Goal: Task Accomplishment & Management: Manage account settings

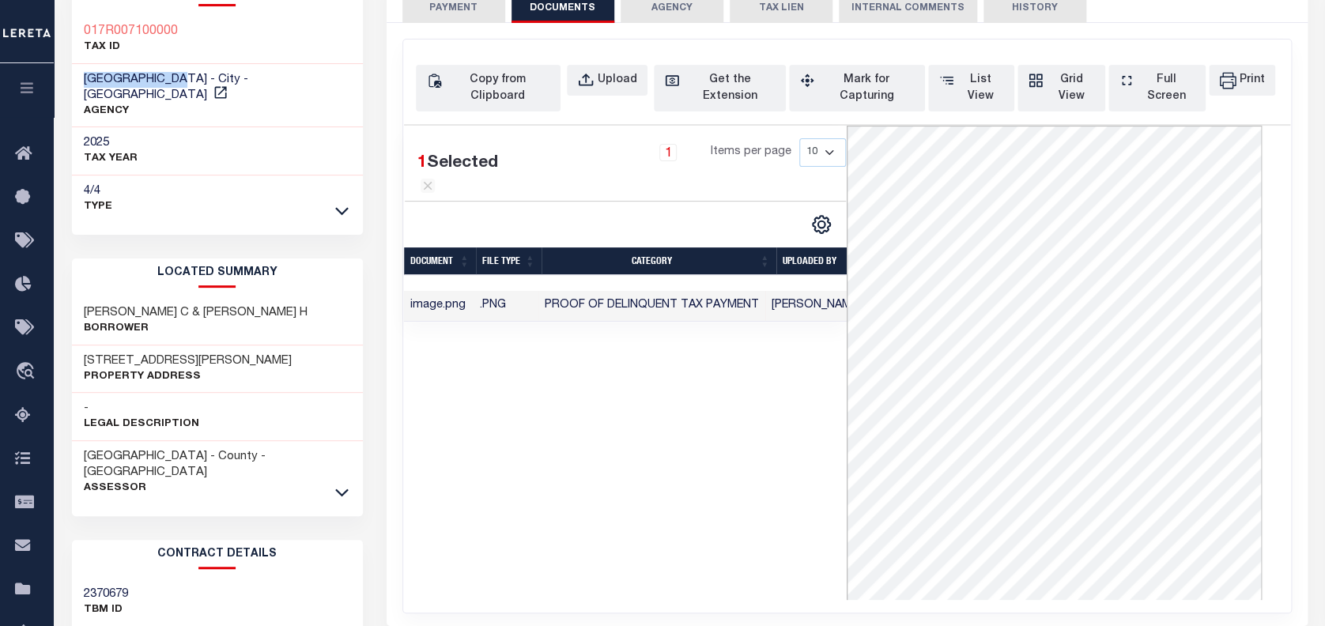
scroll to position [116, 0]
click at [700, 474] on div "1 Selected 1 Result 1 Items per page 10 25 50 100" at bounding box center [625, 363] width 443 height 474
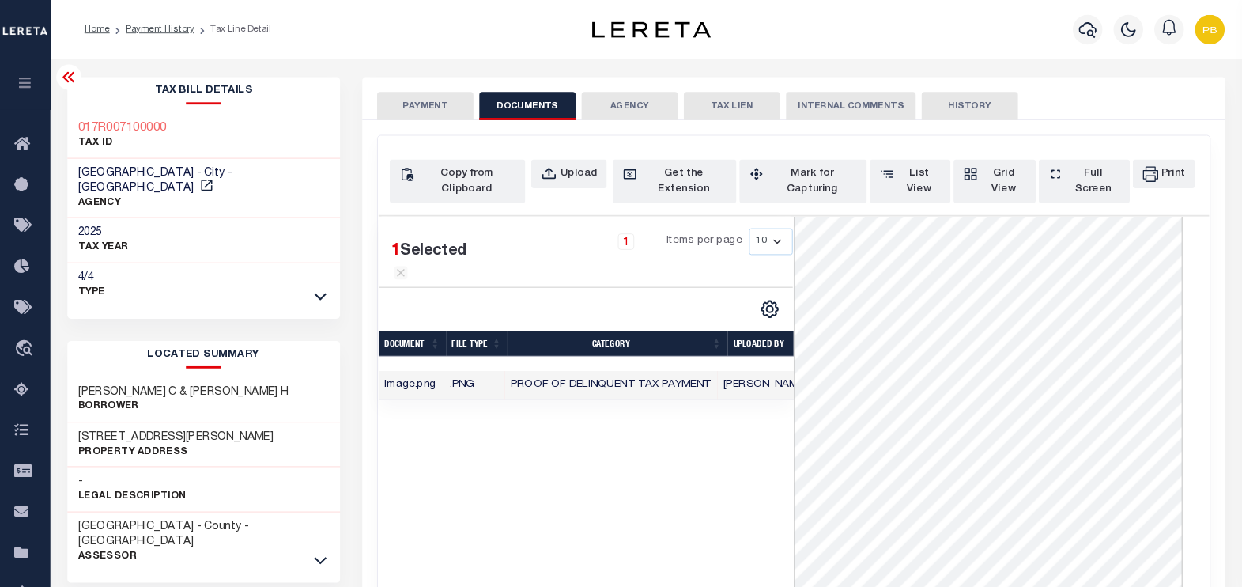
scroll to position [0, 0]
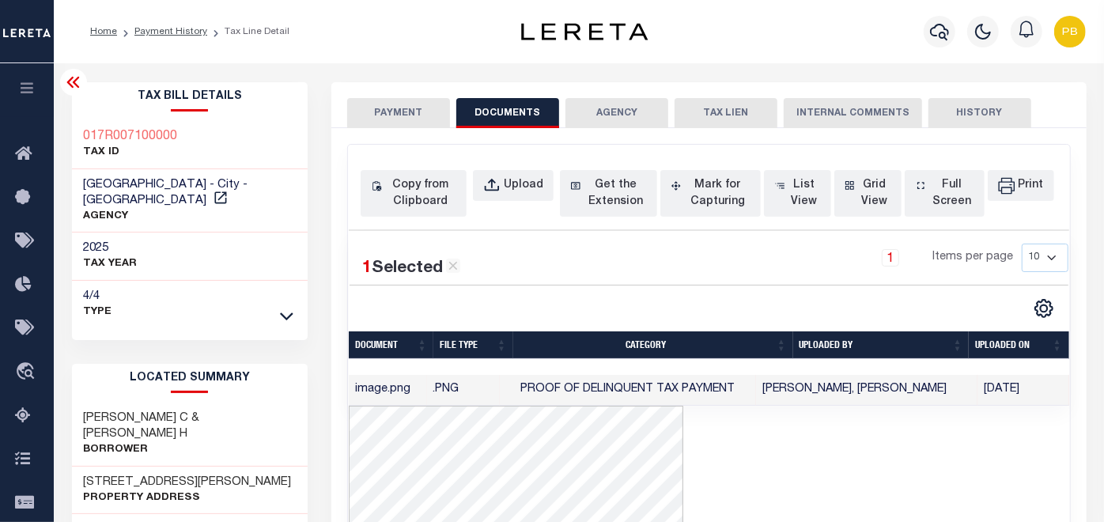
click at [868, 17] on div "Profile Sign out" at bounding box center [880, 31] width 423 height 55
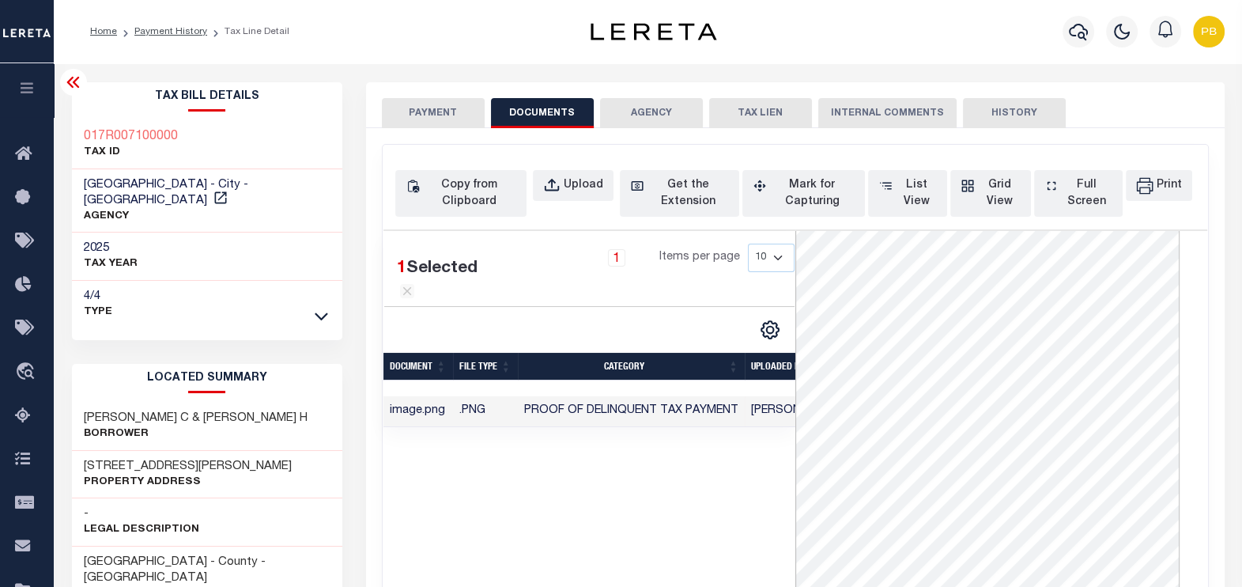
scroll to position [77, 0]
click at [1085, 57] on div at bounding box center [1077, 31] width 43 height 55
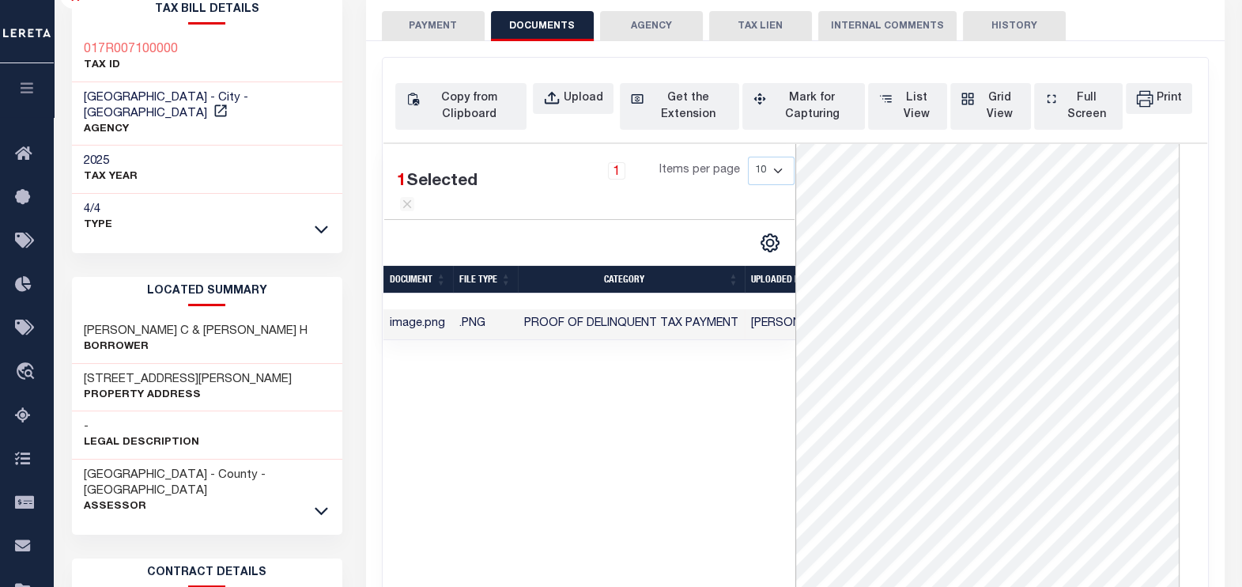
scroll to position [0, 0]
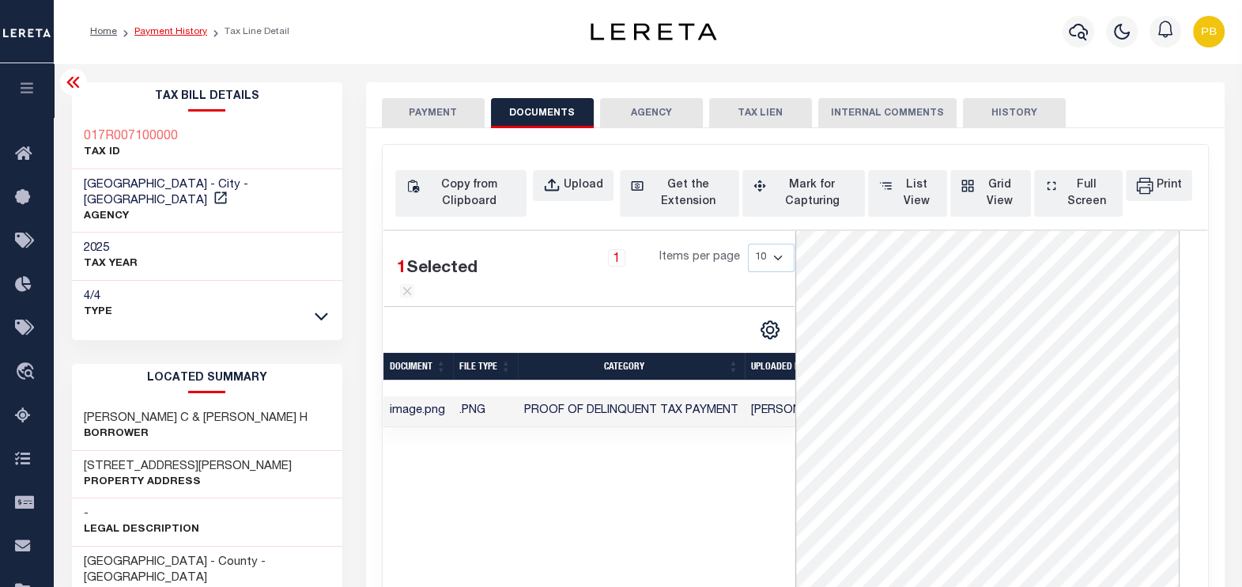
click at [174, 30] on link "Payment History" at bounding box center [170, 31] width 73 height 9
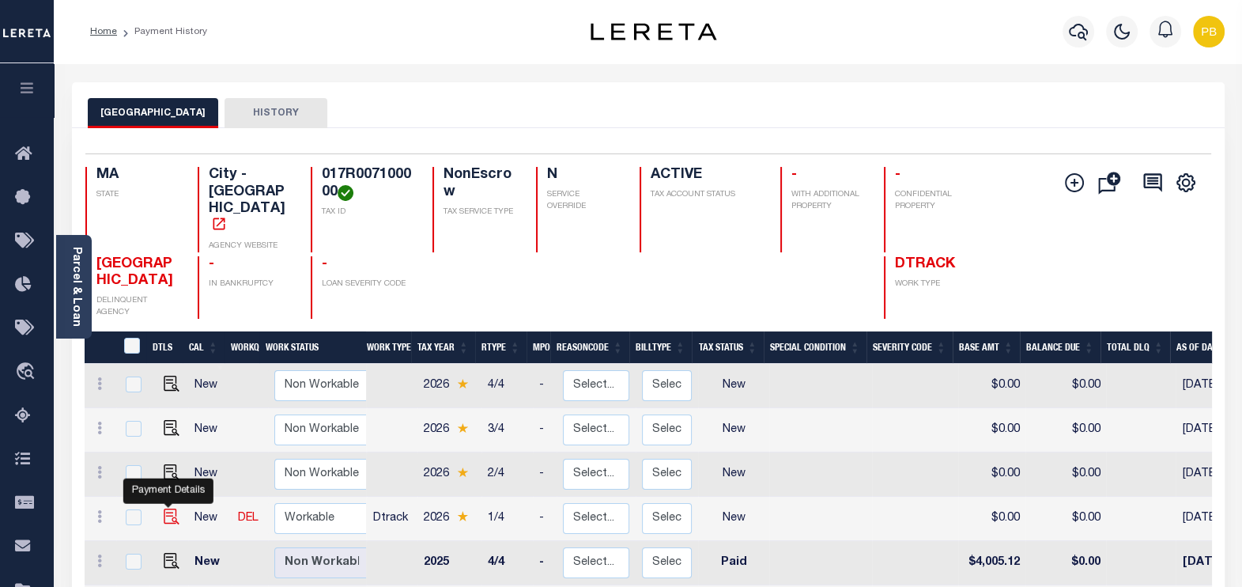
click at [164, 508] on img "" at bounding box center [172, 516] width 16 height 16
checkbox input "true"
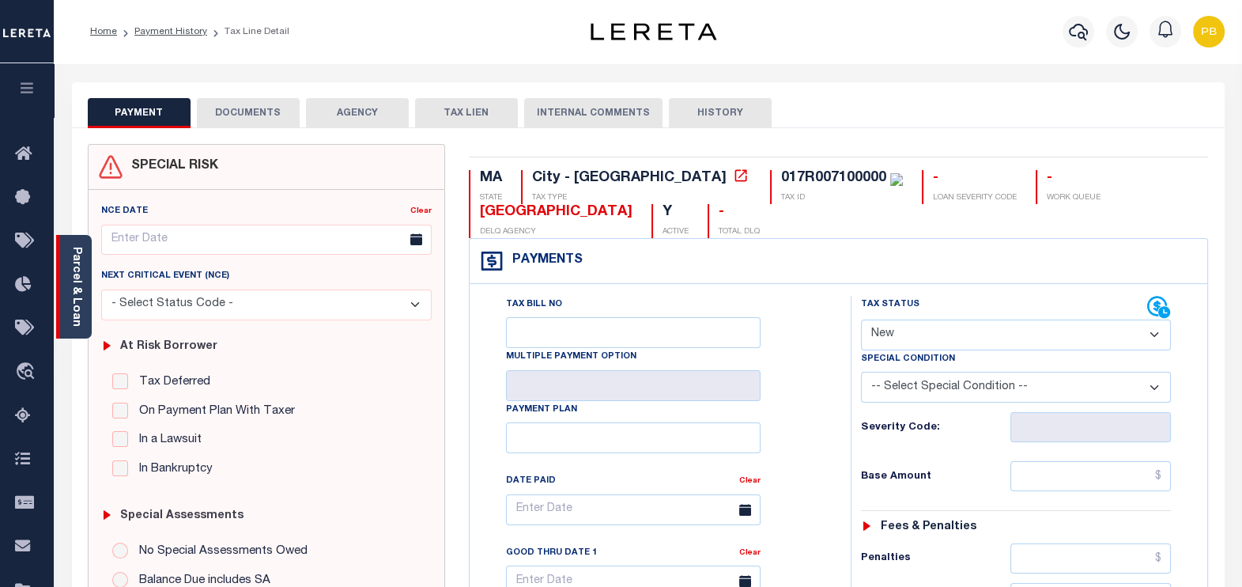
click at [84, 301] on div "Parcel & Loan" at bounding box center [74, 287] width 36 height 104
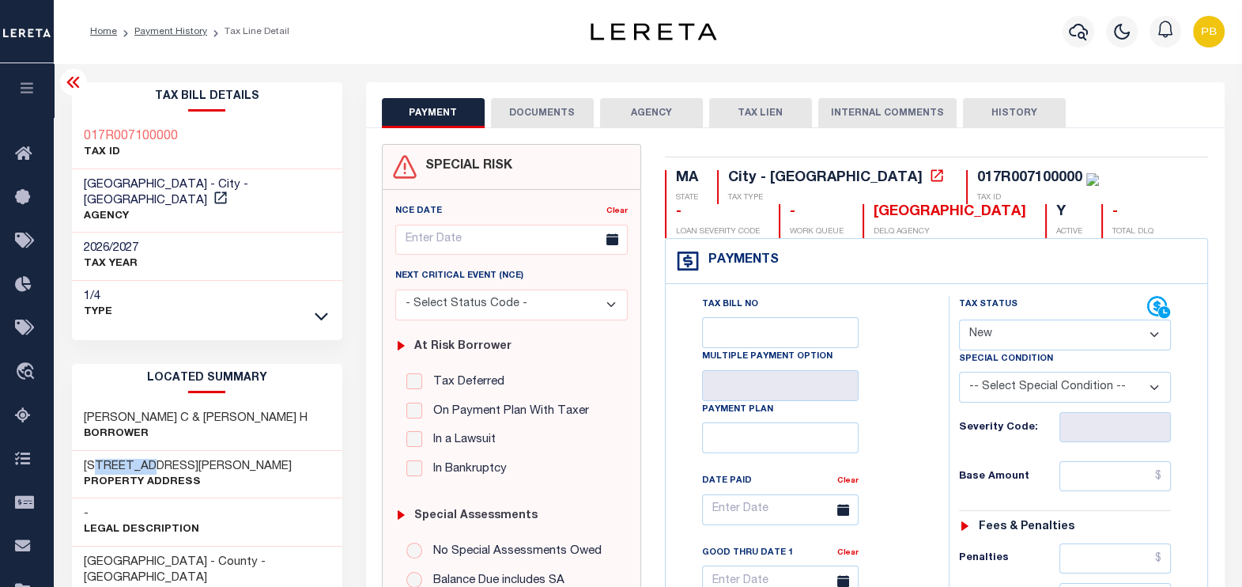
drag, startPoint x: 106, startPoint y: 445, endPoint x: 149, endPoint y: 444, distance: 42.7
click at [149, 459] on h3 "77 GARY DR" at bounding box center [188, 467] width 208 height 16
copy h3 "GARY DR"
click at [1005, 323] on select "- Select Status Code - Open Due/Unpaid Paid Incomplete No Tax Due Internal Refu…" at bounding box center [1065, 334] width 213 height 31
select select "PYD"
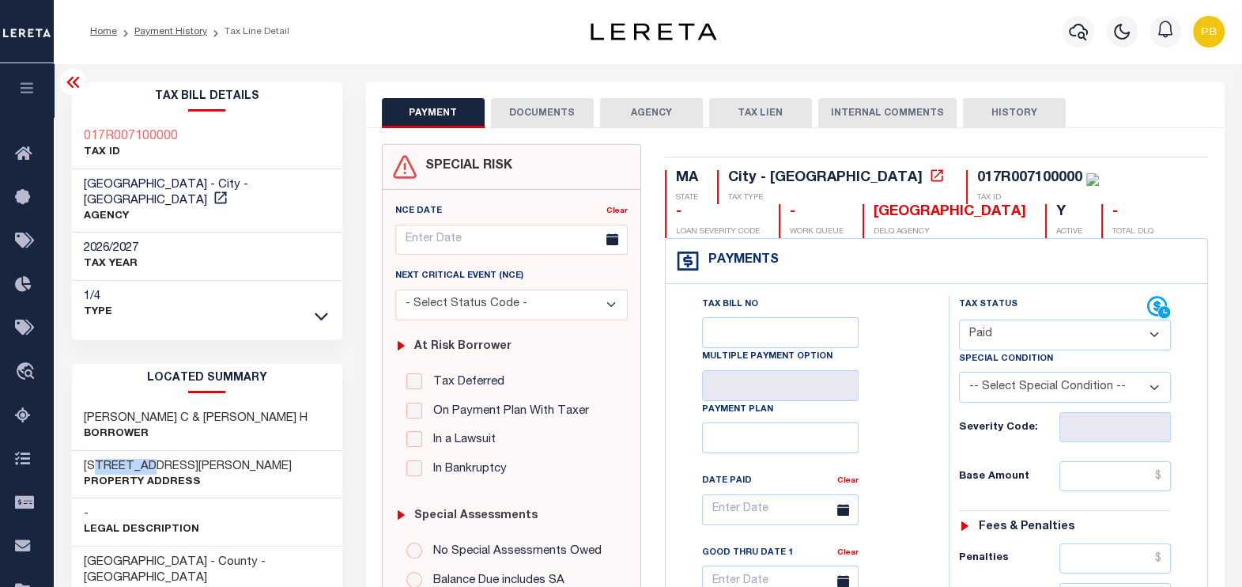
click at [959, 319] on select "- Select Status Code - Open Due/Unpaid Paid Incomplete No Tax Due Internal Refu…" at bounding box center [1065, 334] width 213 height 31
type input "[DATE]"
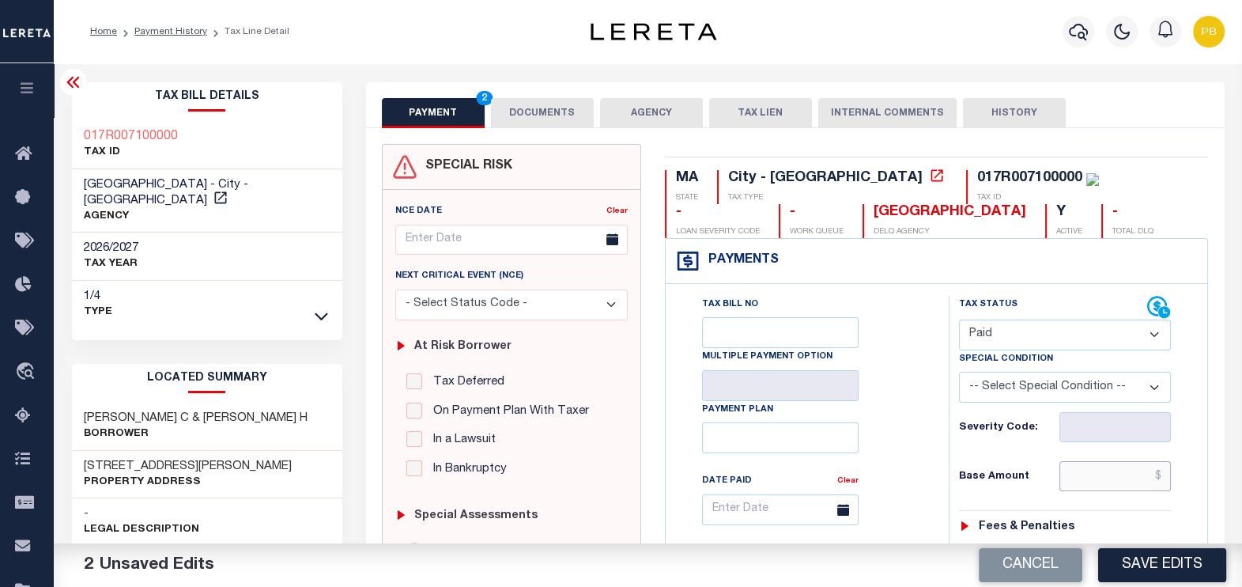
click at [1107, 488] on input "text" at bounding box center [1114, 476] width 111 height 30
paste input "4,122.11"
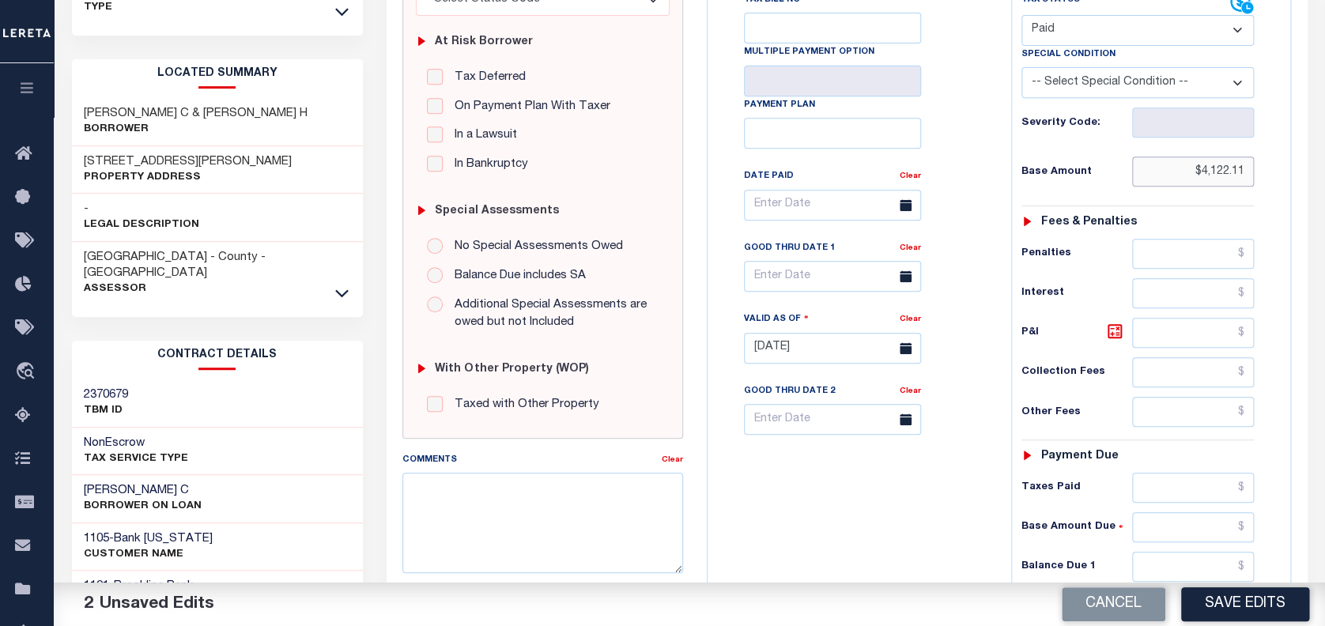
scroll to position [316, 0]
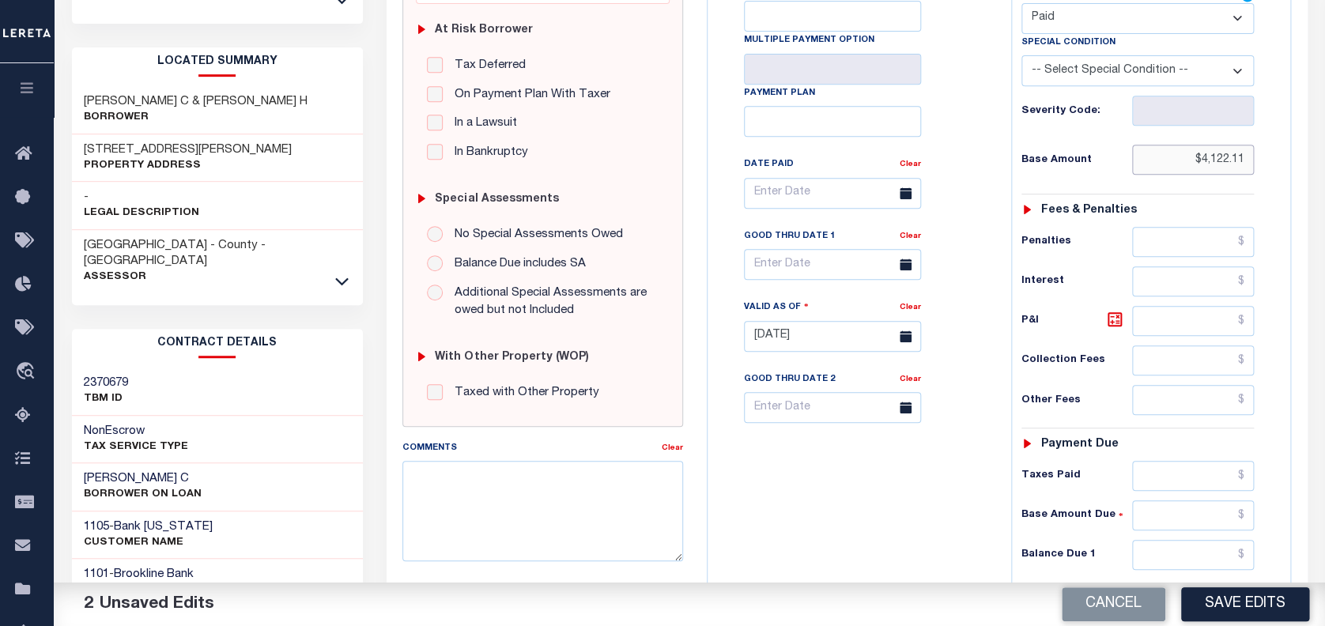
type input "$4,122.11"
click at [1169, 475] on input "text" at bounding box center [1193, 476] width 122 height 30
paste input "4,122.11"
type input "$4,122.11"
click at [1213, 549] on input "text" at bounding box center [1193, 555] width 122 height 30
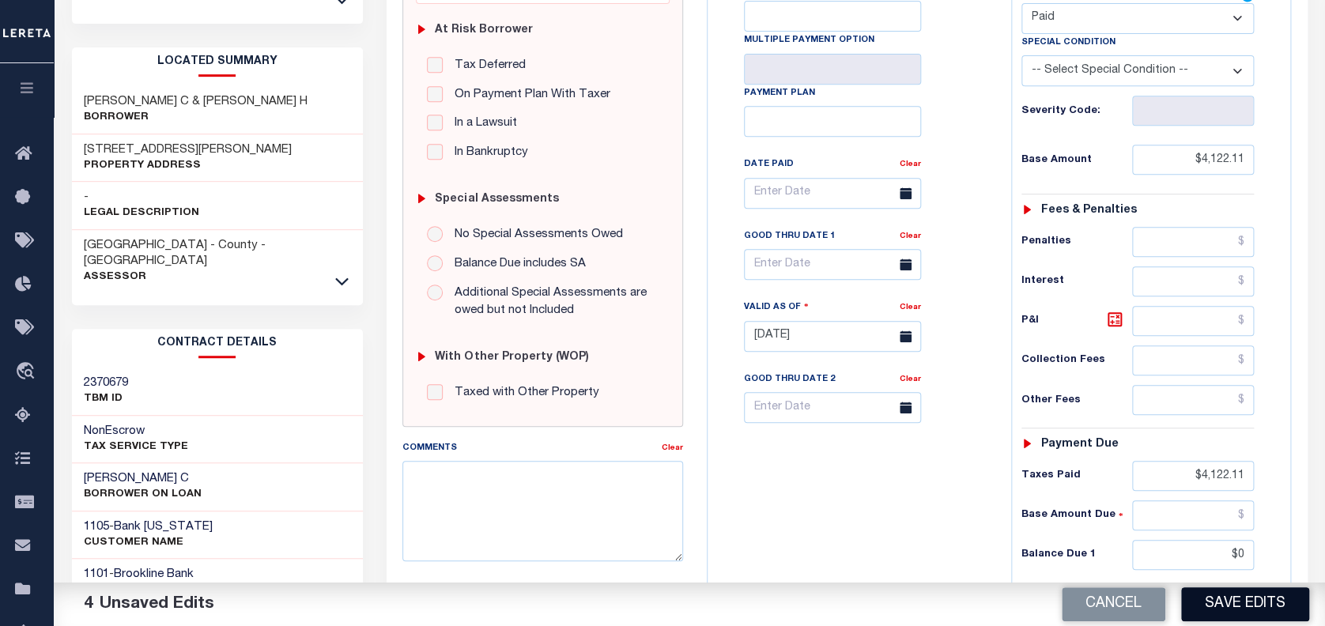
type input "$0.00"
click at [1234, 586] on button "Save Edits" at bounding box center [1245, 604] width 128 height 34
checkbox input "false"
type input "$4,122.11"
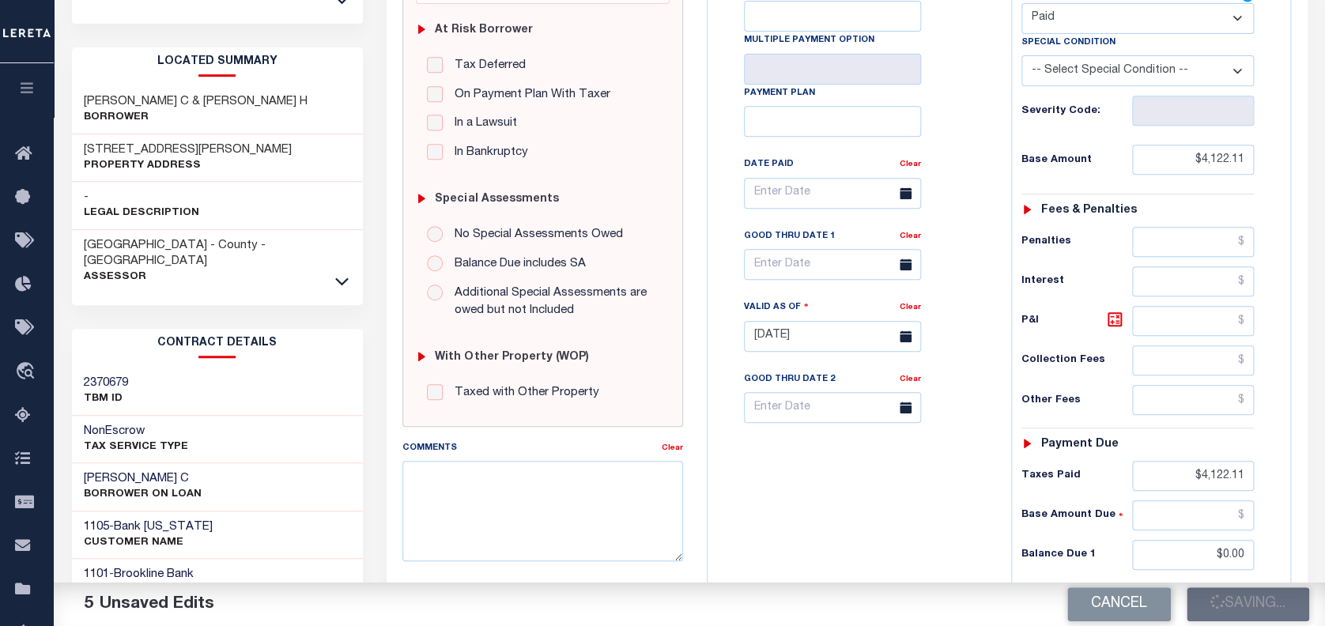
type input "$0"
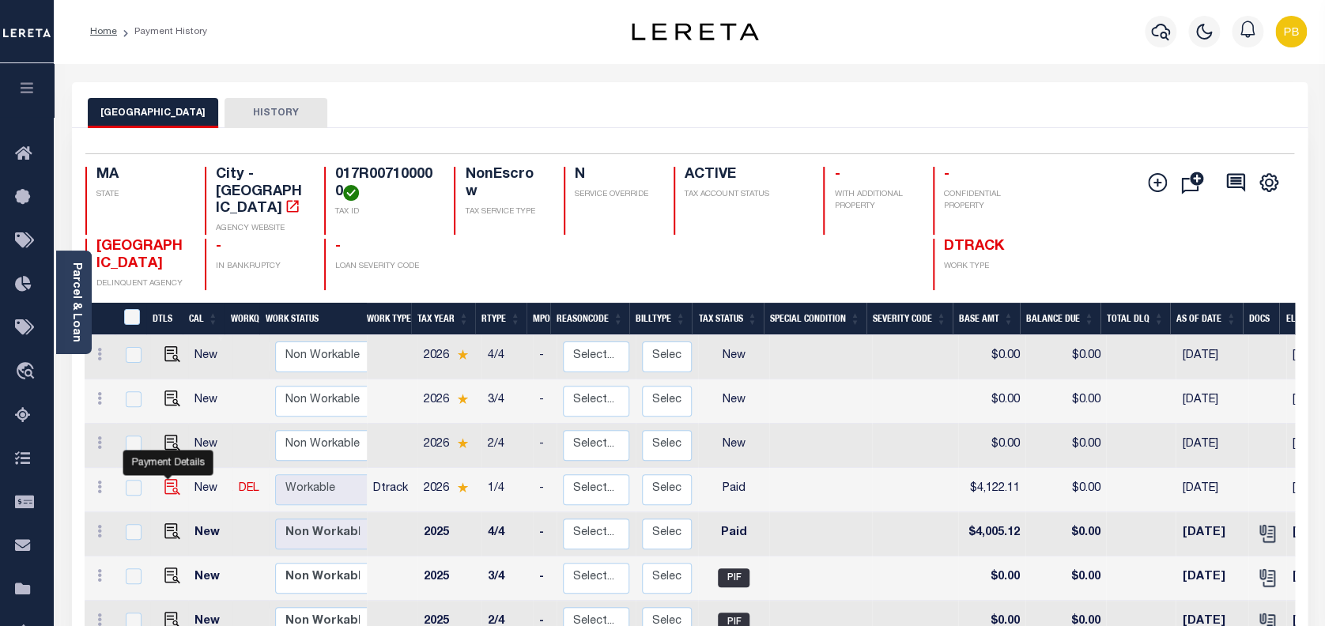
click at [165, 479] on img "" at bounding box center [172, 487] width 16 height 16
checkbox input "true"
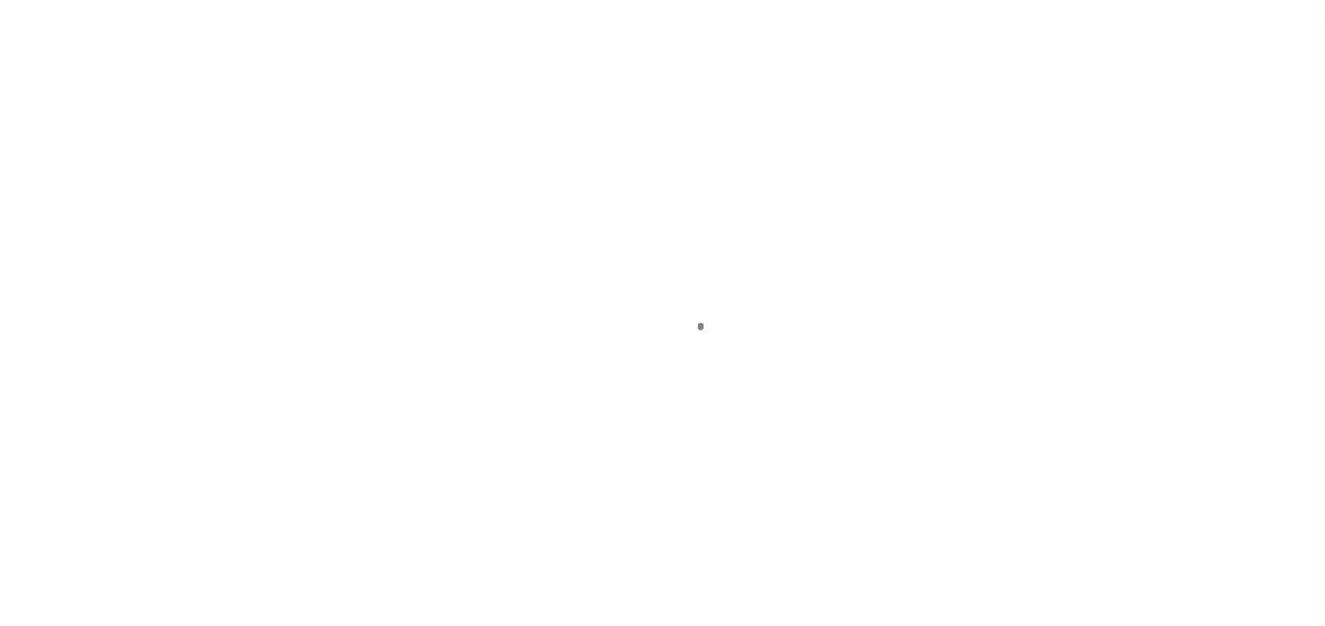
select select "PYD"
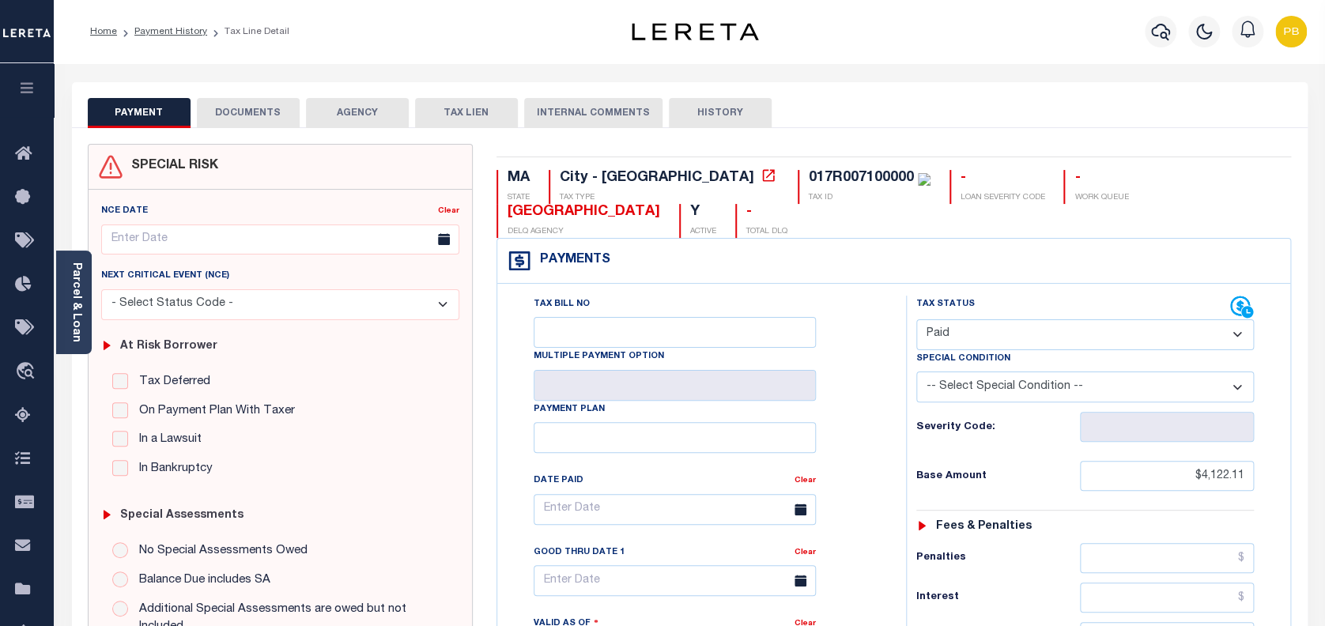
click at [265, 111] on button "DOCUMENTS" at bounding box center [248, 113] width 103 height 30
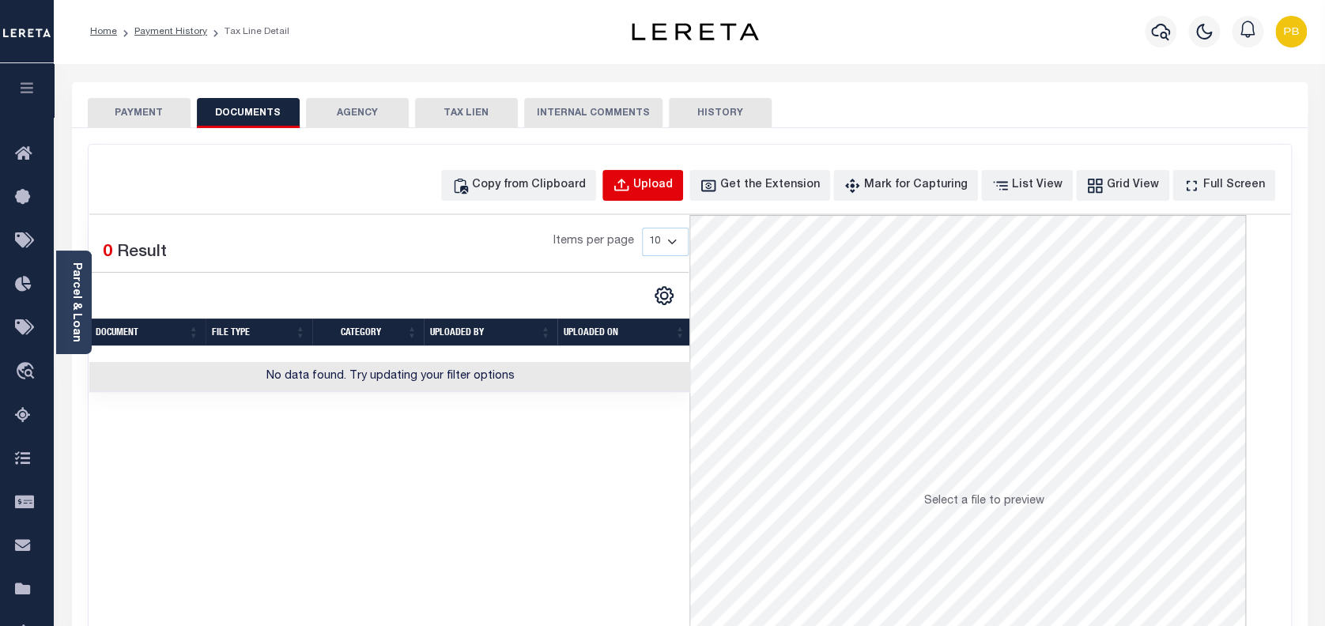
click at [660, 198] on button "Upload" at bounding box center [642, 185] width 81 height 31
select select "POP"
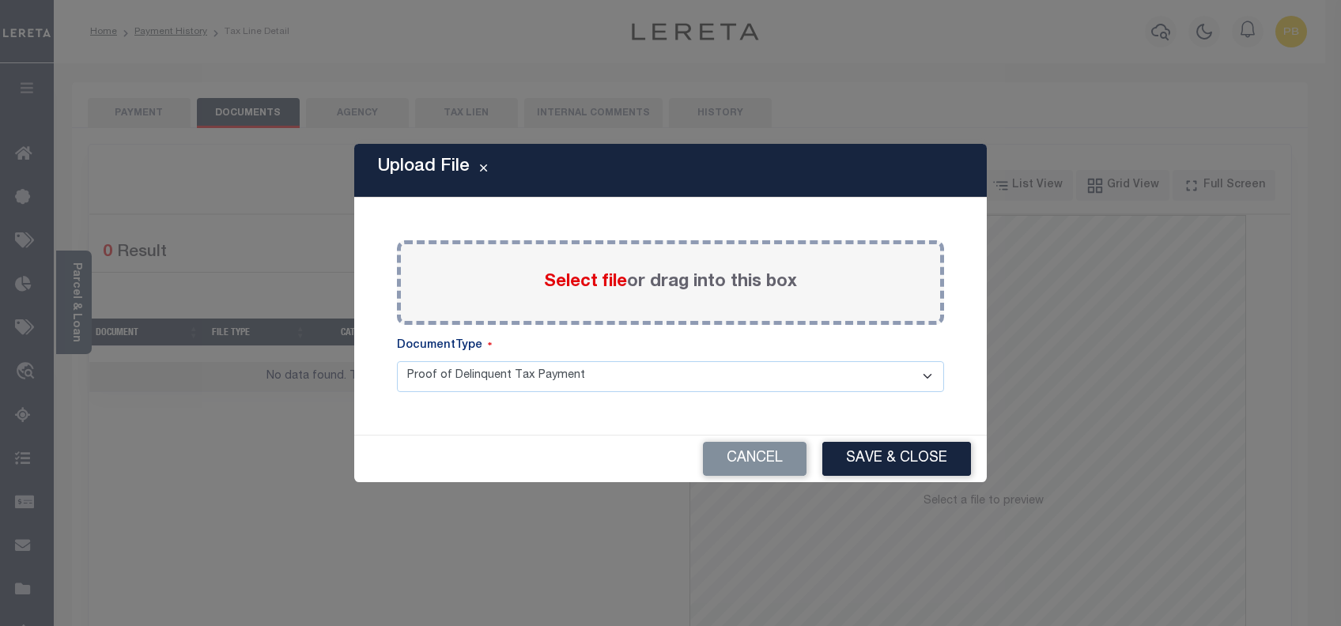
click at [572, 285] on span "Select file" at bounding box center [585, 282] width 83 height 17
click at [0, 0] on input "Select file or drag into this box" at bounding box center [0, 0] width 0 height 0
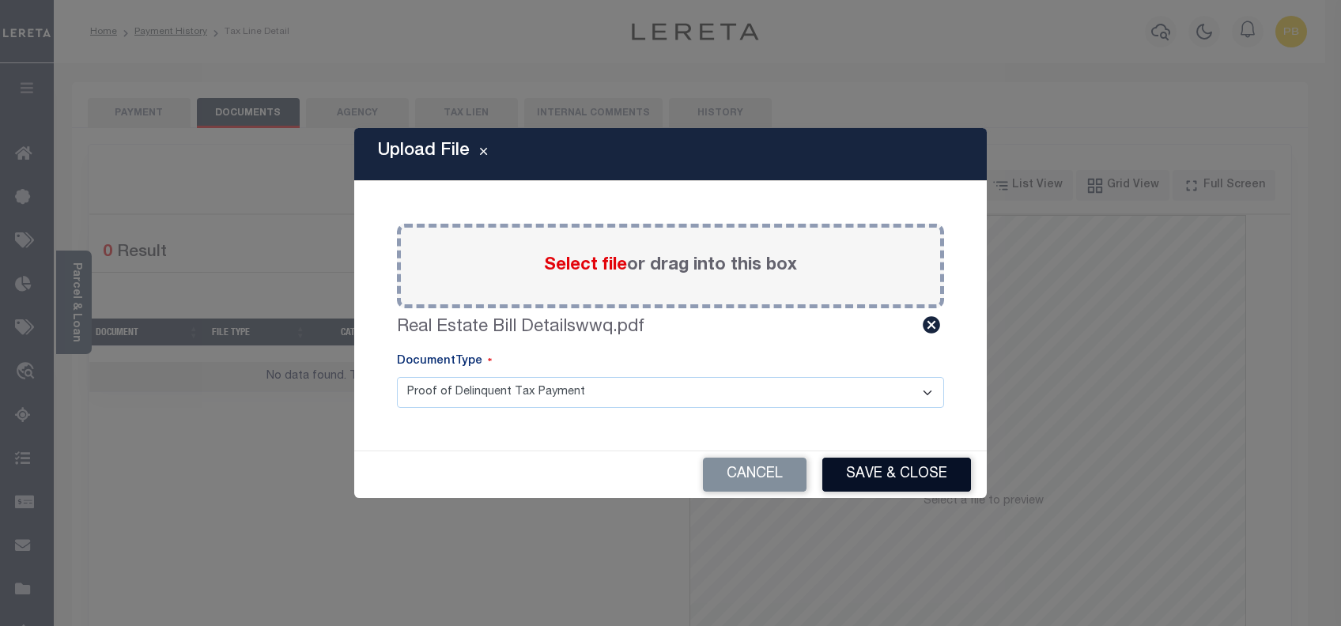
click at [891, 488] on button "Save & Close" at bounding box center [896, 475] width 149 height 34
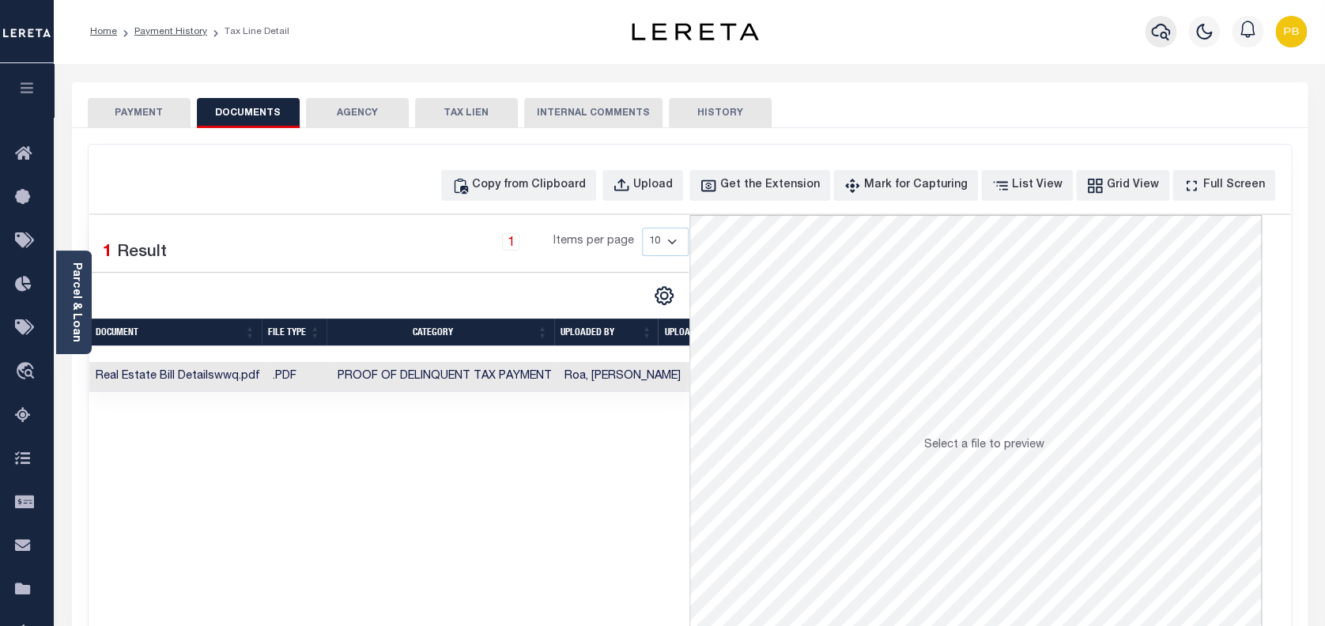
click at [1160, 33] on icon "button" at bounding box center [1160, 31] width 19 height 19
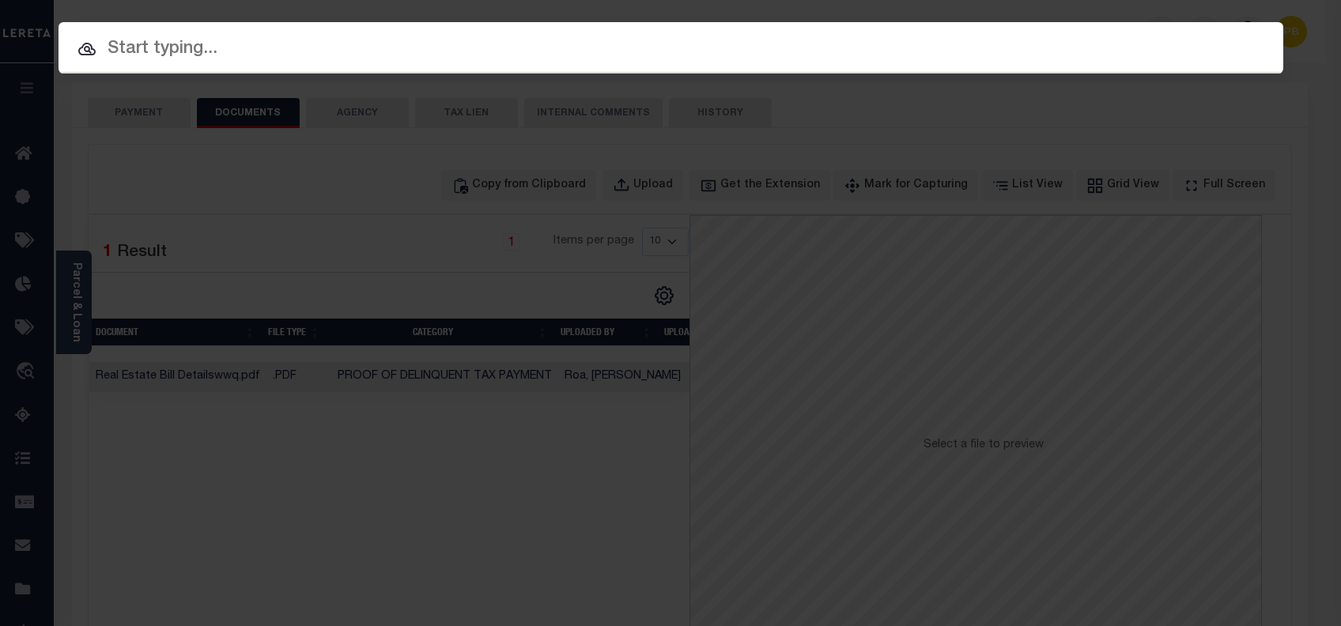
paste input "2747016350"
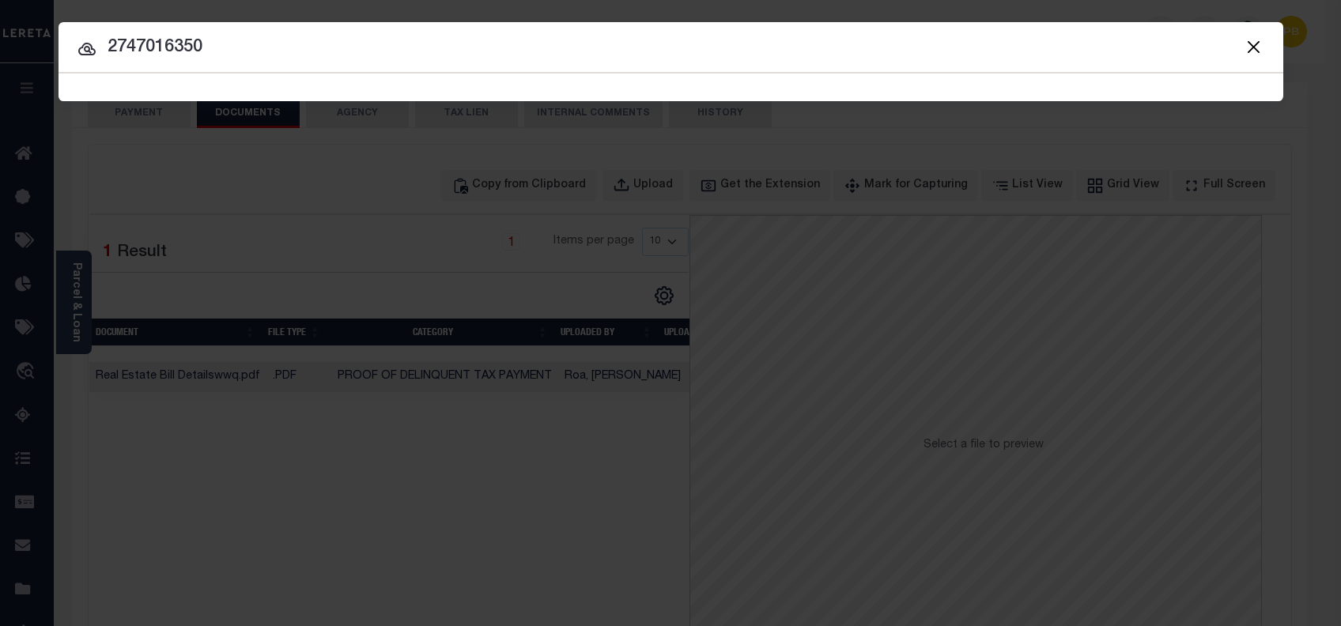
type input "2747016350"
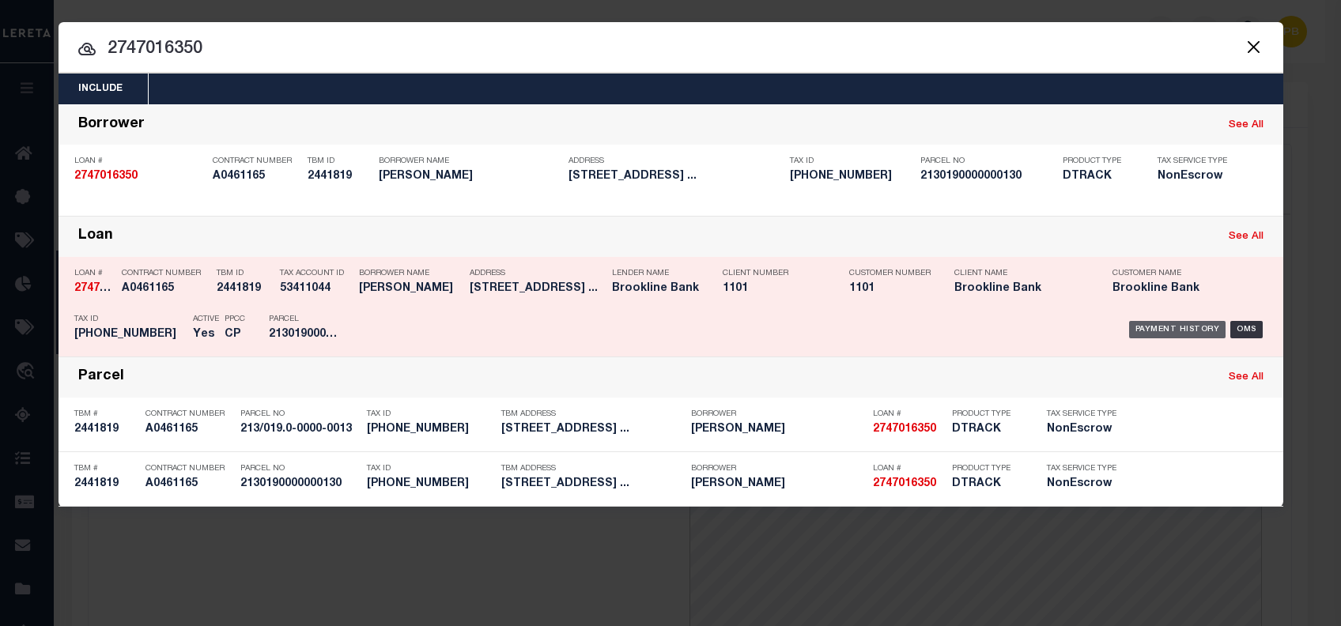
click at [1202, 330] on div "Payment History" at bounding box center [1177, 329] width 97 height 17
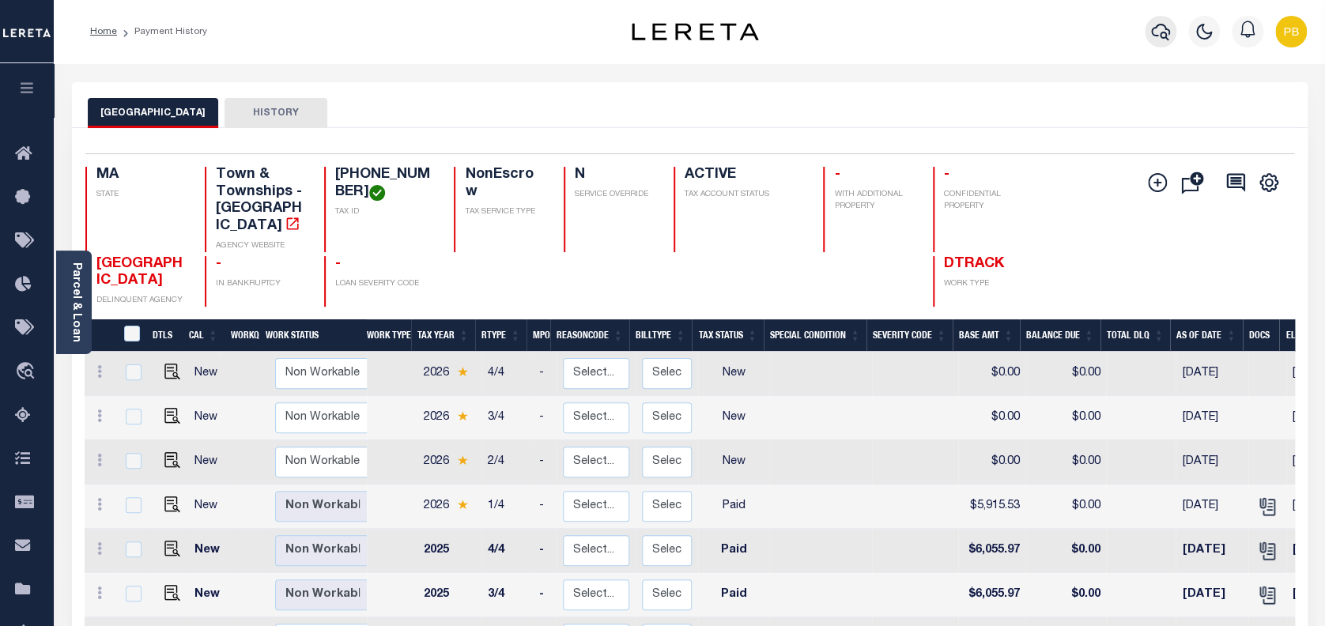
click at [1160, 26] on icon "button" at bounding box center [1160, 31] width 19 height 19
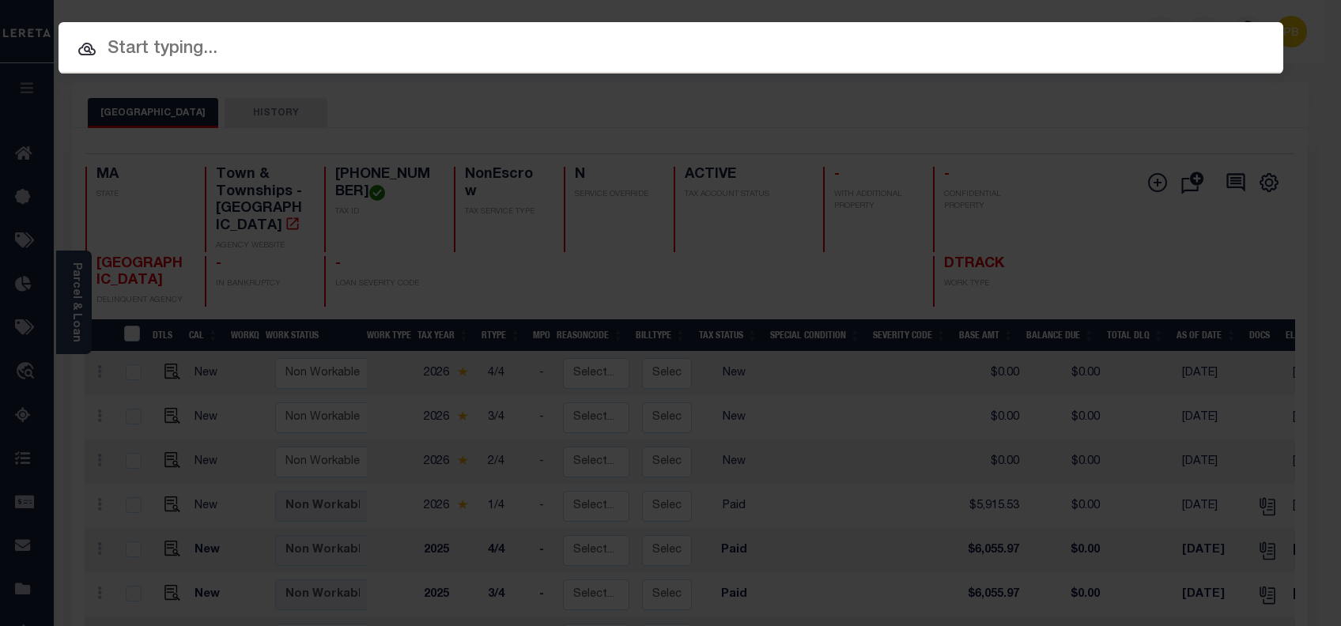
paste input "110021655"
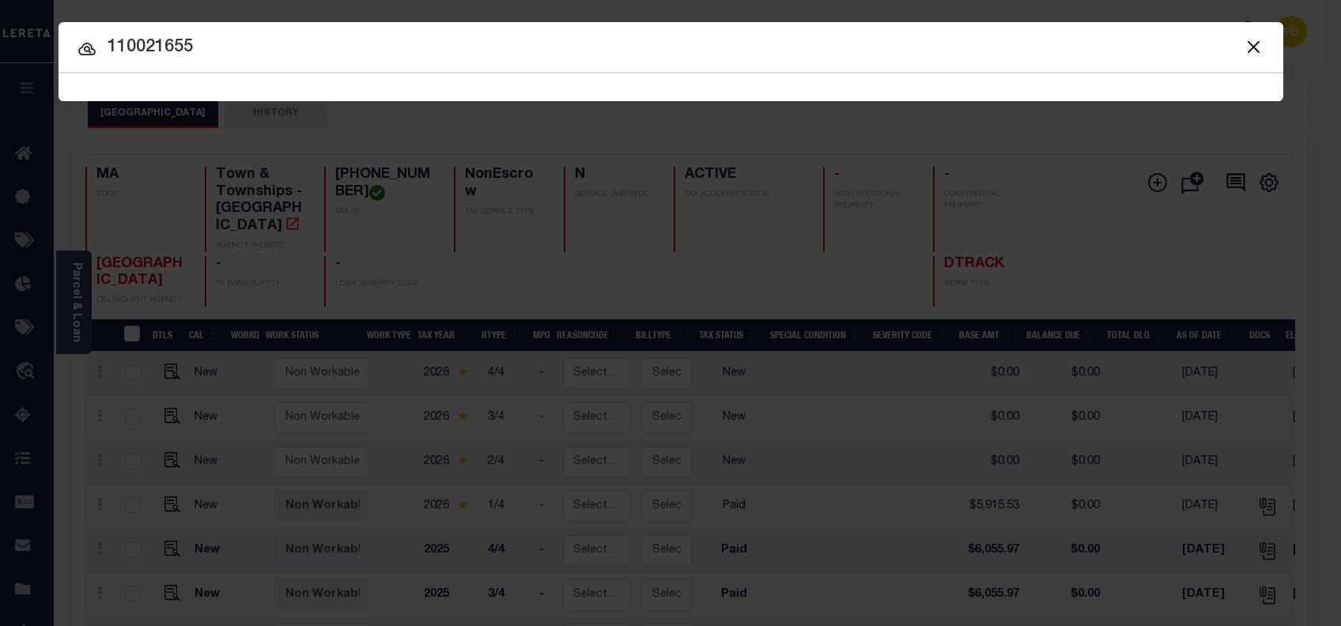
type input "110021655"
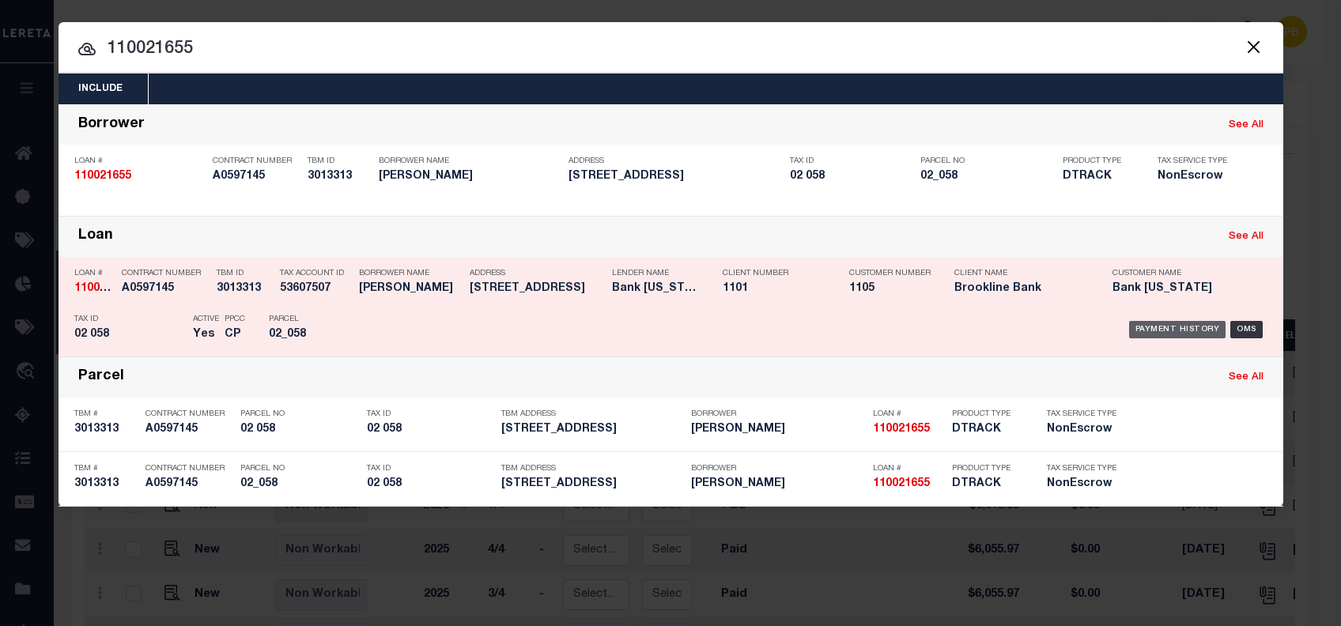
click at [1199, 328] on div "Payment History" at bounding box center [1177, 329] width 97 height 17
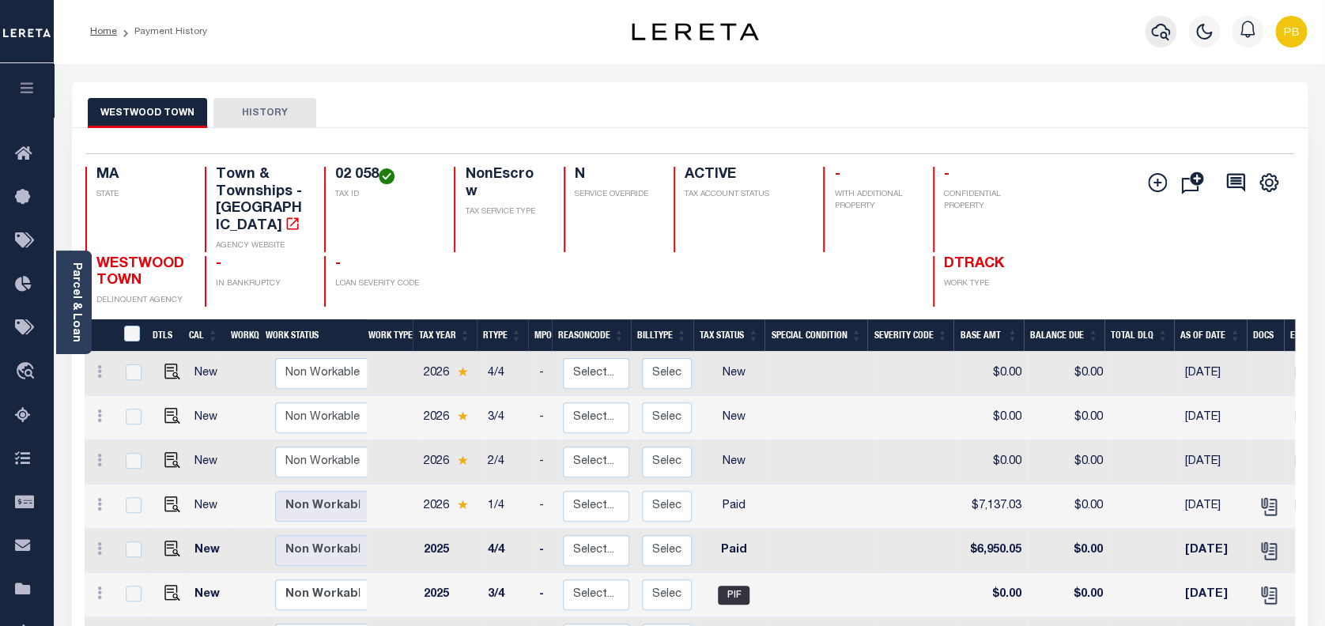
click at [1154, 39] on icon "button" at bounding box center [1160, 31] width 19 height 19
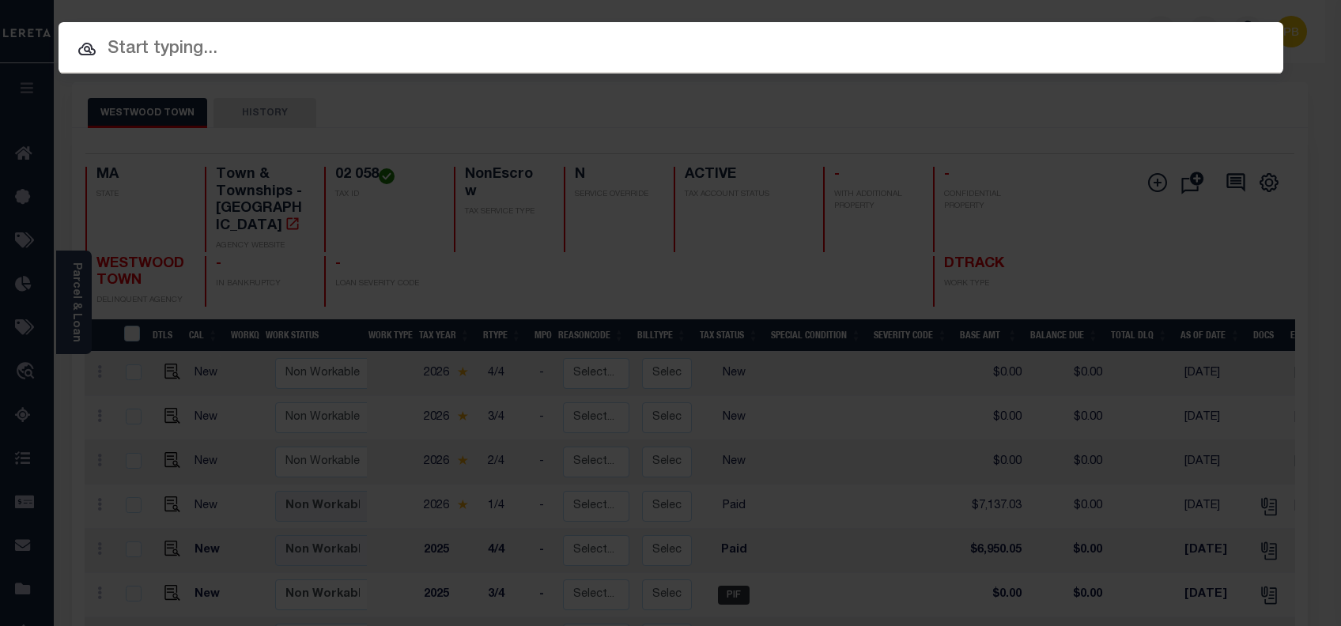
paste input "2680111440"
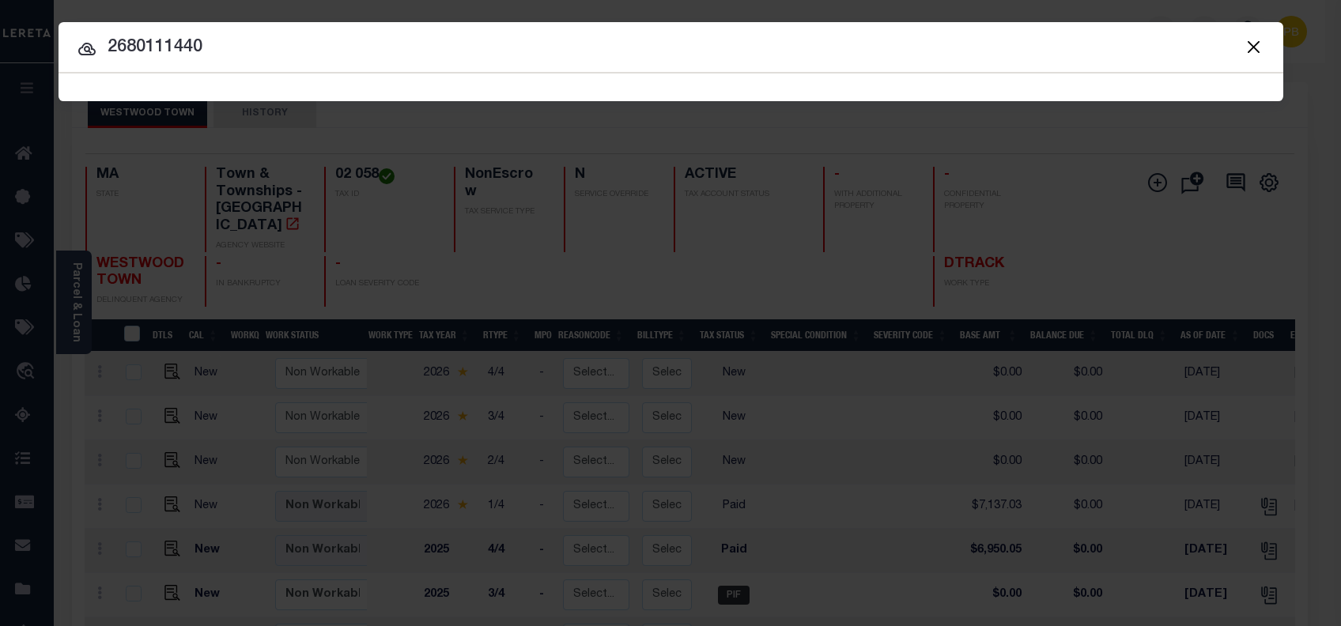
type input "2680111440"
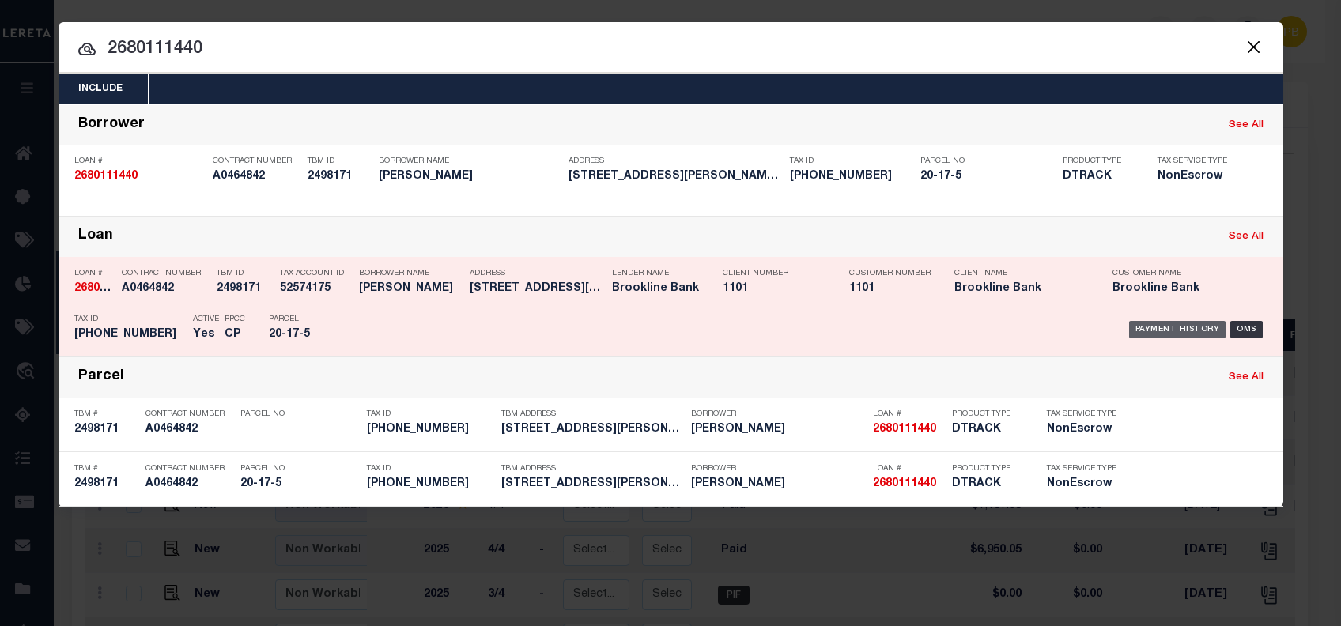
click at [1180, 327] on div "Payment History" at bounding box center [1177, 329] width 97 height 17
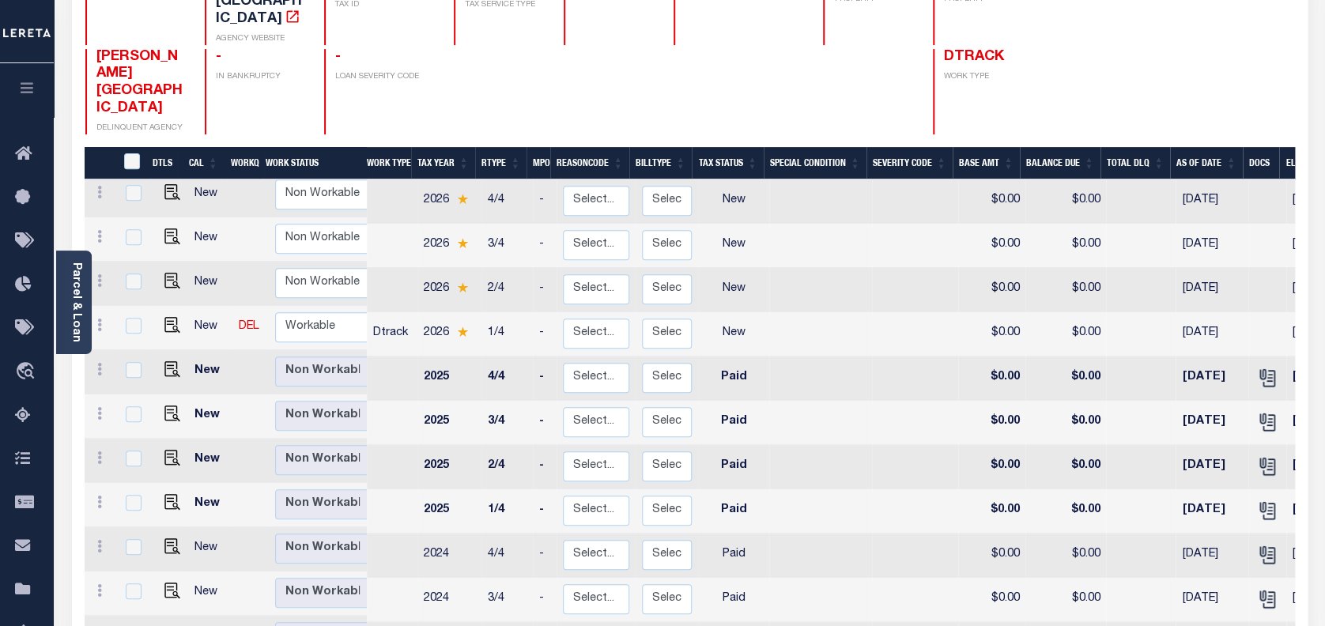
scroll to position [210, 0]
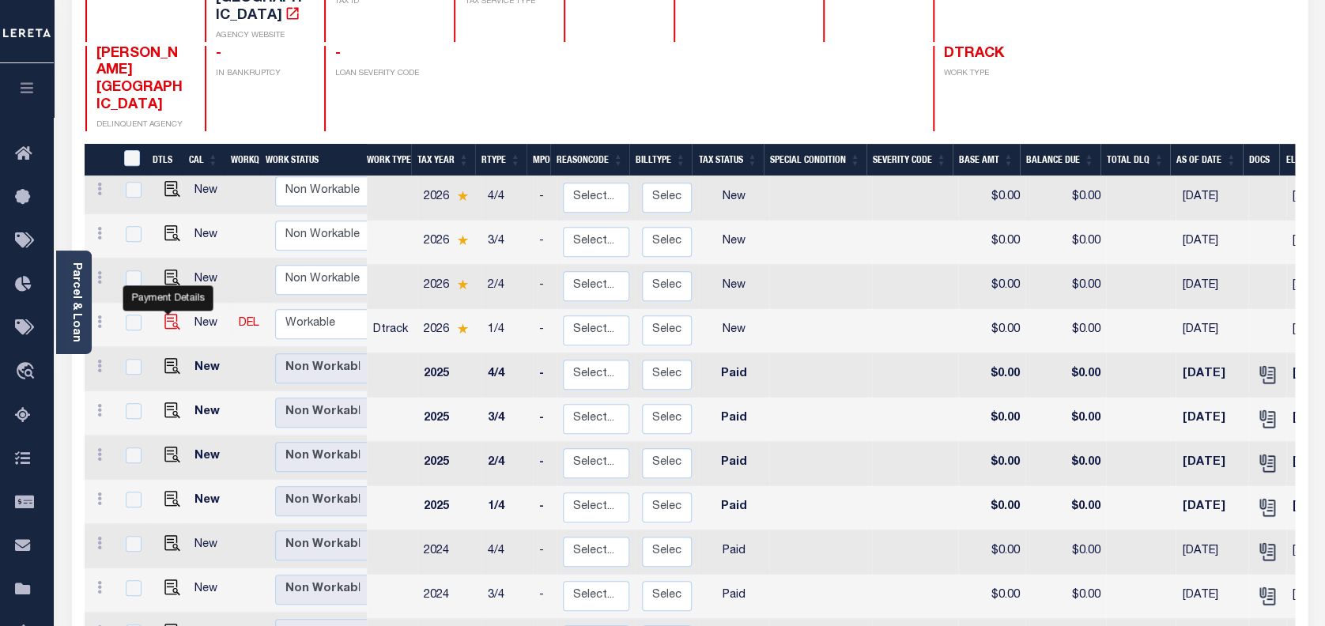
click at [167, 314] on img "" at bounding box center [172, 322] width 16 height 16
checkbox input "true"
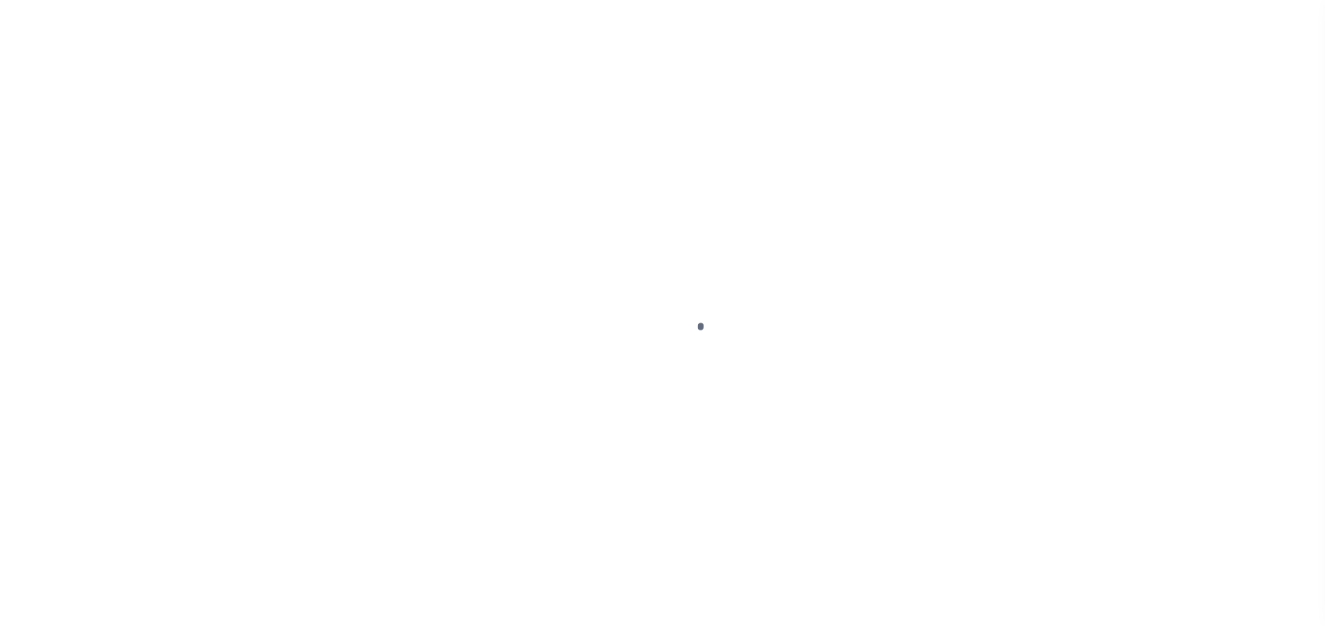
select select "NW2"
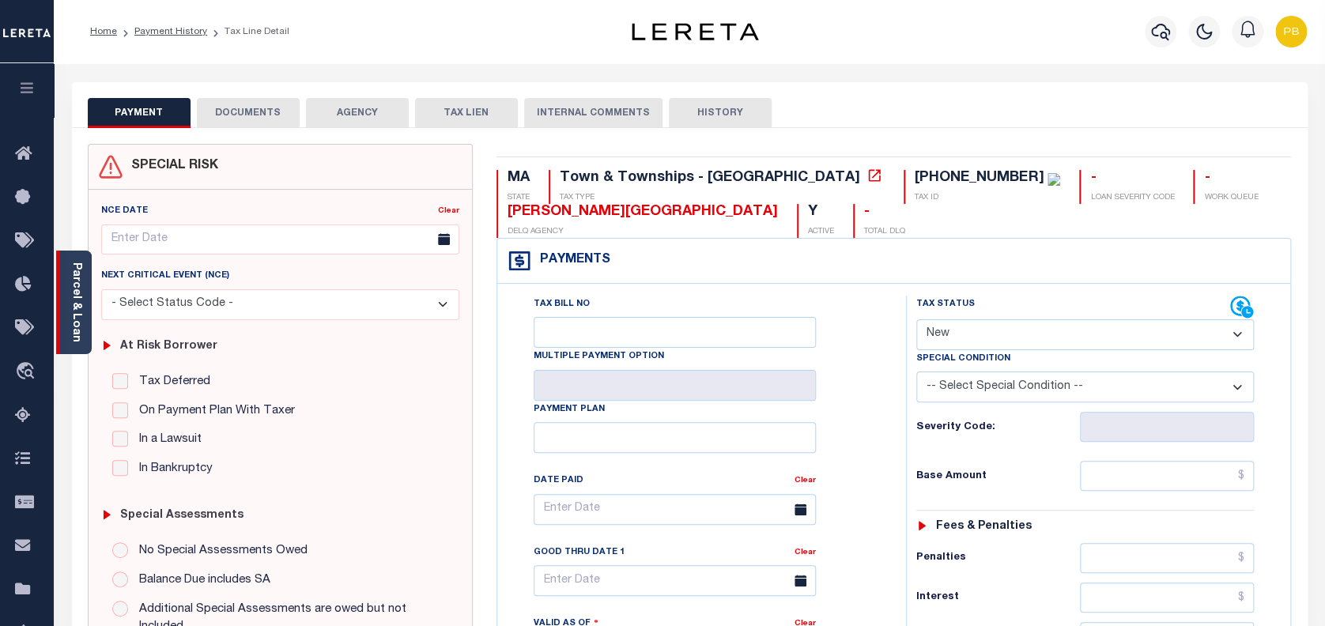
click at [80, 285] on link "Parcel & Loan" at bounding box center [75, 302] width 11 height 80
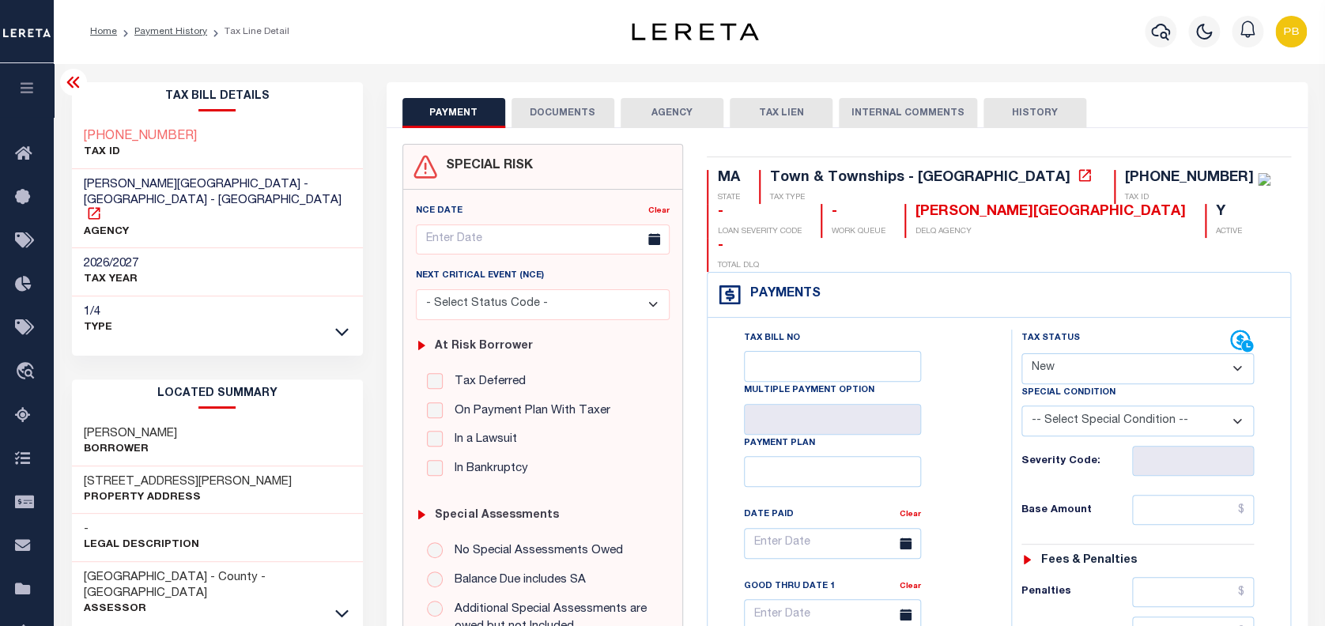
click at [325, 207] on div at bounding box center [326, 209] width 10 height 5
drag, startPoint x: 169, startPoint y: 183, endPoint x: 75, endPoint y: 182, distance: 94.1
click at [75, 182] on div "[PERSON_NAME][GEOGRAPHIC_DATA] - [GEOGRAPHIC_DATA] - [GEOGRAPHIC_DATA] AGENCY" at bounding box center [217, 209] width 291 height 80
copy span "[PERSON_NAME][GEOGRAPHIC_DATA]"
drag, startPoint x: 107, startPoint y: 447, endPoint x: 162, endPoint y: 447, distance: 55.3
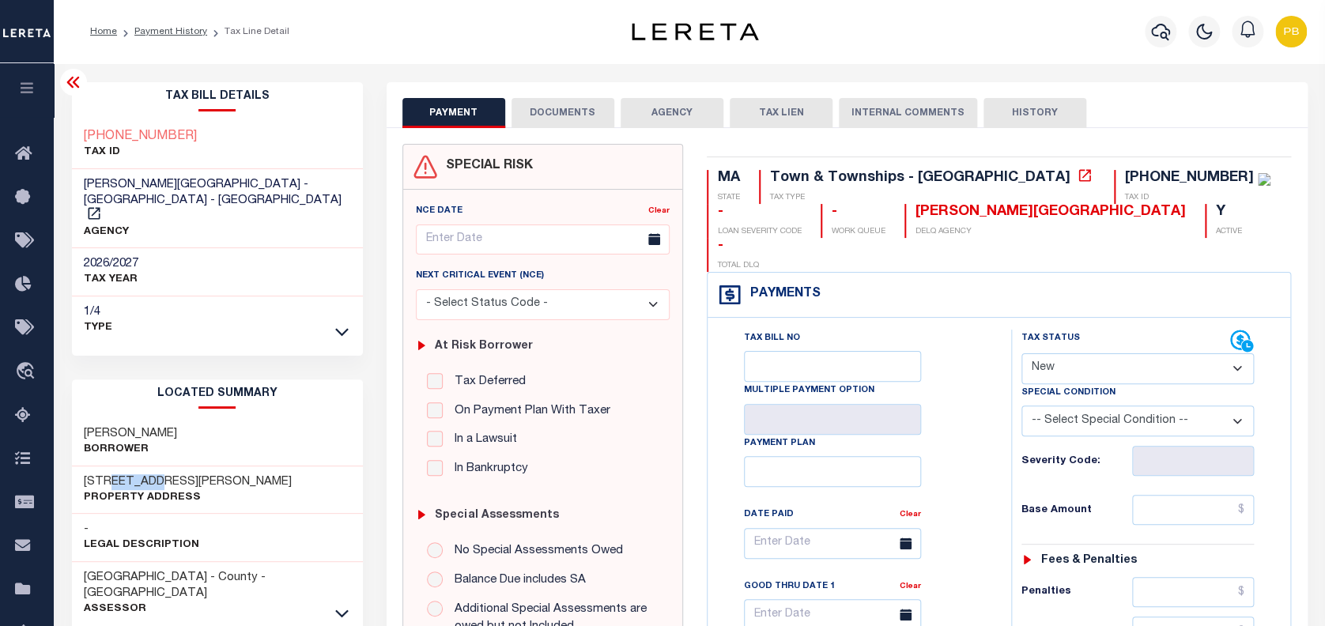
click at [162, 474] on h3 "[STREET_ADDRESS][PERSON_NAME]" at bounding box center [188, 482] width 208 height 16
copy h3 "GLEN ST"
drag, startPoint x: 170, startPoint y: 187, endPoint x: 85, endPoint y: 185, distance: 84.6
click at [85, 185] on span "ROWLEY TOWN - Town & Townships - MA" at bounding box center [213, 193] width 258 height 28
copy span "[PERSON_NAME][GEOGRAPHIC_DATA]"
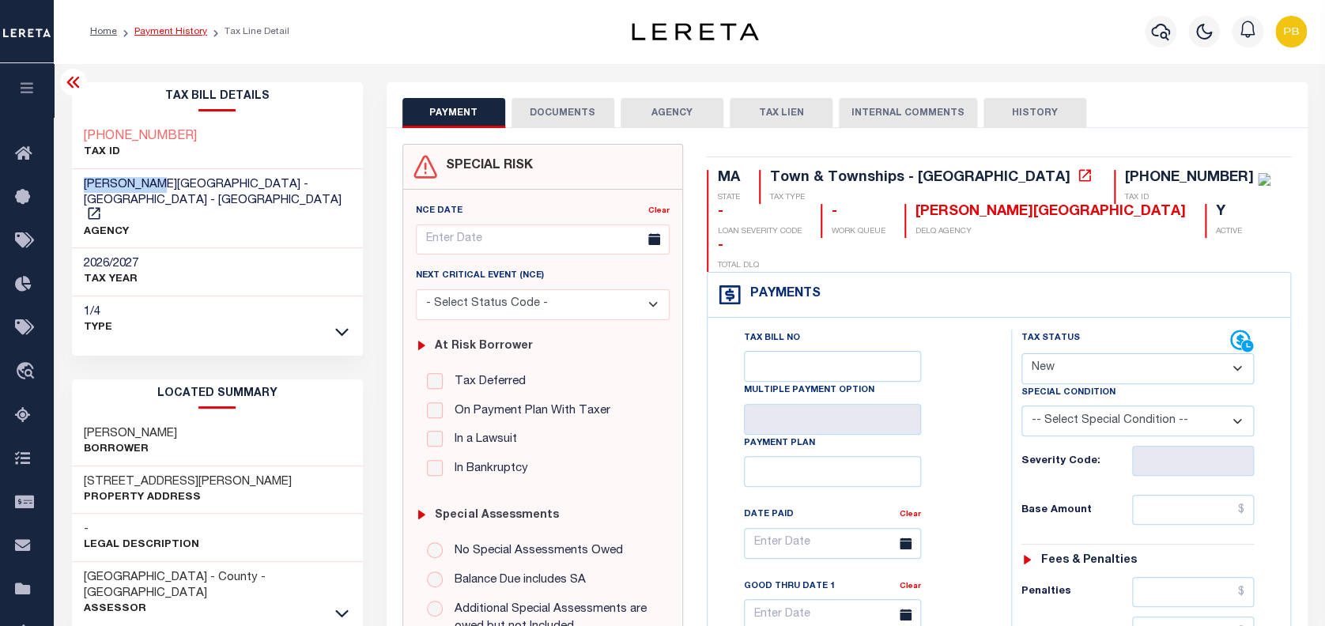
click at [178, 28] on link "Payment History" at bounding box center [170, 31] width 73 height 9
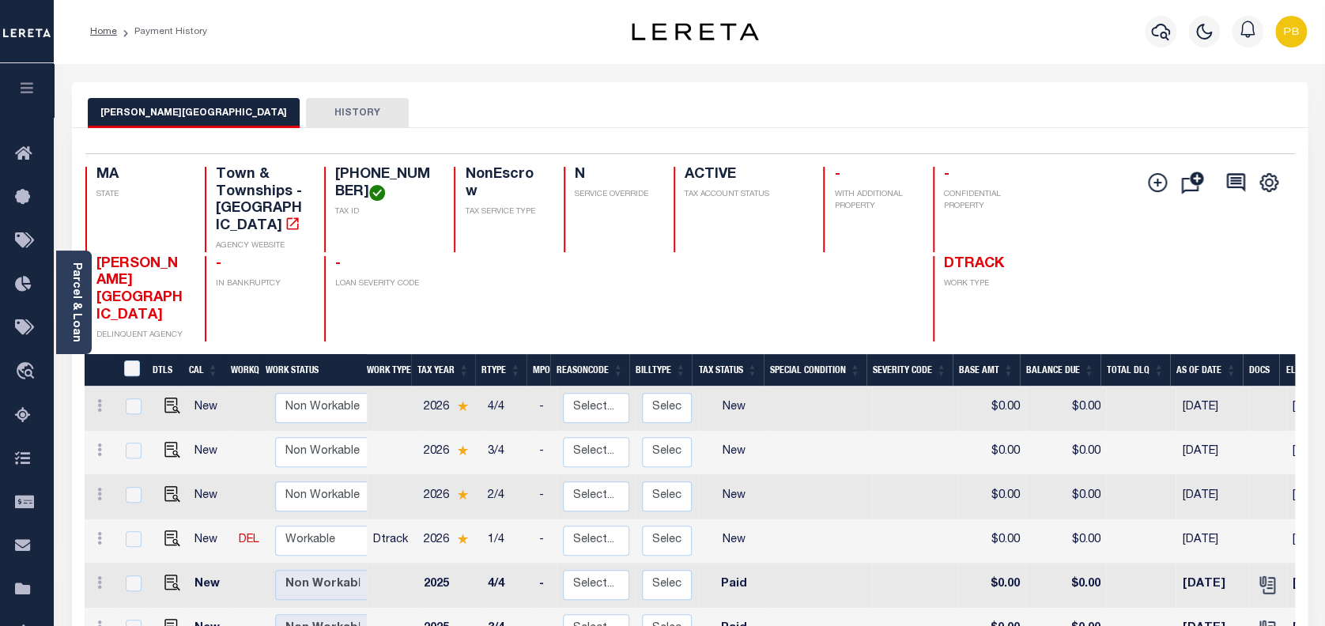
scroll to position [316, 0]
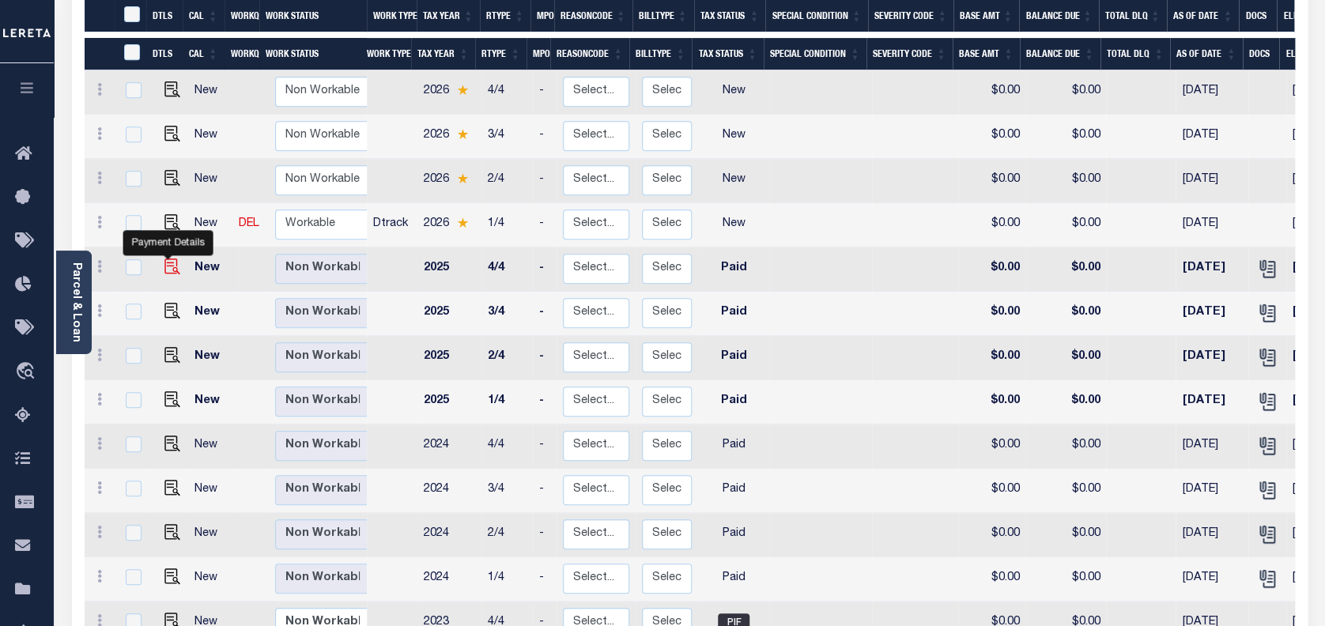
click at [164, 259] on img "" at bounding box center [172, 267] width 16 height 16
checkbox input "true"
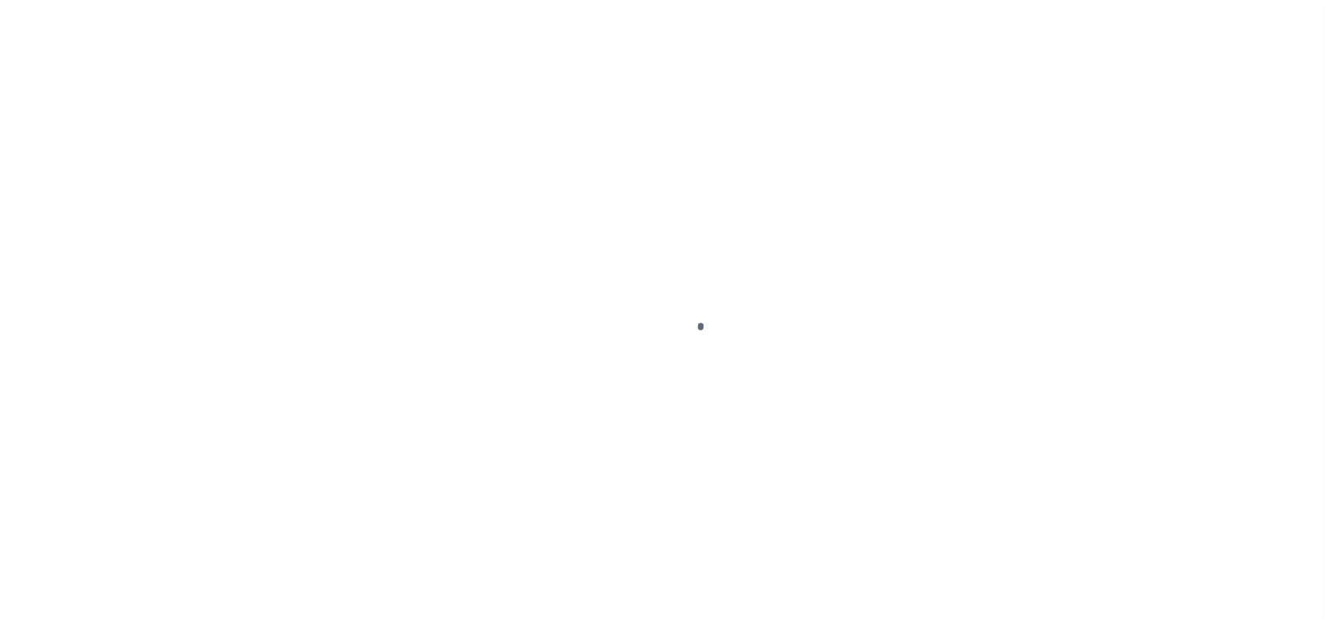
select select "PYD"
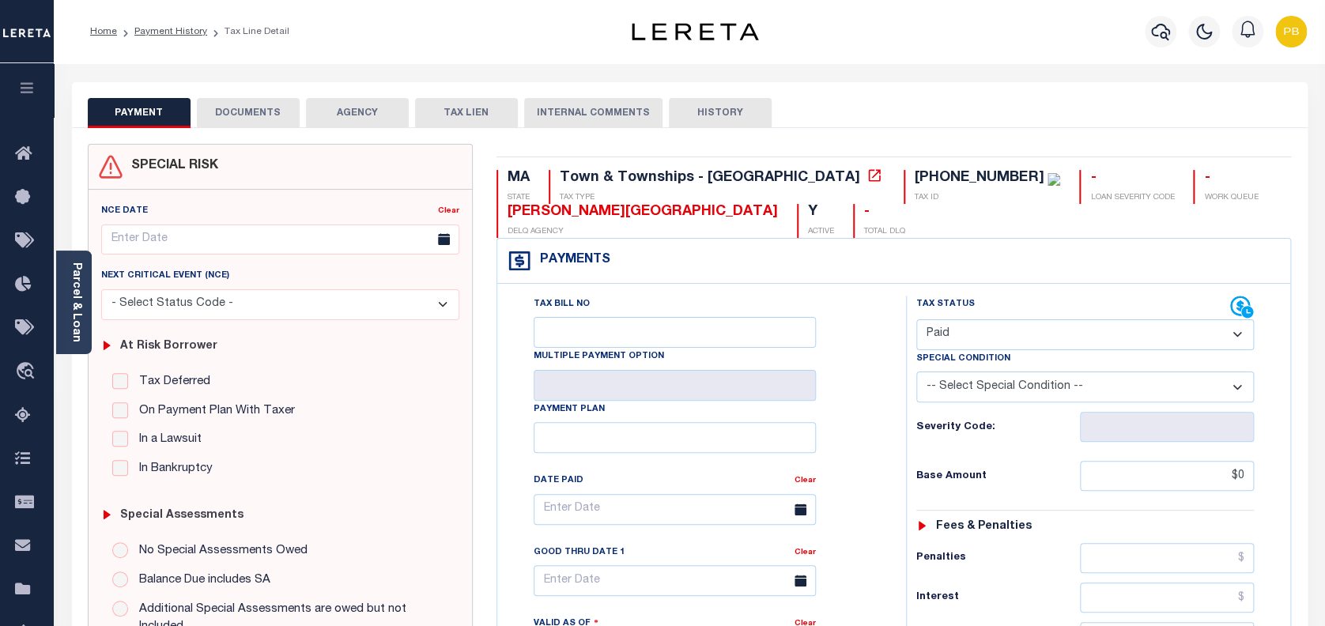
click at [266, 112] on button "DOCUMENTS" at bounding box center [248, 113] width 103 height 30
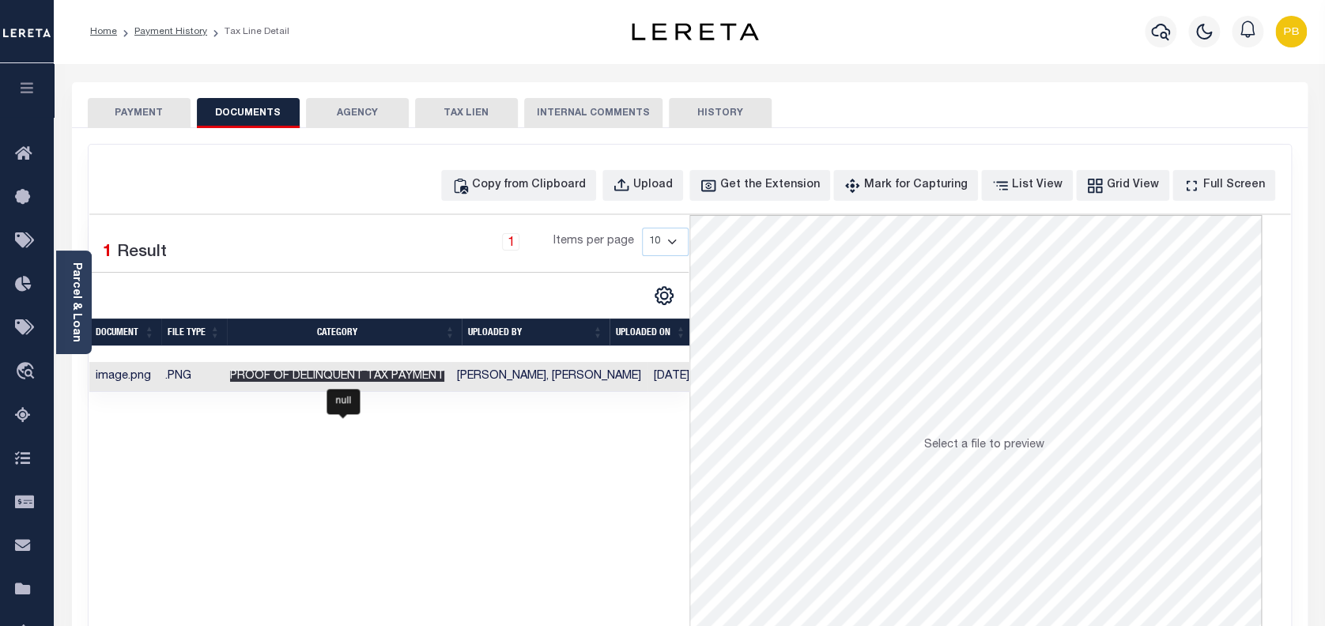
click at [444, 379] on span "Proof of Delinquent Tax Payment" at bounding box center [337, 376] width 214 height 11
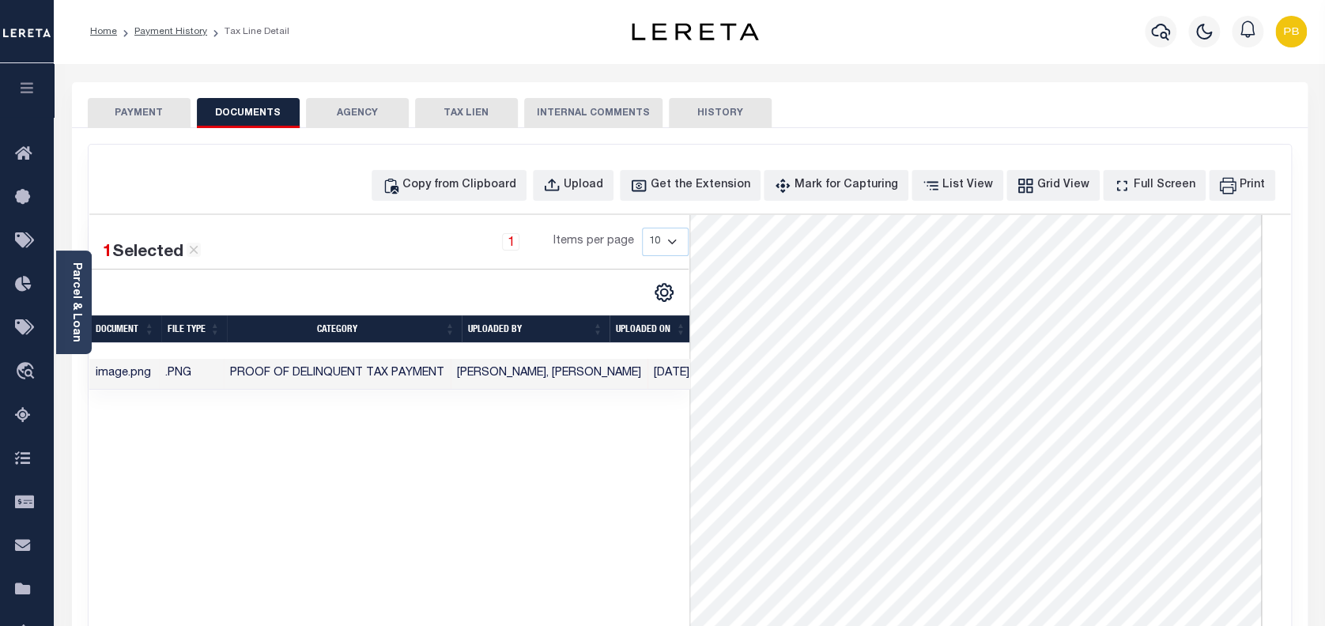
click at [162, 108] on button "PAYMENT" at bounding box center [139, 113] width 103 height 30
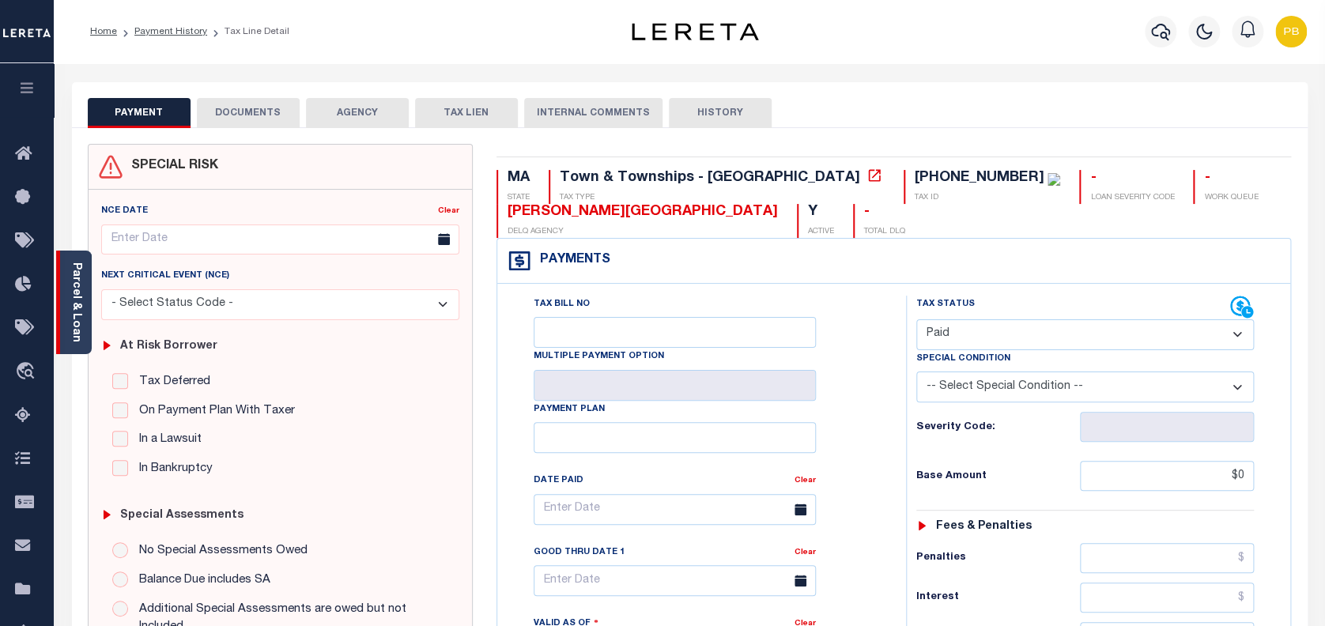
click at [77, 316] on link "Parcel & Loan" at bounding box center [75, 302] width 11 height 80
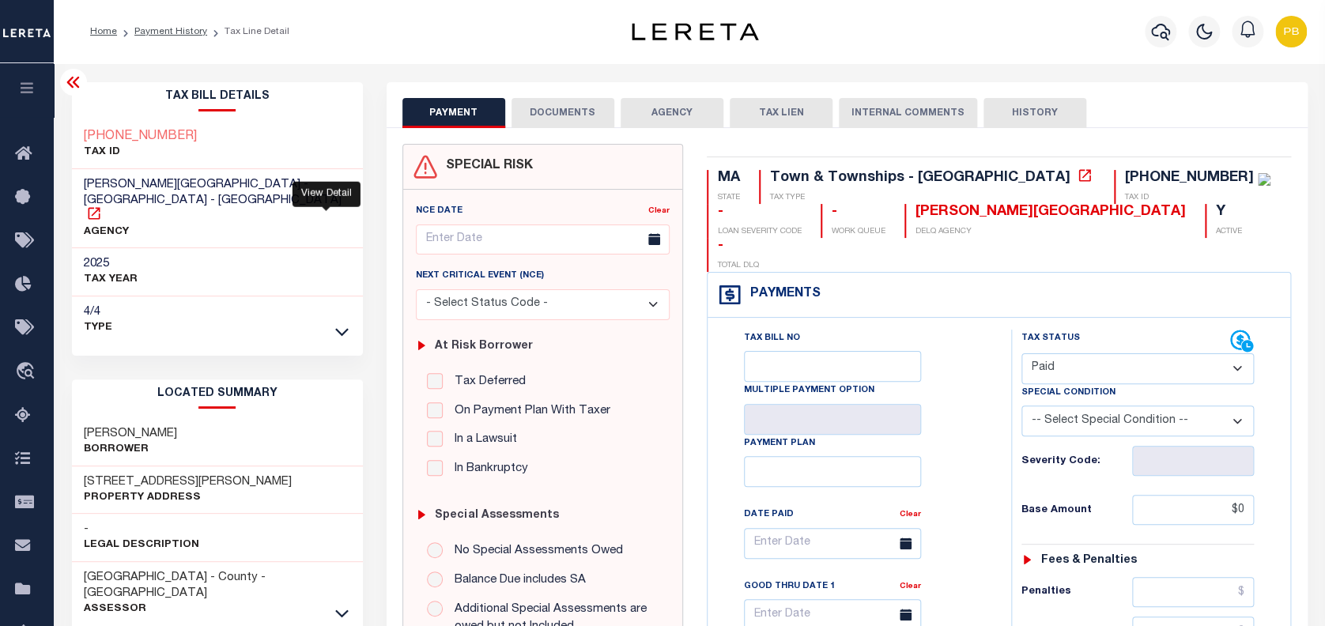
click at [102, 206] on icon at bounding box center [94, 214] width 16 height 16
click at [174, 27] on link "Payment History" at bounding box center [170, 31] width 73 height 9
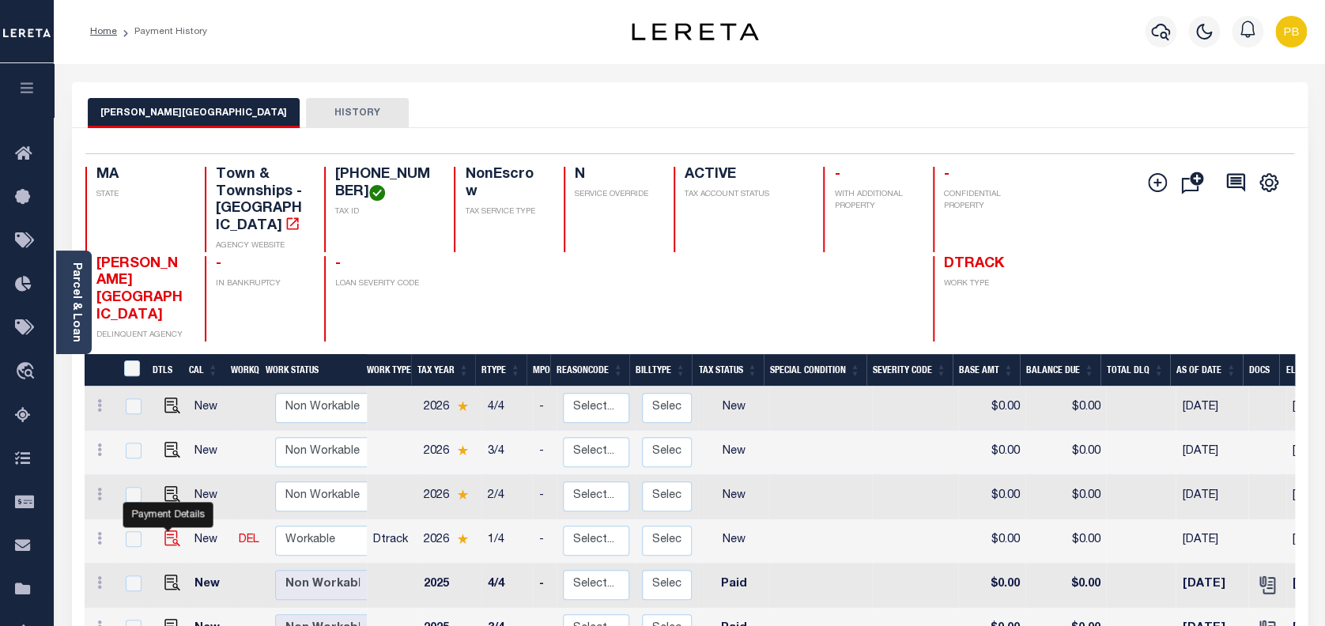
click at [168, 530] on img "" at bounding box center [172, 538] width 16 height 16
checkbox input "true"
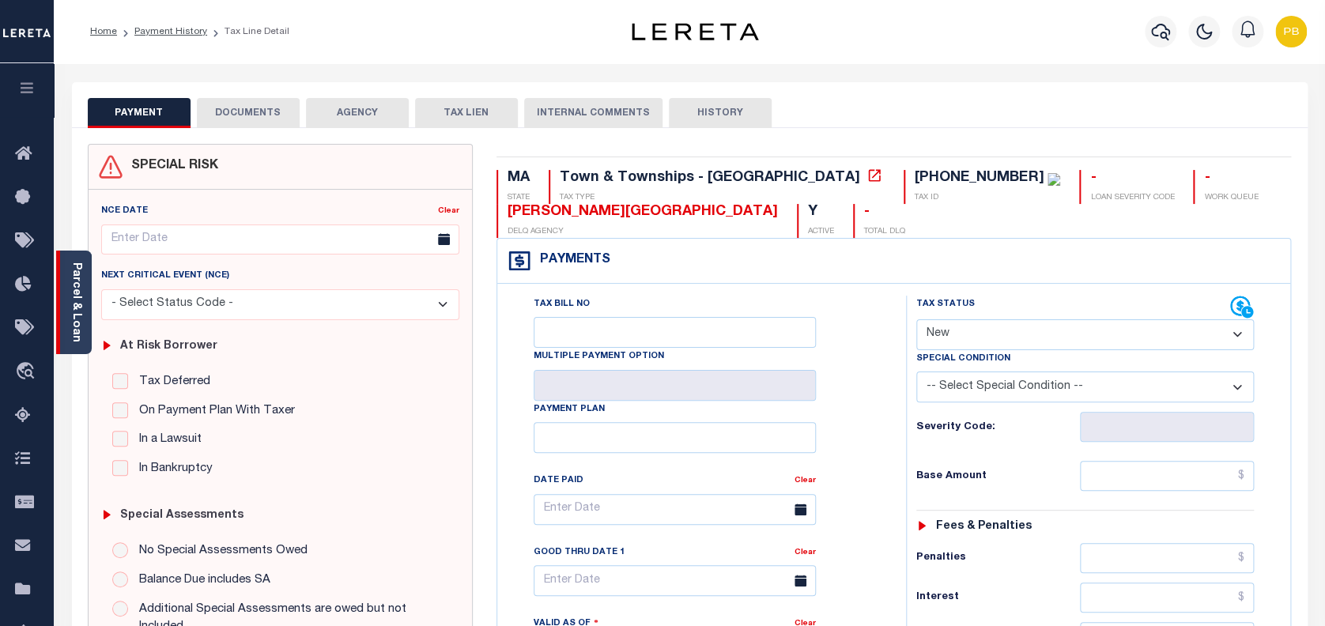
click at [74, 327] on link "Parcel & Loan" at bounding box center [75, 302] width 11 height 80
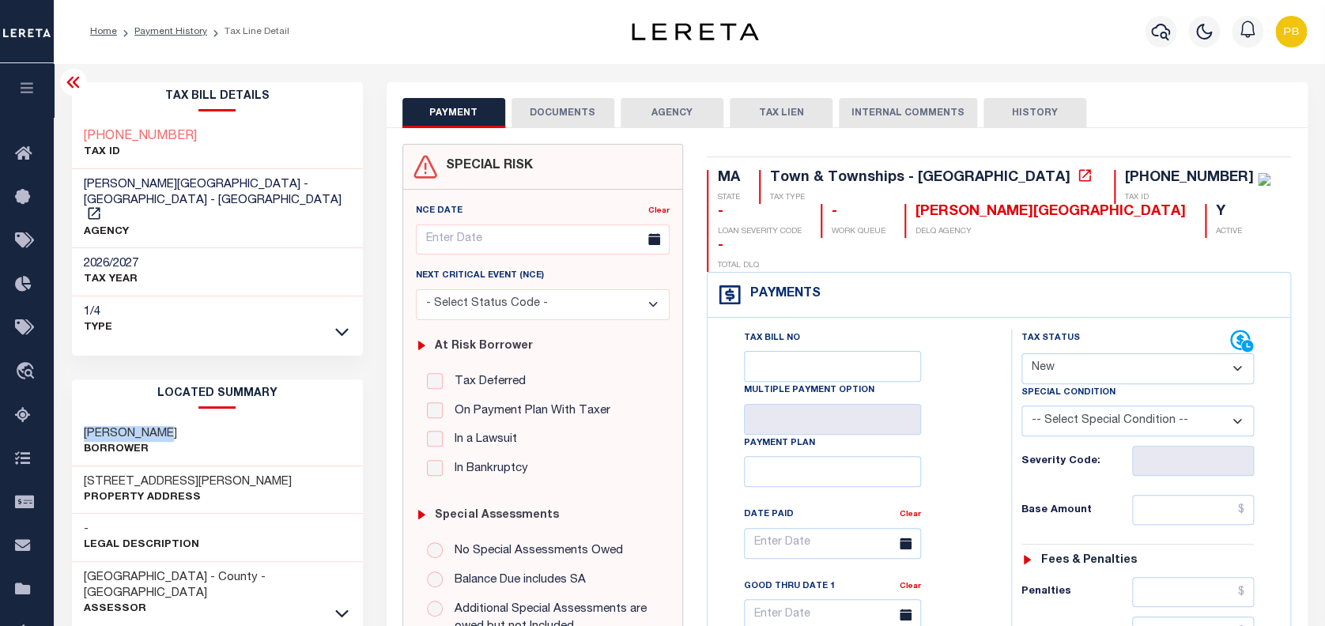
drag, startPoint x: 164, startPoint y: 403, endPoint x: 54, endPoint y: 402, distance: 110.7
copy h3 "JONES KARL E"
click at [1066, 353] on select "- Select Status Code - Open Due/Unpaid Paid Incomplete No Tax Due Internal Refu…" at bounding box center [1137, 368] width 233 height 31
select select "PYD"
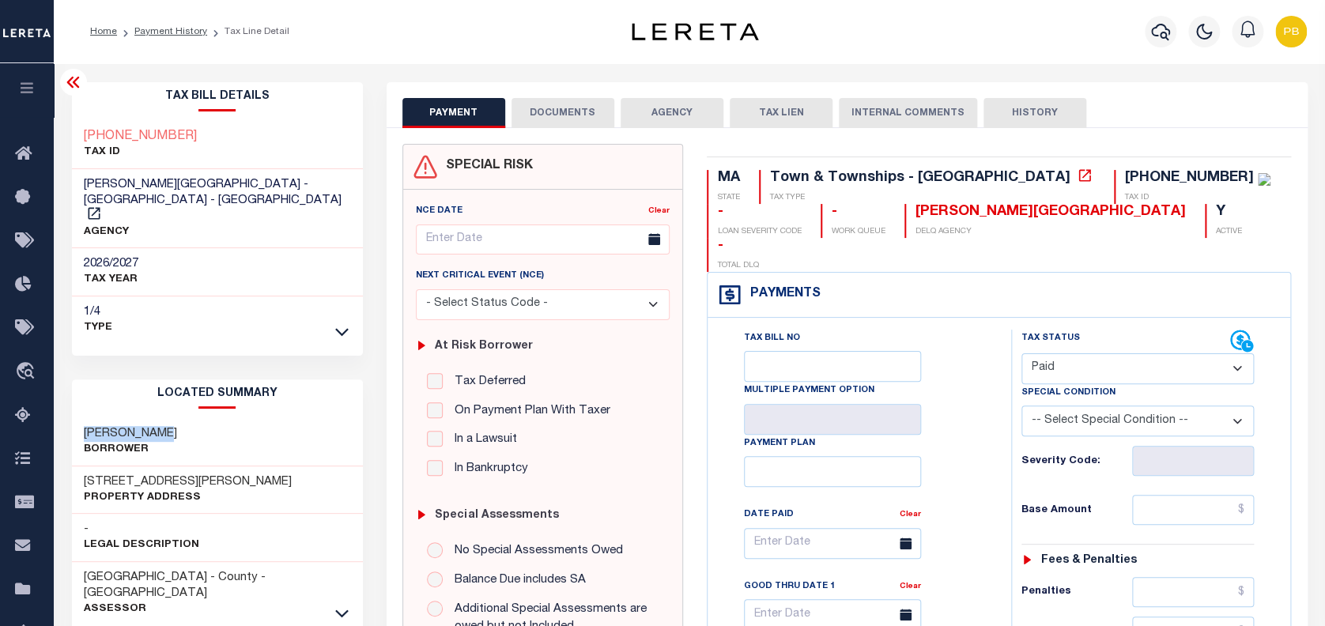
click at [1021, 353] on select "- Select Status Code - Open Due/Unpaid Paid Incomplete No Tax Due Internal Refu…" at bounding box center [1137, 368] width 233 height 31
type input "09/29/2025"
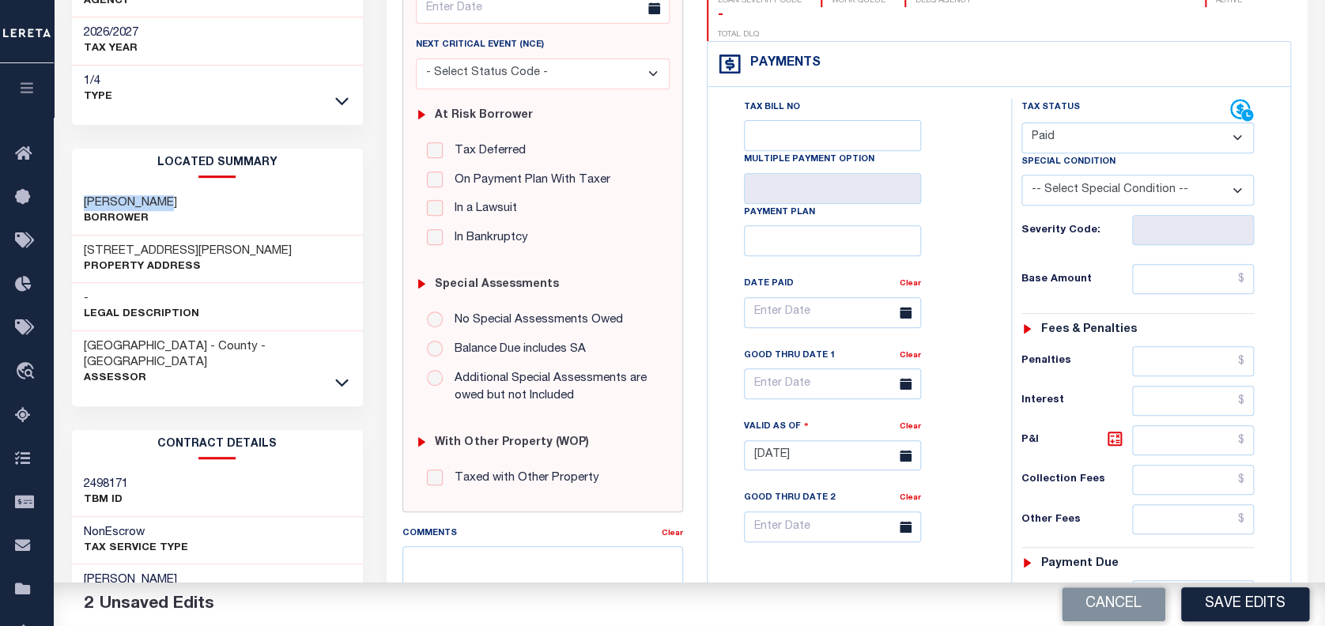
scroll to position [421, 0]
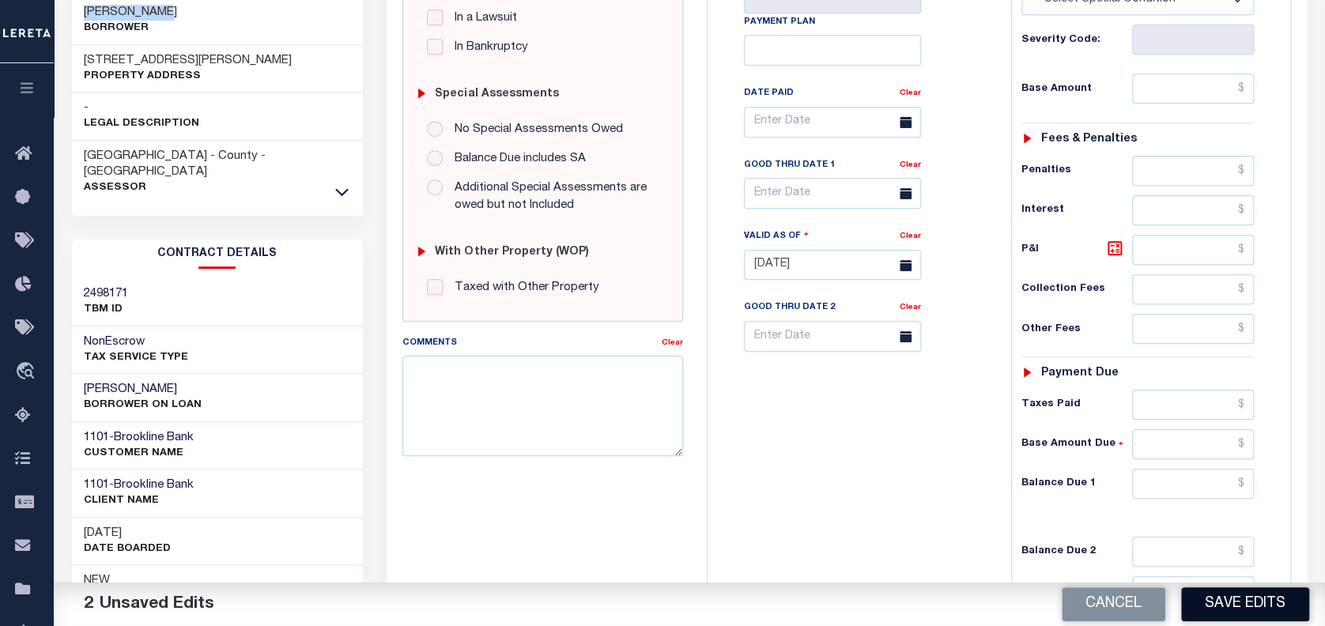
click at [1255, 598] on button "Save Edits" at bounding box center [1245, 604] width 128 height 34
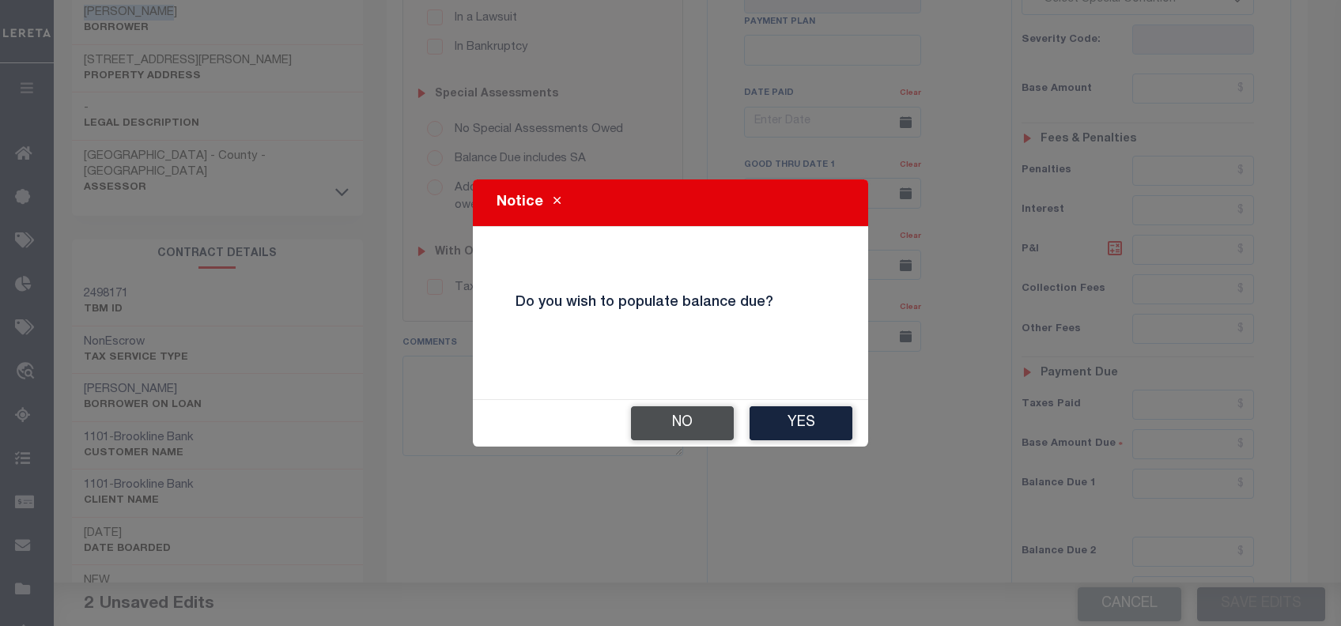
click at [666, 406] on button "No" at bounding box center [682, 423] width 103 height 34
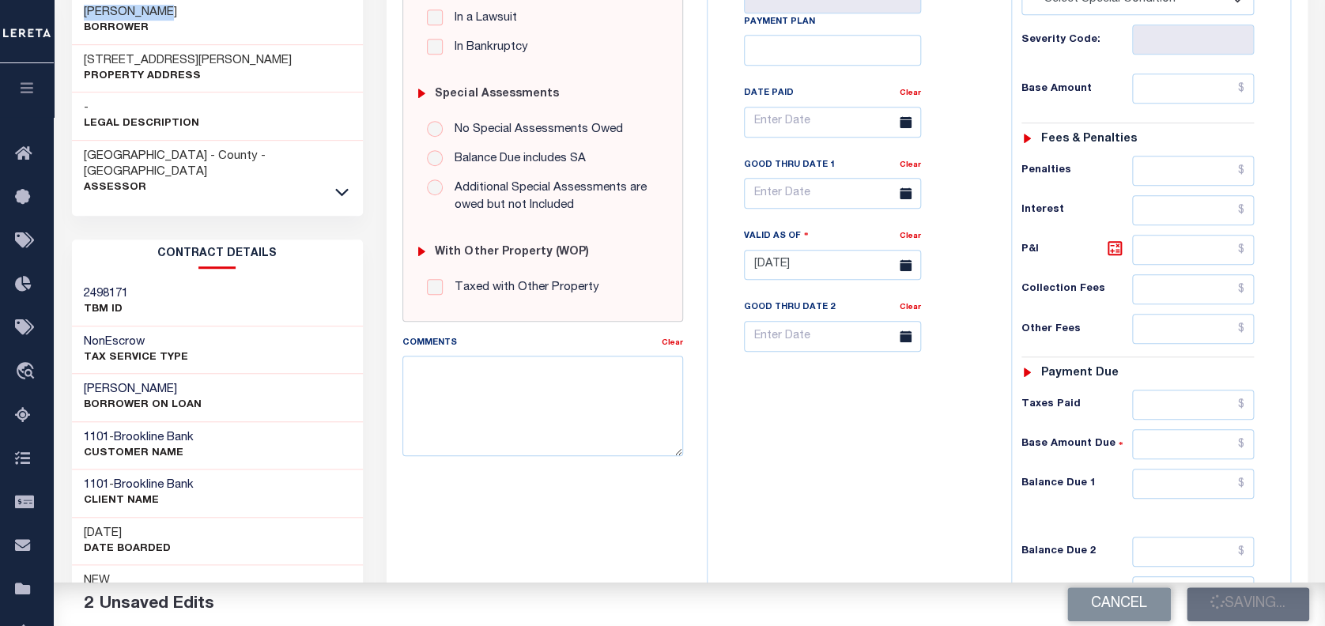
checkbox input "false"
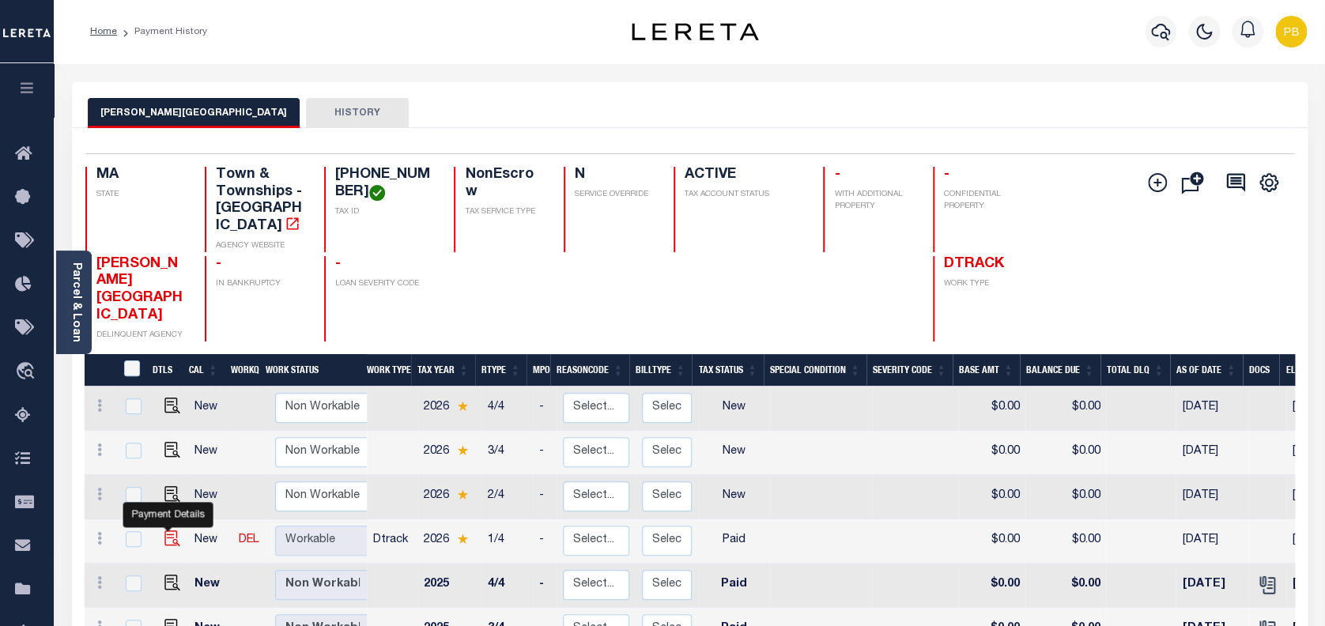
click at [167, 530] on img "" at bounding box center [172, 538] width 16 height 16
checkbox input "true"
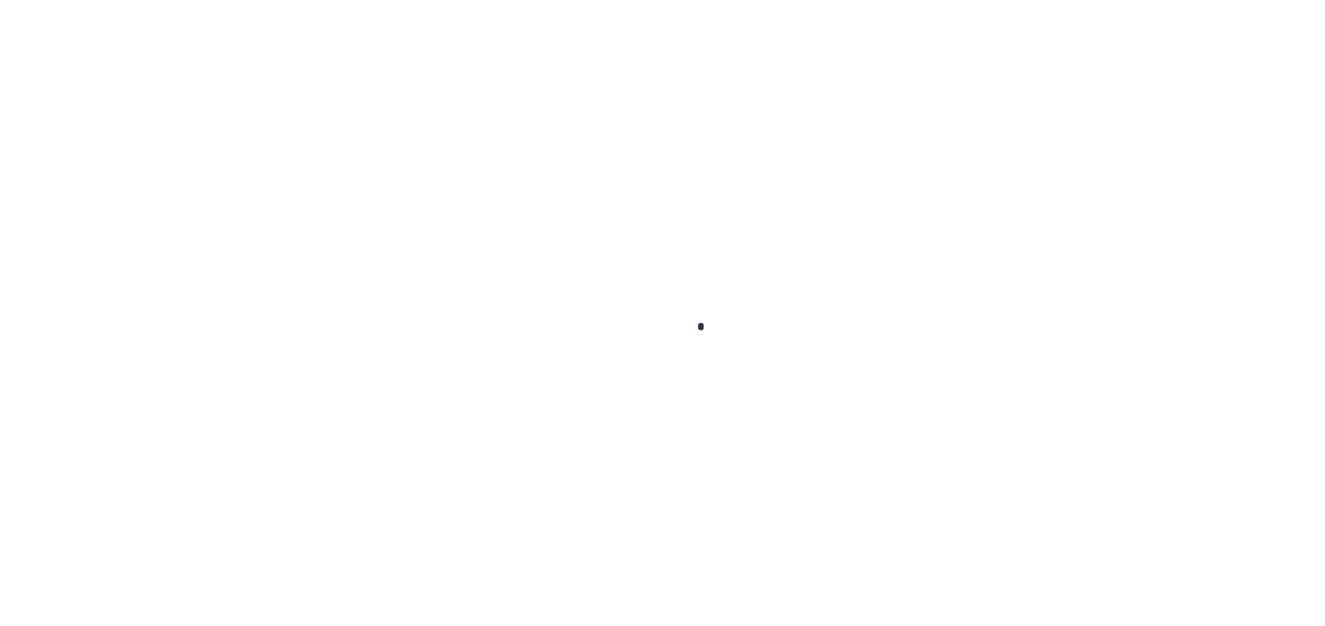
checkbox input "false"
type input "[DATE]"
select select "PYD"
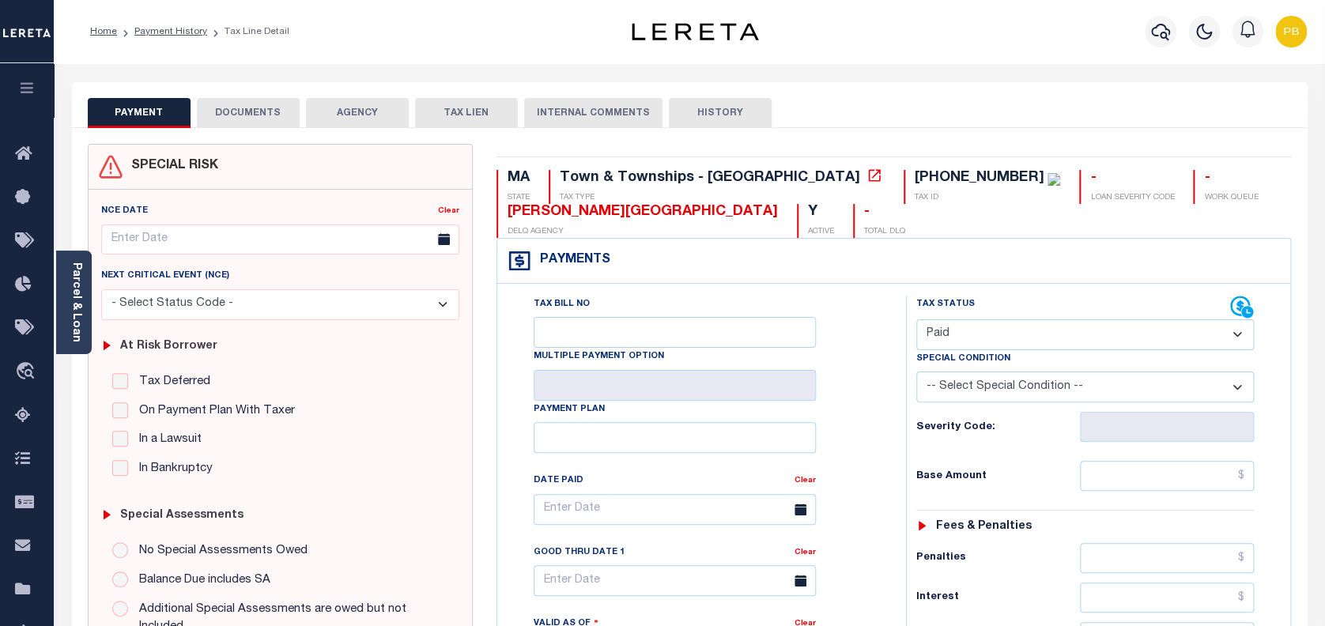
click at [237, 109] on button "DOCUMENTS" at bounding box center [248, 113] width 103 height 30
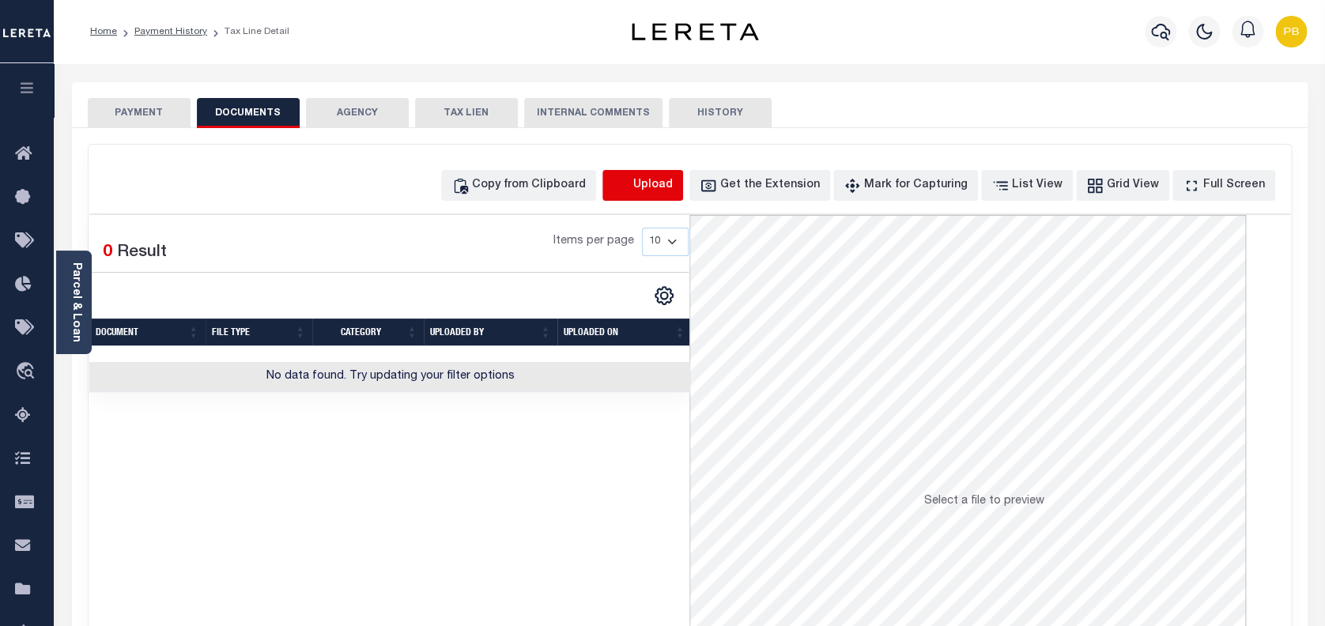
click at [630, 190] on icon "button" at bounding box center [621, 185] width 17 height 17
select select "POP"
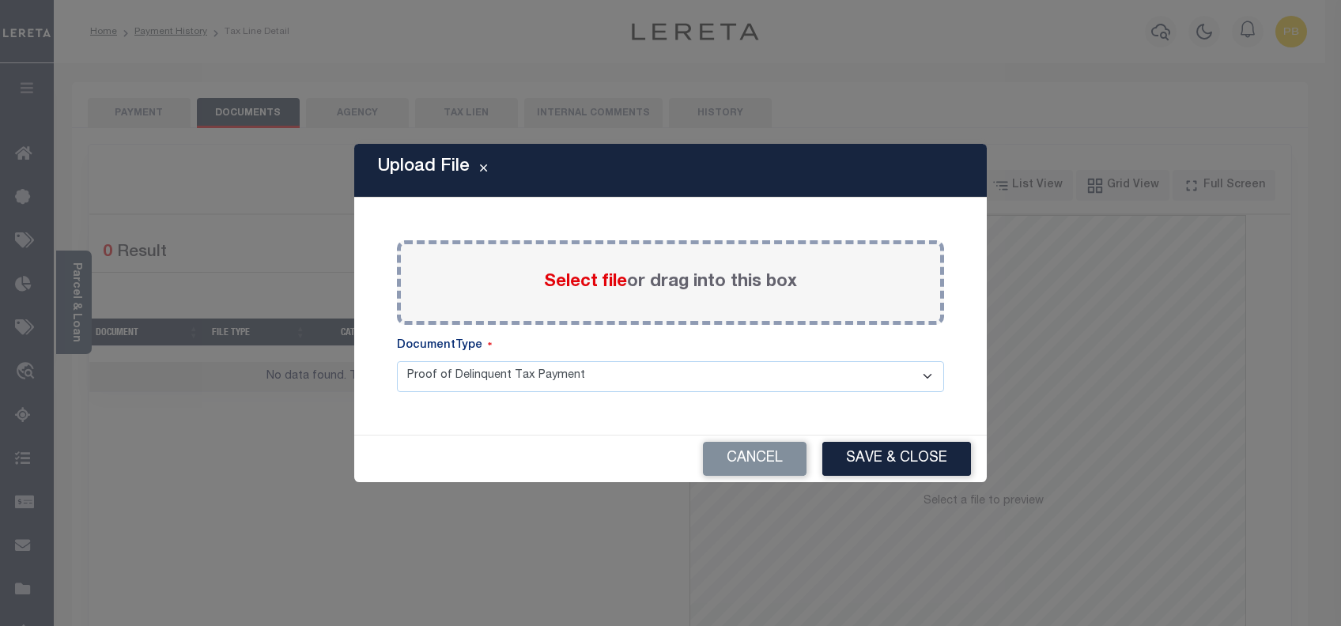
click at [587, 281] on span "Select file" at bounding box center [585, 282] width 83 height 17
click at [0, 0] on input "Select file or drag into this box" at bounding box center [0, 0] width 0 height 0
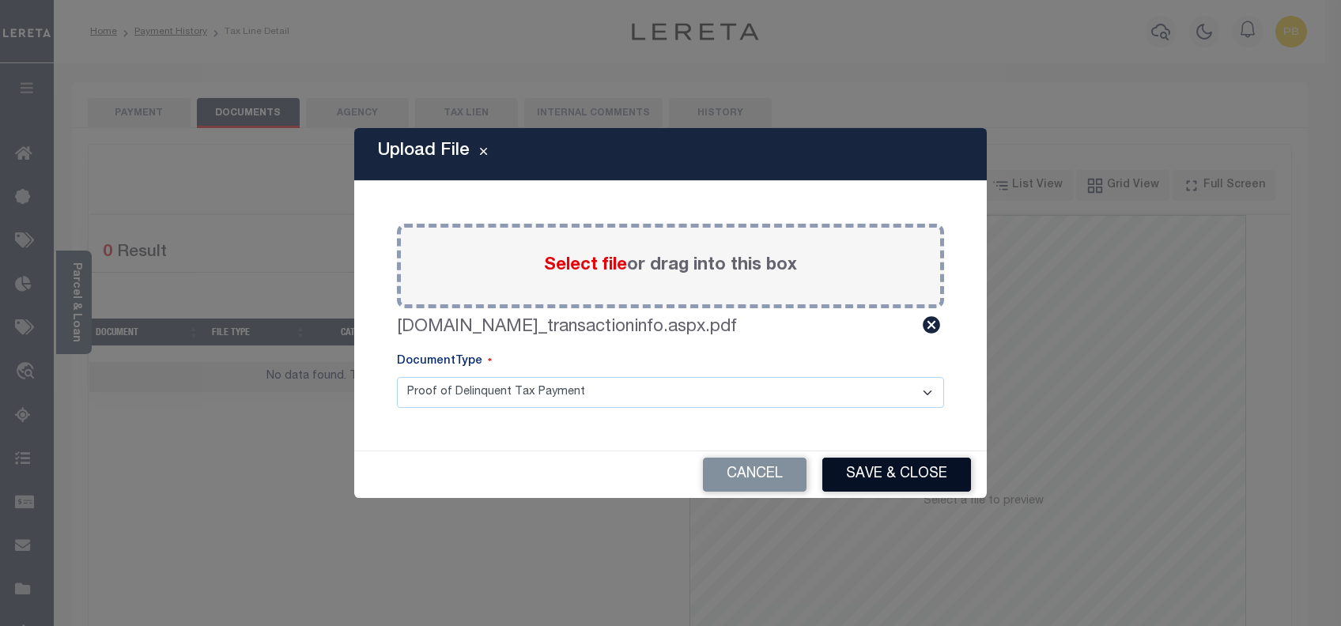
click at [912, 463] on button "Save & Close" at bounding box center [896, 475] width 149 height 34
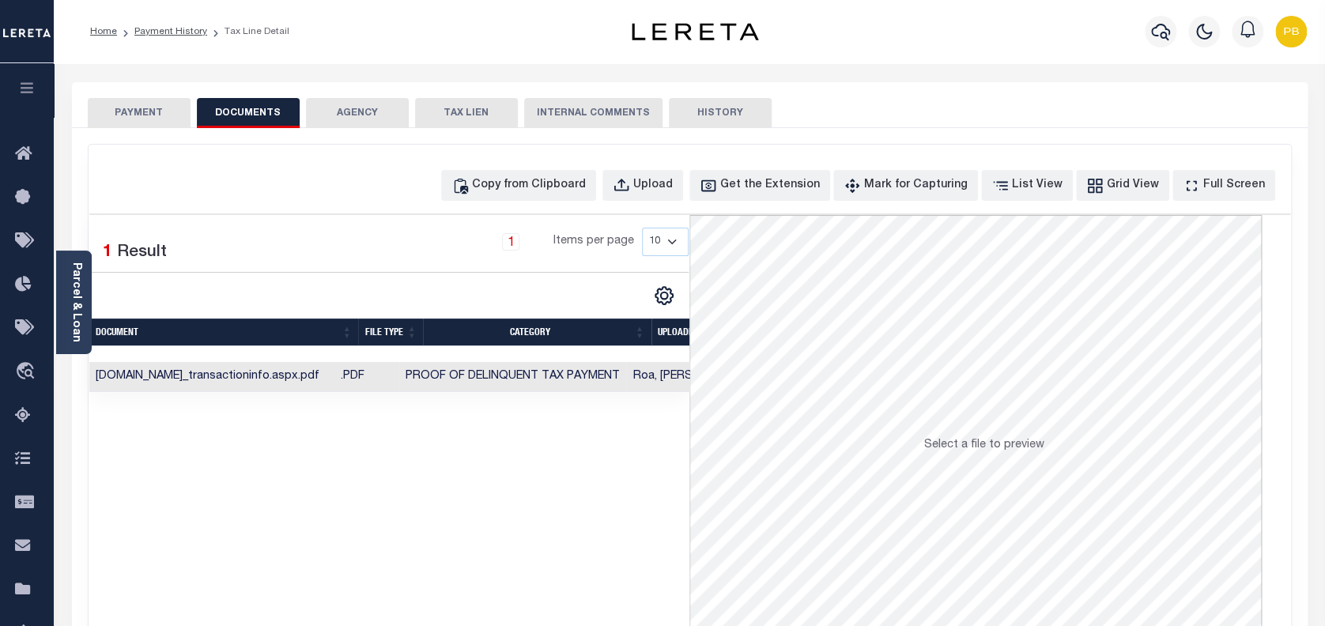
click at [159, 115] on button "PAYMENT" at bounding box center [139, 113] width 103 height 30
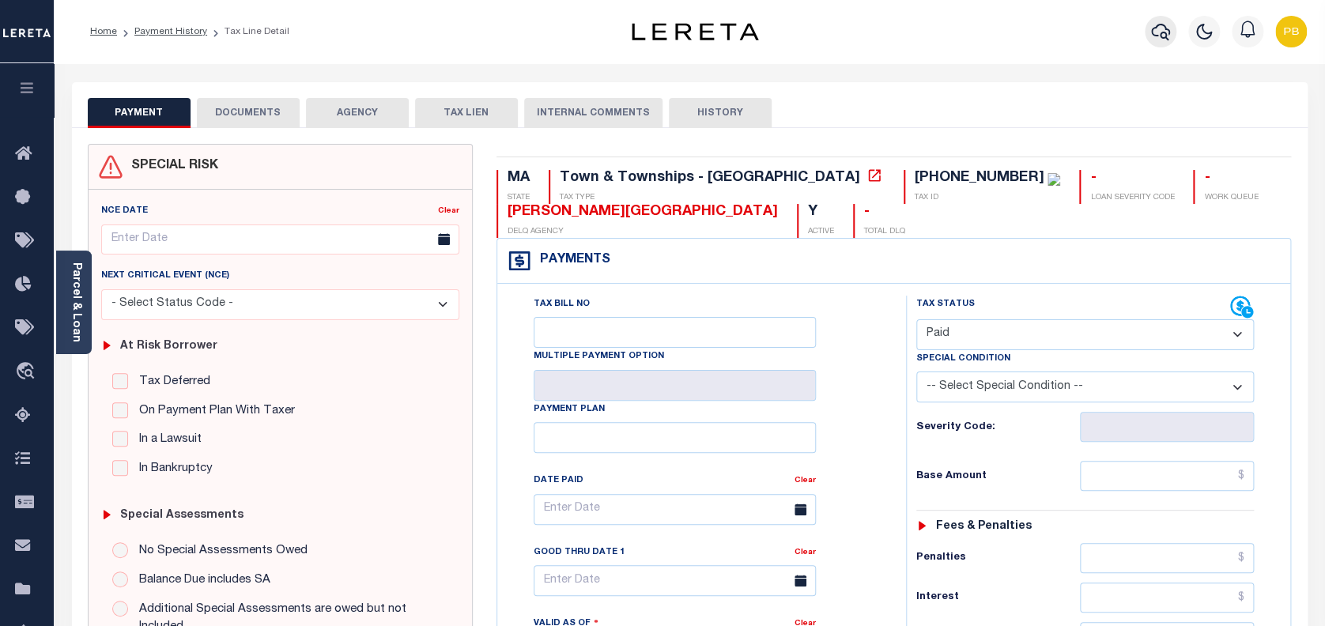
click at [1166, 34] on icon "button" at bounding box center [1160, 32] width 19 height 17
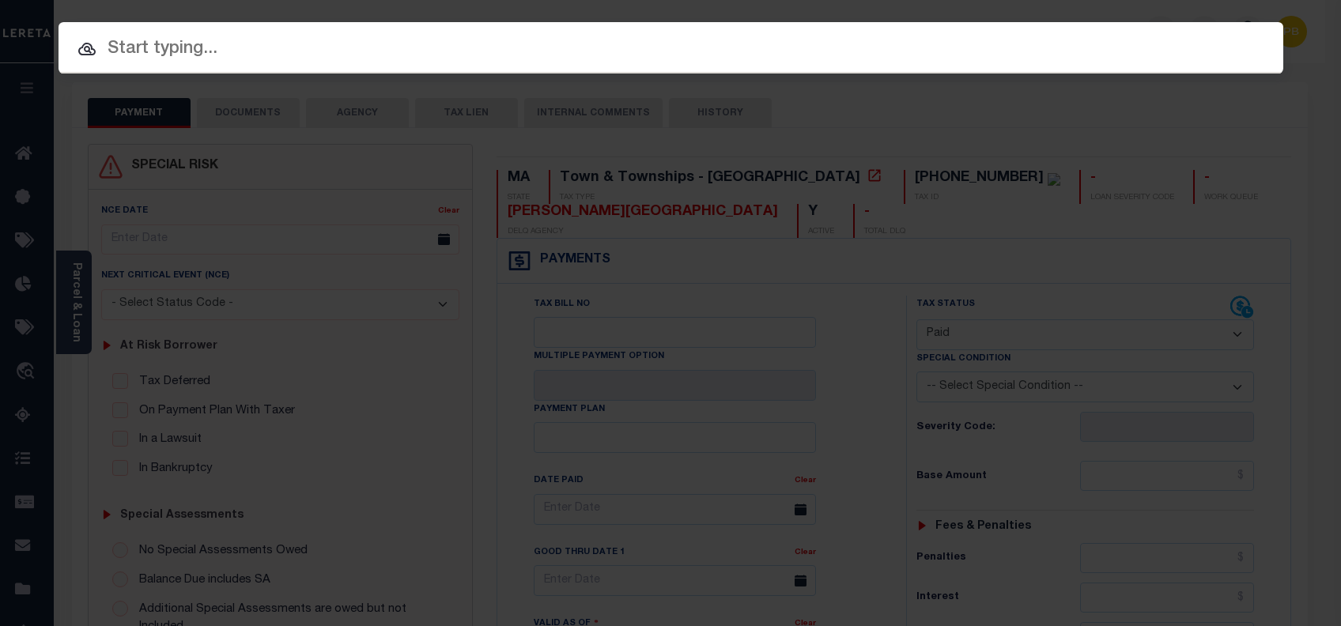
click at [409, 55] on input "text" at bounding box center [671, 50] width 1225 height 28
paste input "1680126220"
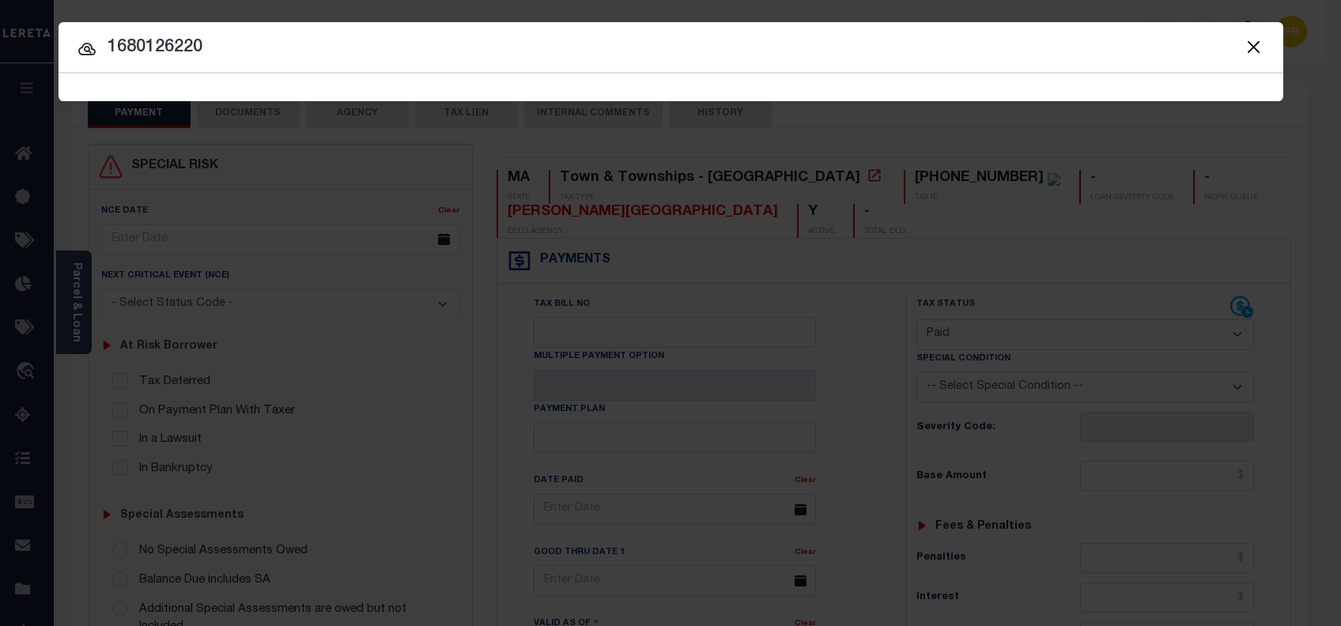
type input "1680126220"
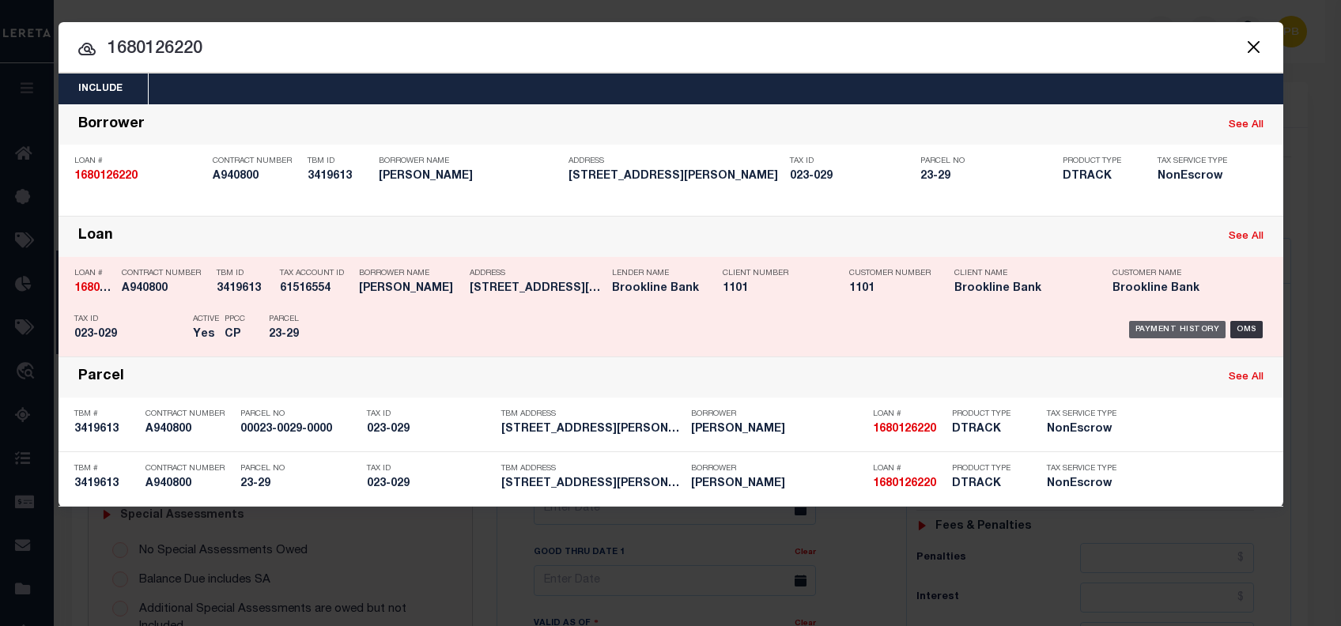
click at [1185, 326] on div "Payment History" at bounding box center [1177, 329] width 97 height 17
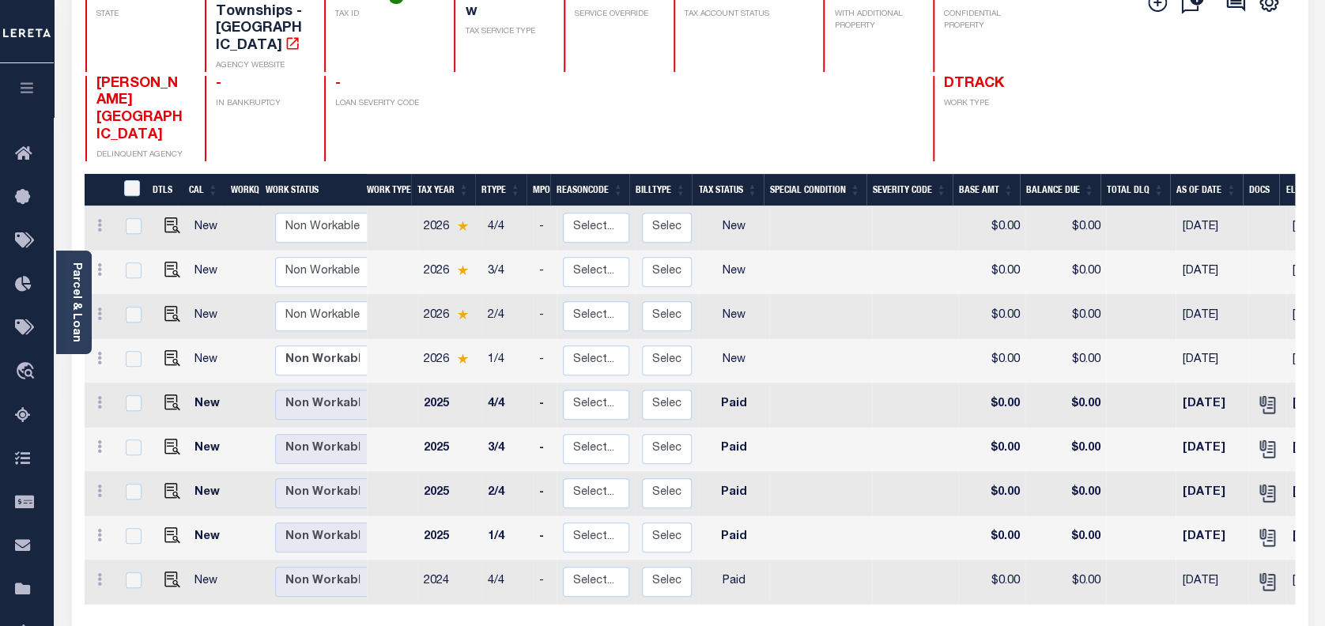
scroll to position [210, 0]
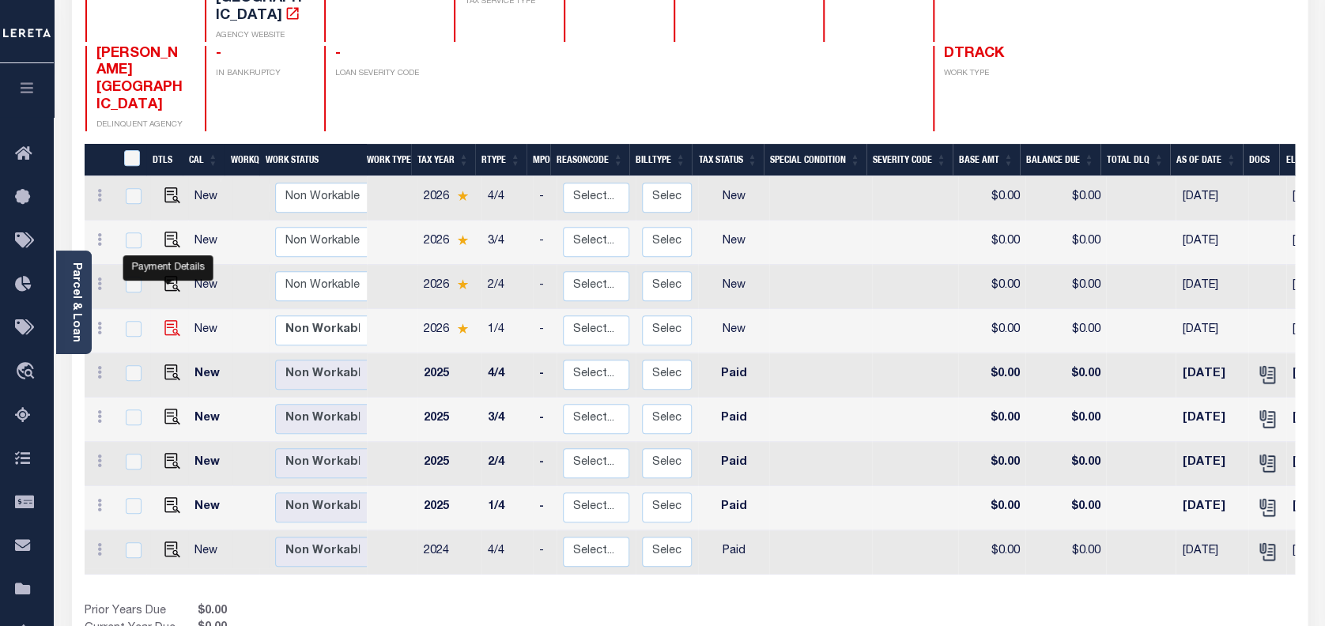
click at [164, 320] on img "" at bounding box center [172, 328] width 16 height 16
checkbox input "true"
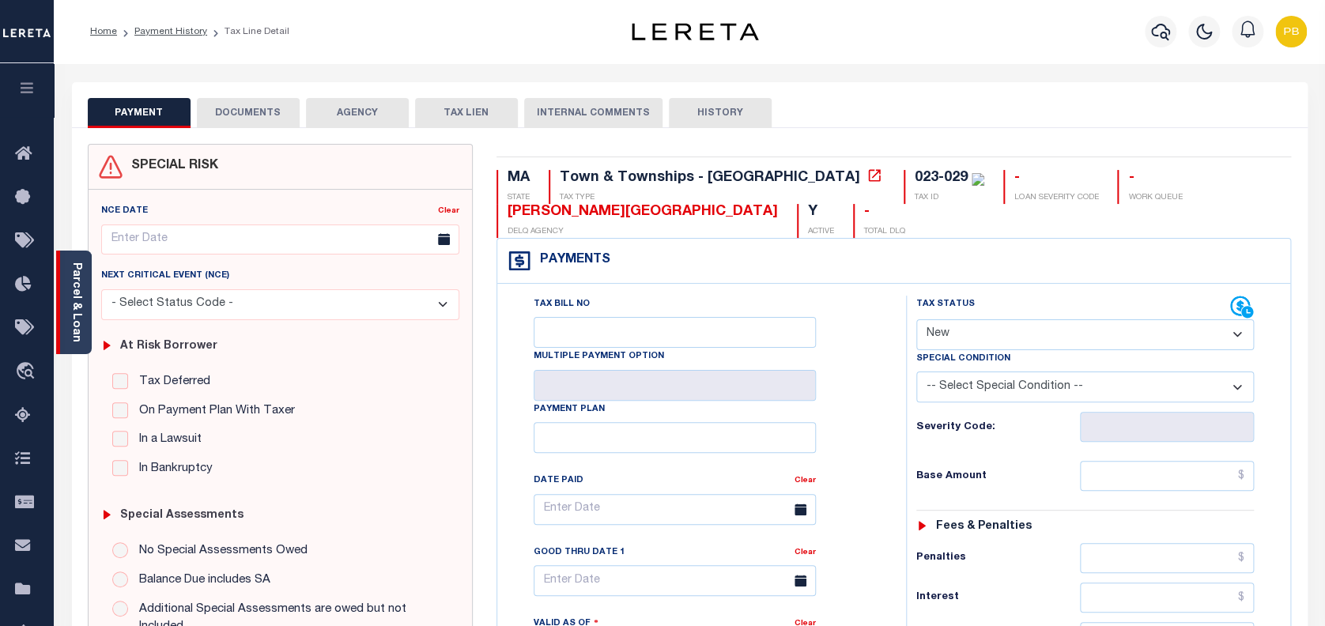
click at [74, 297] on link "Parcel & Loan" at bounding box center [75, 302] width 11 height 80
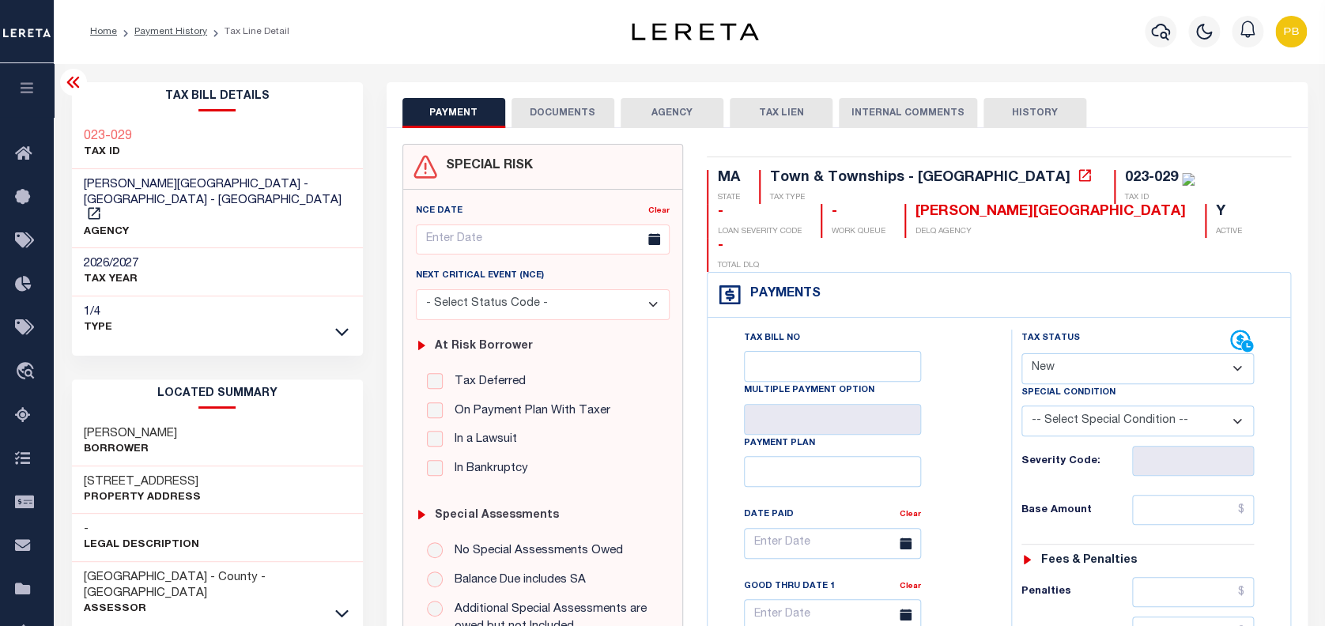
drag, startPoint x: 167, startPoint y: 399, endPoint x: 54, endPoint y: 402, distance: 113.1
click at [234, 418] on div "[PERSON_NAME]" at bounding box center [217, 442] width 291 height 48
drag, startPoint x: 193, startPoint y: 403, endPoint x: 126, endPoint y: 407, distance: 66.5
click at [126, 418] on div "[PERSON_NAME]" at bounding box center [217, 442] width 291 height 48
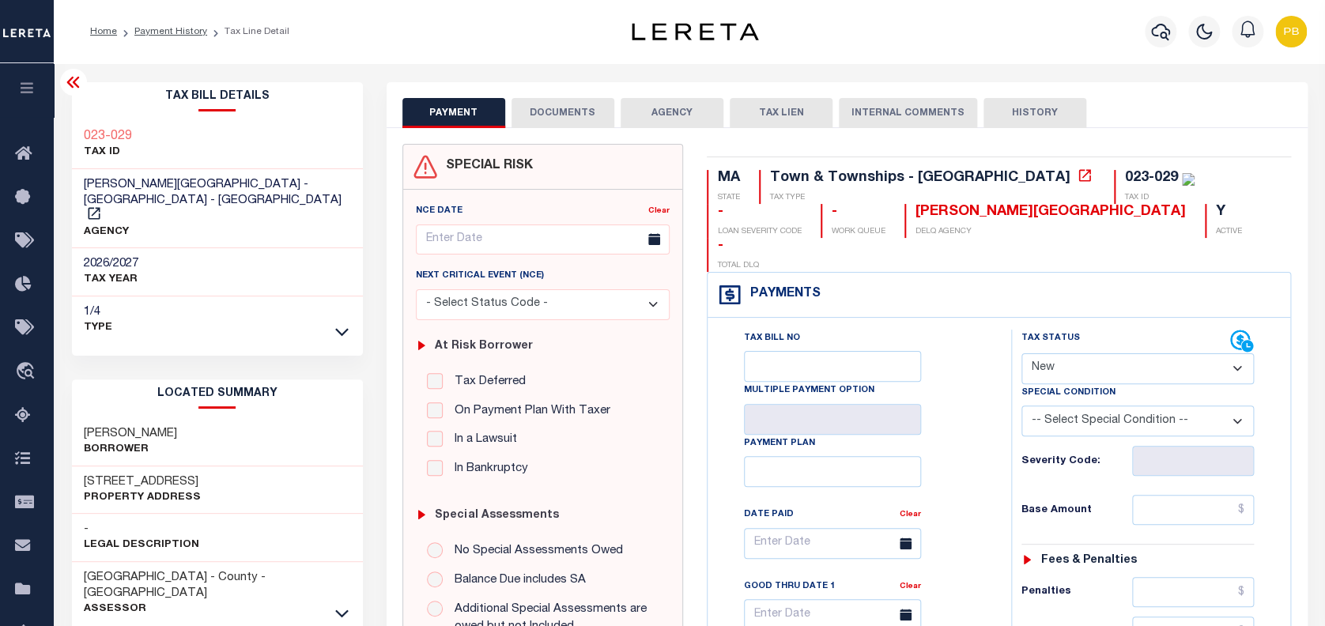
copy h3 "[PERSON_NAME]"
click at [1142, 353] on select "- Select Status Code - Open Due/Unpaid Paid Incomplete No Tax Due Internal Refu…" at bounding box center [1137, 368] width 233 height 31
select select "INC"
click at [1021, 353] on select "- Select Status Code - Open Due/Unpaid Paid Incomplete No Tax Due Internal Refu…" at bounding box center [1137, 368] width 233 height 31
type input "[DATE]"
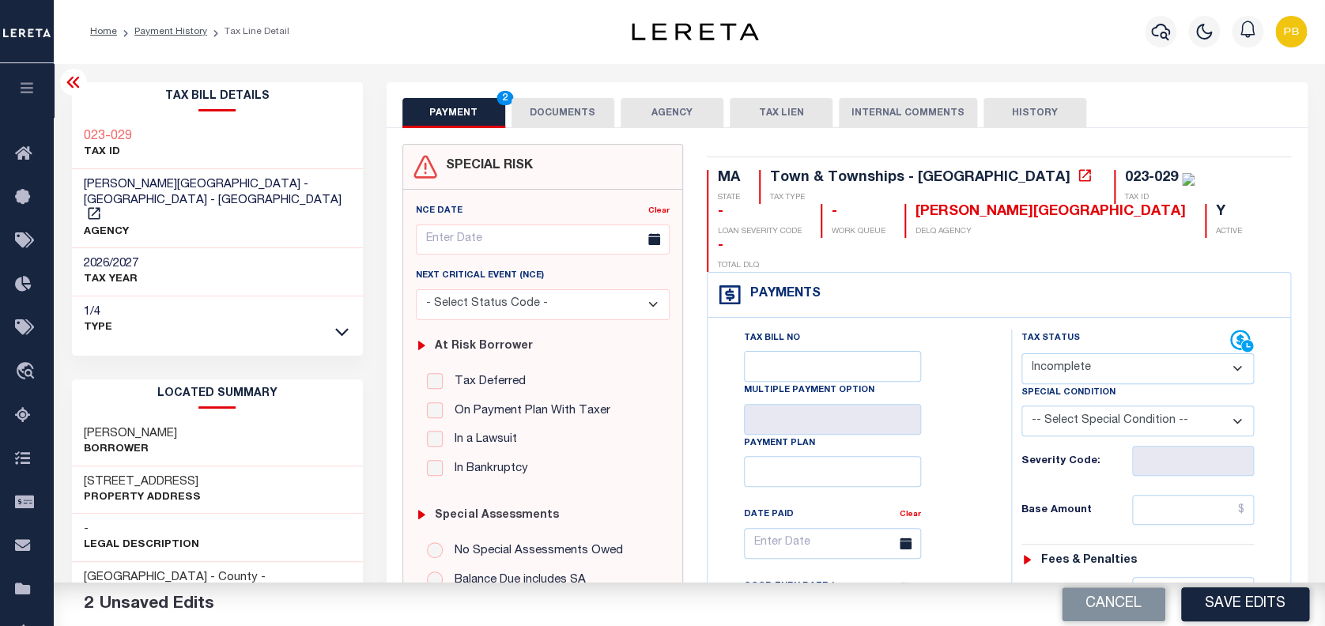
click at [1100, 353] on select "- Select Status Code - Open Due/Unpaid Paid Incomplete No Tax Due Internal Refu…" at bounding box center [1137, 368] width 233 height 31
select select "PYD"
click at [1021, 353] on select "- Select Status Code - Open Due/Unpaid Paid Incomplete No Tax Due Internal Refu…" at bounding box center [1137, 368] width 233 height 31
click at [1258, 608] on button "Save Edits" at bounding box center [1245, 604] width 128 height 34
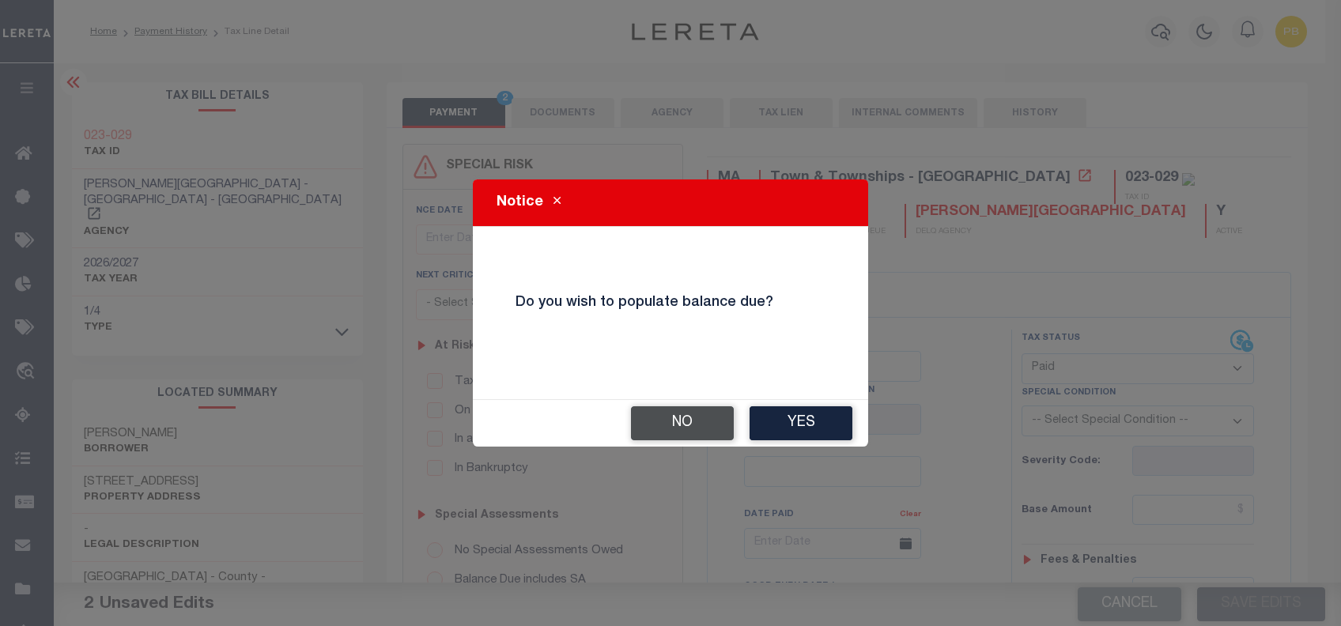
click at [715, 431] on button "No" at bounding box center [682, 423] width 103 height 34
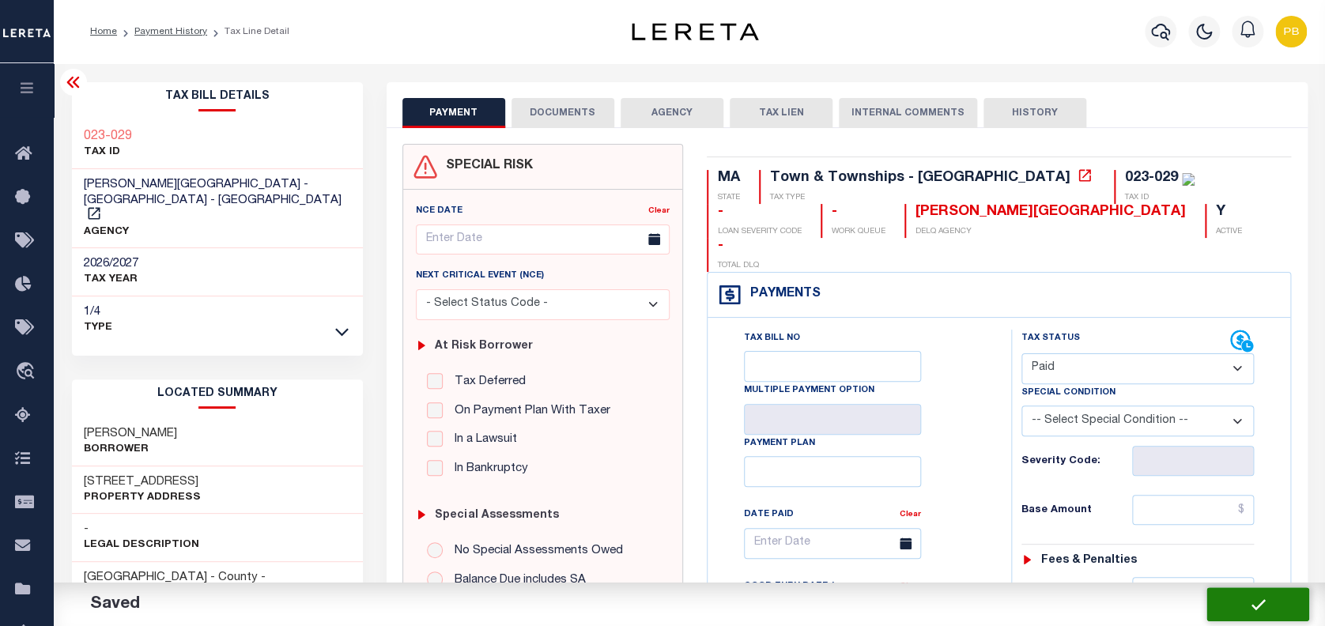
checkbox input "false"
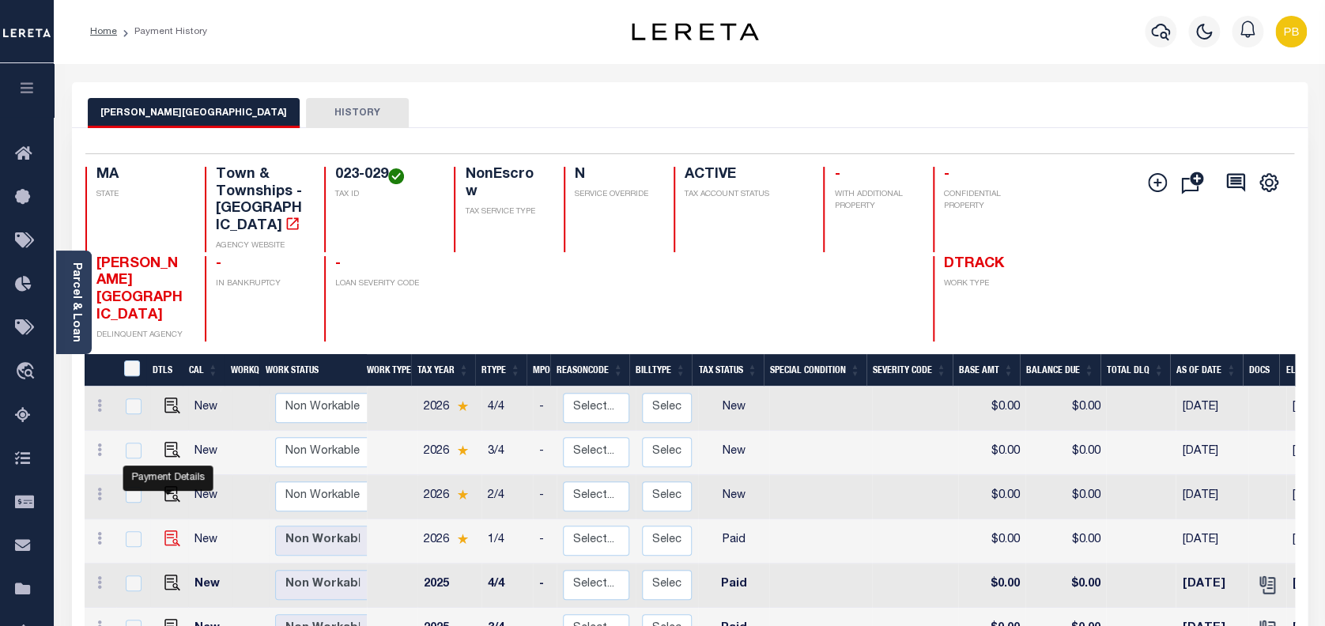
click at [166, 530] on img "" at bounding box center [172, 538] width 16 height 16
checkbox input "true"
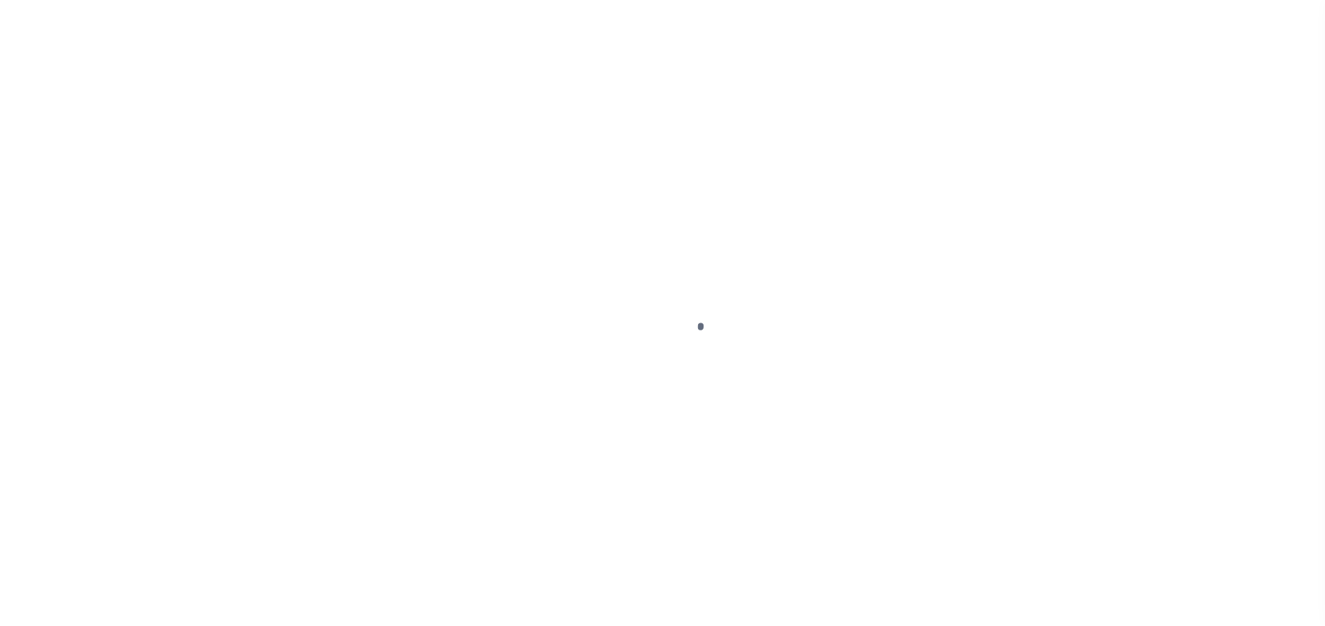
select select "PYD"
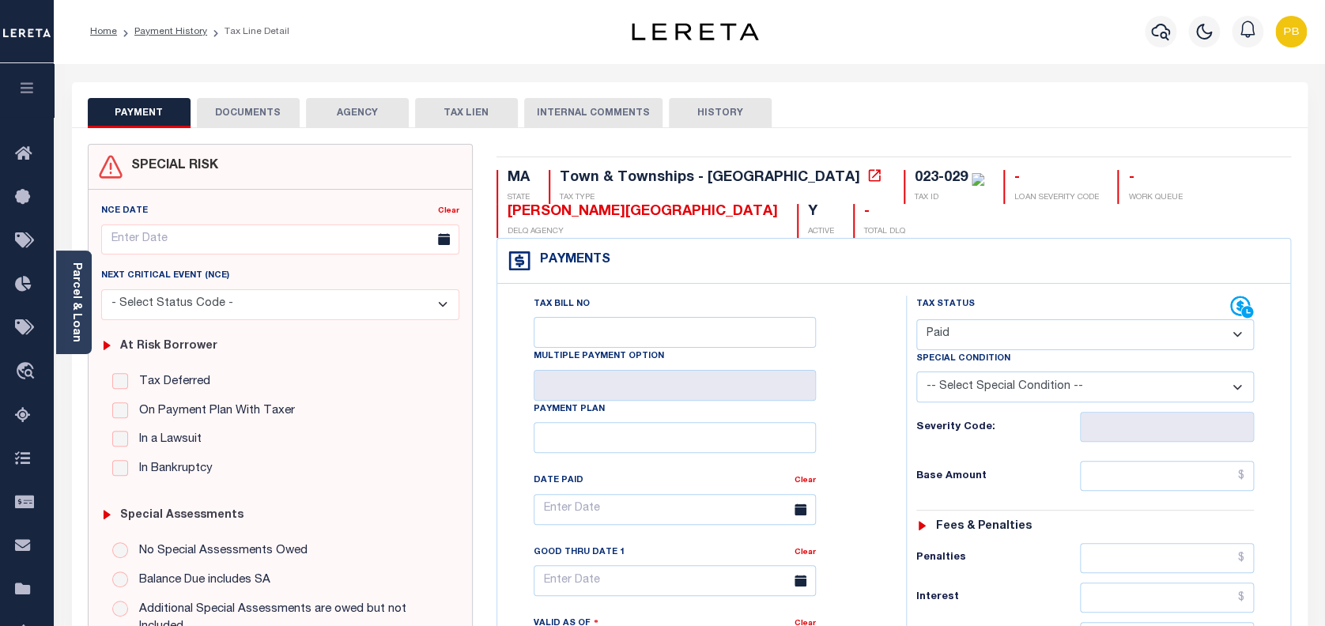
click at [239, 108] on button "DOCUMENTS" at bounding box center [248, 113] width 103 height 30
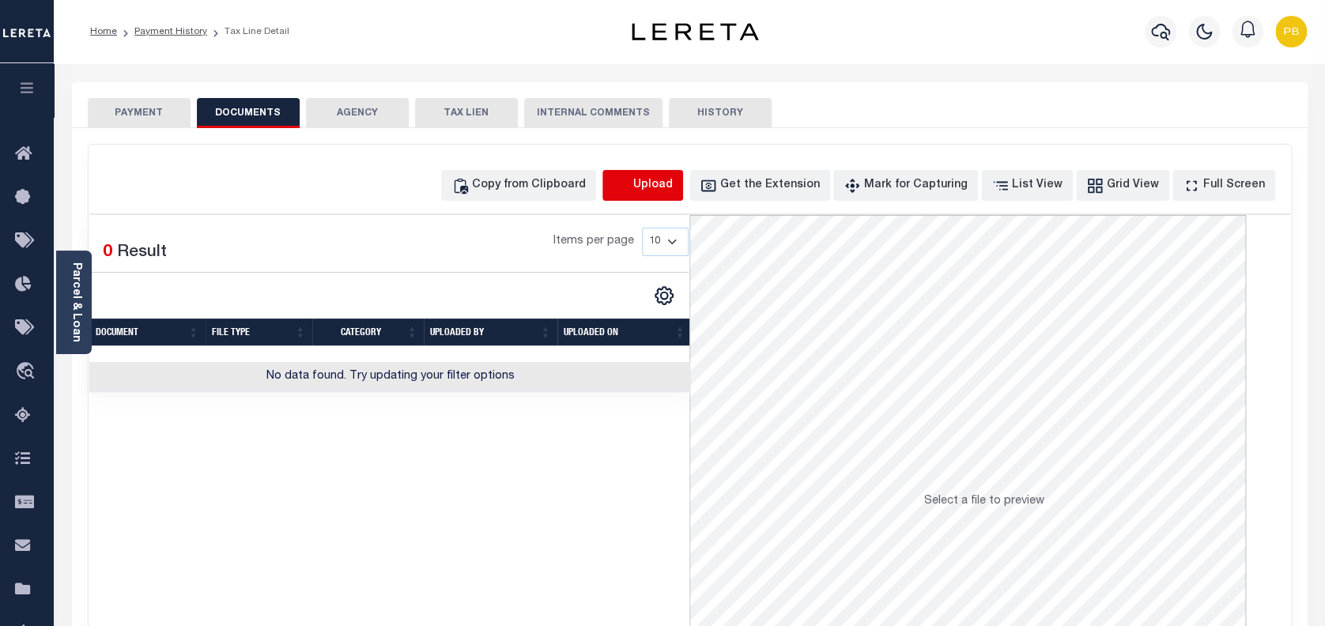
click at [630, 183] on icon "button" at bounding box center [621, 185] width 17 height 17
select select "POP"
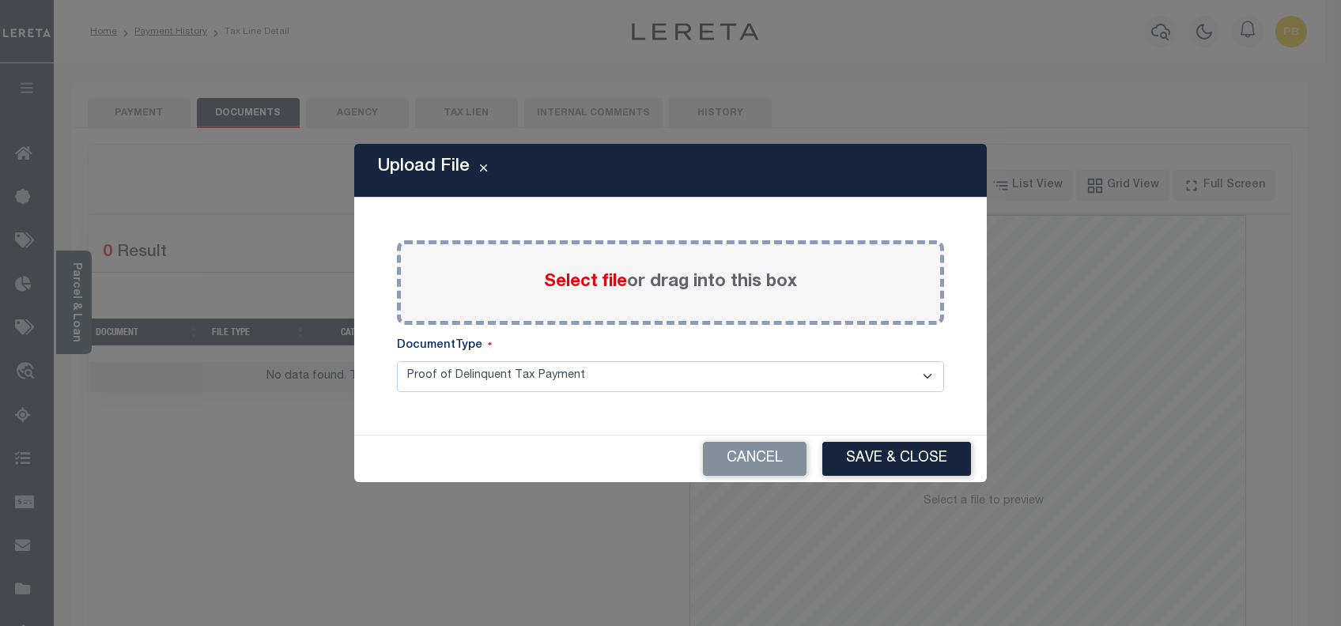
click at [550, 282] on span "Select file" at bounding box center [585, 282] width 83 height 17
click at [0, 0] on input "Select file or drag into this box" at bounding box center [0, 0] width 0 height 0
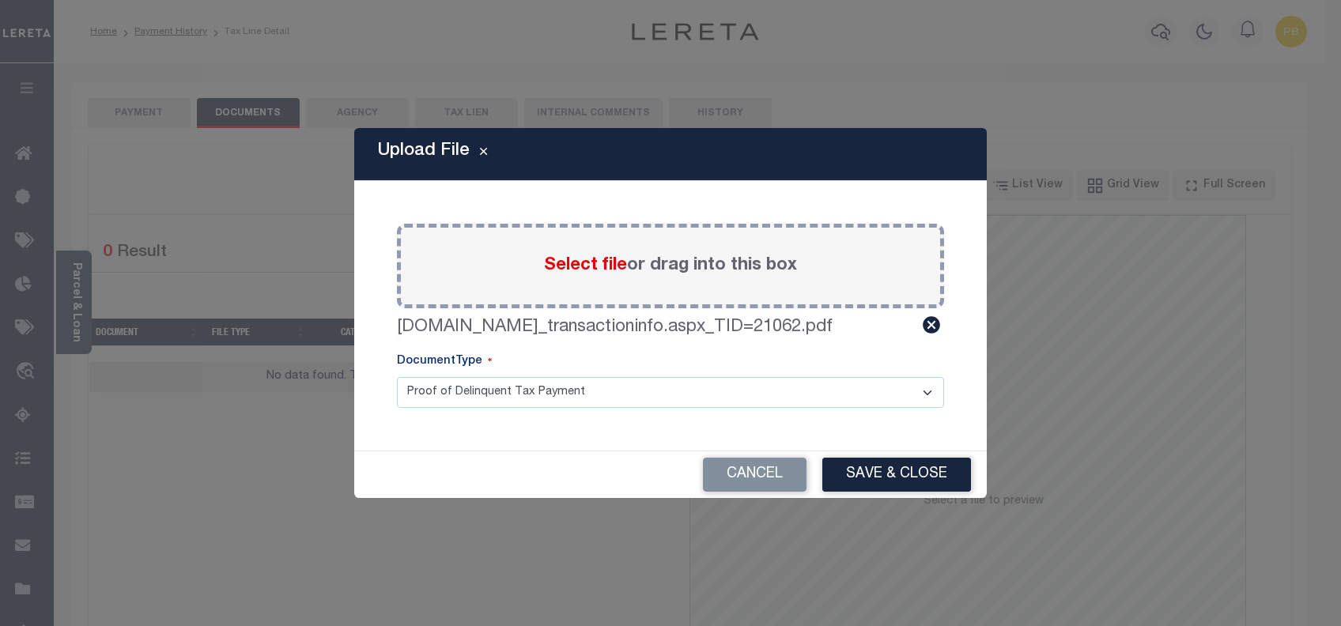
click at [851, 493] on div "Cancel Save & Close" at bounding box center [670, 474] width 632 height 47
click at [866, 474] on button "Save & Close" at bounding box center [896, 475] width 149 height 34
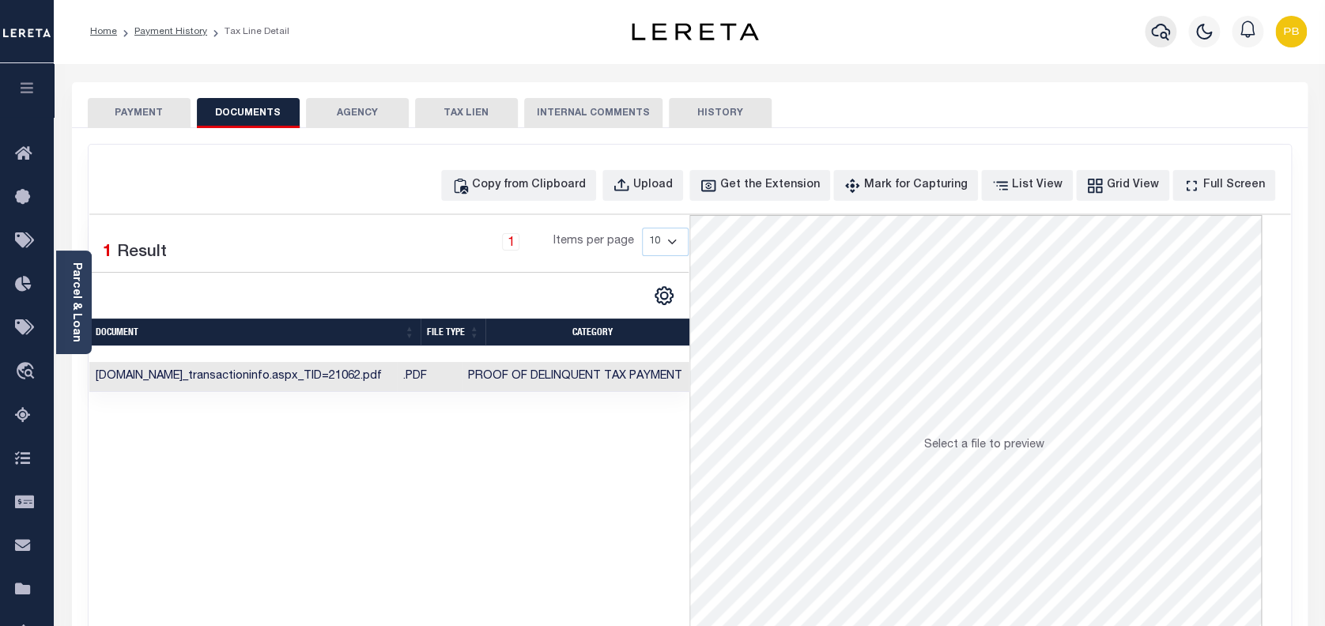
click at [1162, 32] on icon "button" at bounding box center [1160, 31] width 19 height 19
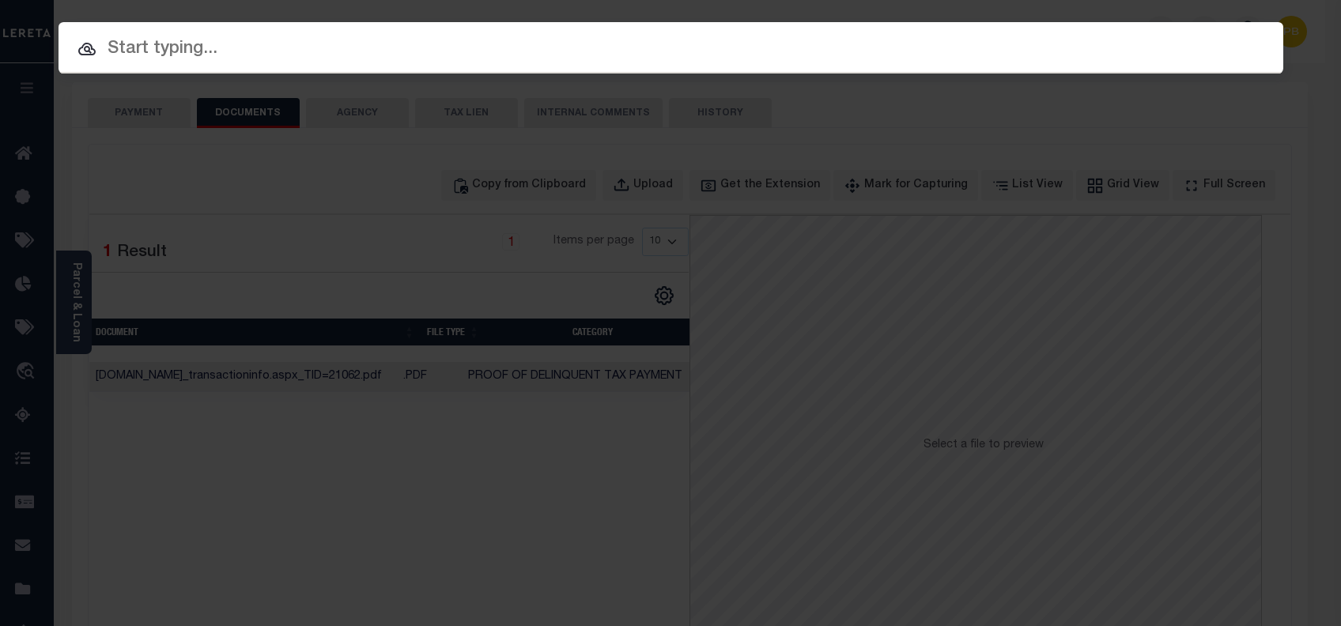
paste input "2747013750"
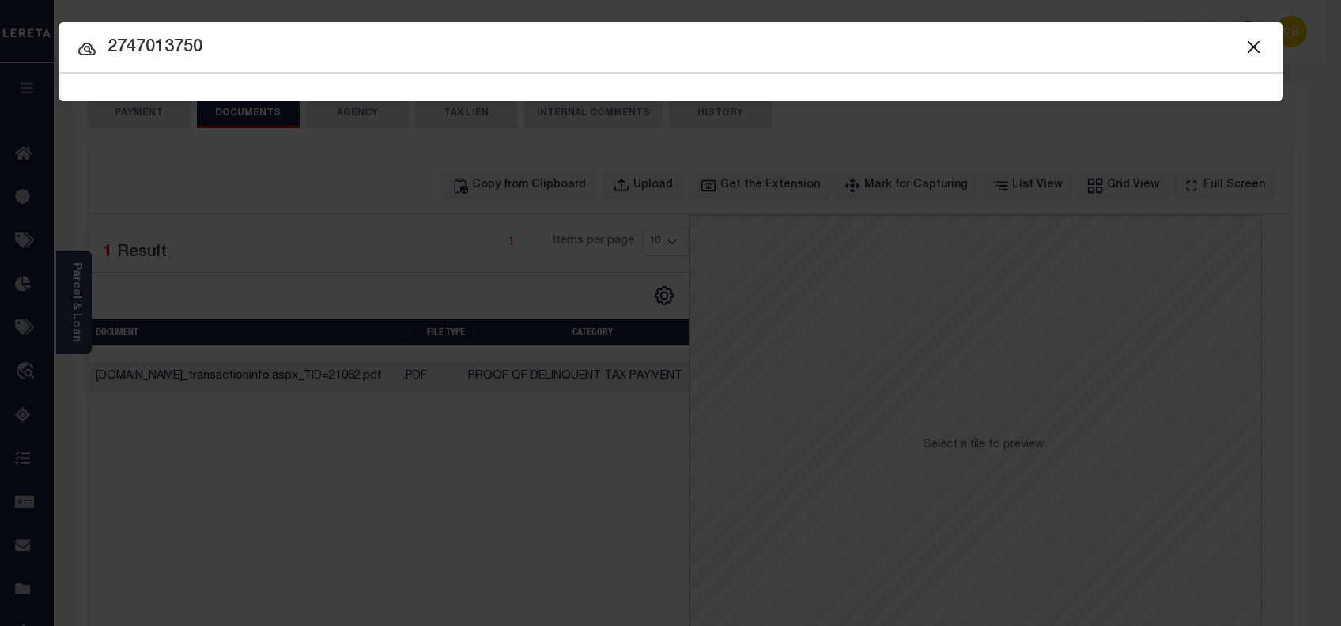
type input "2747013750"
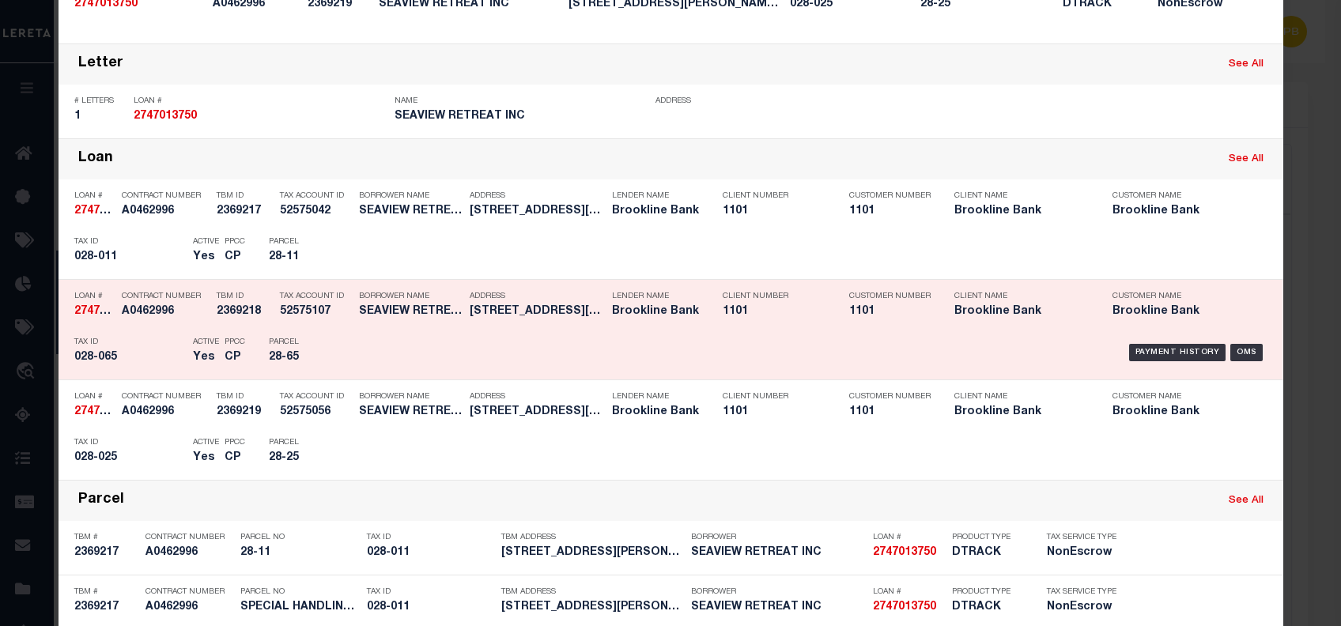
scroll to position [210, 0]
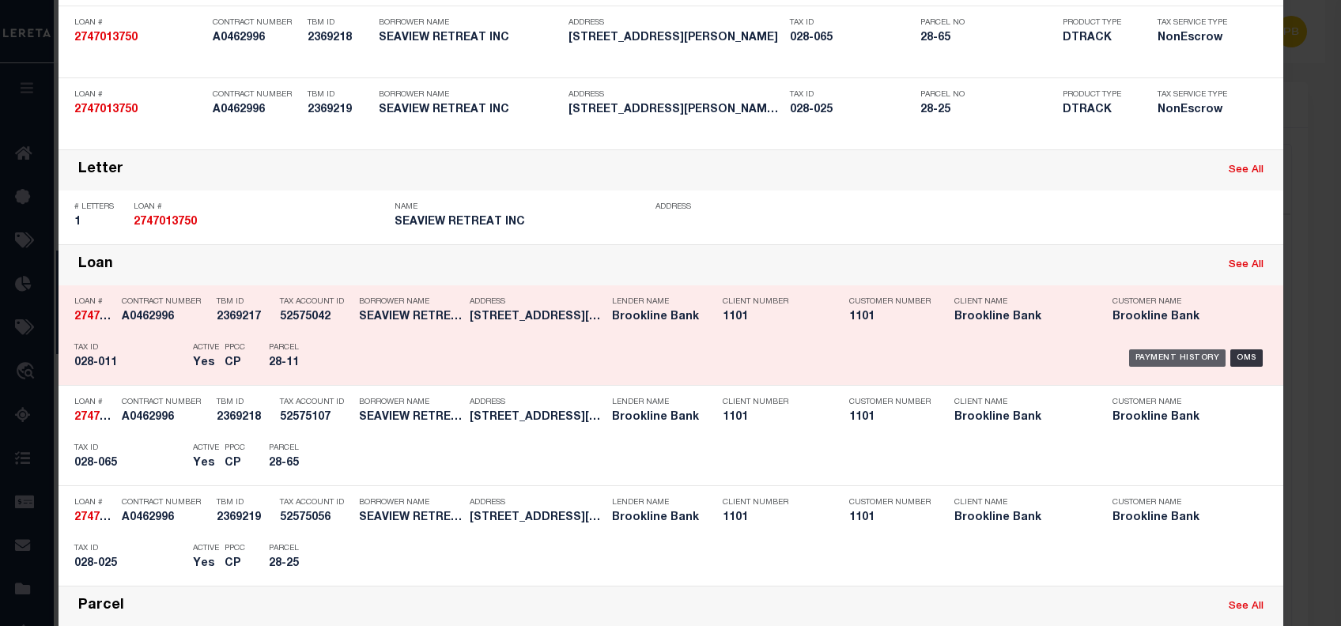
click at [1142, 145] on div "OMS" at bounding box center [670, 136] width 1217 height 17
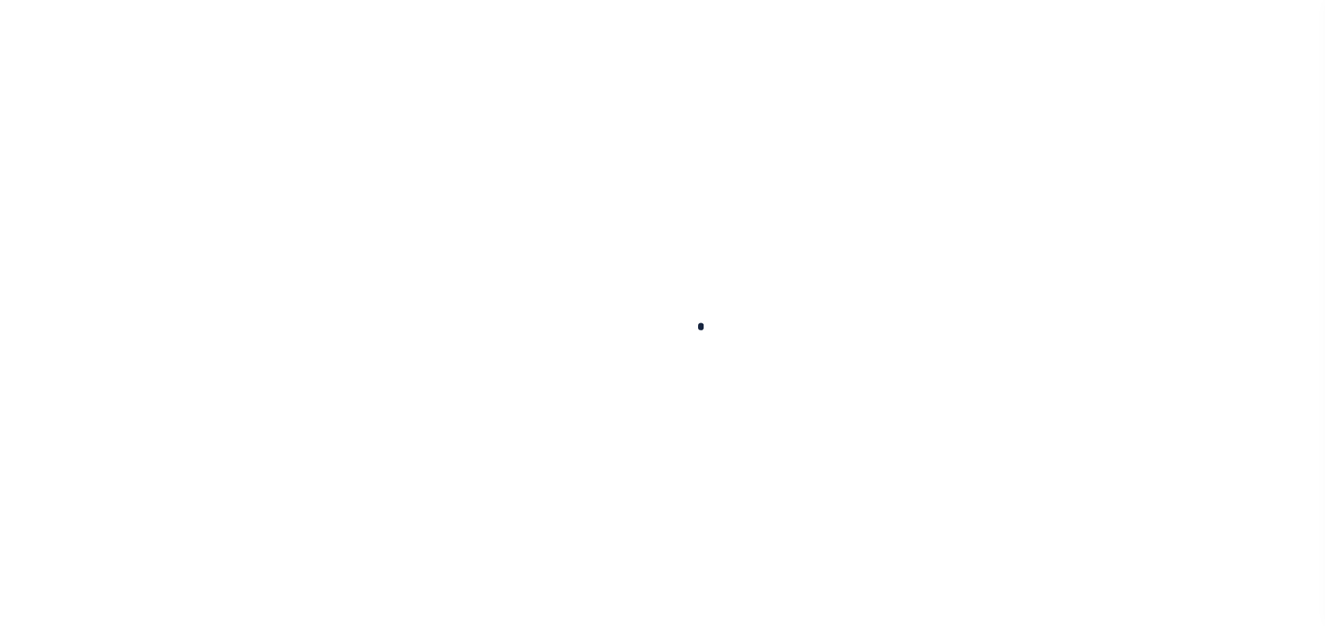
type input "2747013750"
type input "SEAVIEW RETREAT INC"
select select
select select "NonEscrow"
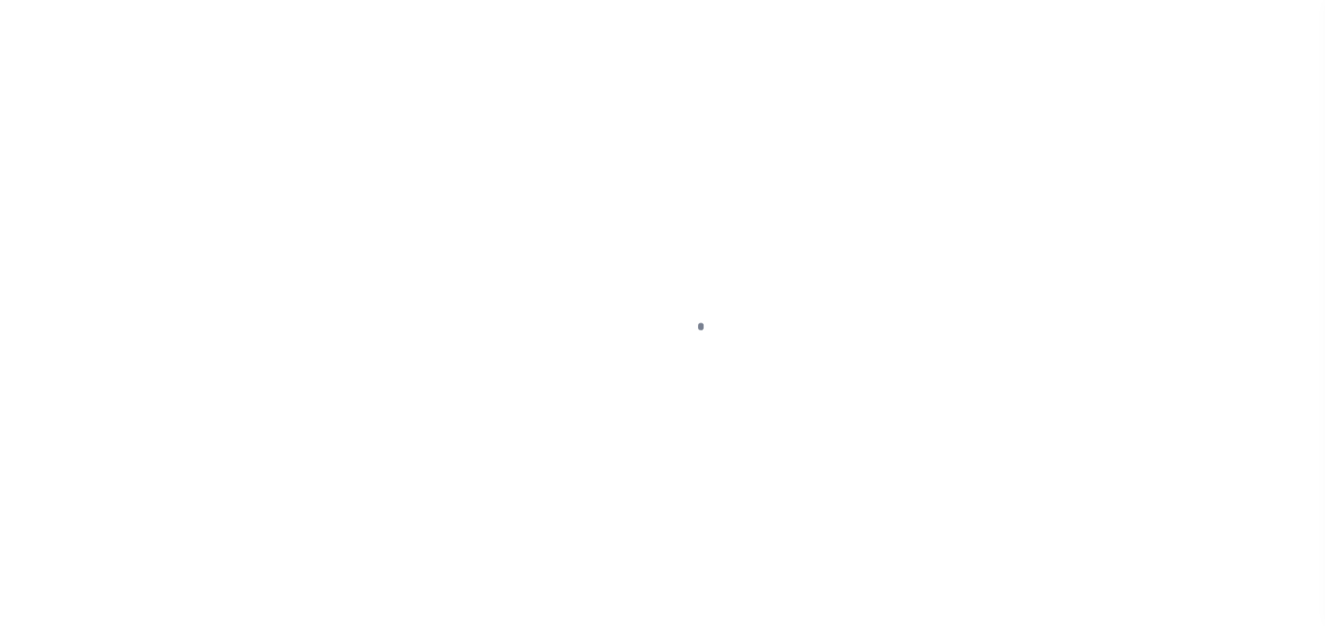
type input "[STREET_ADDRESS][PERSON_NAME]"
type input "SPECIAL HANDLING 3 COLLATERALS"
select select
type input "[PERSON_NAME] MA"
type input "29630"
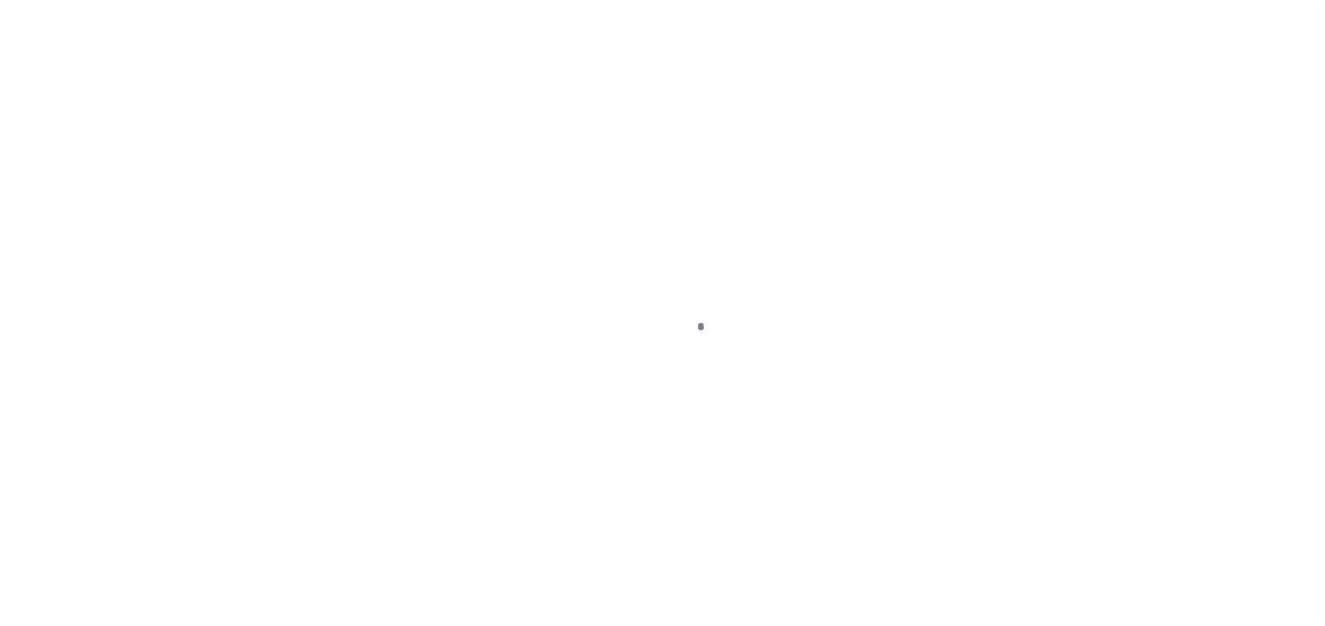
type input "MA"
select select "[GEOGRAPHIC_DATA]"
select select "3178"
select select "1485"
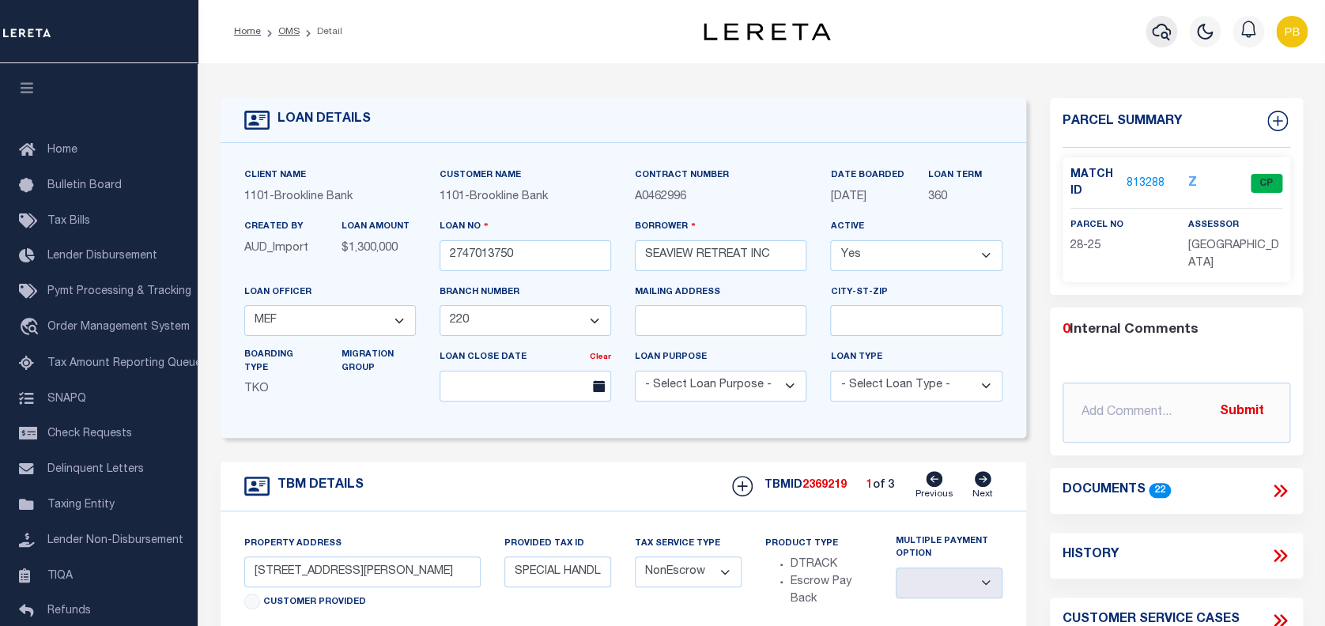
click at [1162, 36] on icon "button" at bounding box center [1161, 31] width 19 height 19
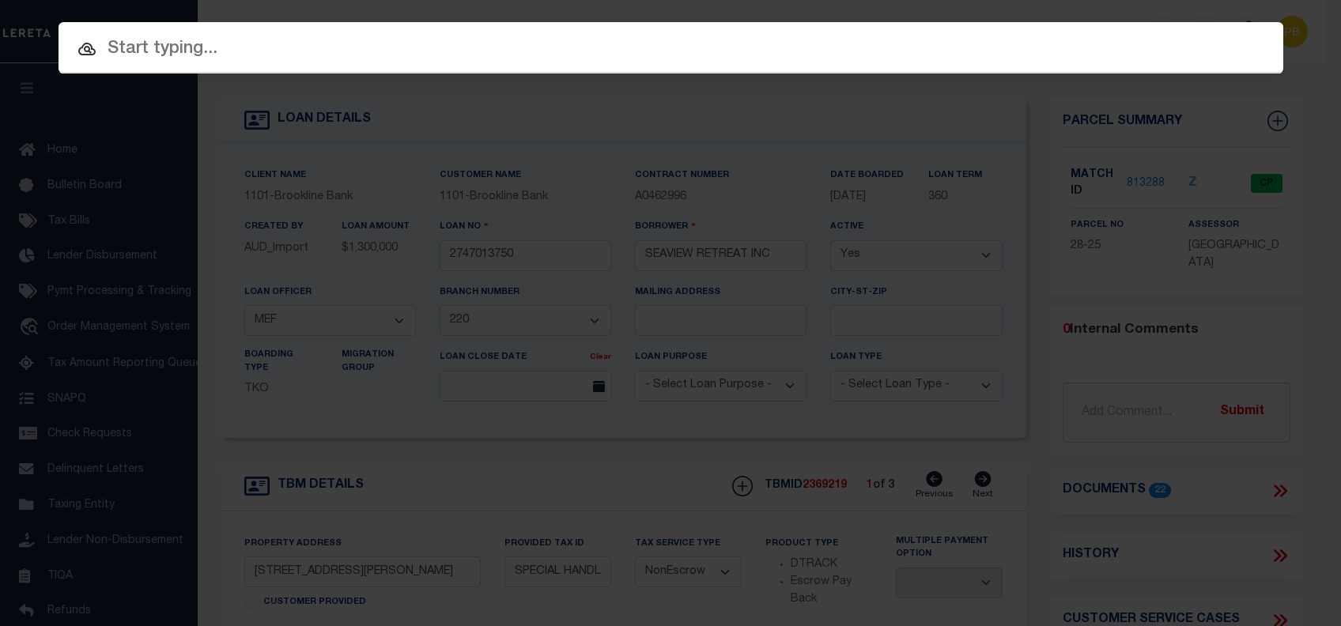
paste input "2747013750"
type input "2747013750"
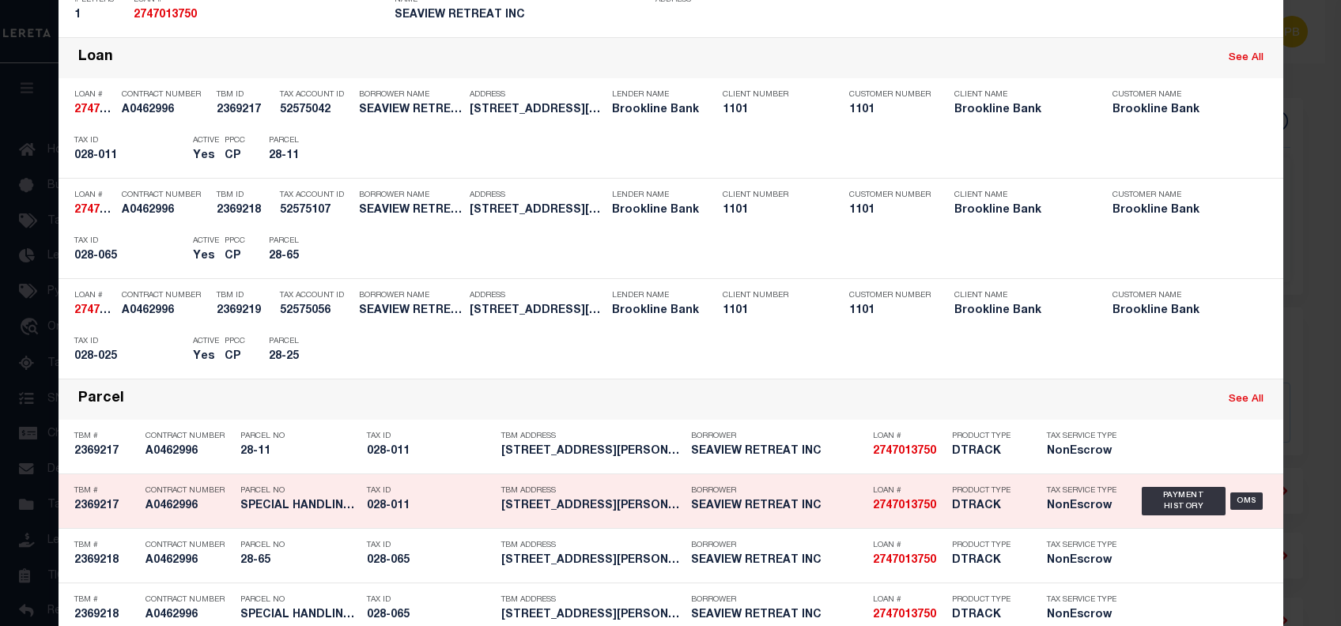
scroll to position [421, 0]
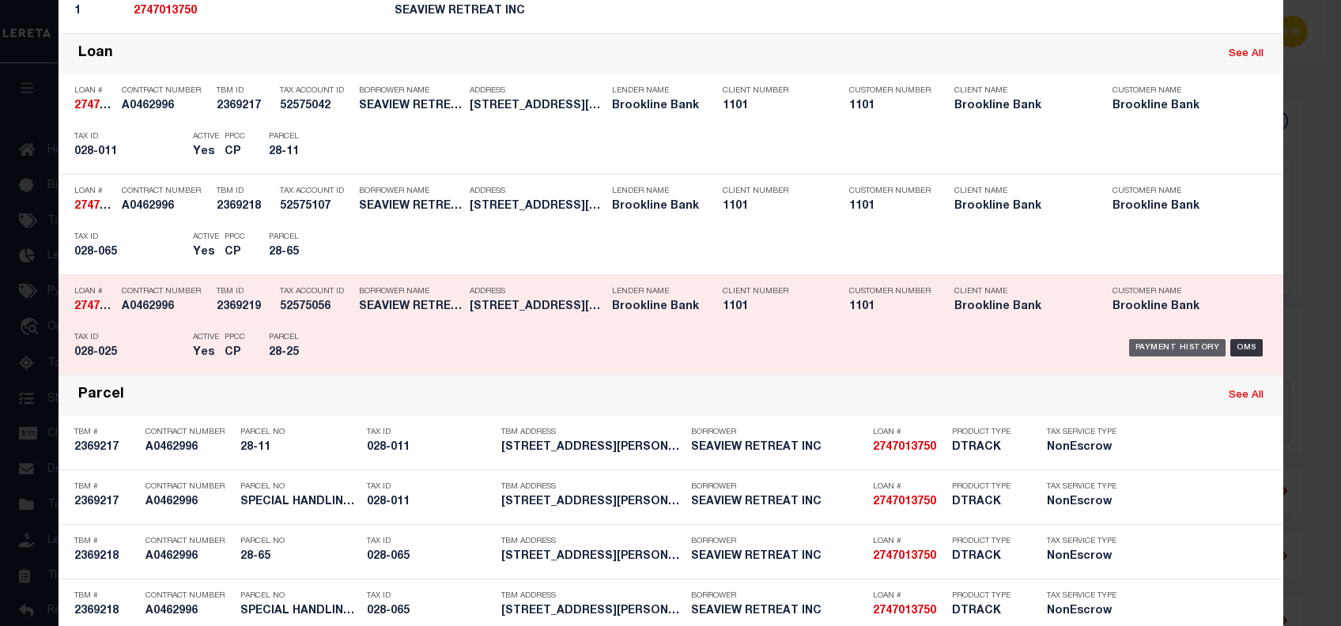
click at [1156, 341] on div "Payment History" at bounding box center [1177, 347] width 97 height 17
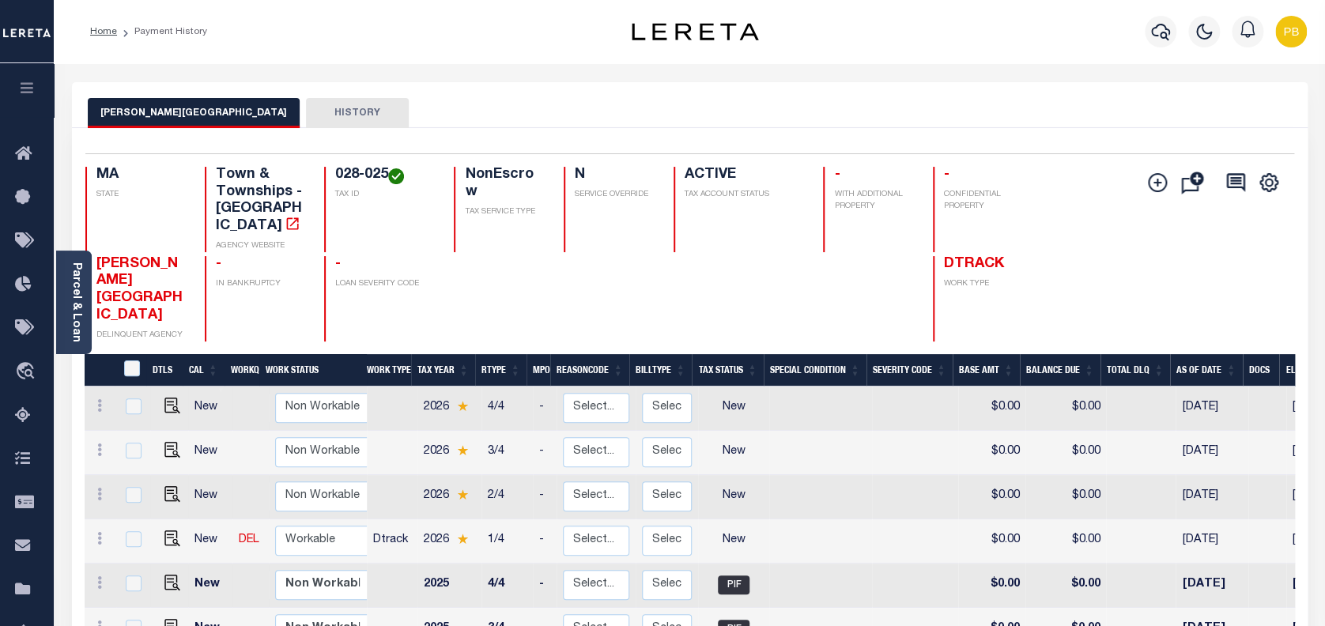
scroll to position [316, 0]
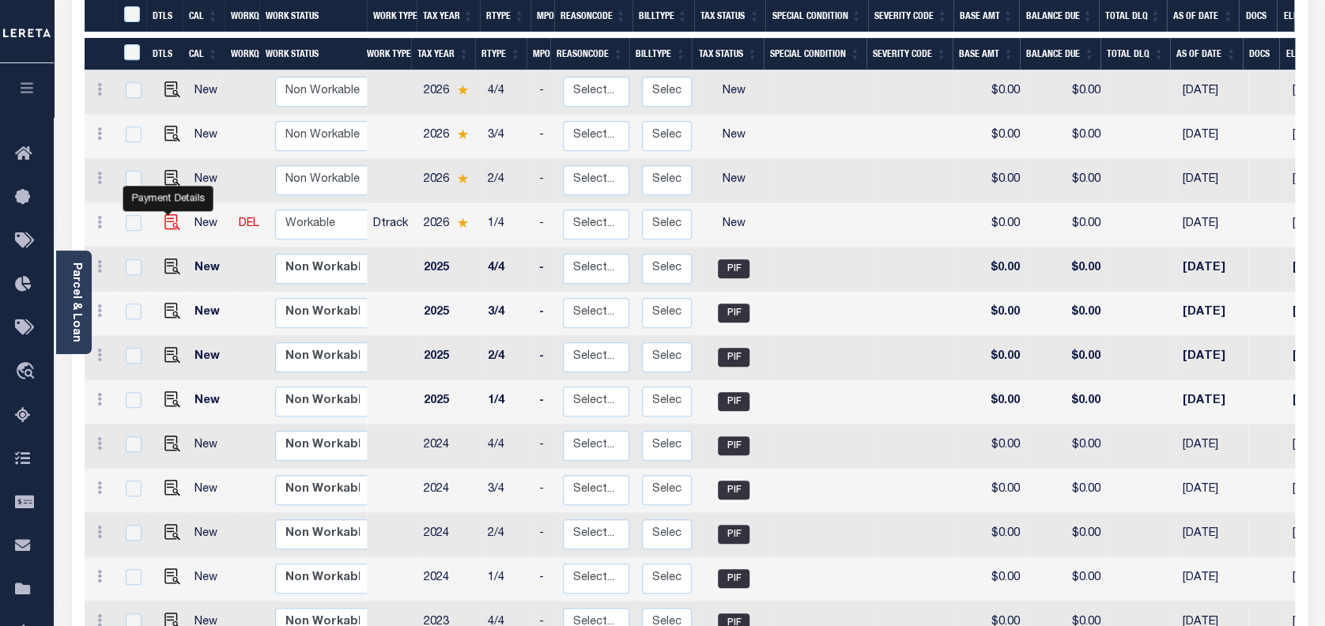
click at [166, 214] on img "" at bounding box center [172, 222] width 16 height 16
checkbox input "true"
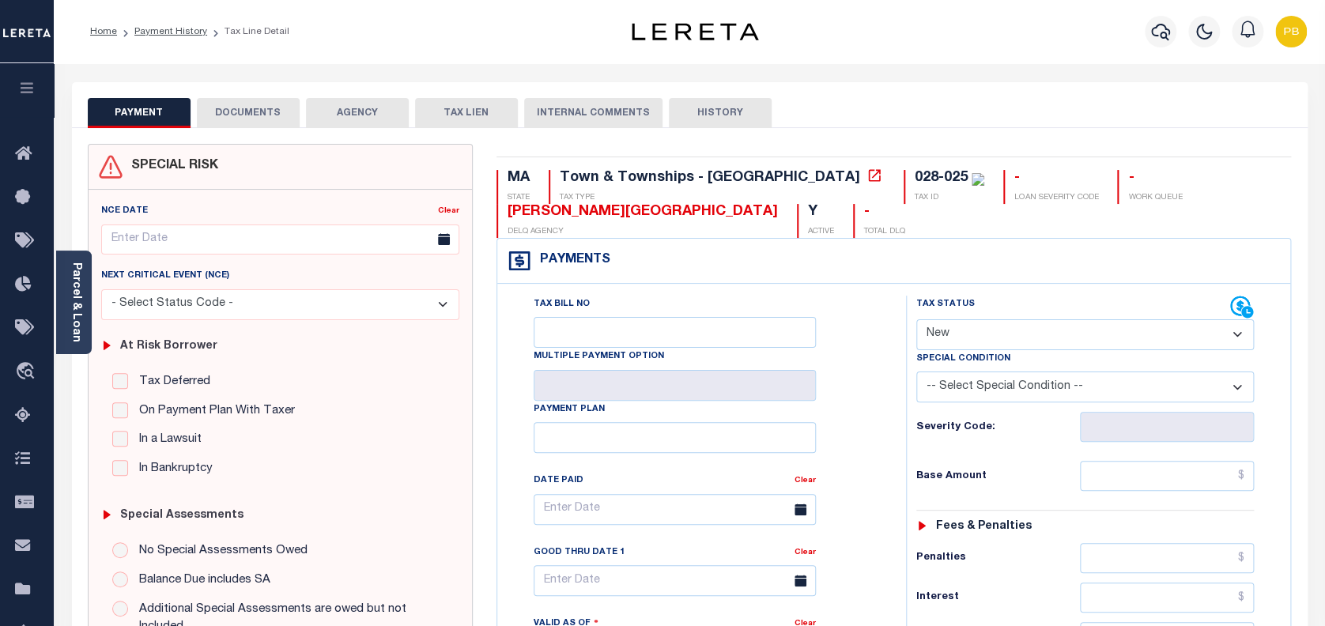
click at [1085, 327] on select "- Select Status Code - Open Due/Unpaid Paid Incomplete No Tax Due Internal Refu…" at bounding box center [1085, 334] width 338 height 31
select select "PYD"
click at [916, 320] on select "- Select Status Code - Open Due/Unpaid Paid Incomplete No Tax Due Internal Refu…" at bounding box center [1085, 334] width 338 height 31
type input "[DATE]"
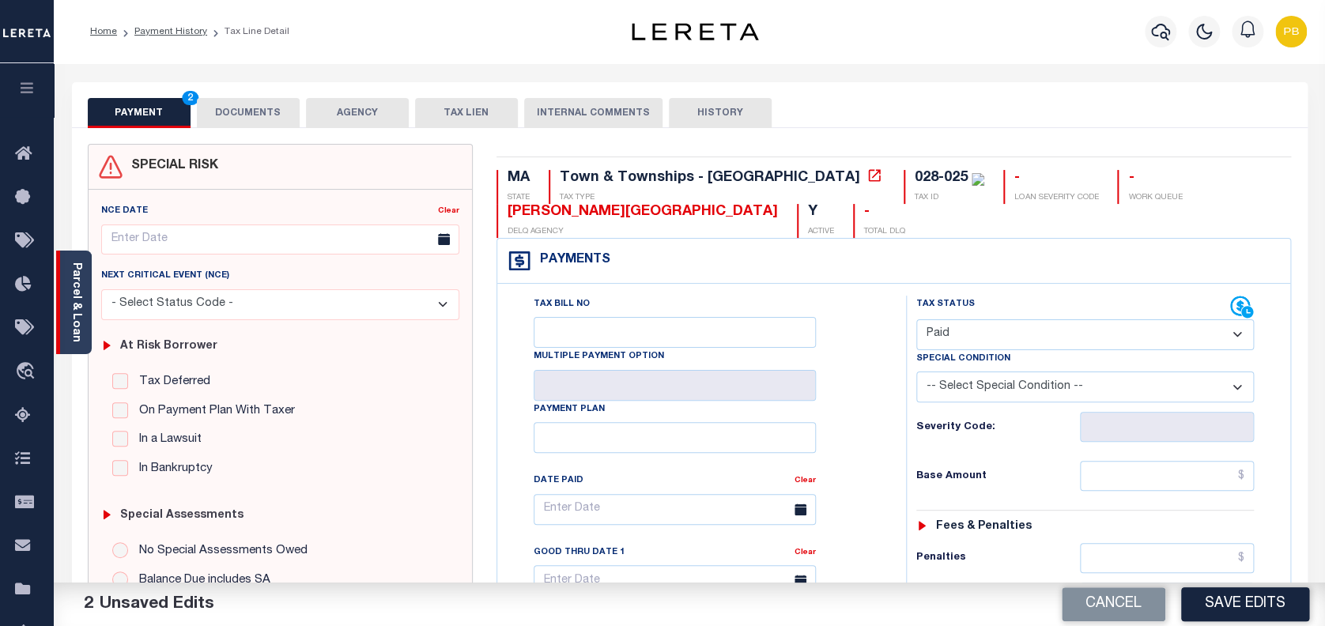
click at [74, 291] on link "Parcel & Loan" at bounding box center [75, 302] width 11 height 80
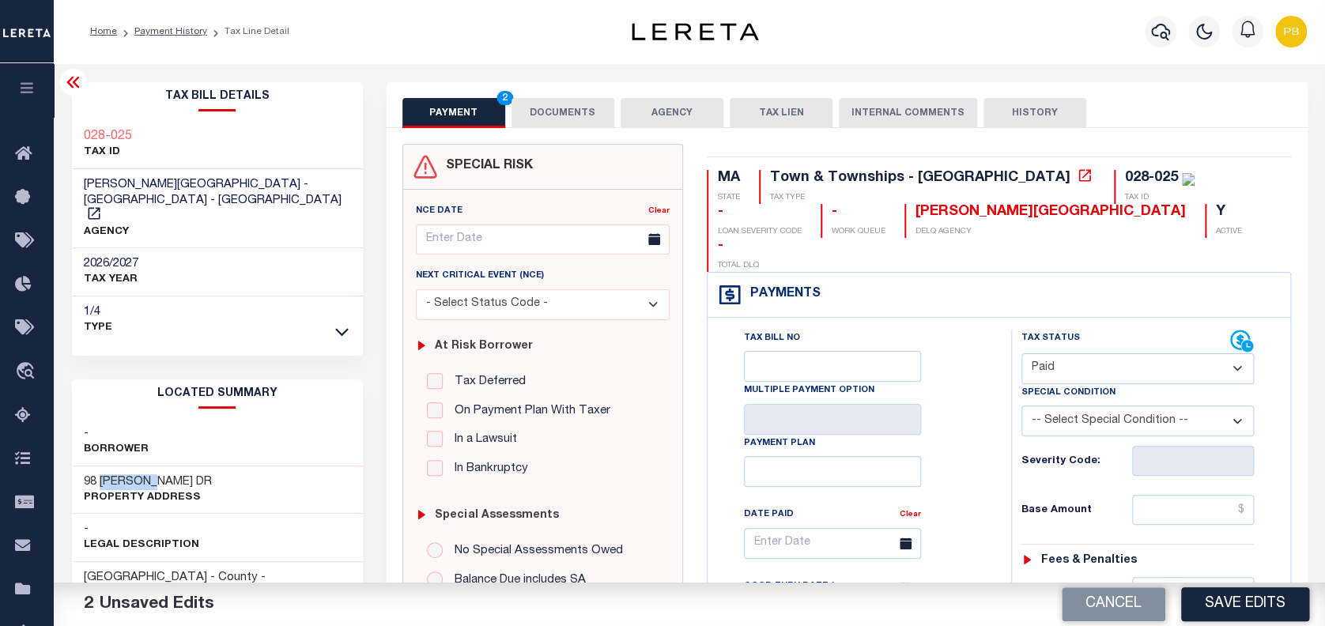
drag, startPoint x: 163, startPoint y: 448, endPoint x: 101, endPoint y: 441, distance: 62.1
click at [101, 474] on h3 "98 [PERSON_NAME] DR" at bounding box center [148, 482] width 128 height 16
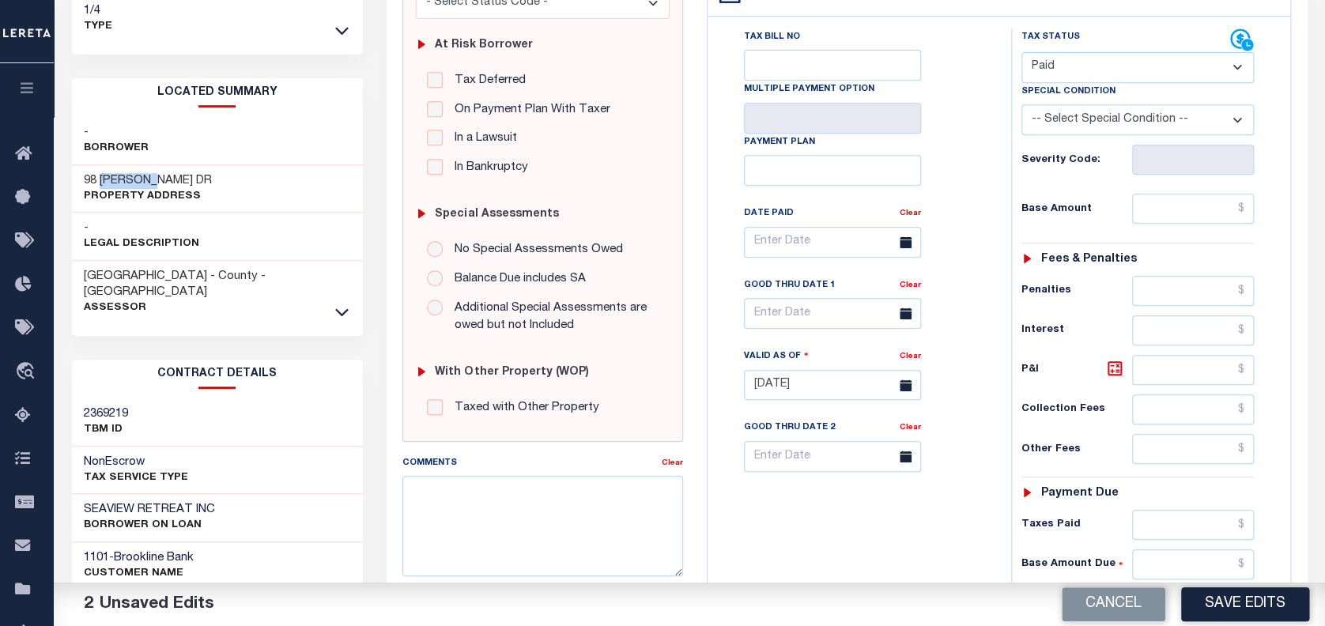
scroll to position [316, 0]
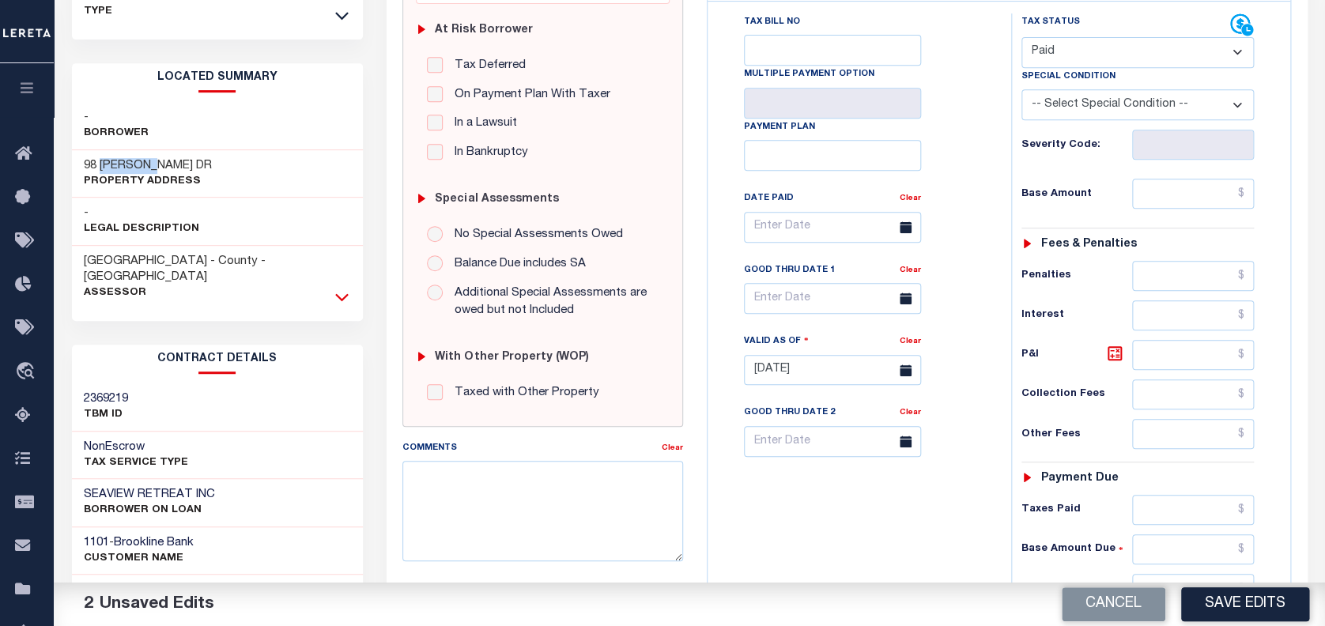
click at [342, 289] on icon at bounding box center [341, 297] width 13 height 17
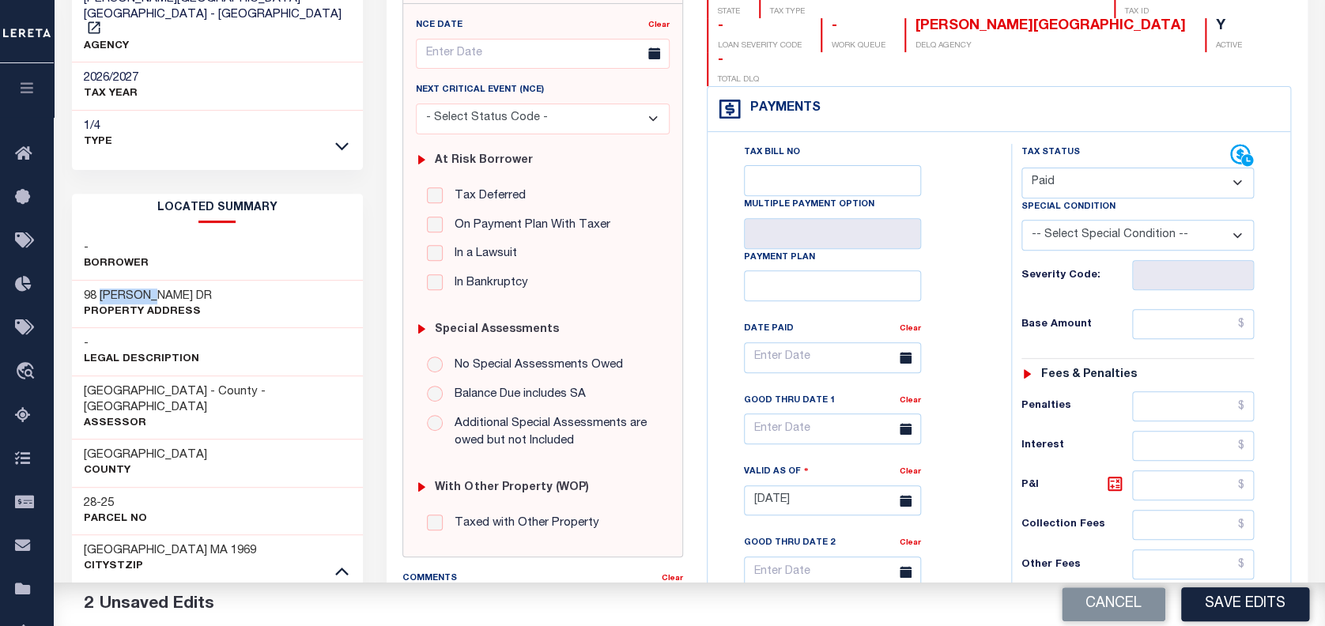
scroll to position [0, 0]
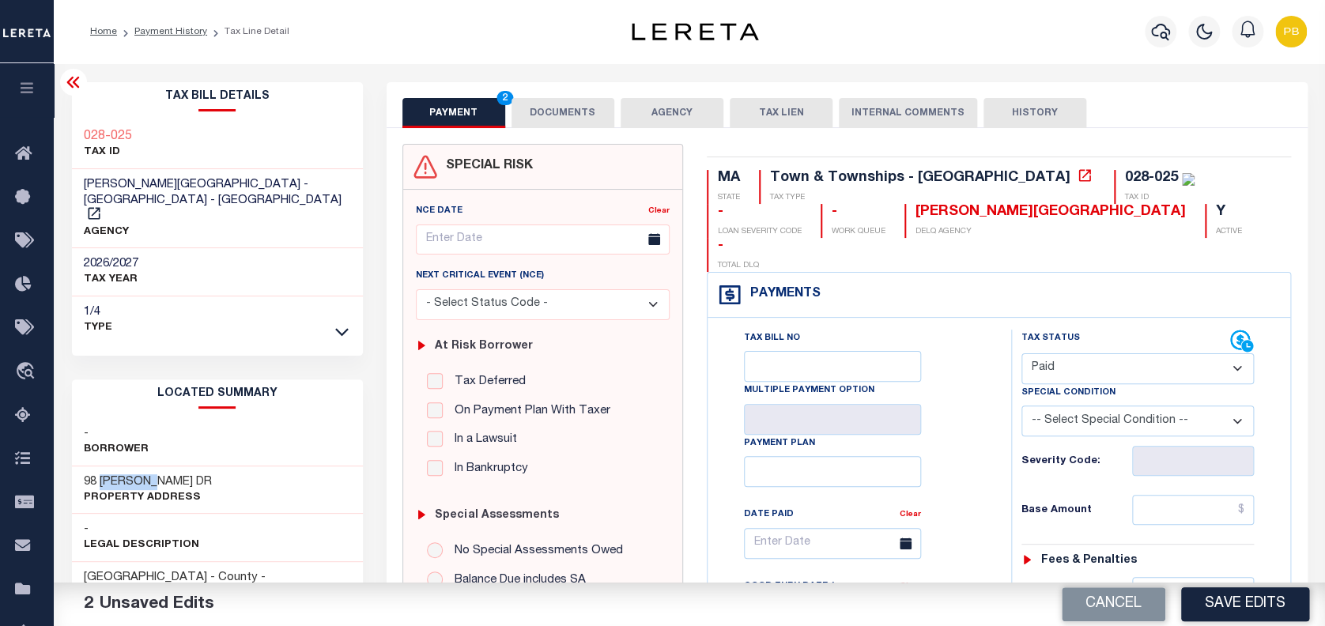
click at [1081, 353] on select "- Select Status Code - Open Due/Unpaid Paid Incomplete No Tax Due Internal Refu…" at bounding box center [1137, 368] width 233 height 31
select select "DUE"
click at [1021, 353] on select "- Select Status Code - Open Due/Unpaid Paid Incomplete No Tax Due Internal Refu…" at bounding box center [1137, 368] width 233 height 31
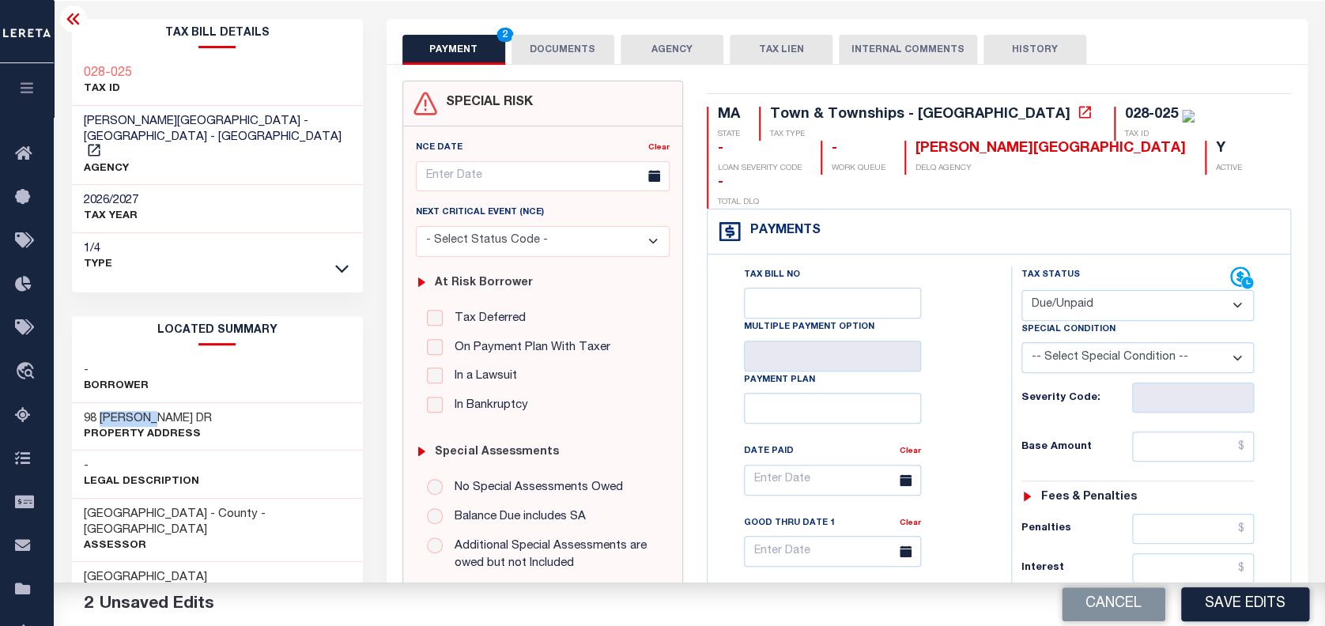
scroll to position [316, 0]
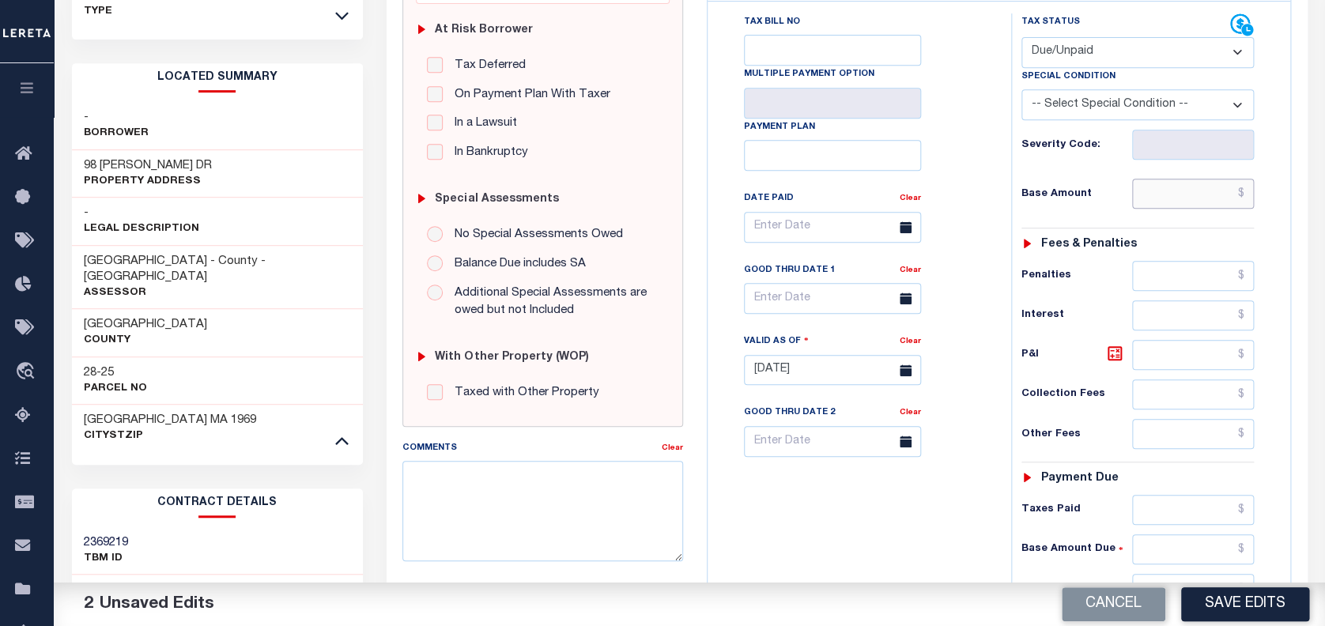
click at [1183, 179] on input "text" at bounding box center [1193, 194] width 122 height 30
paste input "92.13"
type input "$92.13"
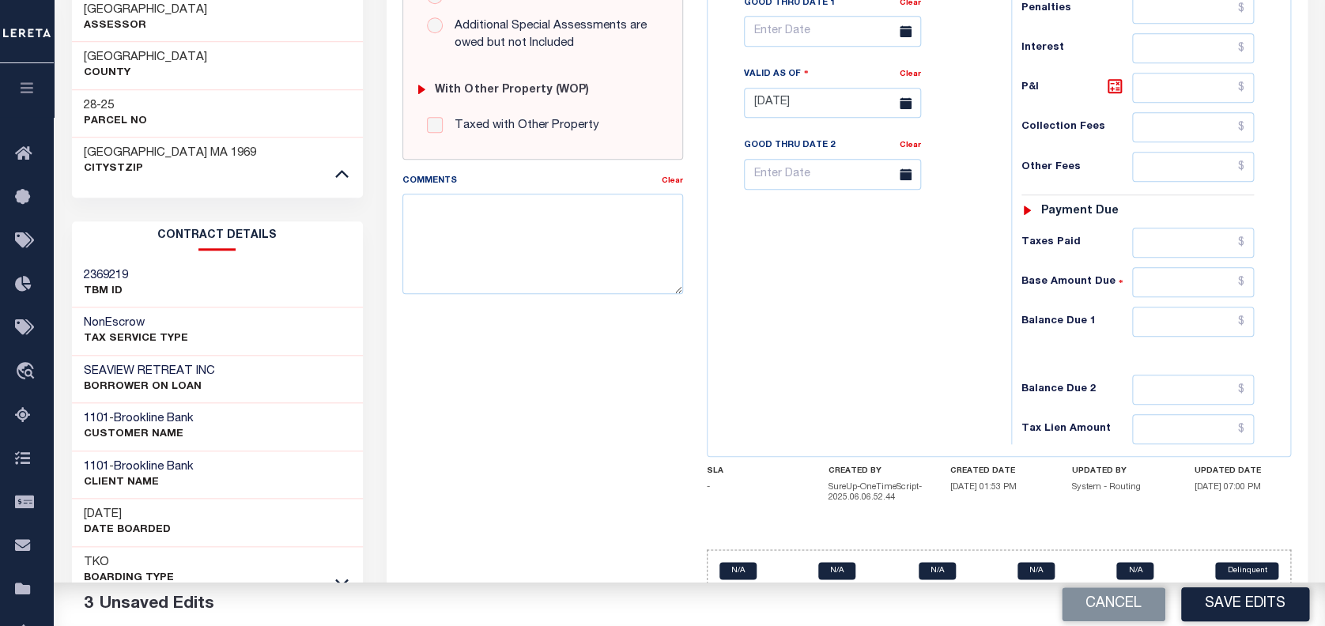
scroll to position [585, 0]
click at [1177, 305] on input "text" at bounding box center [1193, 320] width 122 height 30
paste input "94.21"
type input "$94.21"
click at [1118, 75] on icon at bounding box center [1114, 84] width 19 height 19
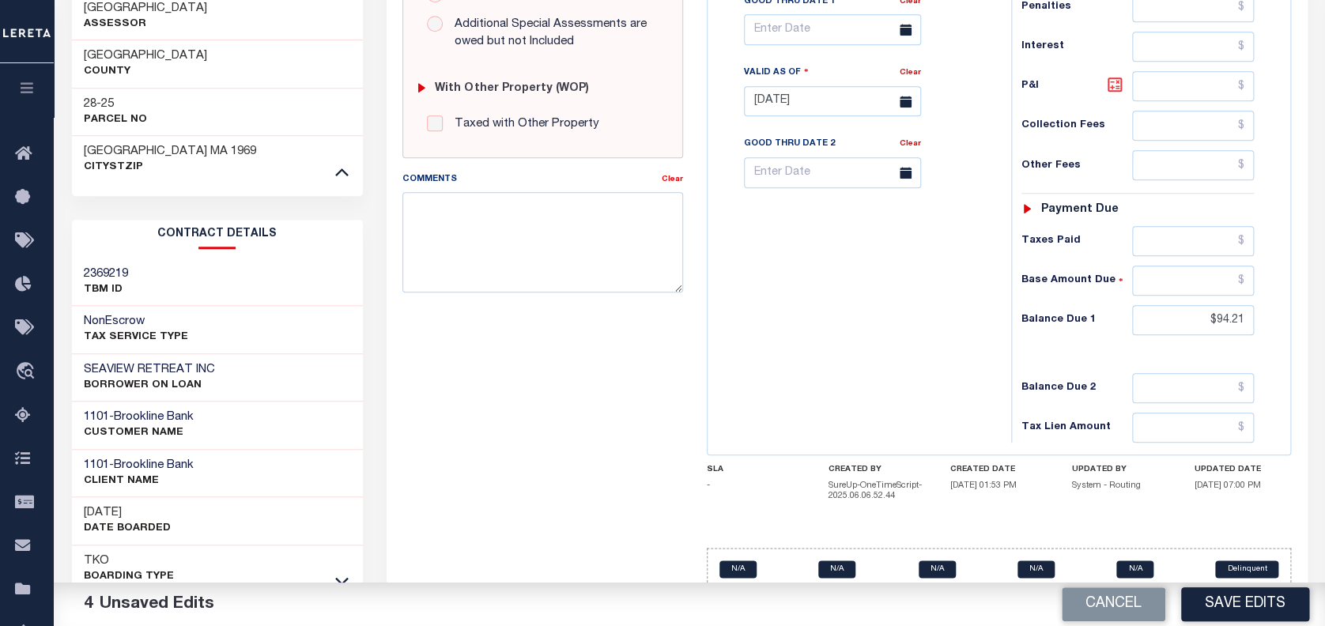
type input "$2.08"
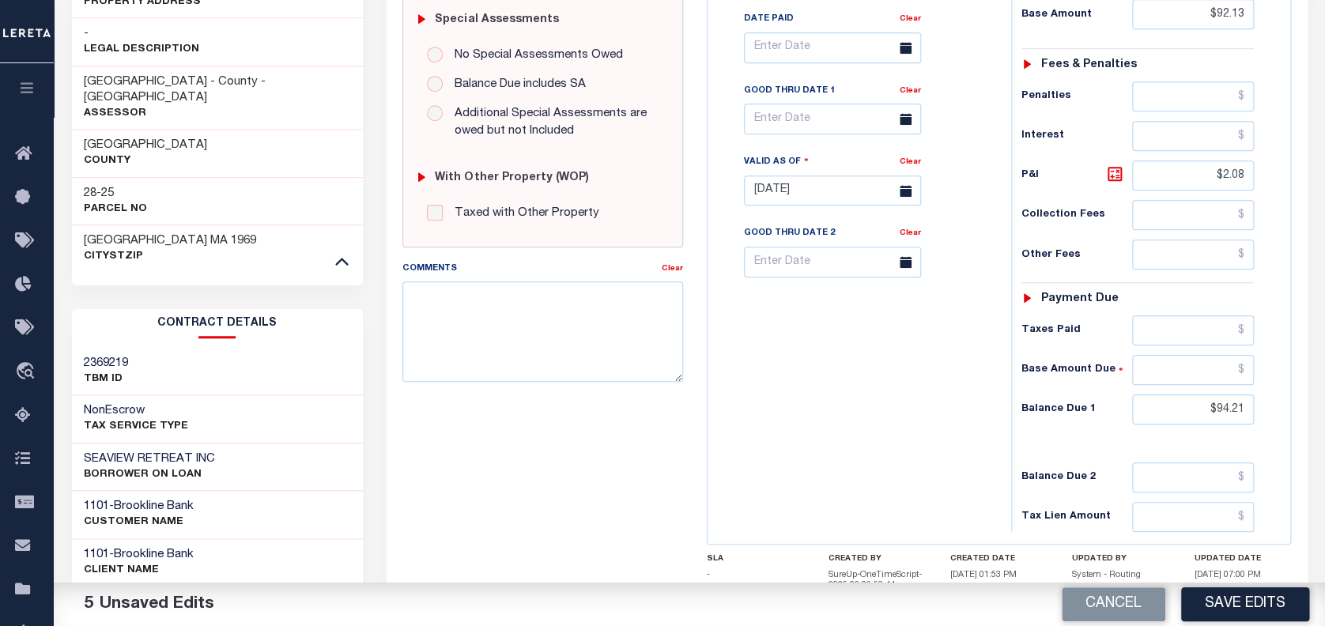
scroll to position [374, 0]
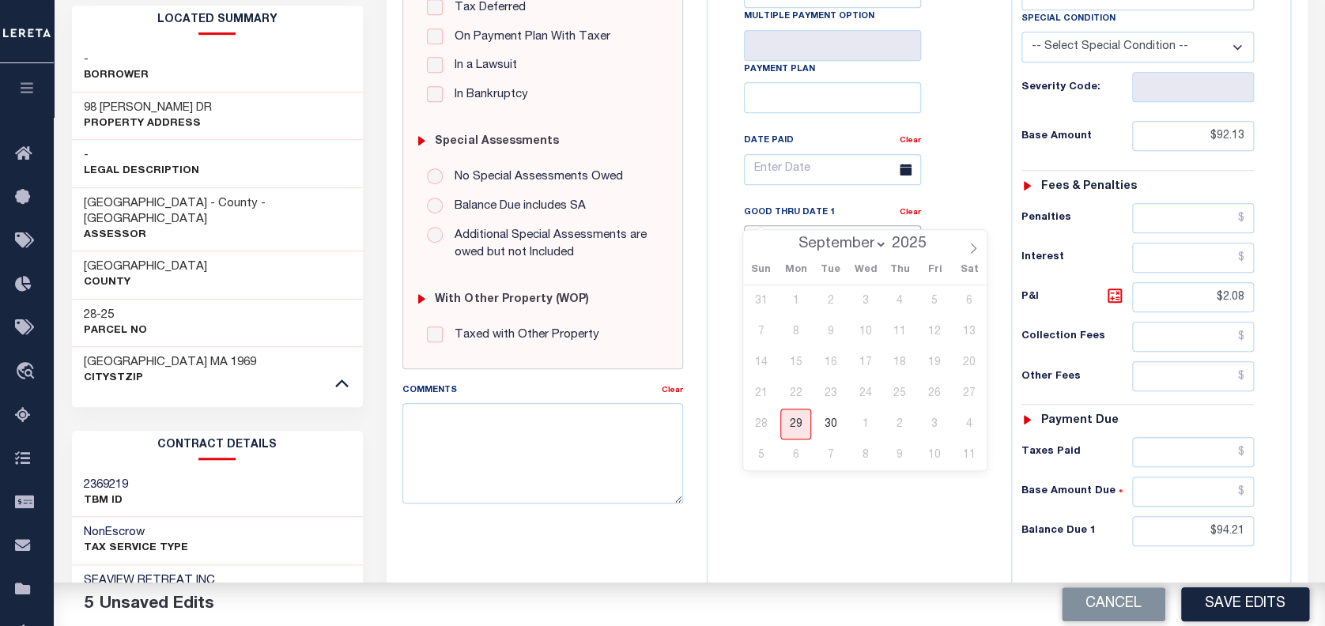
click at [795, 225] on input "text" at bounding box center [832, 240] width 177 height 31
click at [836, 428] on span "30" at bounding box center [830, 424] width 31 height 31
type input "09/30/2025"
click at [1233, 606] on button "Save Edits" at bounding box center [1245, 604] width 128 height 34
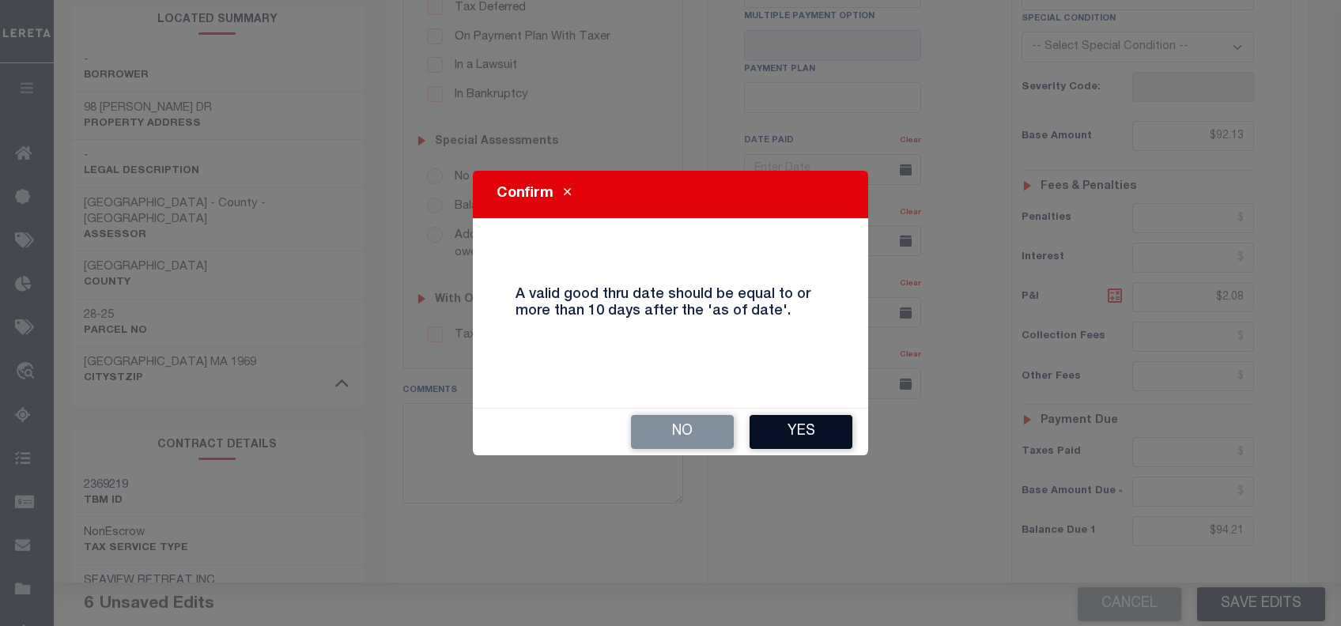
click at [807, 432] on button "Yes" at bounding box center [800, 432] width 103 height 34
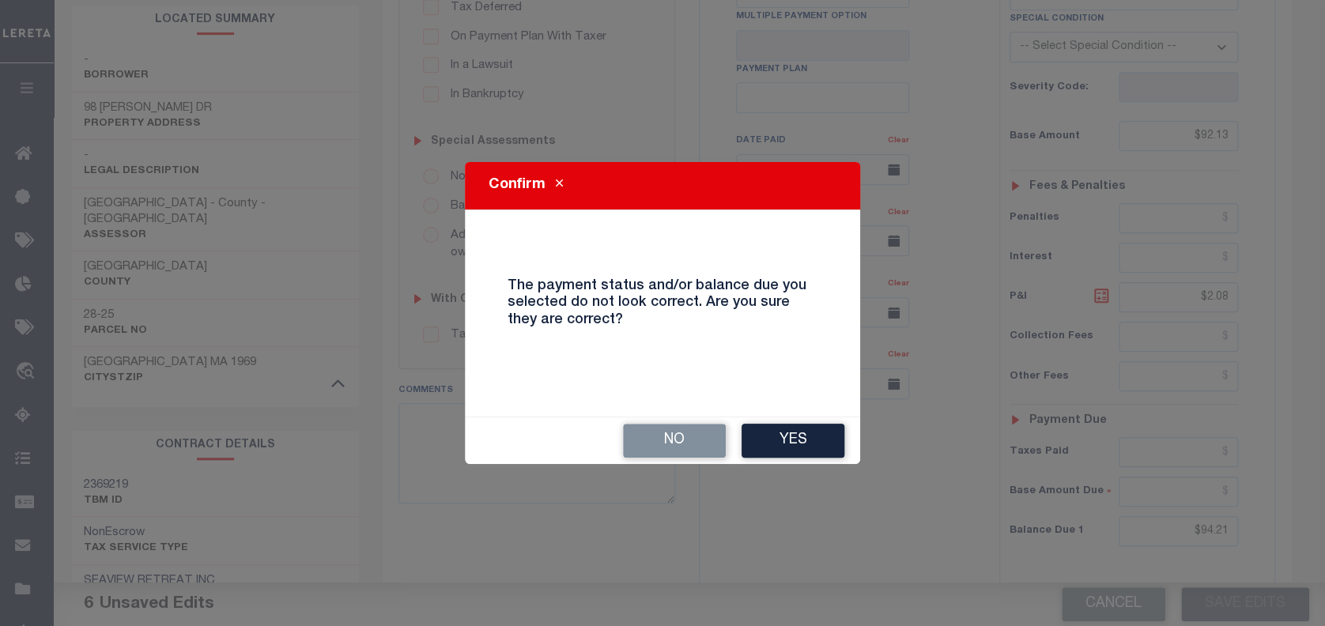
click at [807, 432] on button "Yes" at bounding box center [793, 441] width 103 height 34
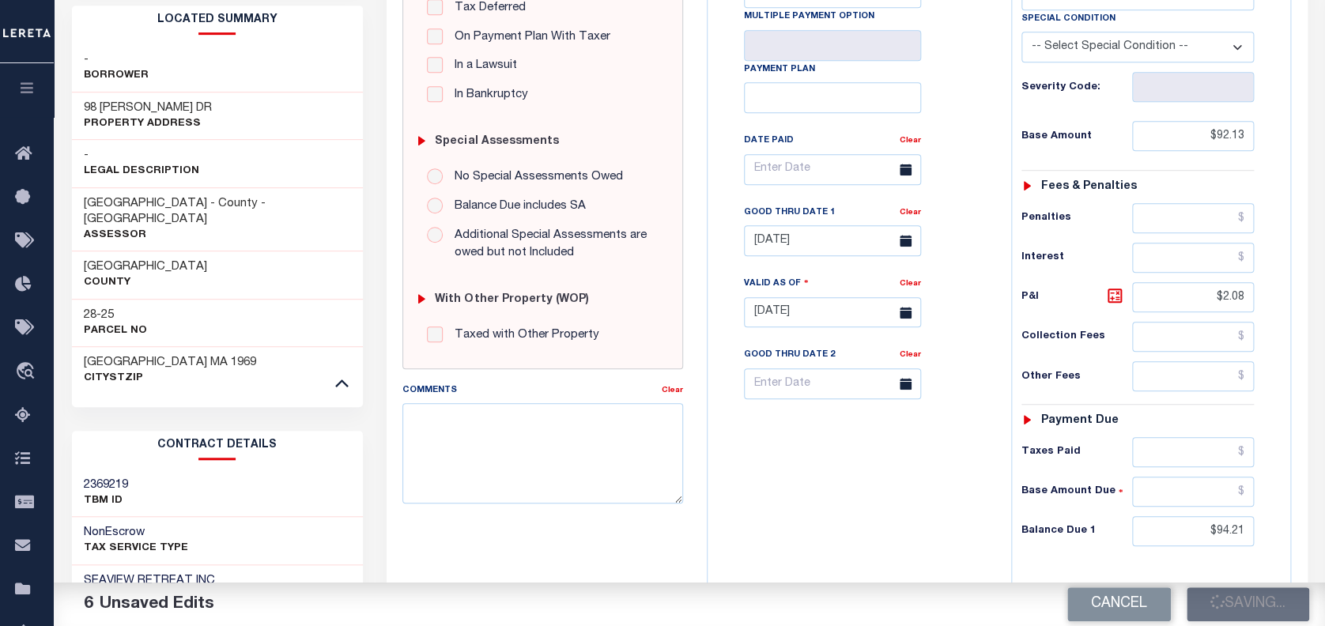
checkbox input "false"
type input "$92.13"
type input "$2.08"
type input "$94.21"
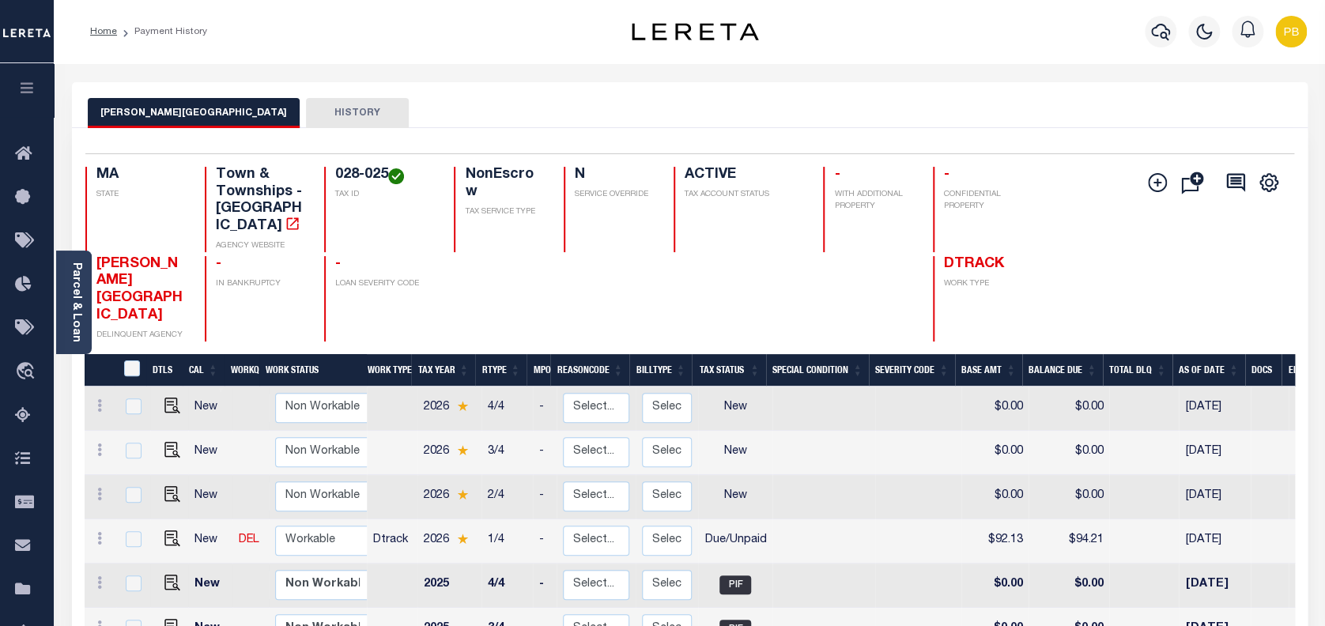
scroll to position [210, 0]
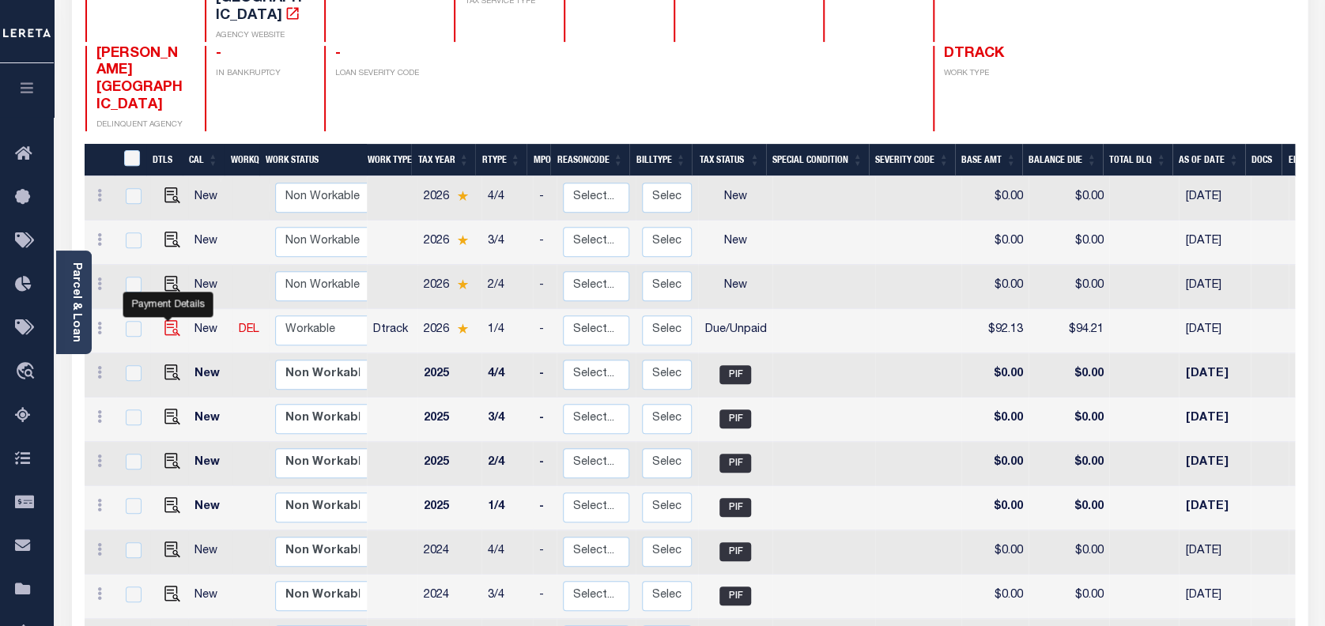
click at [164, 320] on img "" at bounding box center [172, 328] width 16 height 16
checkbox input "true"
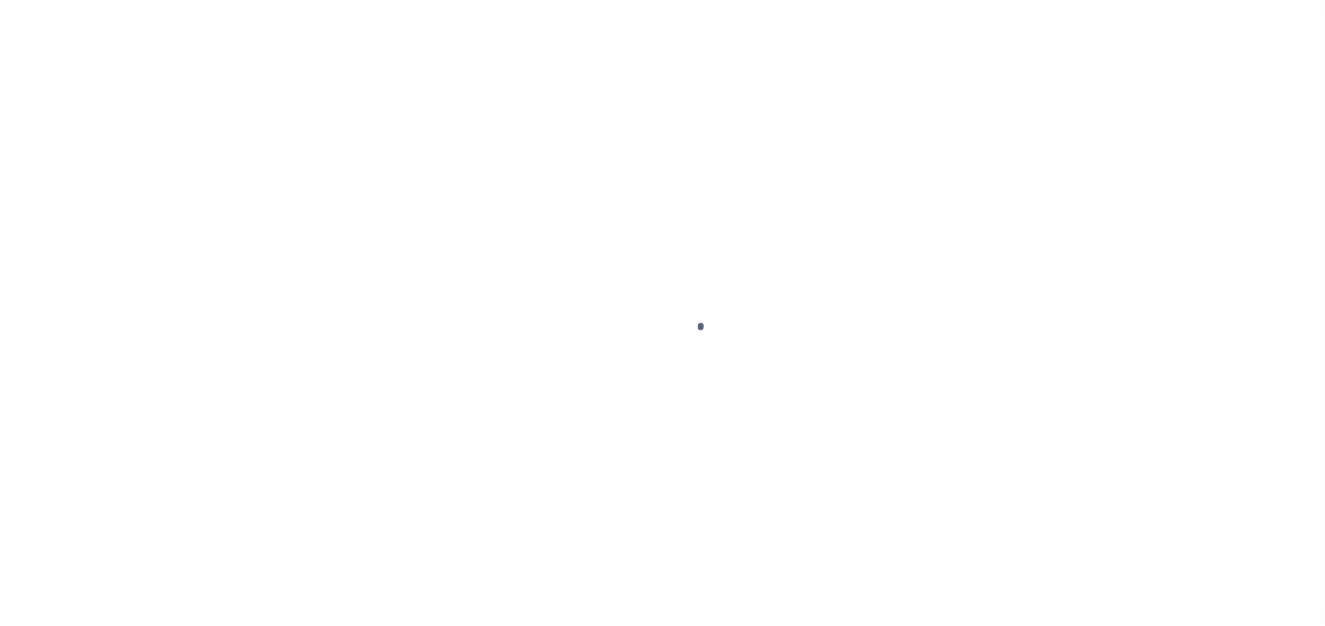
select select "DUE"
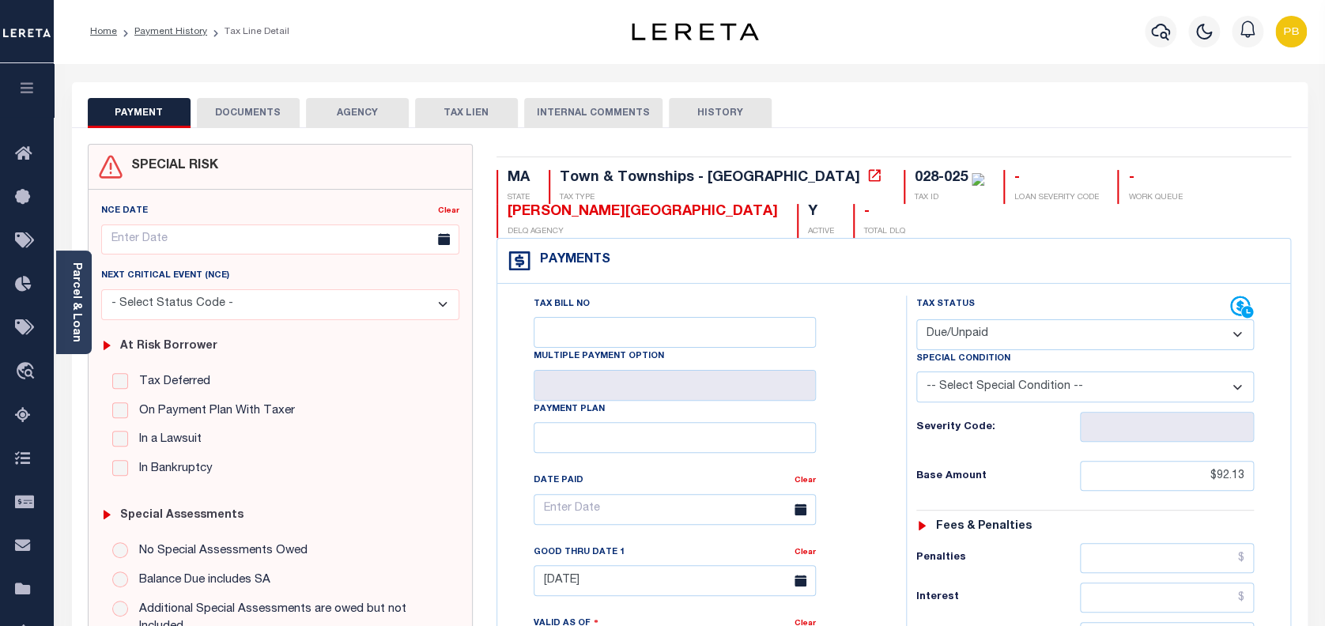
click at [266, 123] on button "DOCUMENTS" at bounding box center [248, 113] width 103 height 30
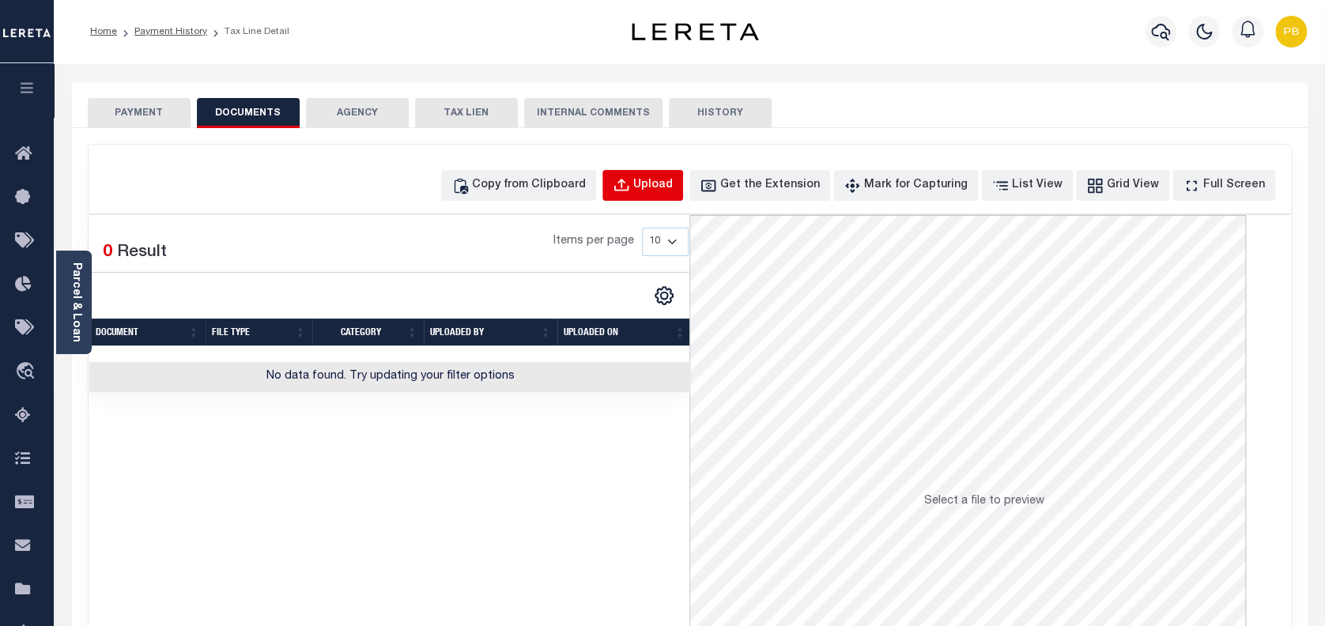
click at [673, 183] on div "Upload" at bounding box center [653, 185] width 40 height 17
select select "POP"
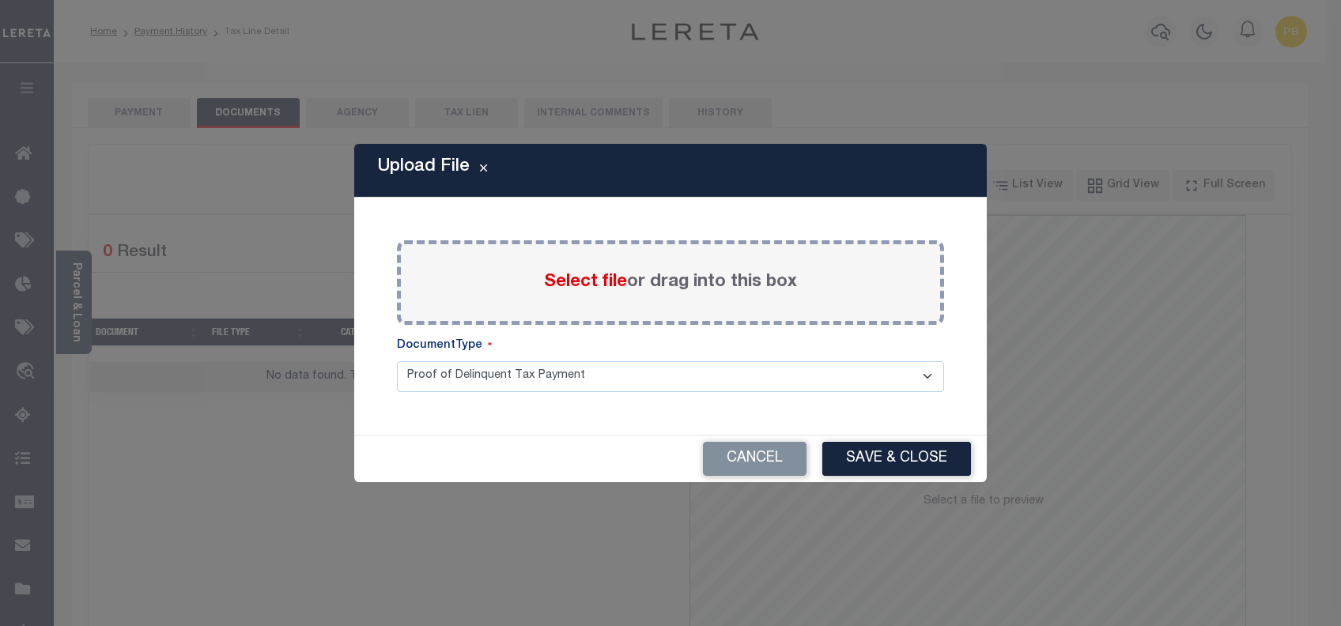
click at [559, 281] on span "Select file" at bounding box center [585, 282] width 83 height 17
click at [0, 0] on input "Select file or drag into this box" at bounding box center [0, 0] width 0 height 0
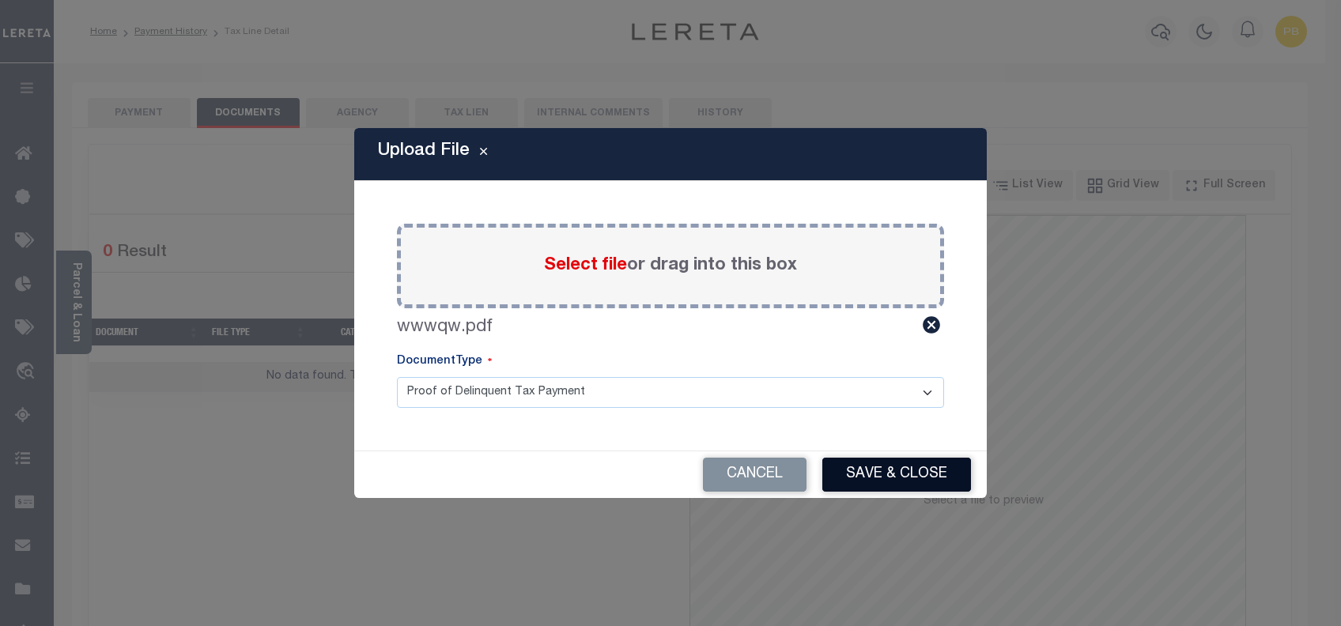
click at [860, 472] on button "Save & Close" at bounding box center [896, 475] width 149 height 34
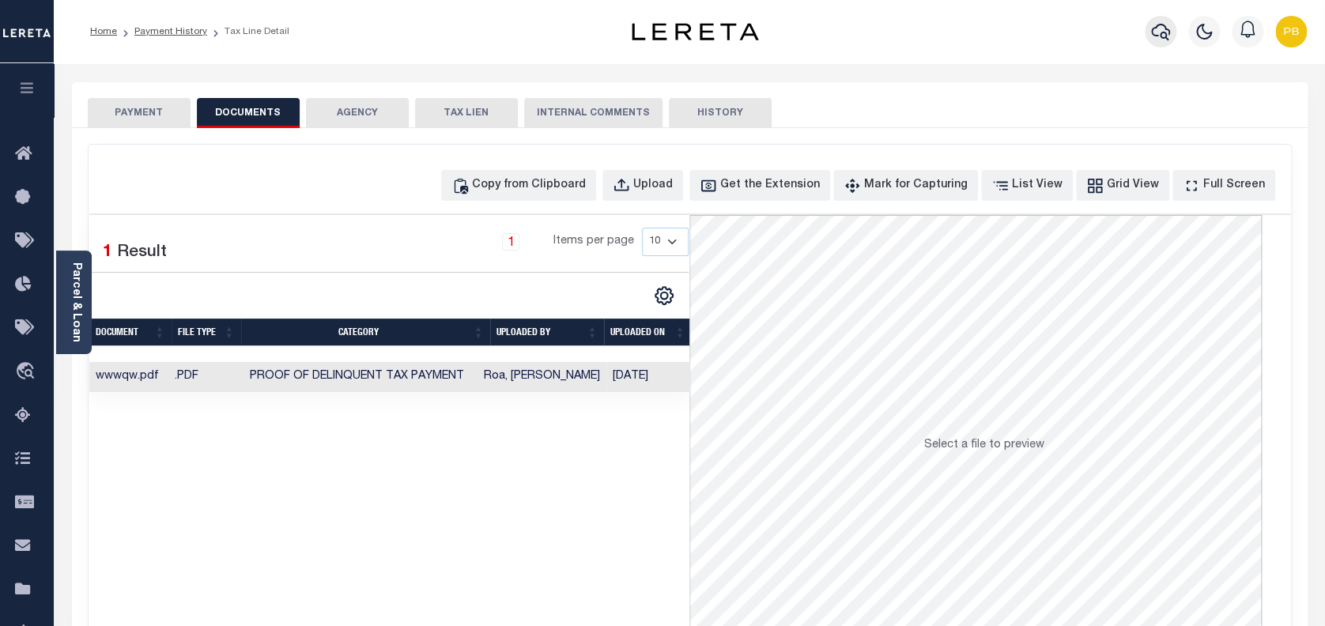
click at [1156, 32] on icon "button" at bounding box center [1160, 31] width 19 height 19
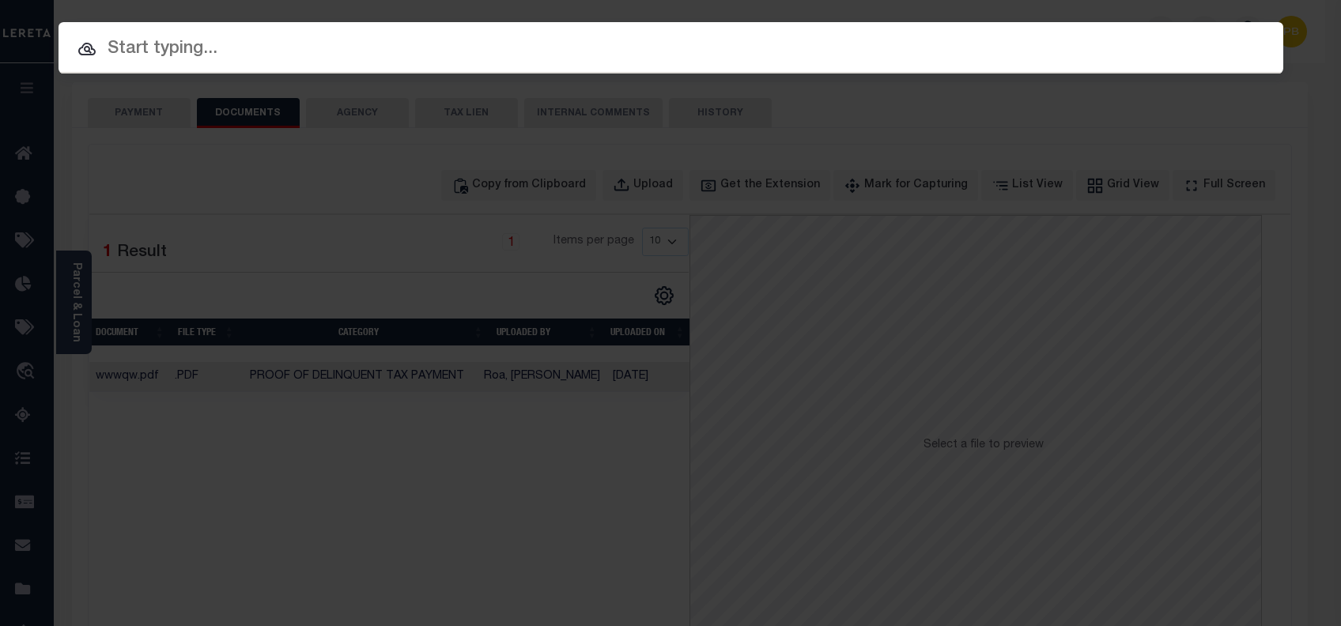
paste input "510031021"
type input "510031021"
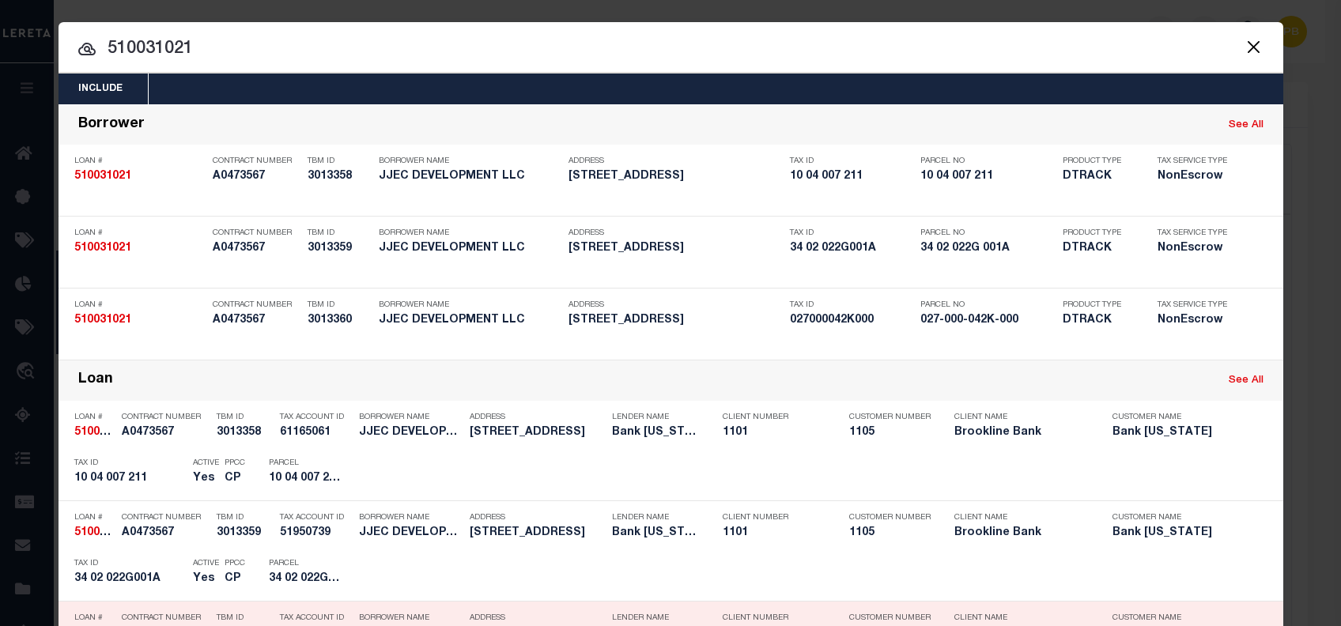
click at [1163, 527] on h5 "Bank [US_STATE]" at bounding box center [1179, 533] width 134 height 13
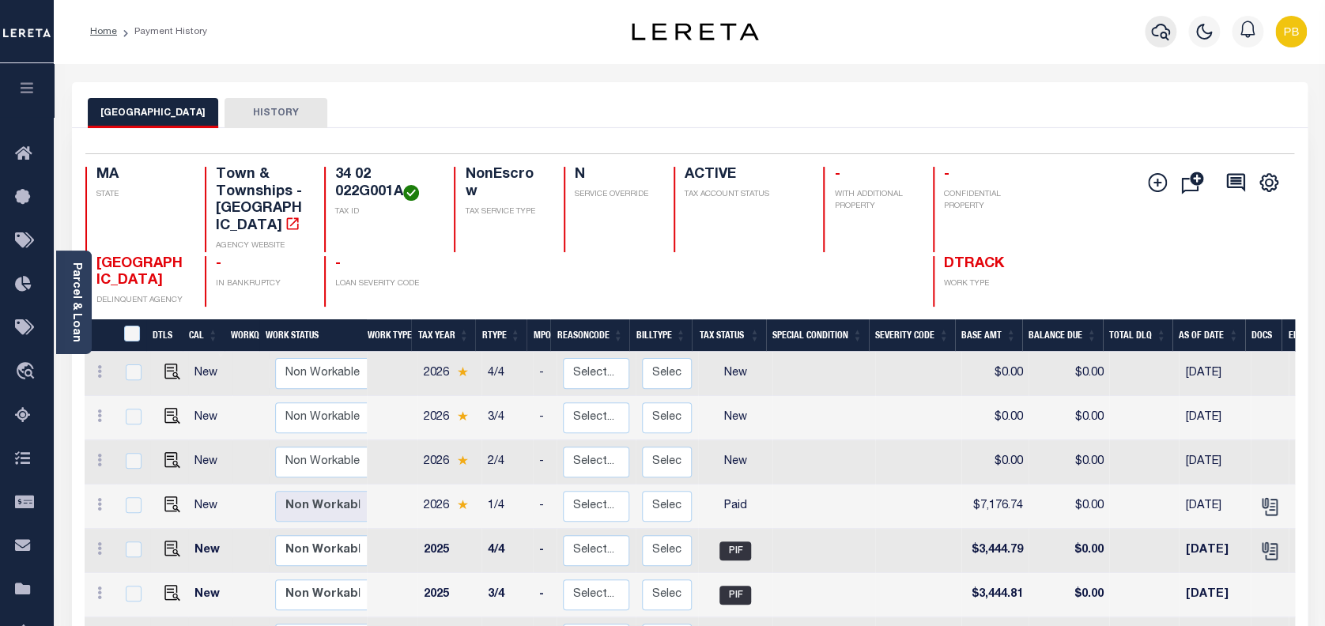
click at [1158, 38] on icon "button" at bounding box center [1160, 31] width 19 height 19
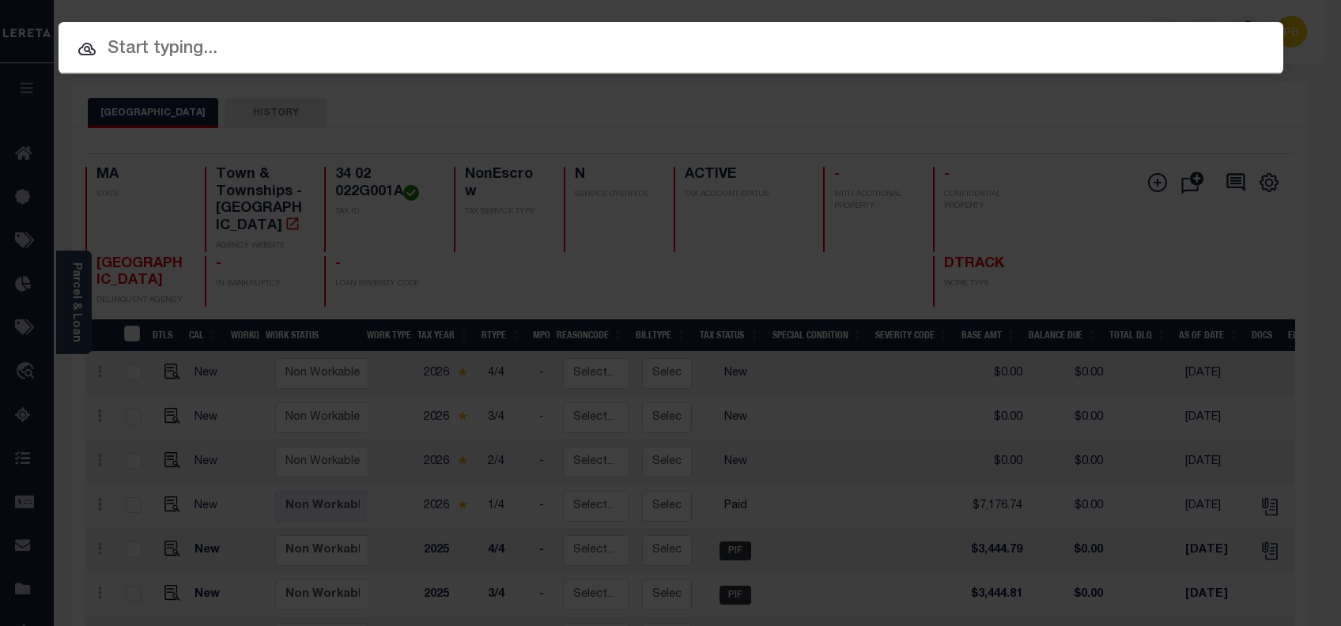
paste input "1680117680"
type input "1680117680"
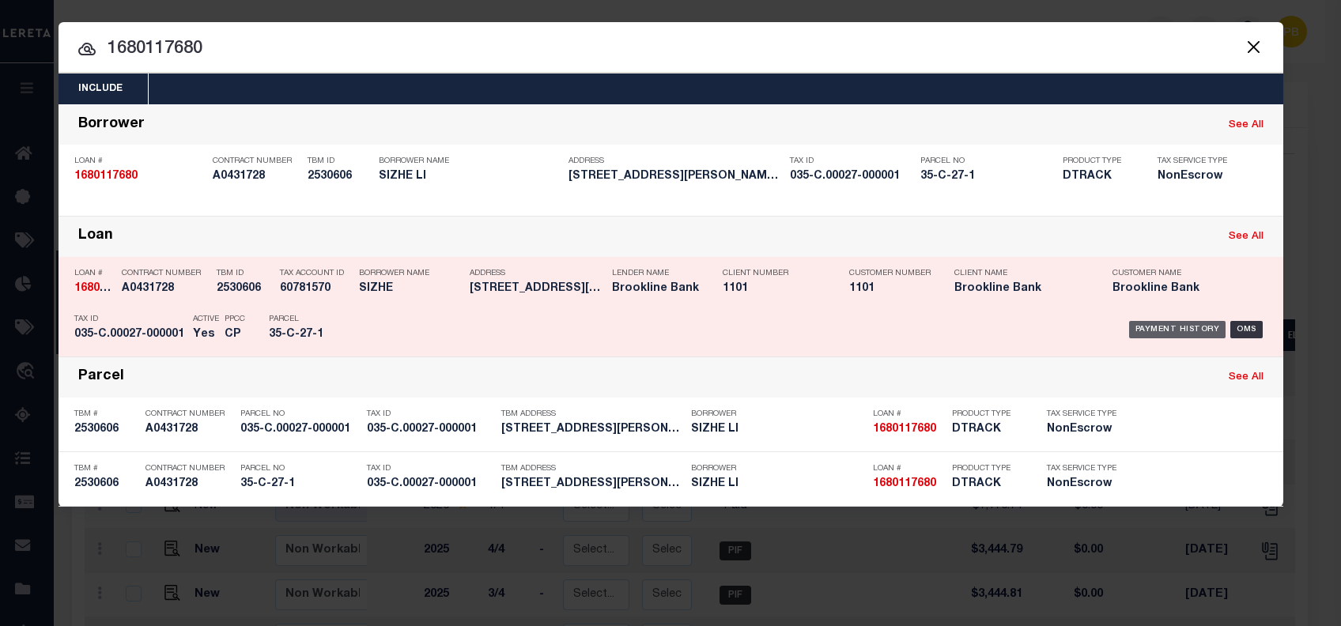
click at [1168, 321] on div "Payment History" at bounding box center [1177, 329] width 97 height 17
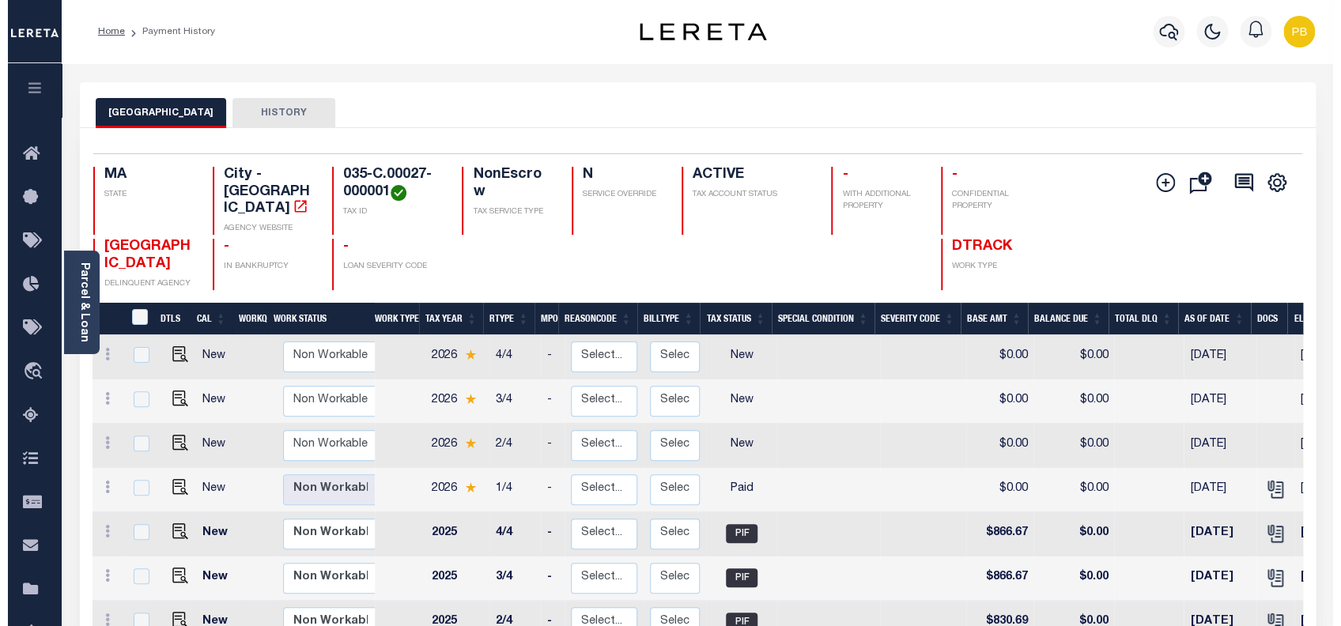
scroll to position [6, 0]
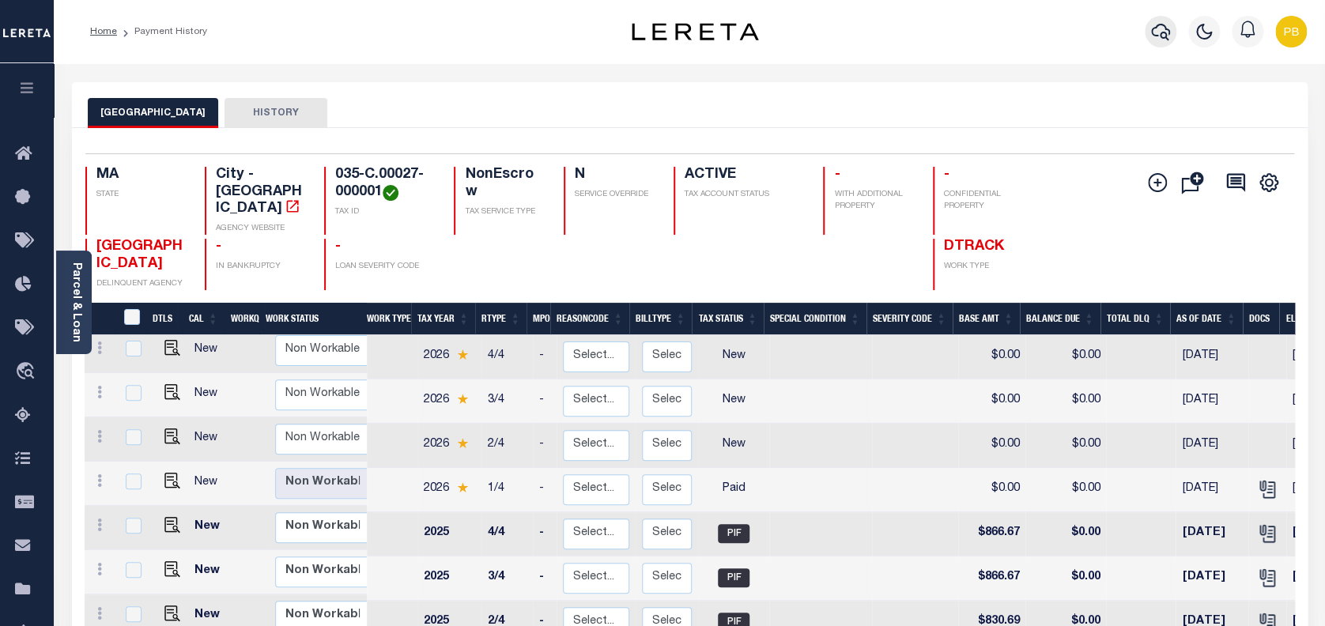
click at [1157, 35] on icon "button" at bounding box center [1160, 31] width 19 height 19
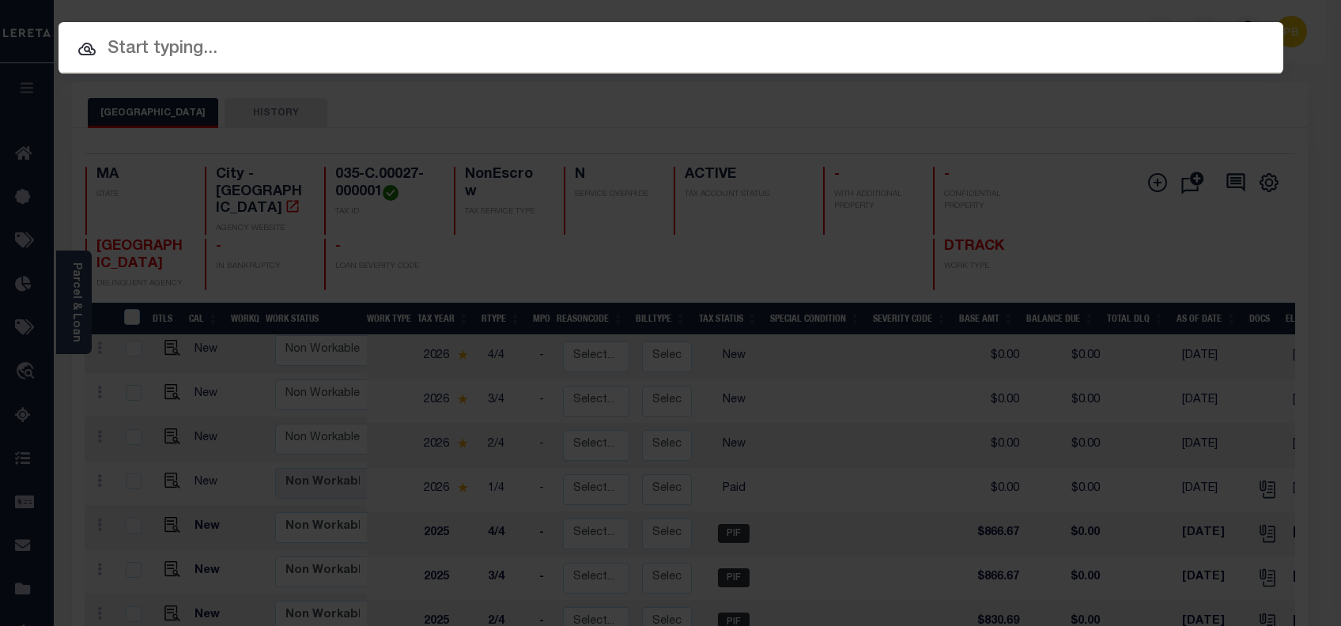
paste input "1747037460"
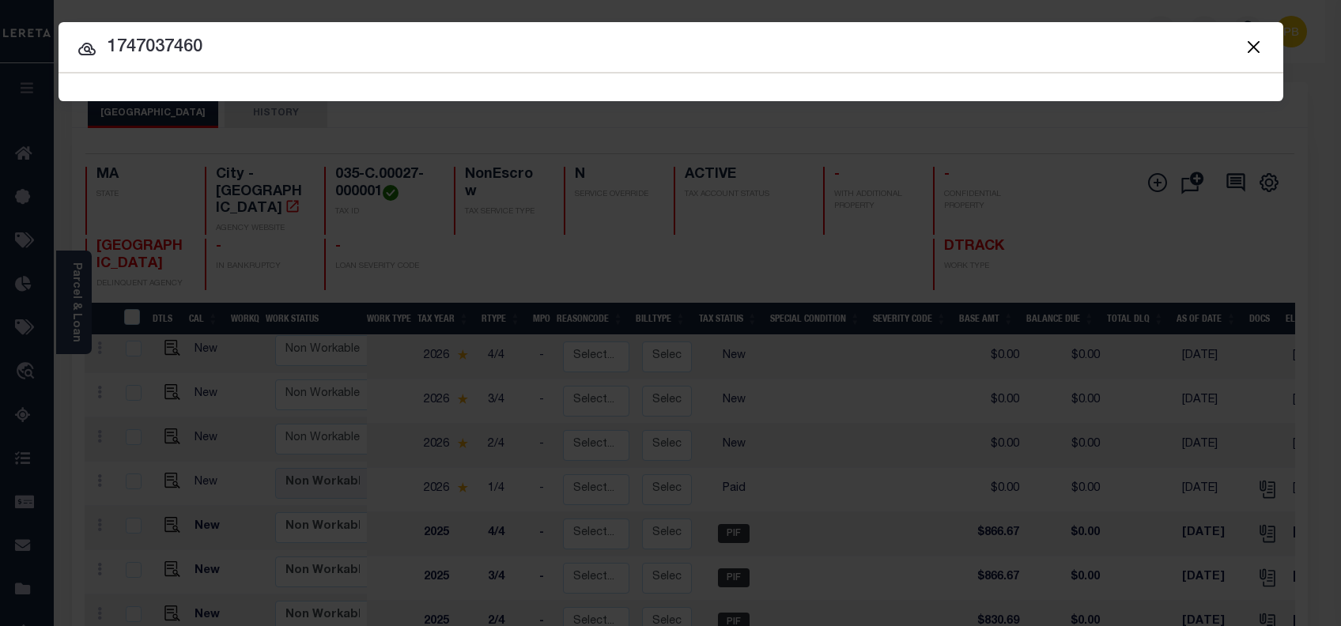
type input "1747037460"
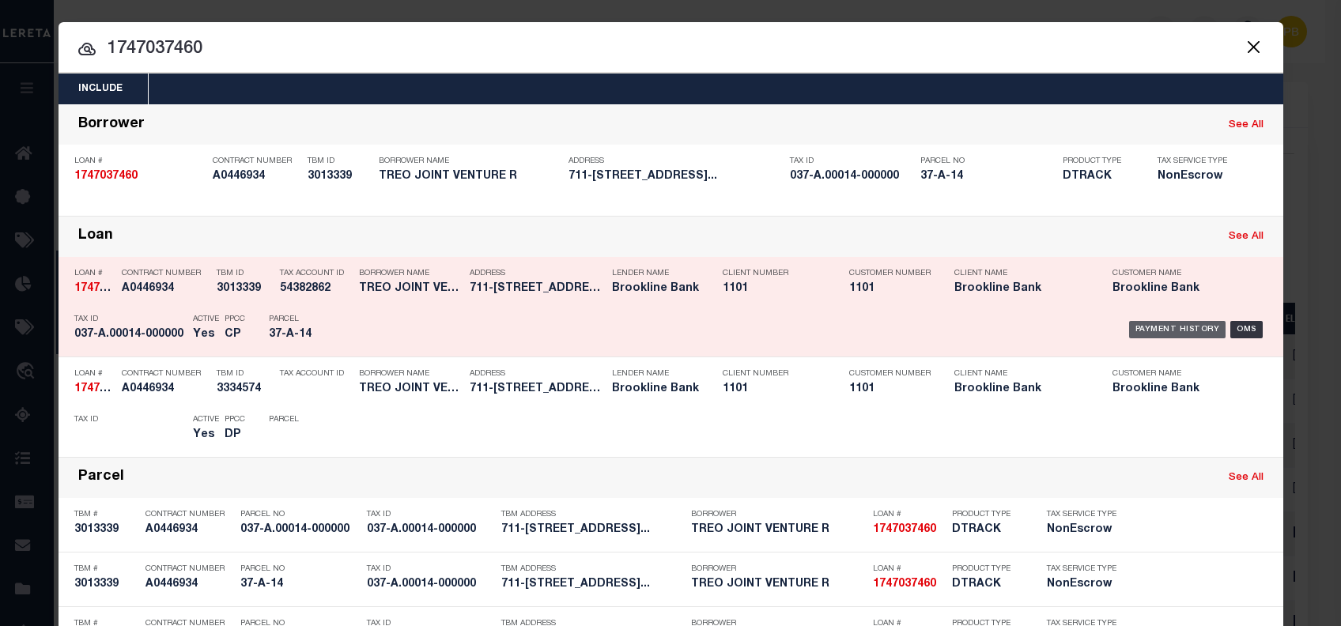
click at [1161, 335] on div "Payment History" at bounding box center [1177, 329] width 97 height 17
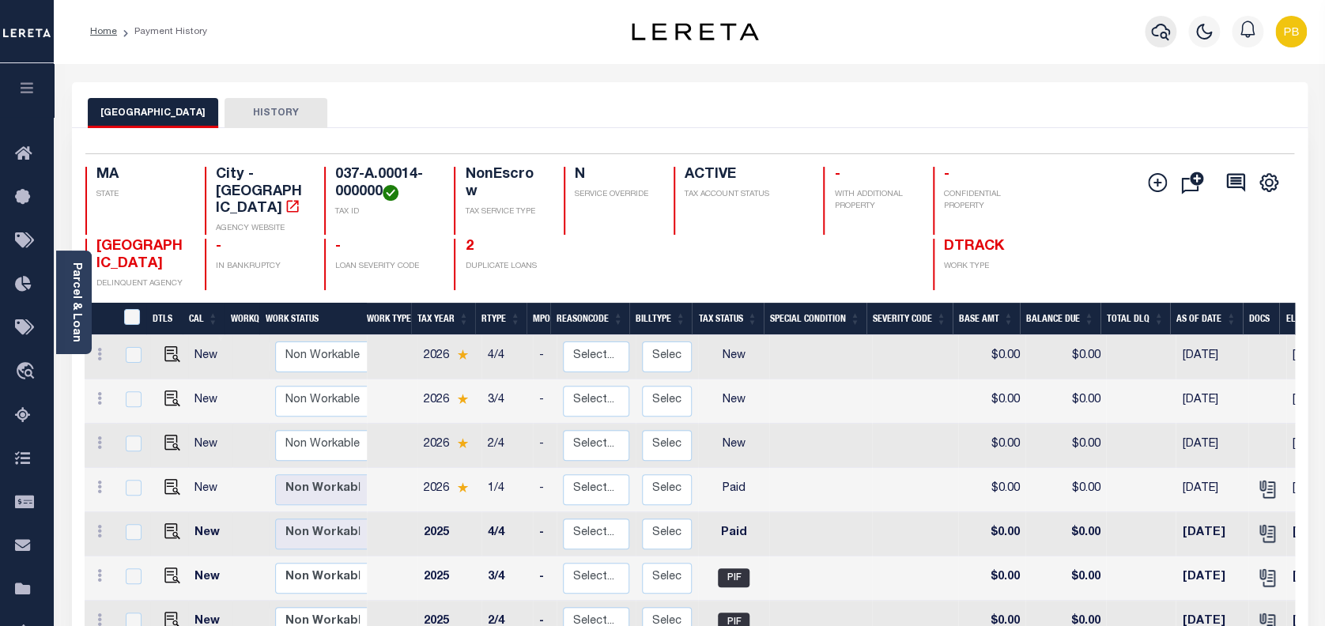
click at [1164, 28] on icon "button" at bounding box center [1160, 32] width 19 height 17
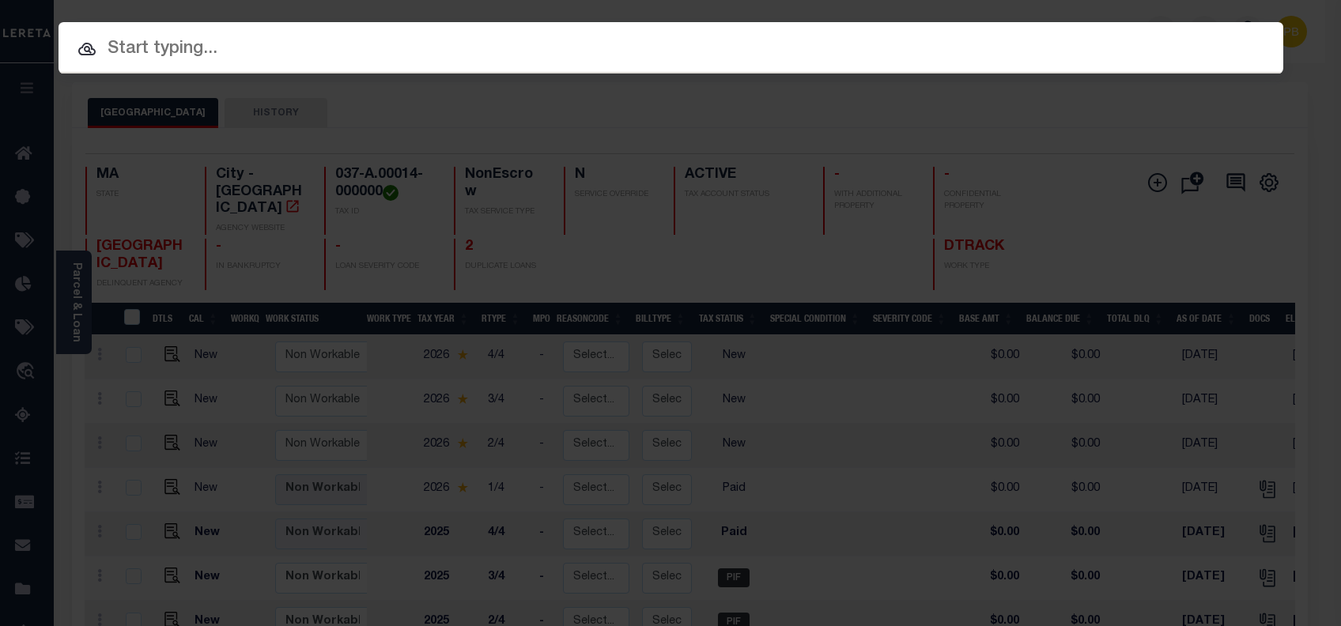
paste input "1747037460"
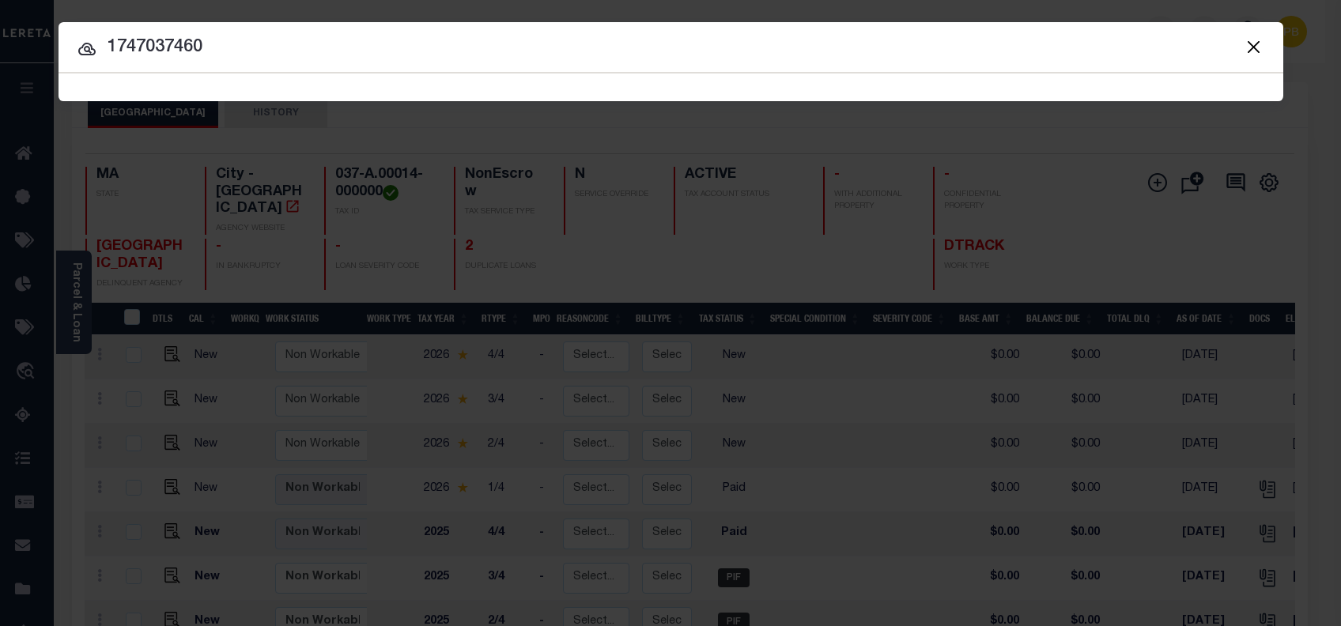
type input "1747037460"
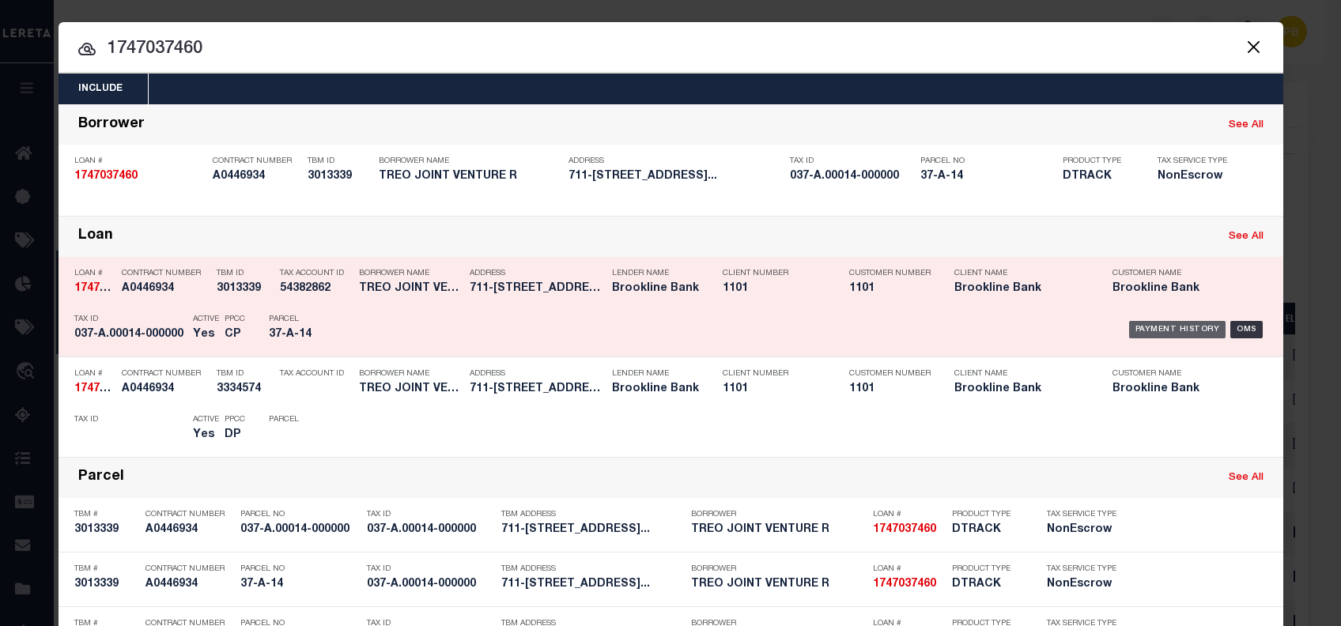
click at [1153, 329] on div "Payment History" at bounding box center [1177, 329] width 97 height 17
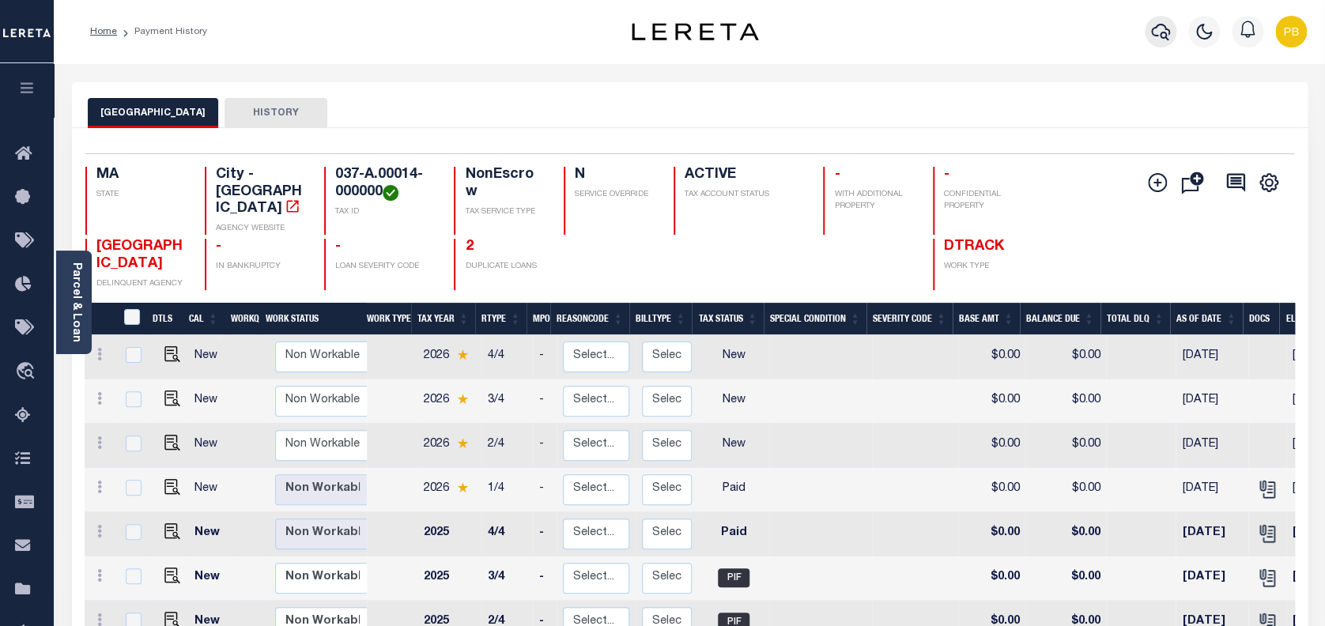
click at [1161, 39] on icon "button" at bounding box center [1160, 31] width 19 height 19
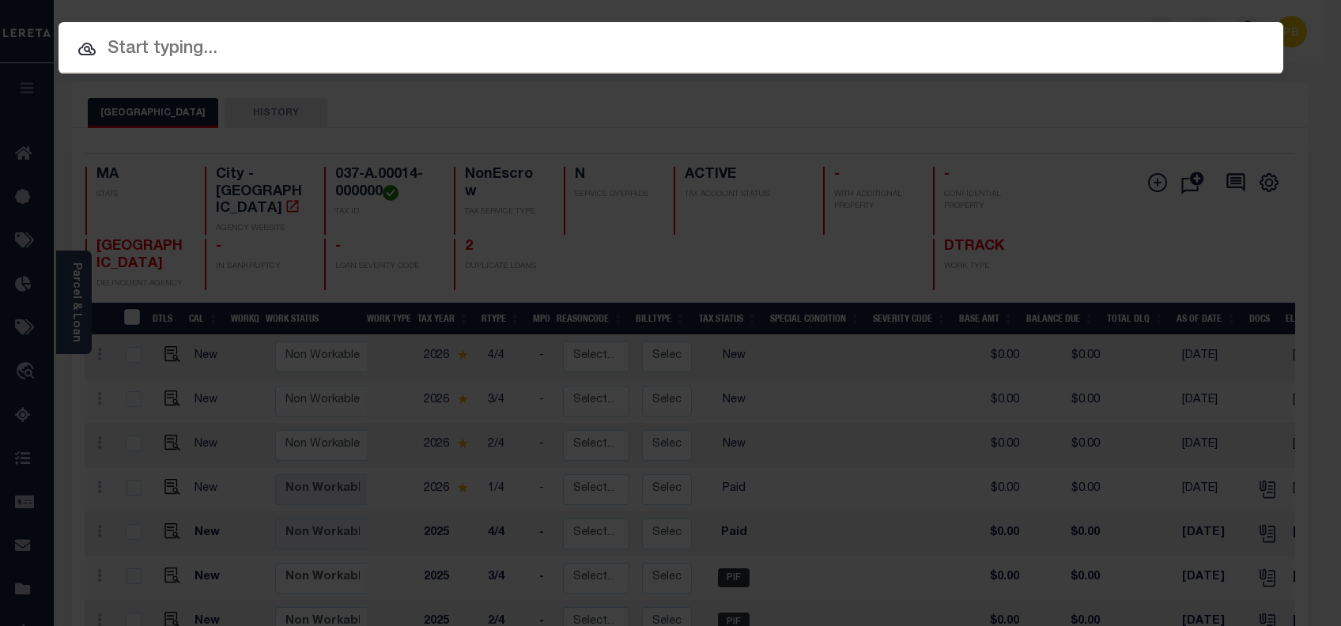
click at [493, 43] on input "text" at bounding box center [671, 50] width 1225 height 28
click at [294, 44] on input "text" at bounding box center [671, 50] width 1225 height 28
paste input "645153500"
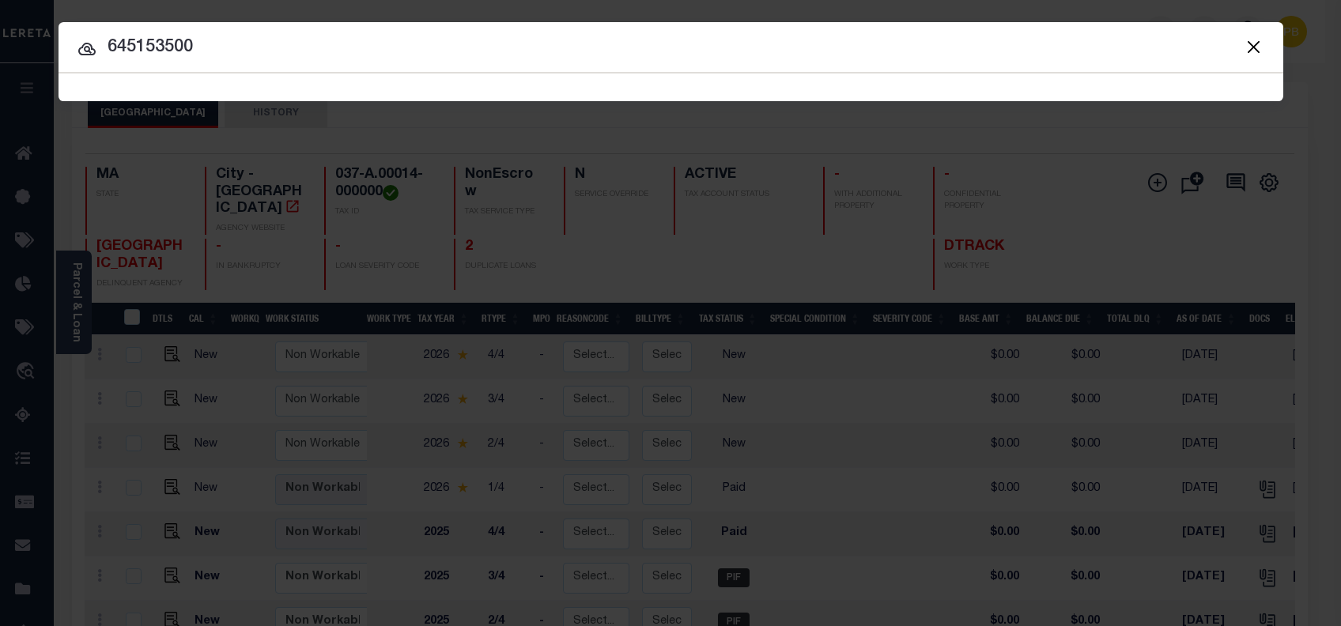
type input "645153500"
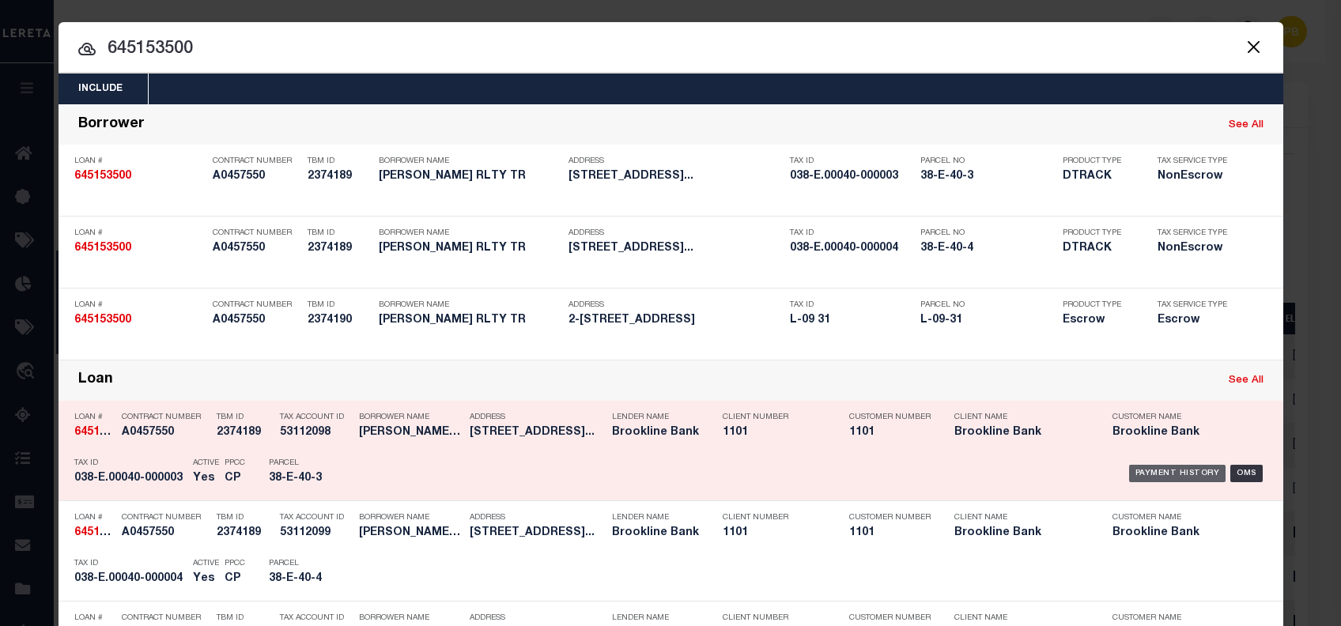
click at [1178, 471] on div "Payment History" at bounding box center [1177, 473] width 97 height 17
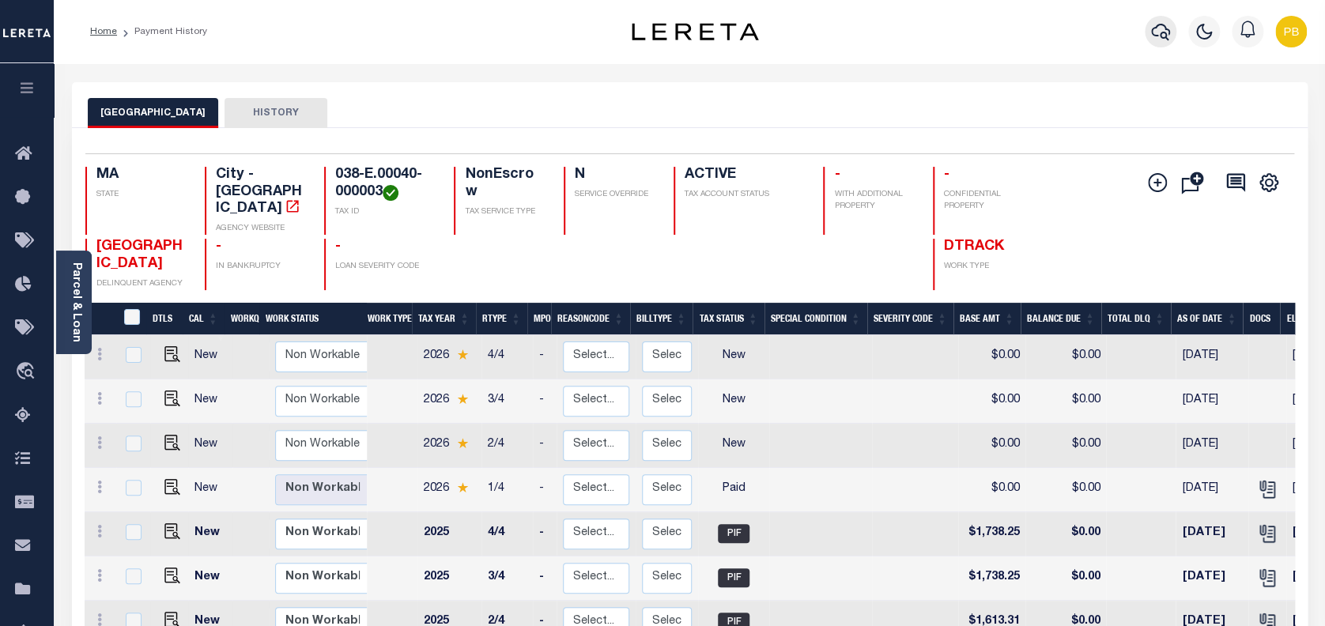
click at [1149, 25] on button "button" at bounding box center [1161, 32] width 32 height 32
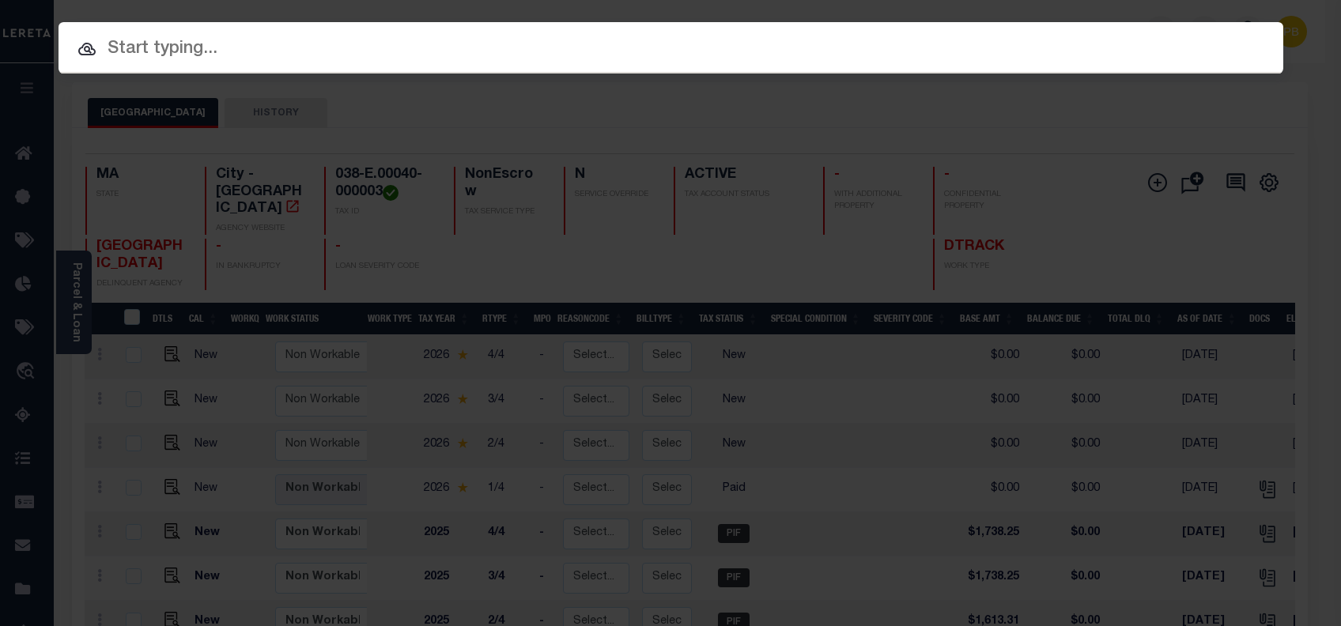
click at [930, 92] on div "Include Loans TBM Customers Borrowers Payments (Lender Non-Disb) Payments (Lend…" at bounding box center [670, 313] width 1341 height 626
click at [344, 52] on input "text" at bounding box center [671, 50] width 1225 height 28
paste input "645153500"
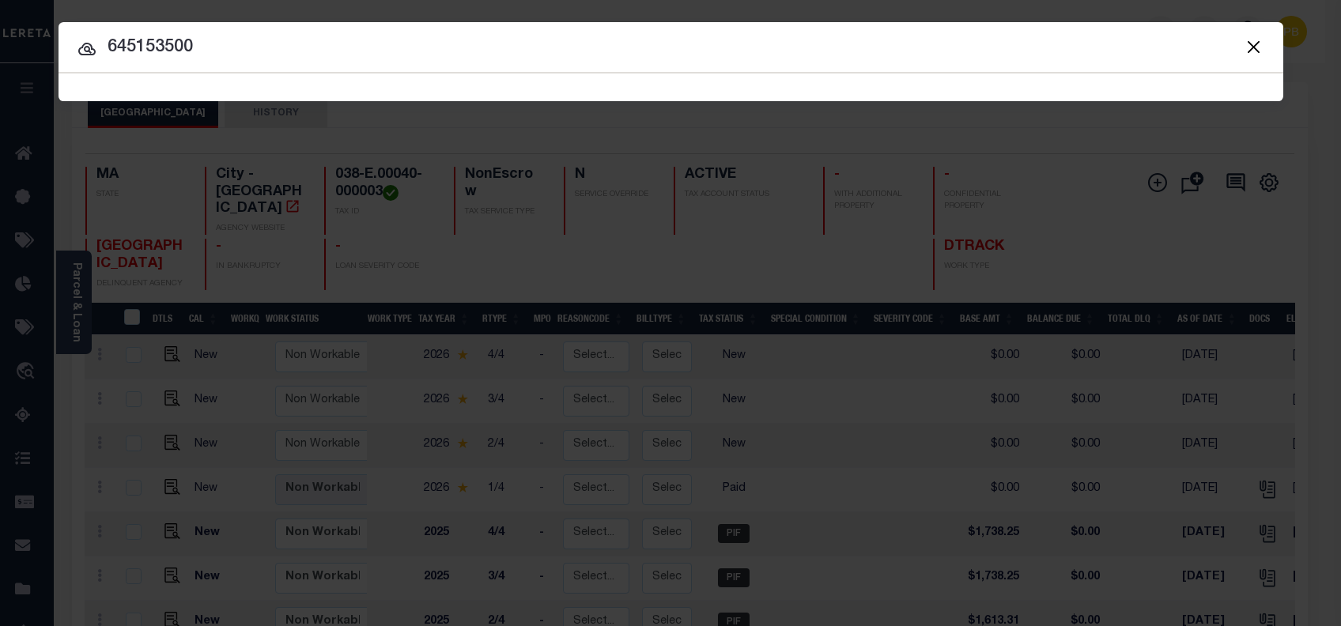
type input "645153500"
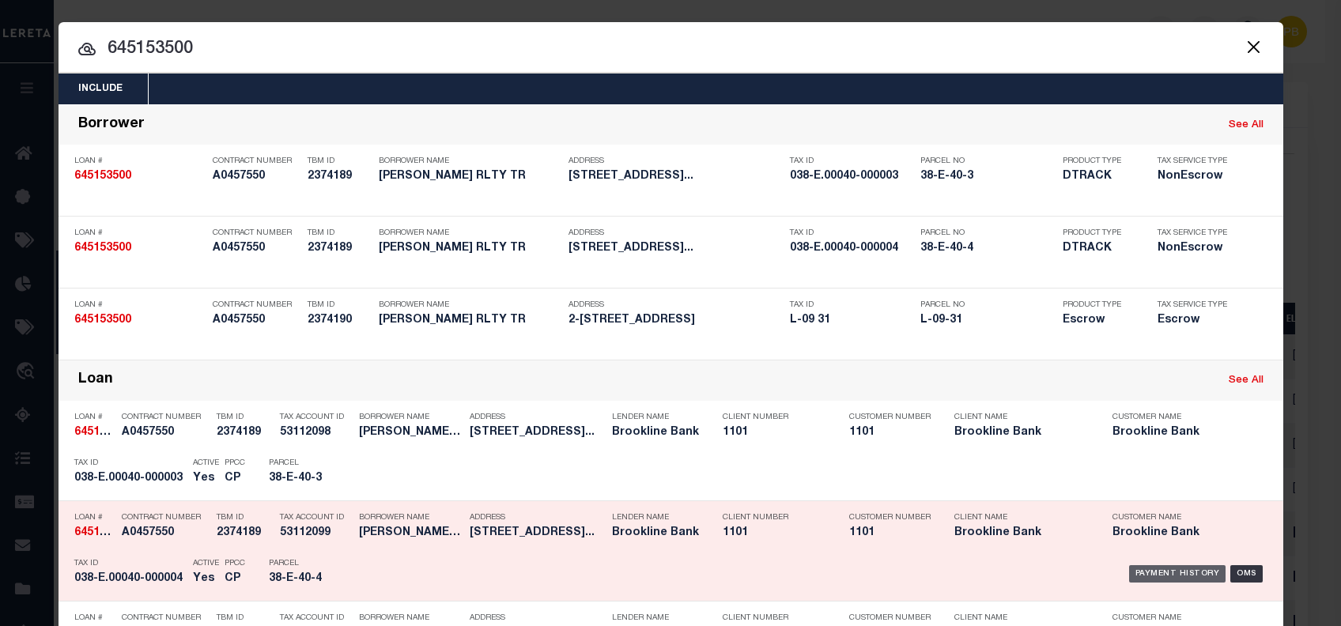
click at [1169, 360] on div "Loan See All" at bounding box center [671, 380] width 1225 height 40
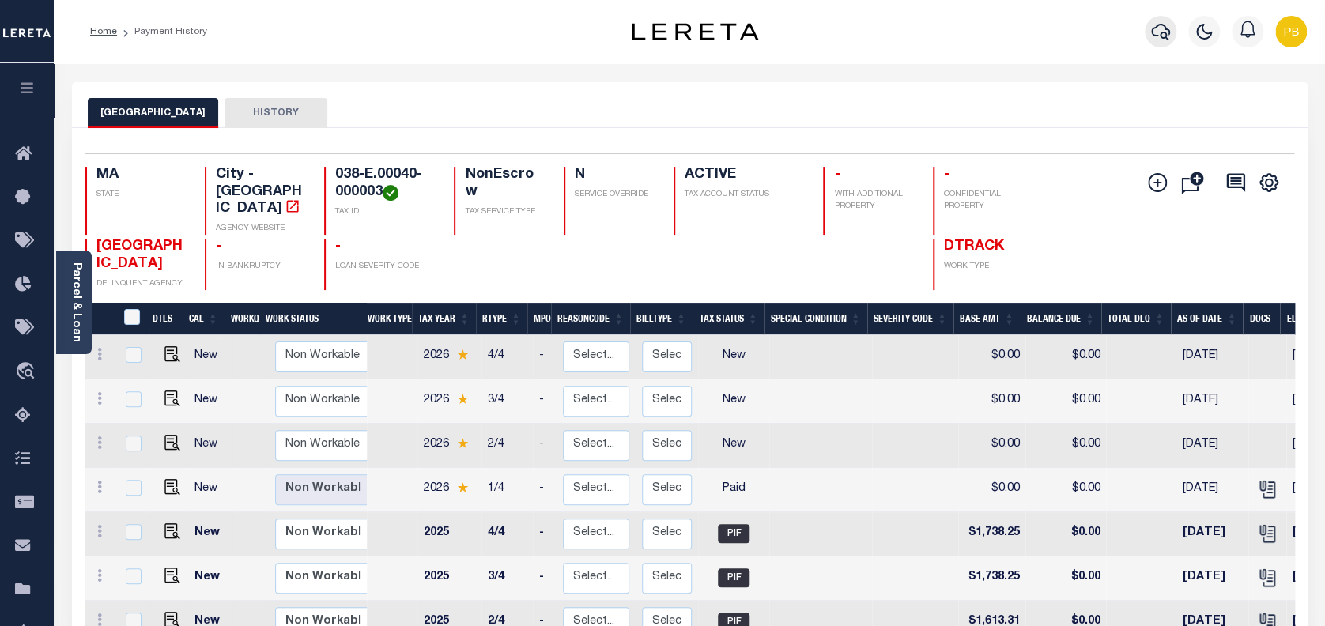
click at [1149, 34] on button "button" at bounding box center [1161, 32] width 32 height 32
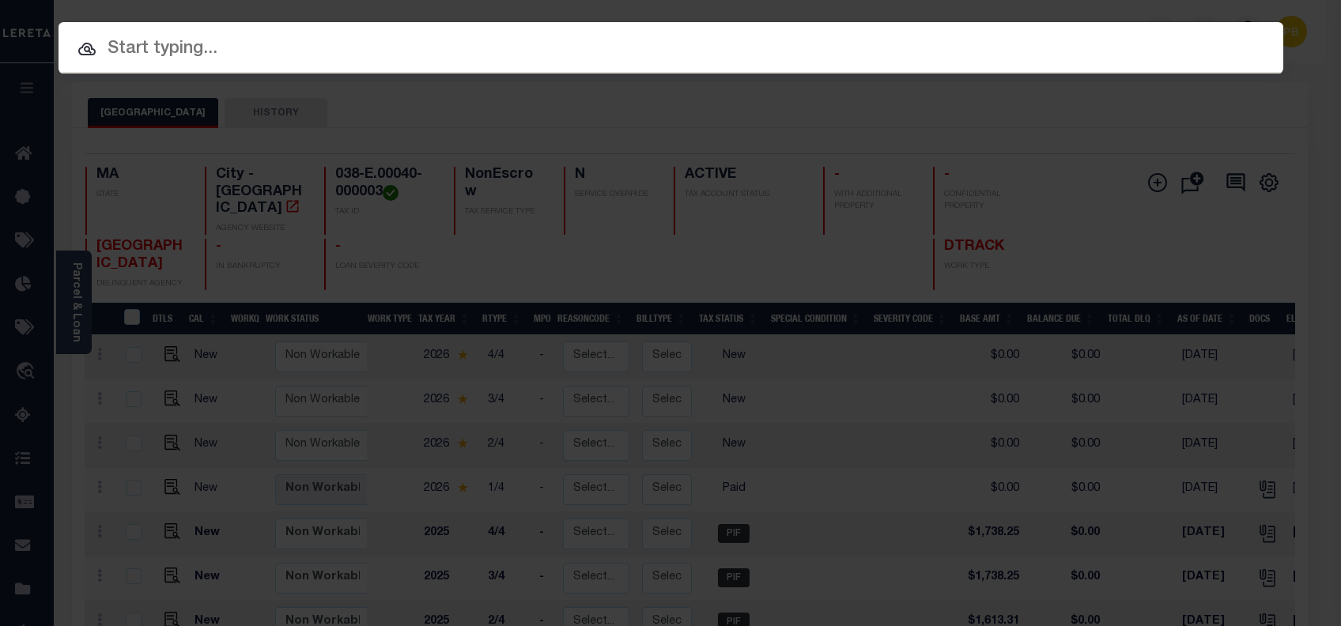
click at [231, 69] on div at bounding box center [671, 47] width 1225 height 51
click at [470, 63] on div at bounding box center [671, 47] width 1225 height 51
click at [678, 43] on input "text" at bounding box center [671, 50] width 1225 height 28
paste input "12320003J3"
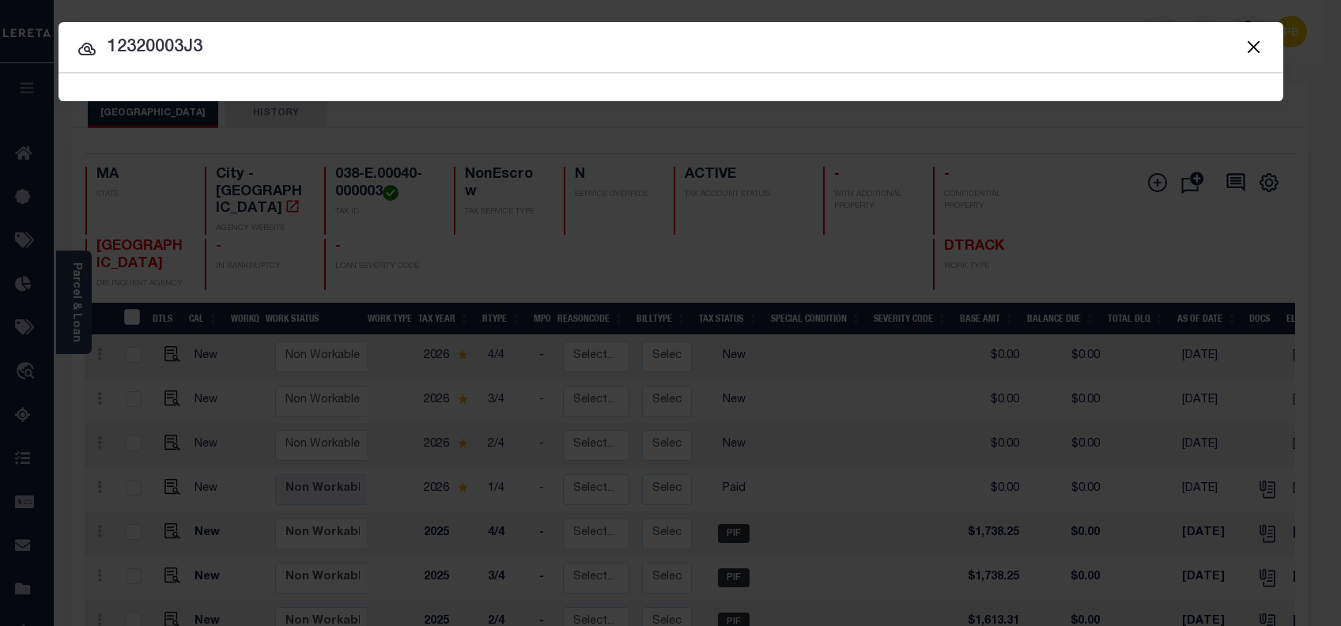
type input "12320003J3"
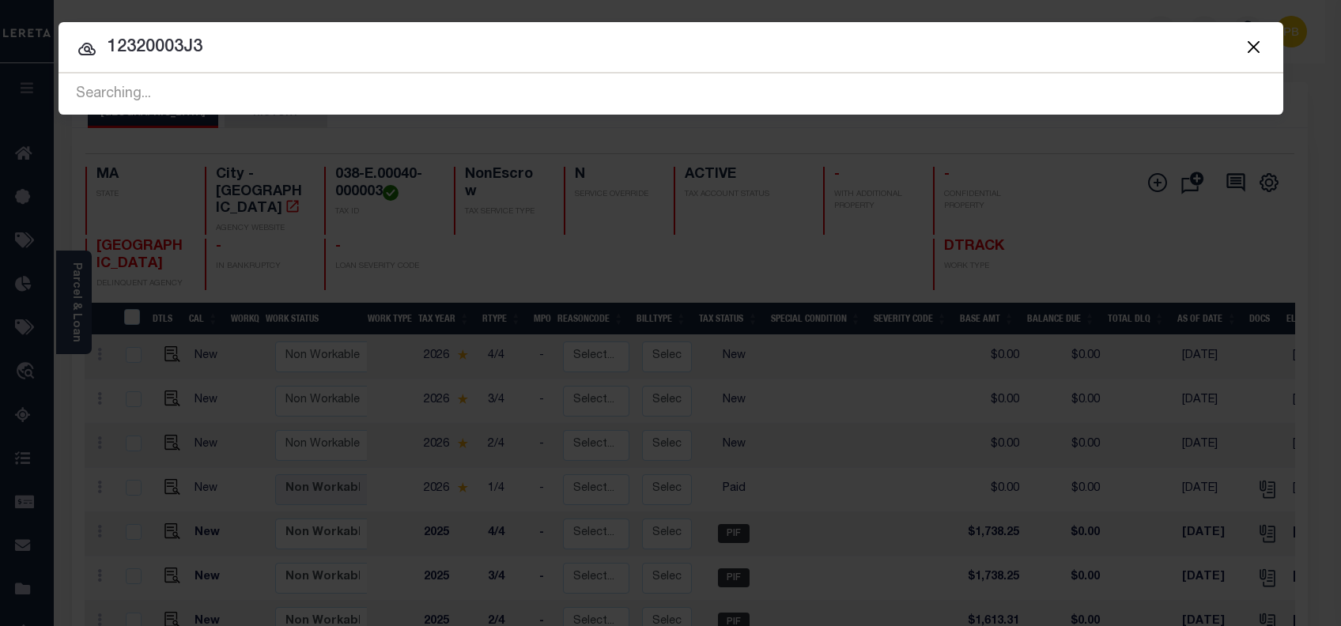
click at [1248, 44] on button "Close" at bounding box center [1254, 46] width 21 height 21
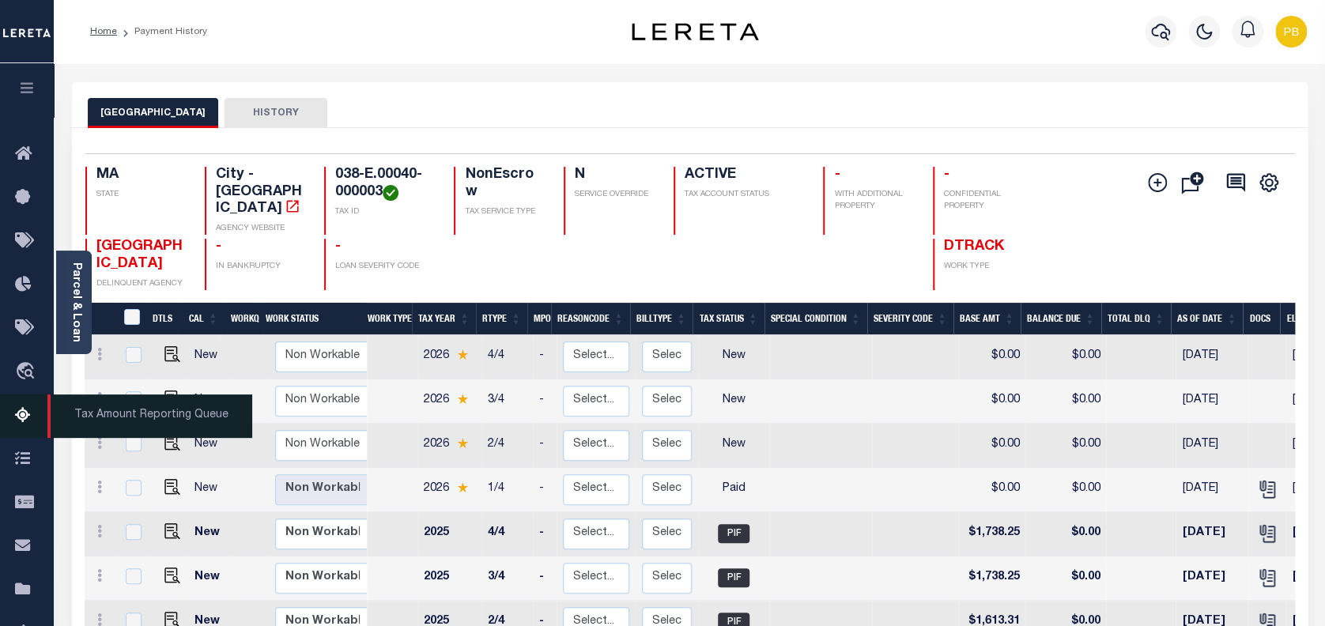
click at [17, 417] on icon at bounding box center [27, 416] width 25 height 20
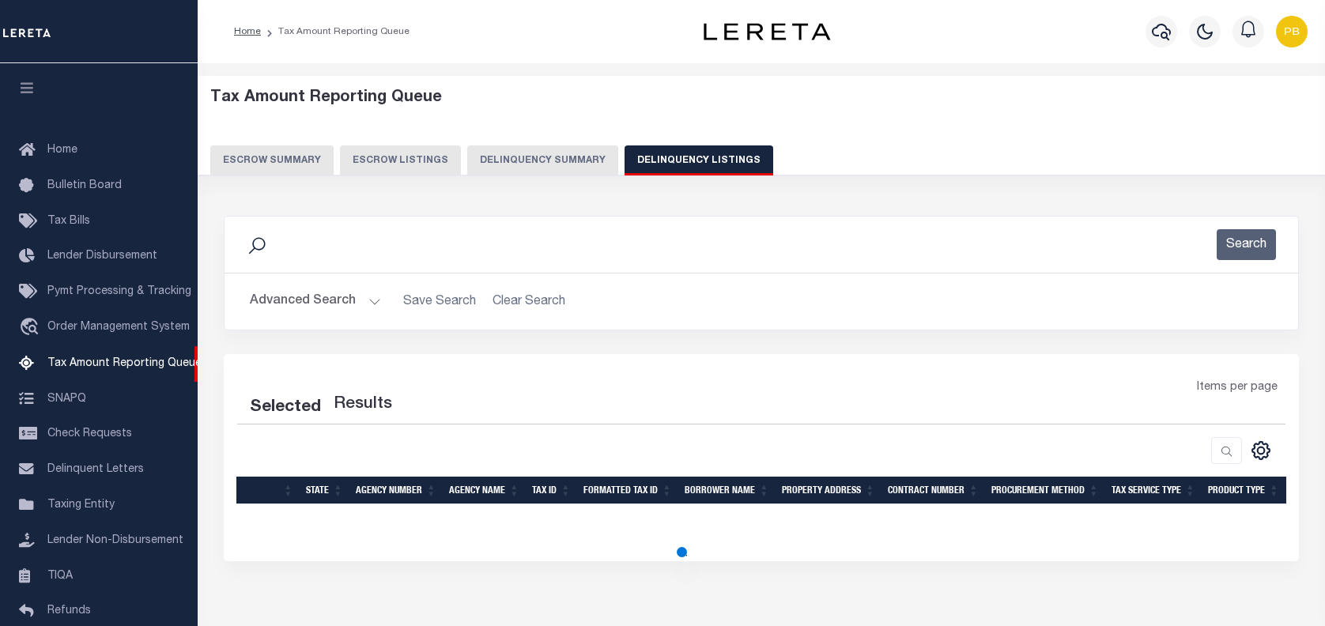
select select "100"
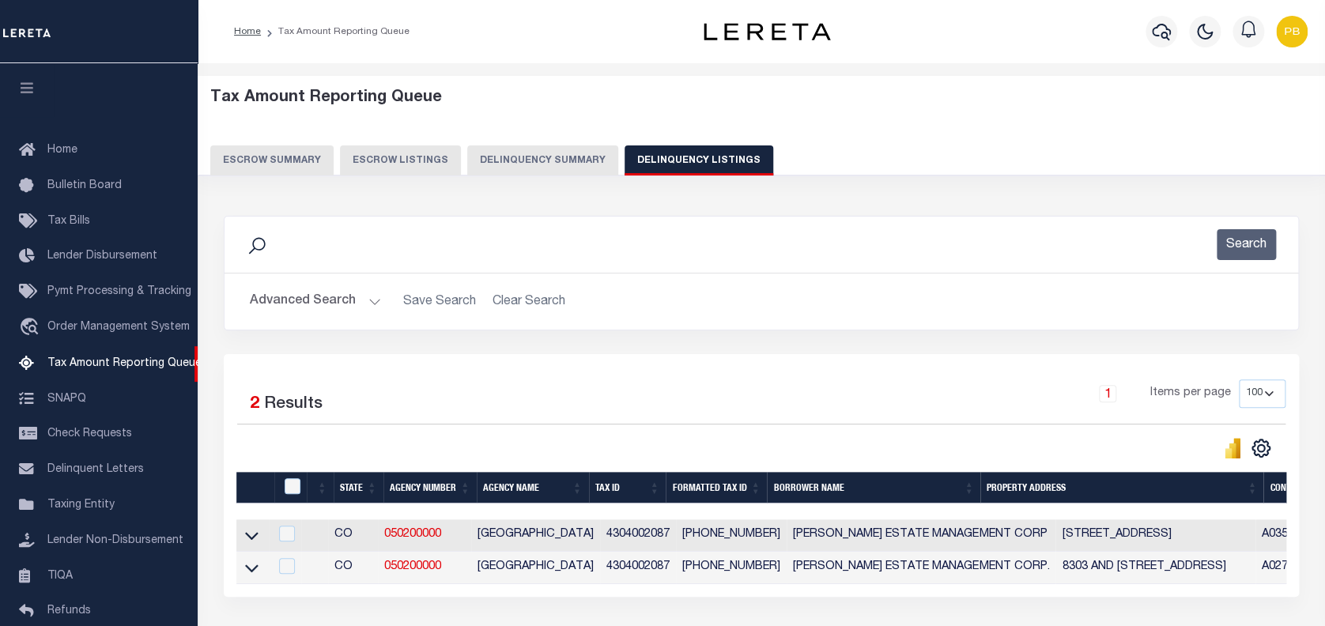
scroll to position [145, 0]
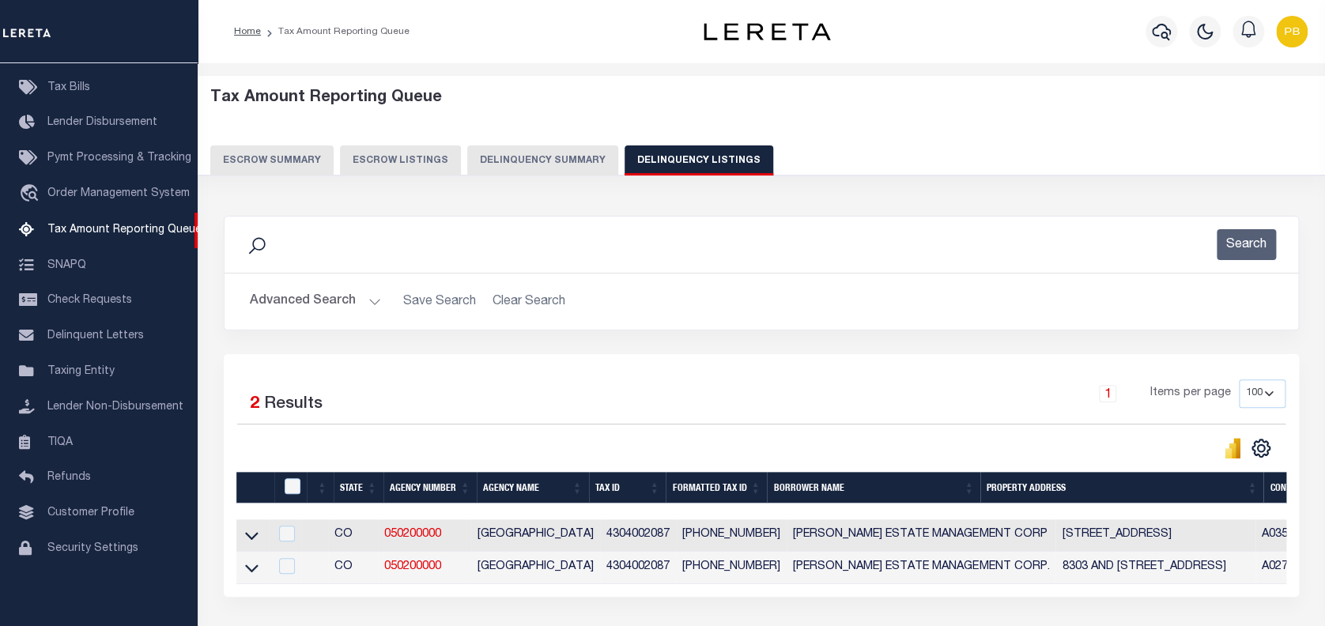
click at [367, 297] on button "Advanced Search" at bounding box center [315, 301] width 131 height 31
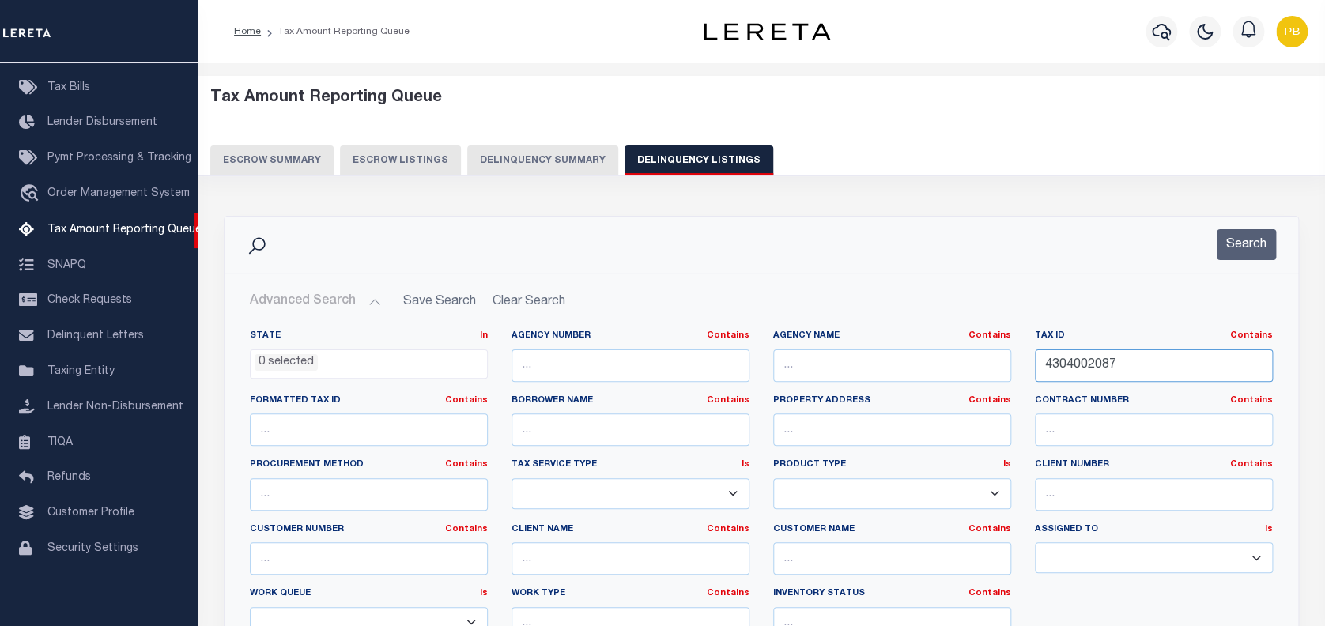
drag, startPoint x: 1172, startPoint y: 377, endPoint x: 978, endPoint y: 364, distance: 194.9
click at [978, 364] on div "State In In AK AL AR AZ CA CO CT DC DE FL GA GU HI IA ID IL IN KS KY LA MA MD M…" at bounding box center [761, 491] width 1047 height 323
paste input "12320003J3"
type input "12320003J3"
click at [1239, 255] on button "Search" at bounding box center [1246, 244] width 59 height 31
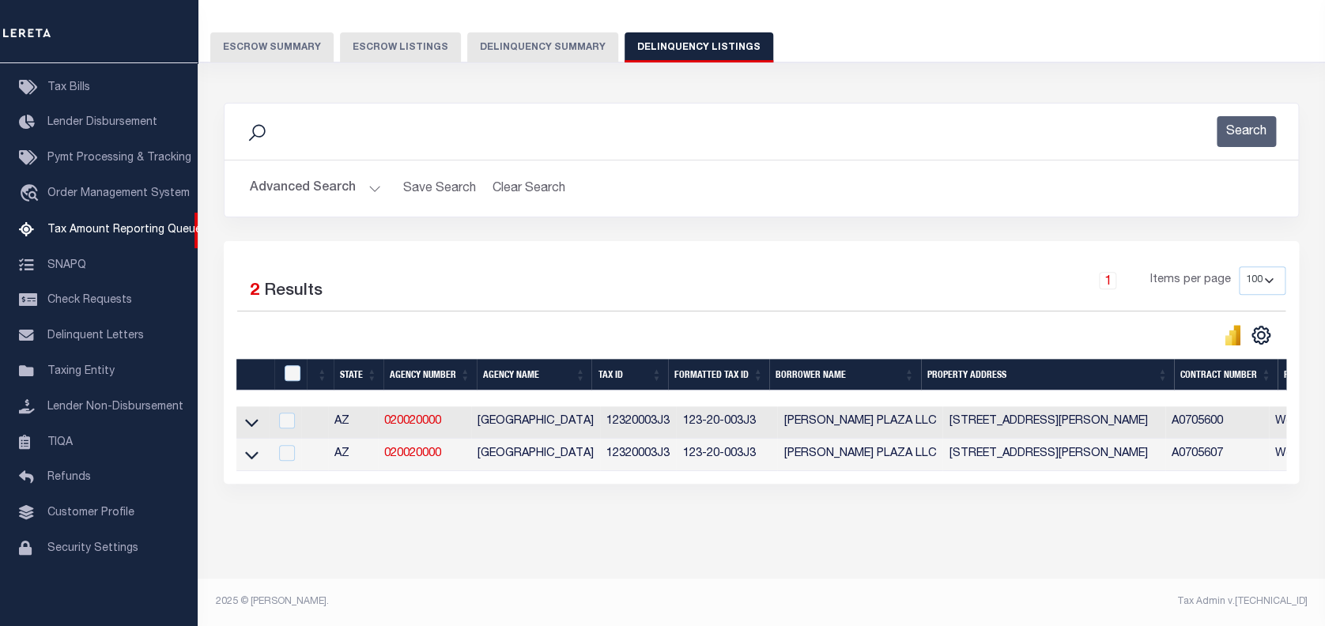
scroll to position [126, 0]
click at [253, 414] on icon at bounding box center [251, 422] width 13 height 17
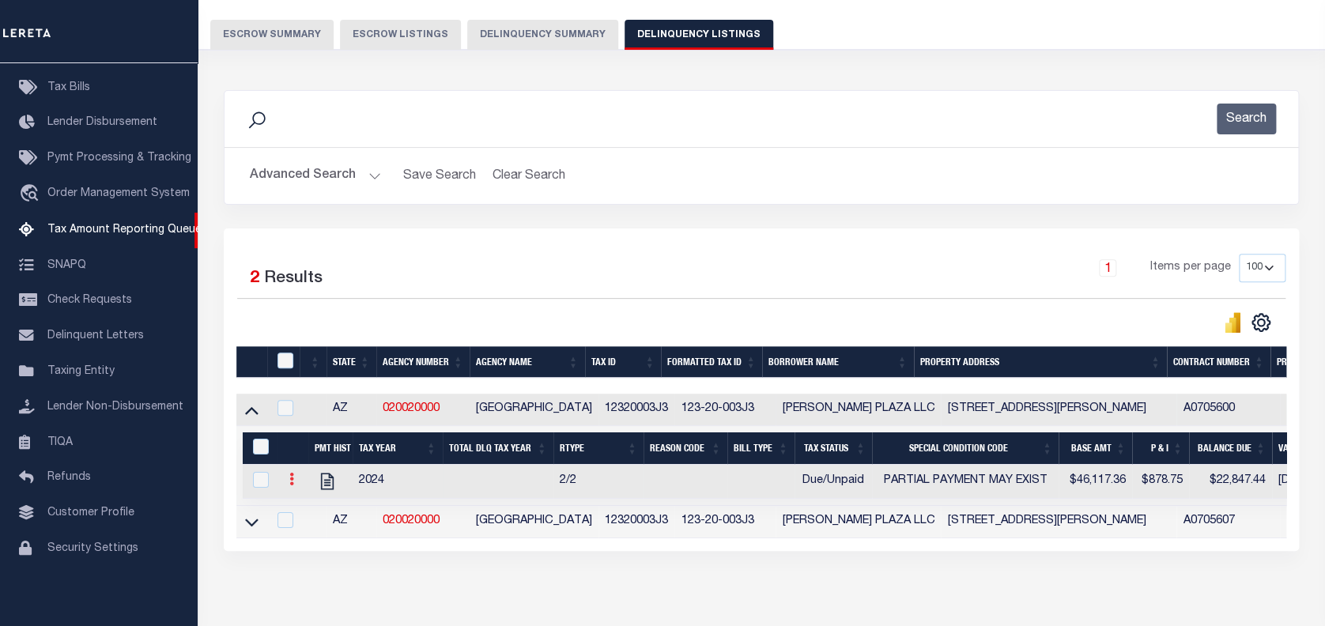
click at [292, 481] on icon at bounding box center [291, 479] width 5 height 13
click at [307, 512] on img "" at bounding box center [311, 505] width 16 height 16
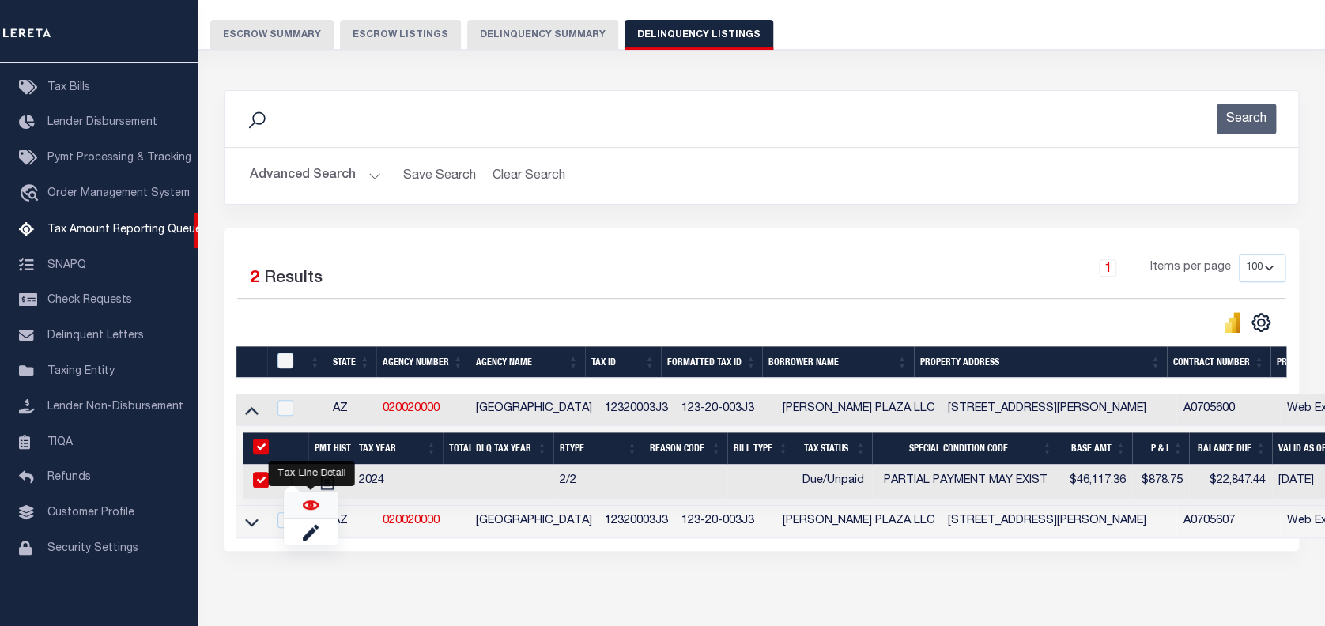
checkbox input "true"
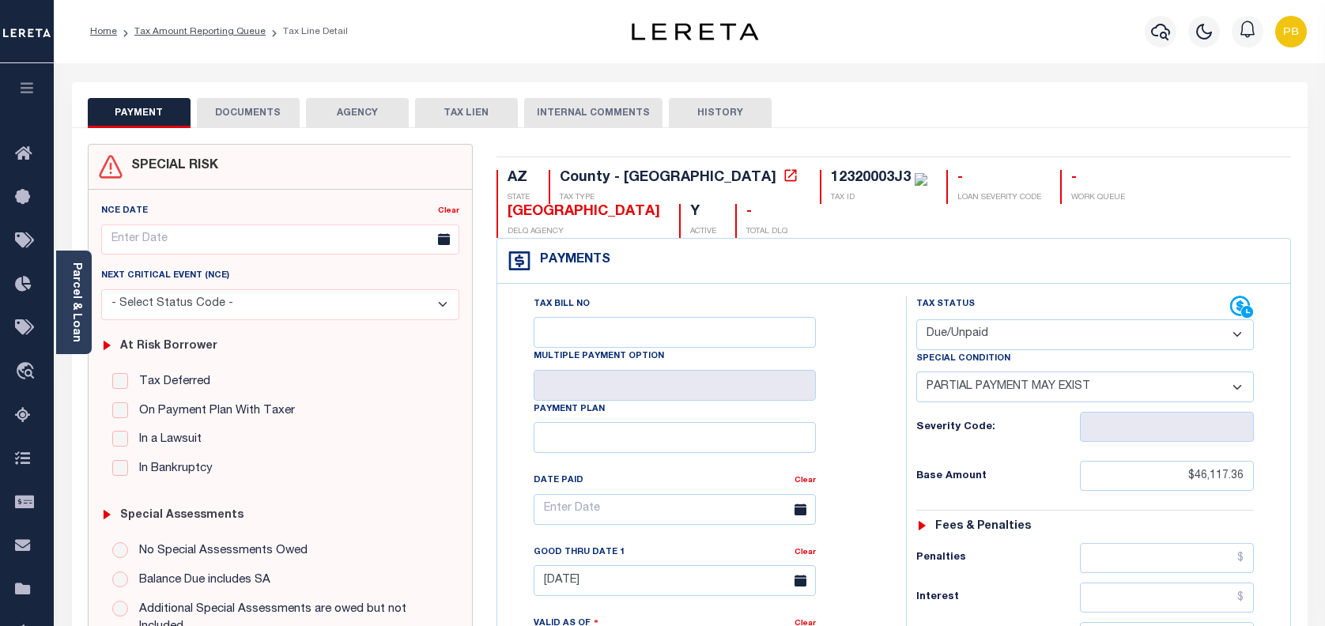
select select "DUE"
select select "15"
click at [76, 323] on link "Parcel & Loan" at bounding box center [75, 302] width 11 height 80
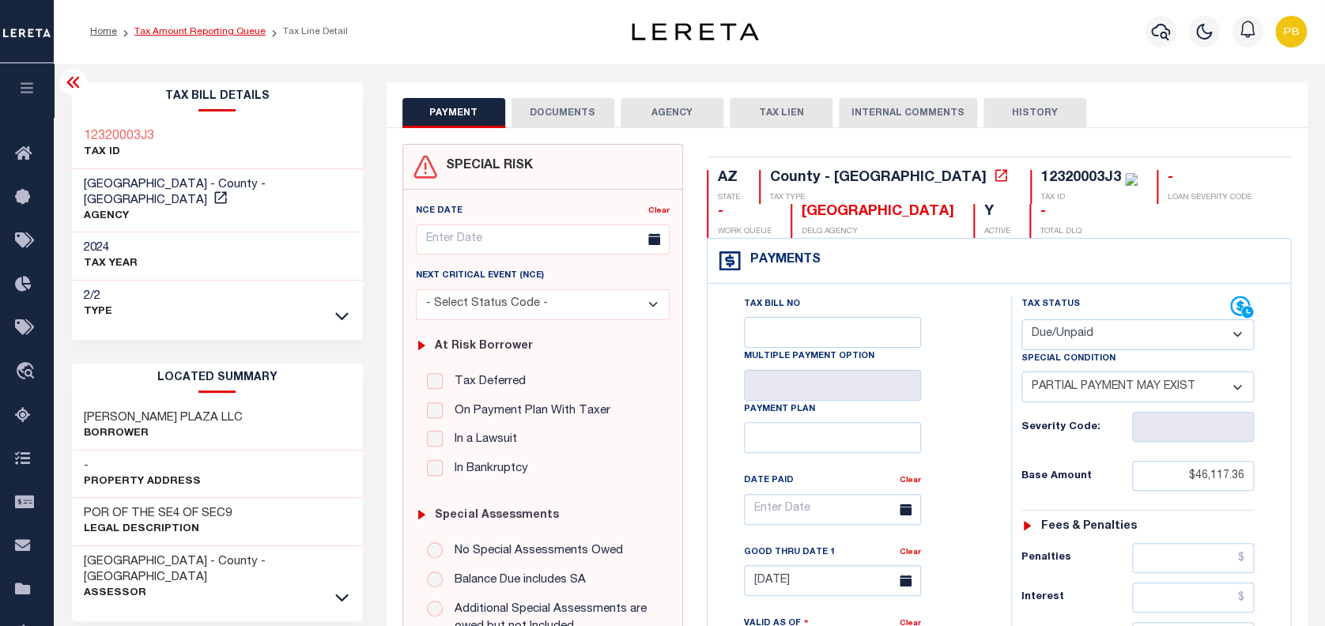
click at [176, 32] on link "Tax Amount Reporting Queue" at bounding box center [199, 31] width 131 height 9
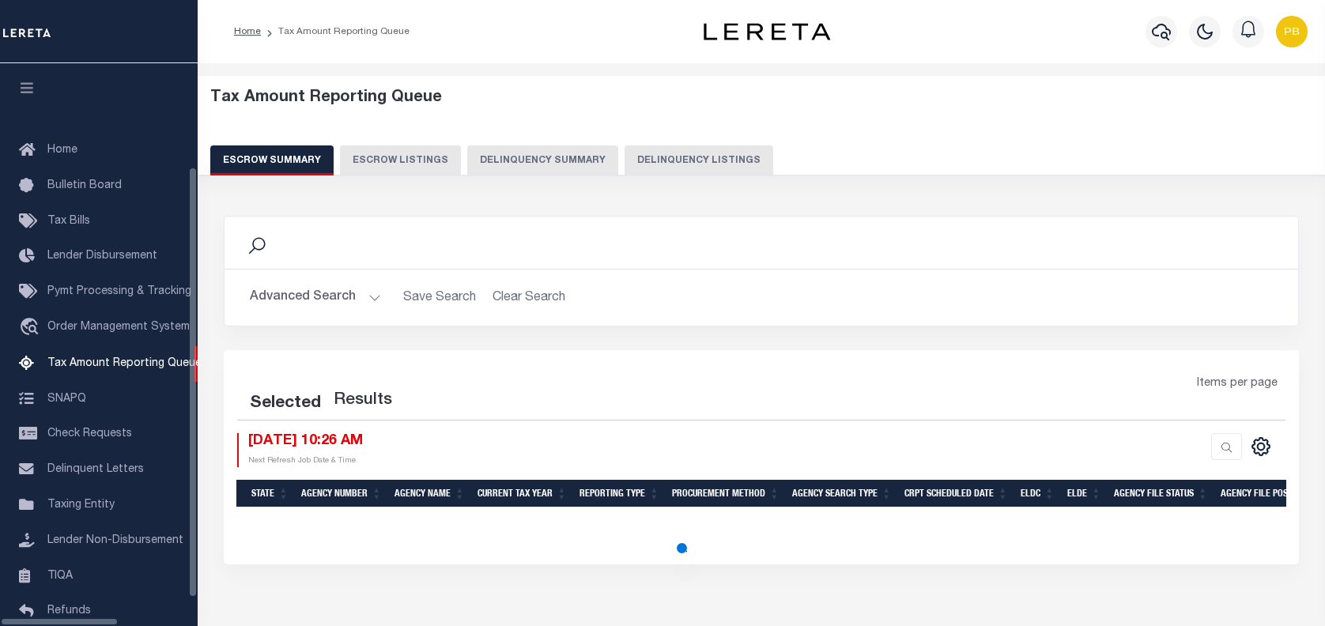
select select "100"
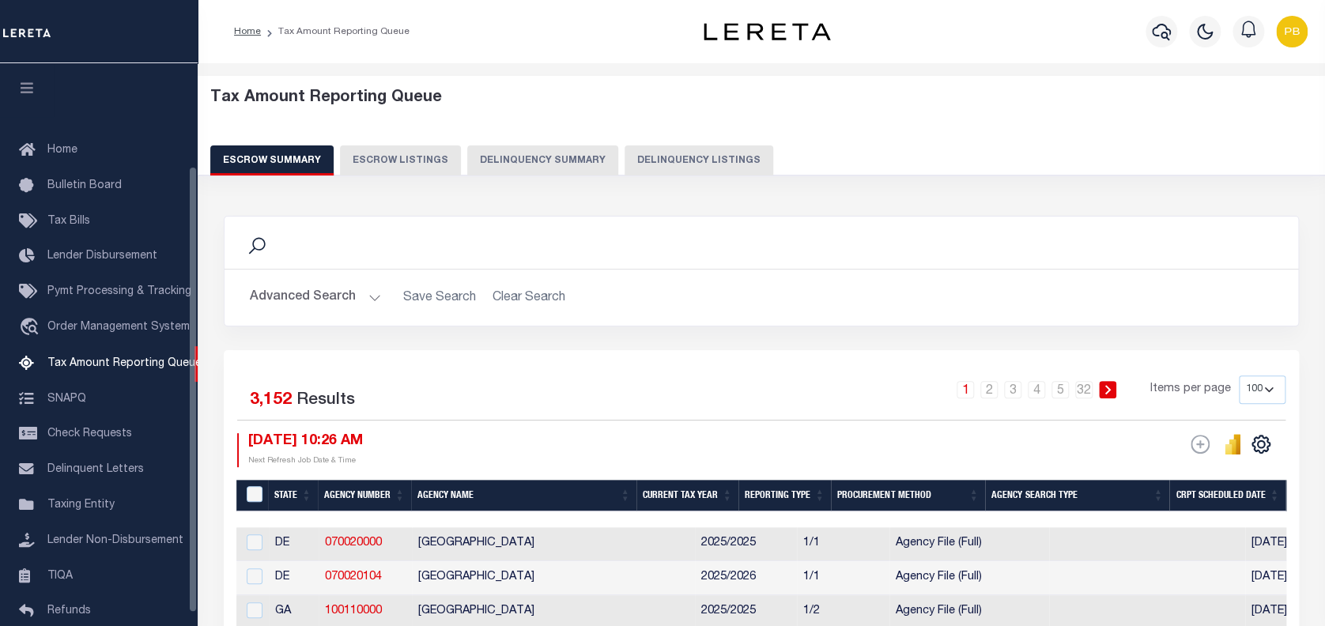
scroll to position [129, 0]
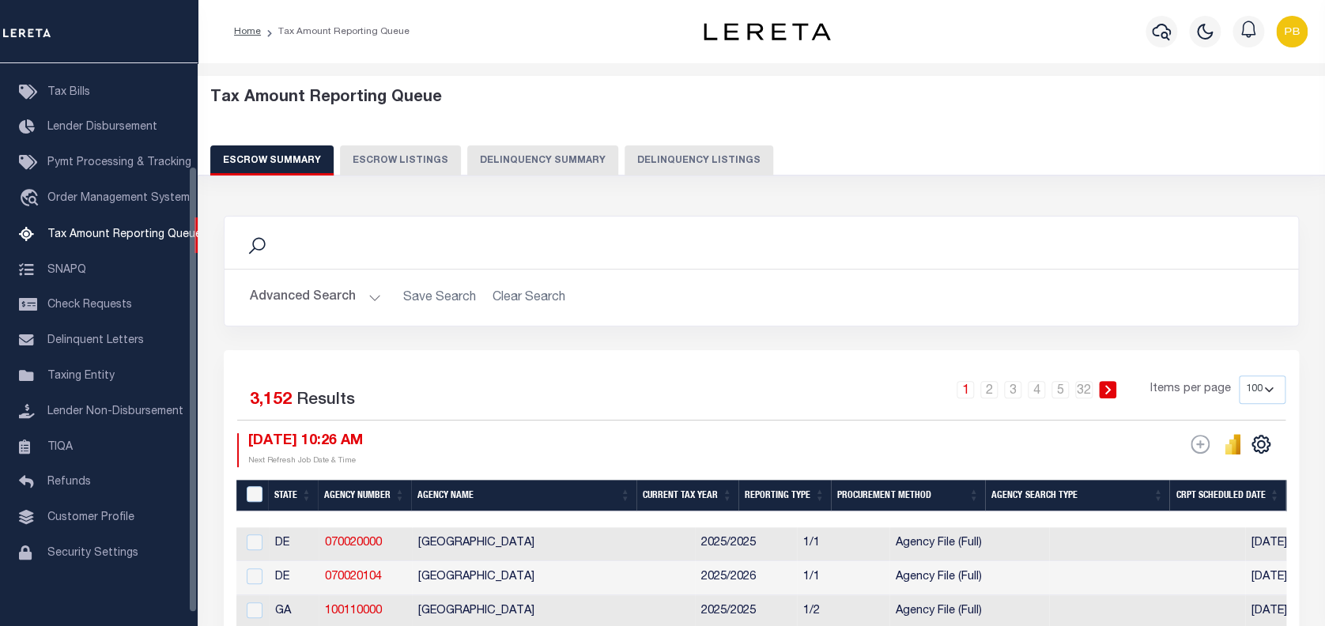
click at [625, 157] on button "Delinquency Listings" at bounding box center [699, 160] width 149 height 30
select select "100"
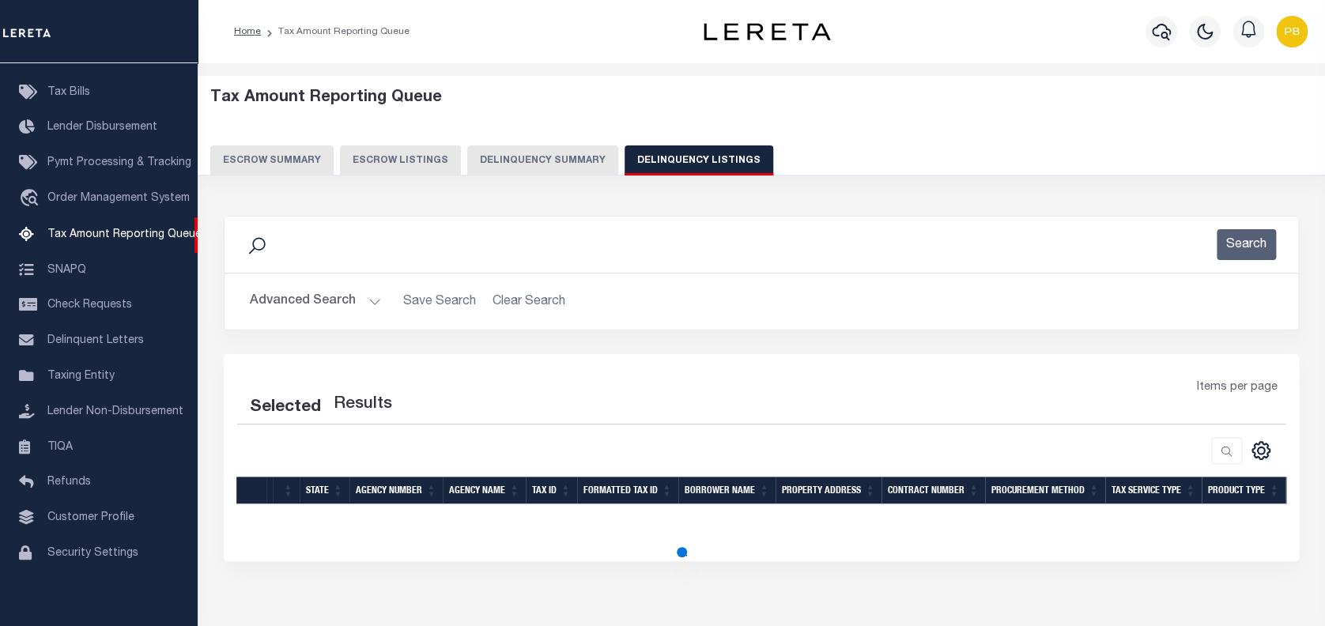
select select "100"
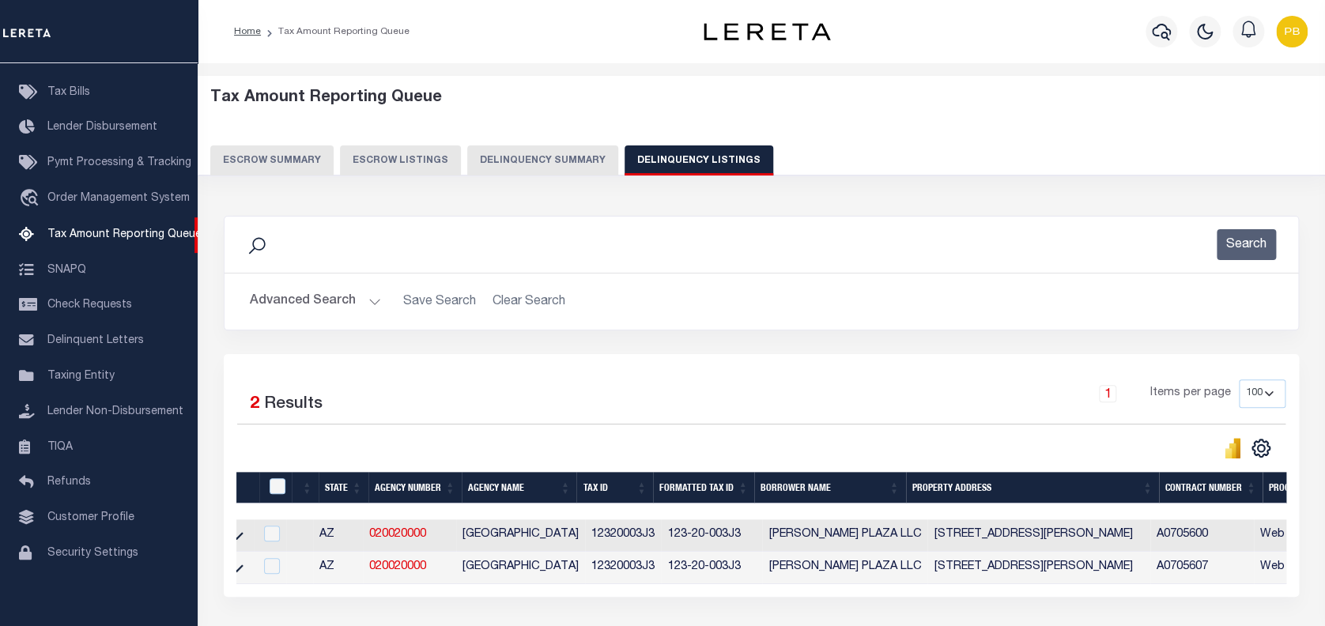
scroll to position [0, 0]
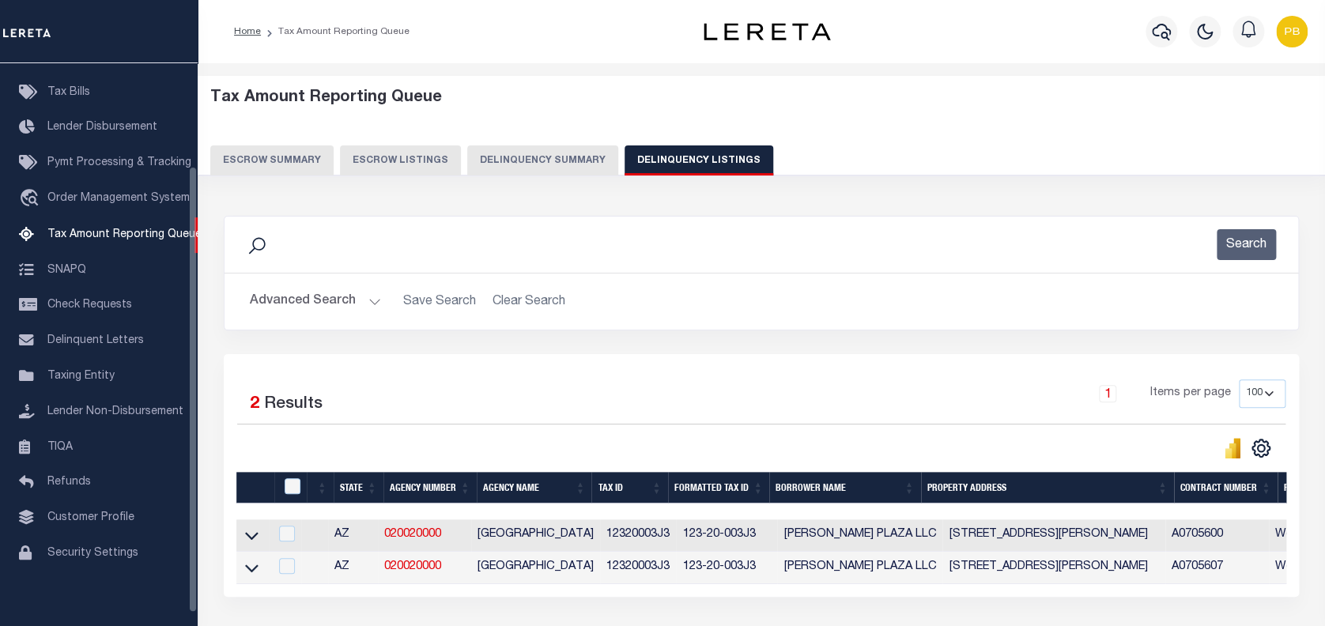
click at [371, 300] on button "Advanced Search" at bounding box center [315, 301] width 131 height 31
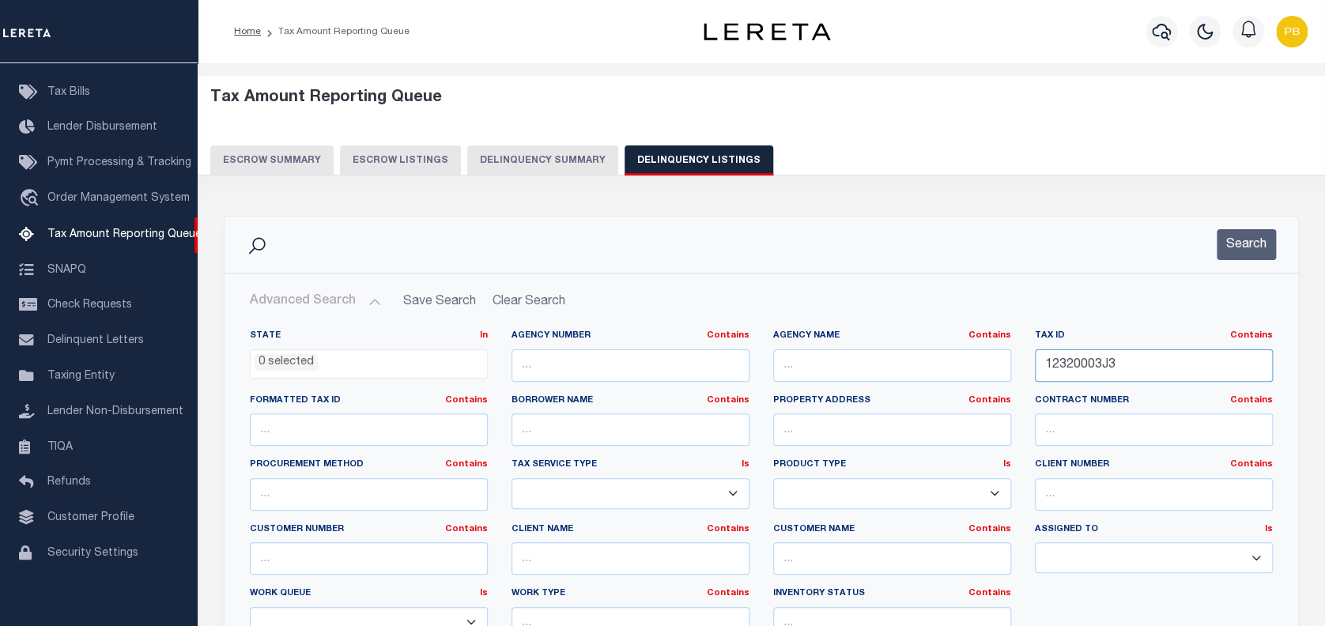
drag, startPoint x: 1175, startPoint y: 362, endPoint x: 934, endPoint y: 362, distance: 240.3
click at [934, 362] on div "State In In AK AL AR AZ CA CO CT DC DE FL GA GU HI IA ID IL IN KS KY LA MA MD M…" at bounding box center [761, 491] width 1047 height 323
drag, startPoint x: 1119, startPoint y: 364, endPoint x: 968, endPoint y: 344, distance: 152.4
click at [968, 344] on div "State In In AK AL AR AZ CA CO CT DC DE FL GA GU HI IA ID IL IN KS KY LA MA MD M…" at bounding box center [761, 491] width 1047 height 323
paste input "21128042"
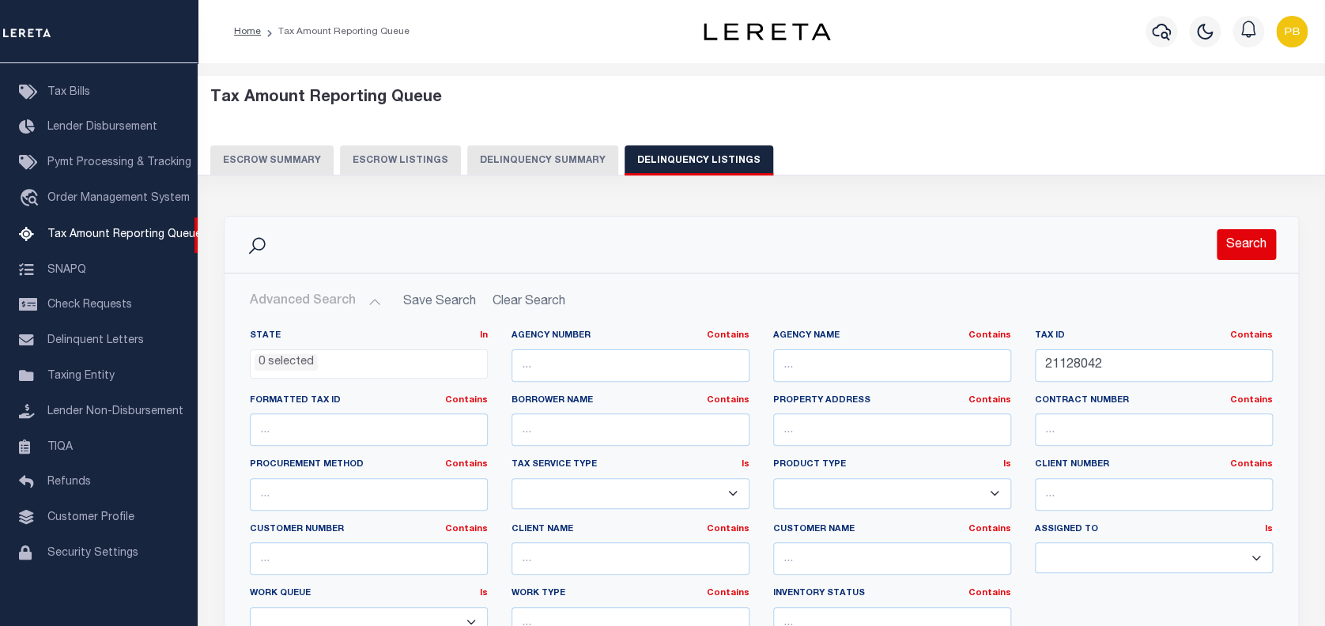
click at [1247, 245] on button "Search" at bounding box center [1246, 244] width 59 height 31
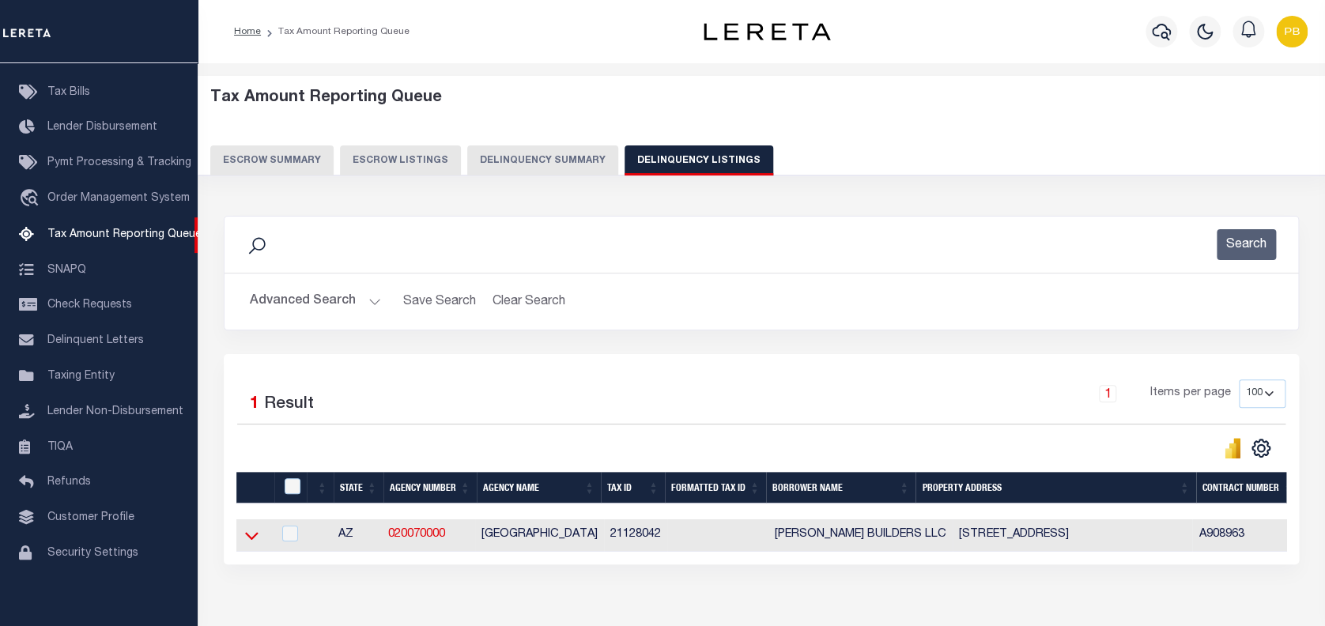
click at [253, 537] on icon at bounding box center [251, 535] width 13 height 17
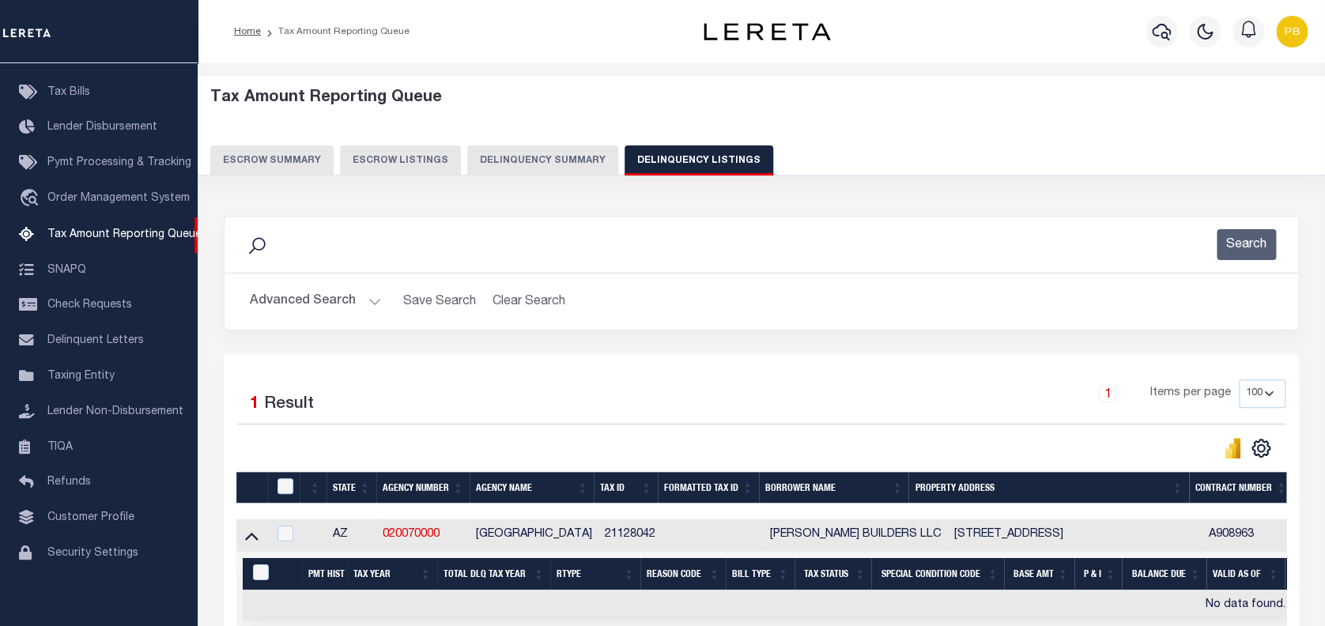
scroll to position [168, 0]
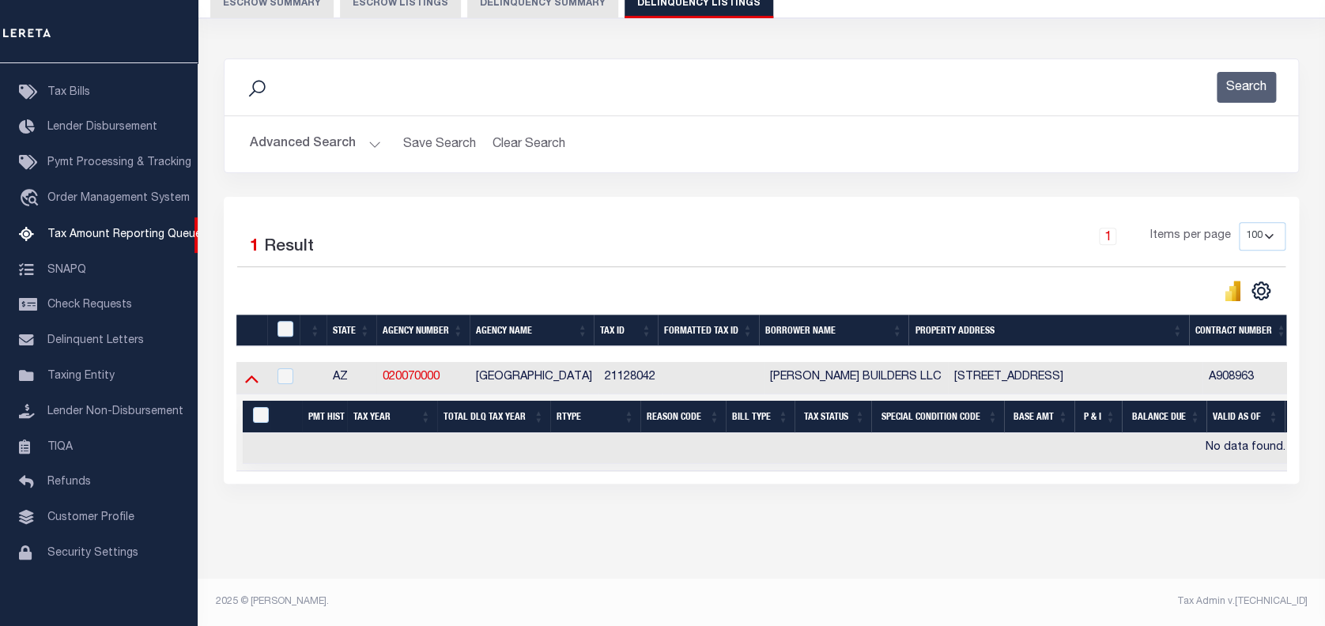
click at [258, 372] on icon at bounding box center [251, 378] width 13 height 17
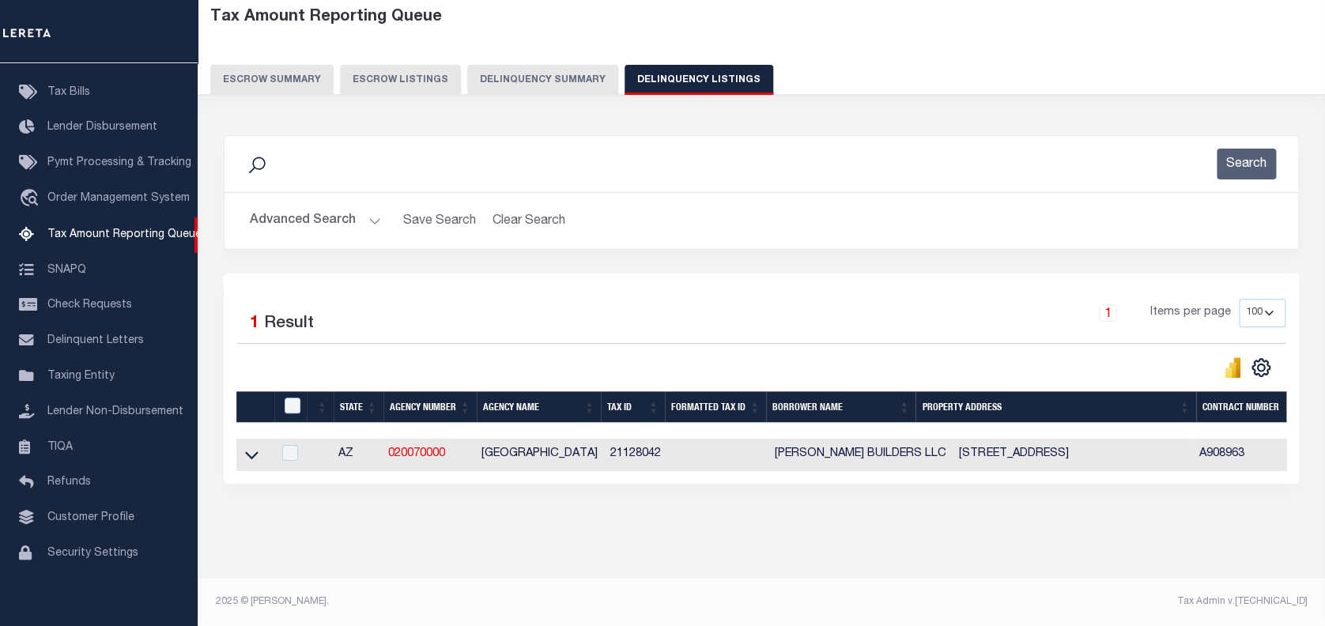
scroll to position [92, 0]
click at [255, 452] on icon at bounding box center [251, 456] width 13 height 8
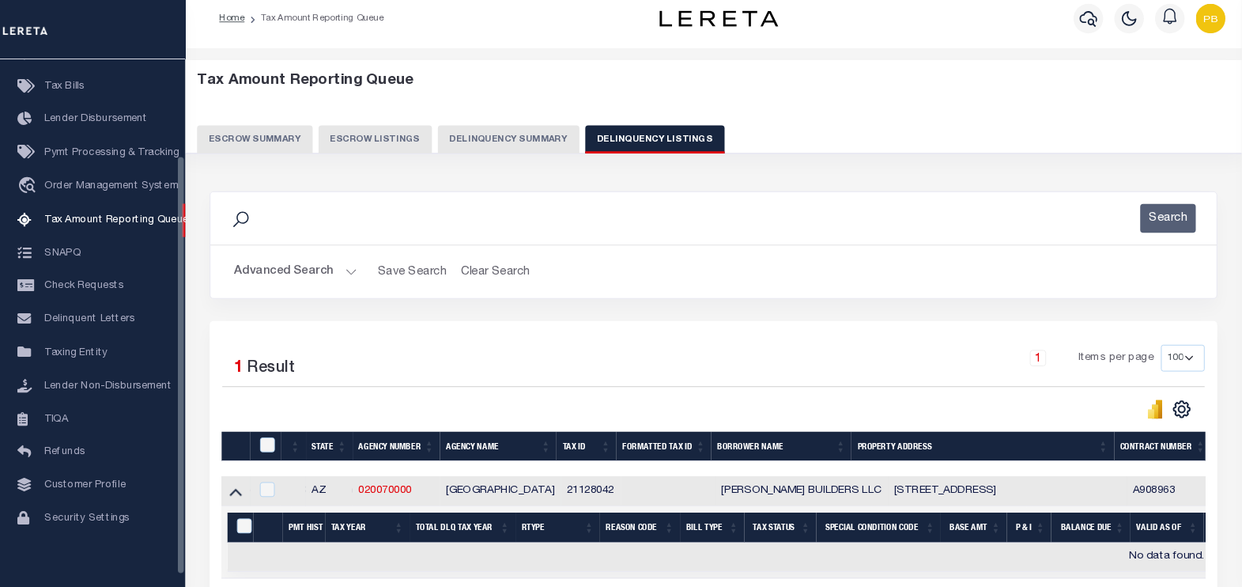
scroll to position [0, 0]
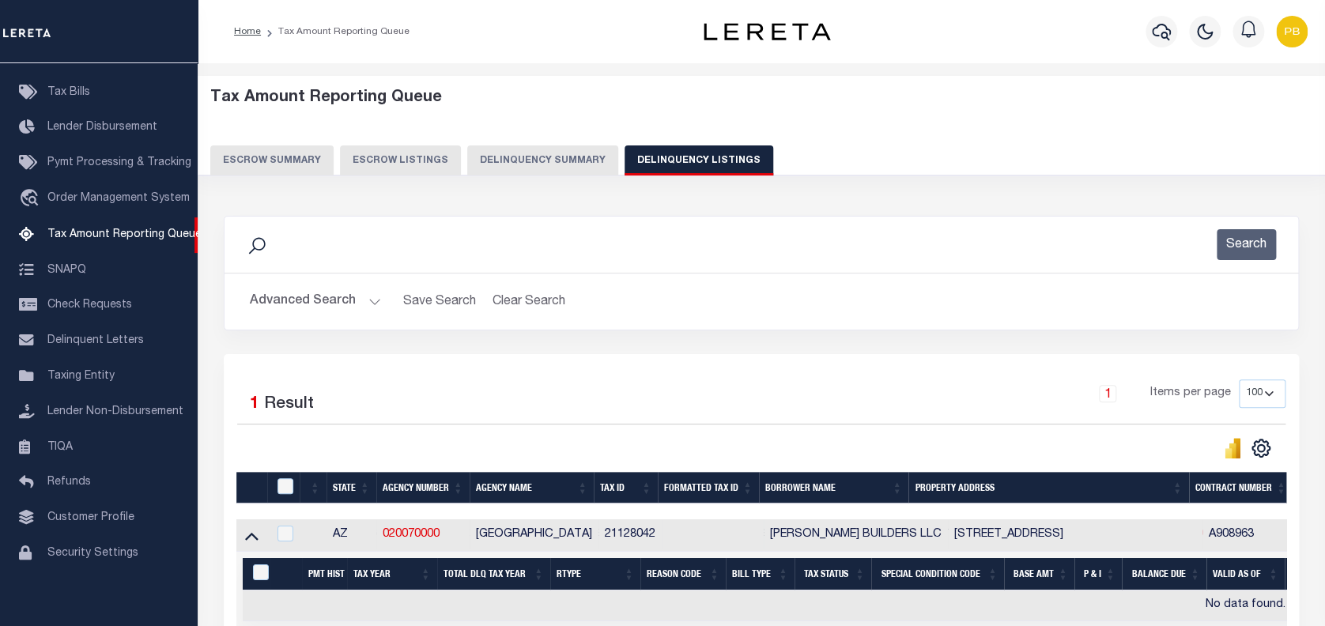
click at [371, 300] on button "Advanced Search" at bounding box center [315, 301] width 131 height 31
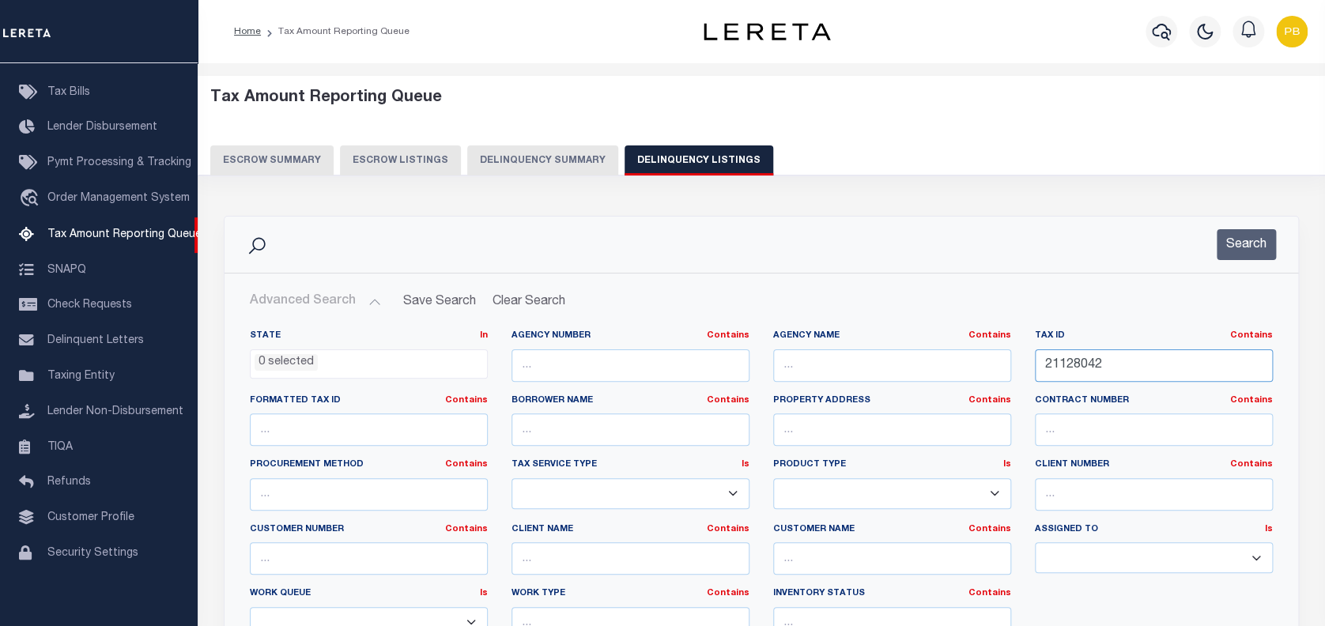
drag, startPoint x: 1062, startPoint y: 360, endPoint x: 923, endPoint y: 347, distance: 138.9
click at [923, 347] on div "State In In AK AL AR AZ CA CO CT DC DE FL GA GU HI IA ID IL IN KS KY LA MA MD M…" at bounding box center [761, 491] width 1047 height 323
paste input "306-19-012C"
type input "306-19-012C"
click at [1243, 246] on button "Search" at bounding box center [1246, 244] width 59 height 31
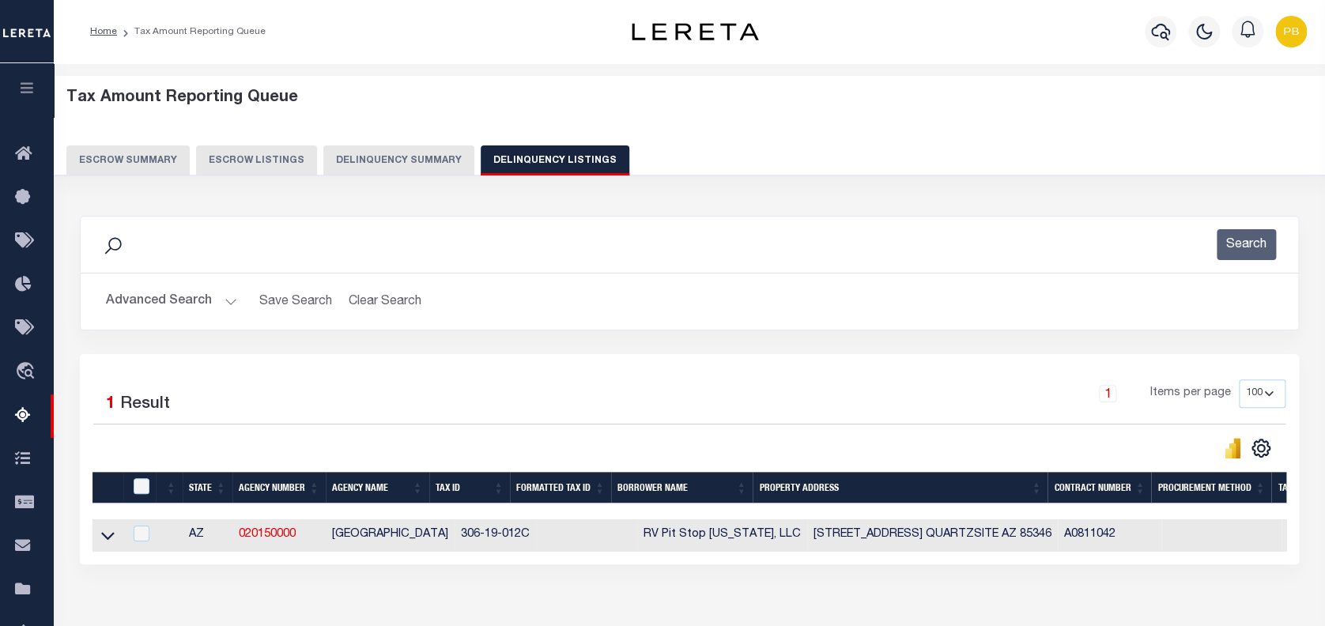
drag, startPoint x: 106, startPoint y: 536, endPoint x: 198, endPoint y: 494, distance: 100.8
click at [105, 535] on icon at bounding box center [107, 535] width 13 height 17
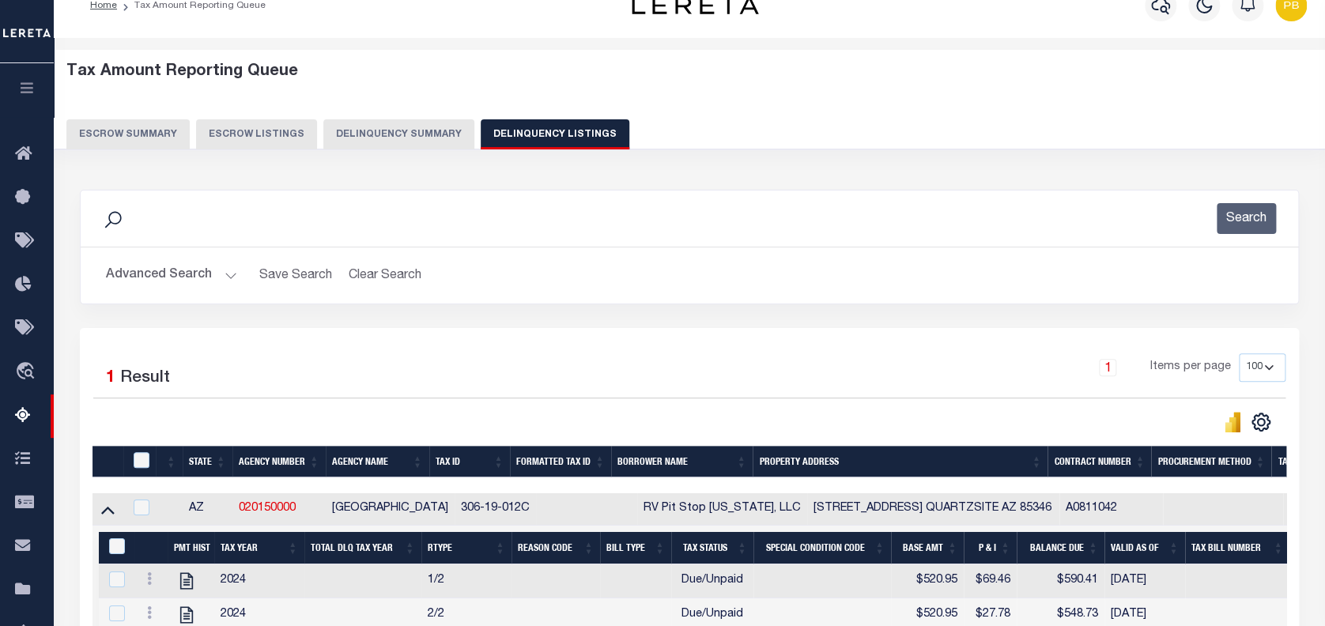
scroll to position [210, 0]
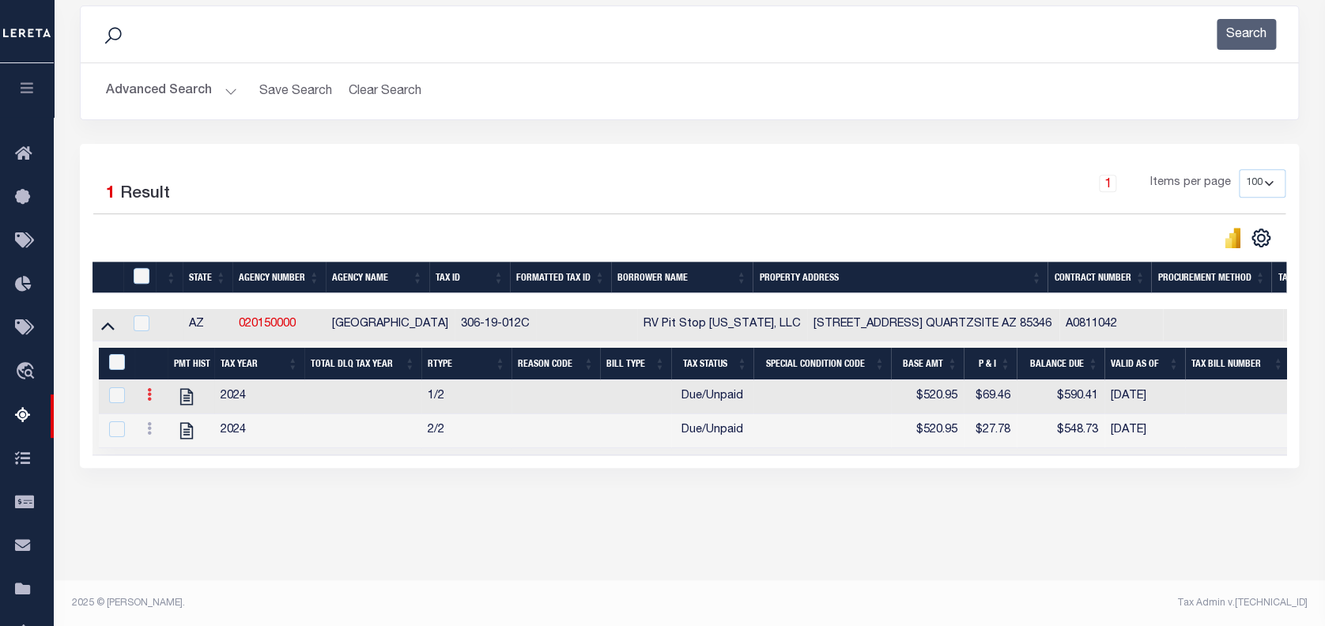
click at [149, 394] on icon at bounding box center [149, 394] width 5 height 13
click at [170, 421] on img "" at bounding box center [168, 421] width 16 height 16
checkbox input "true"
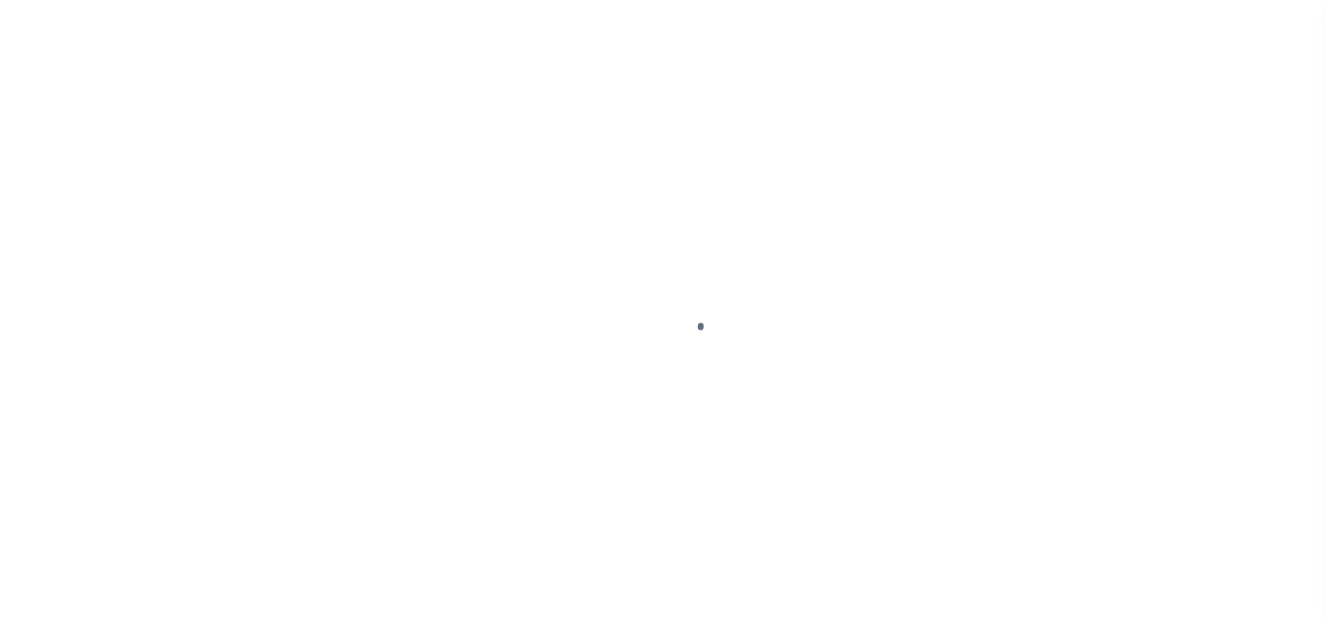
select select "DUE"
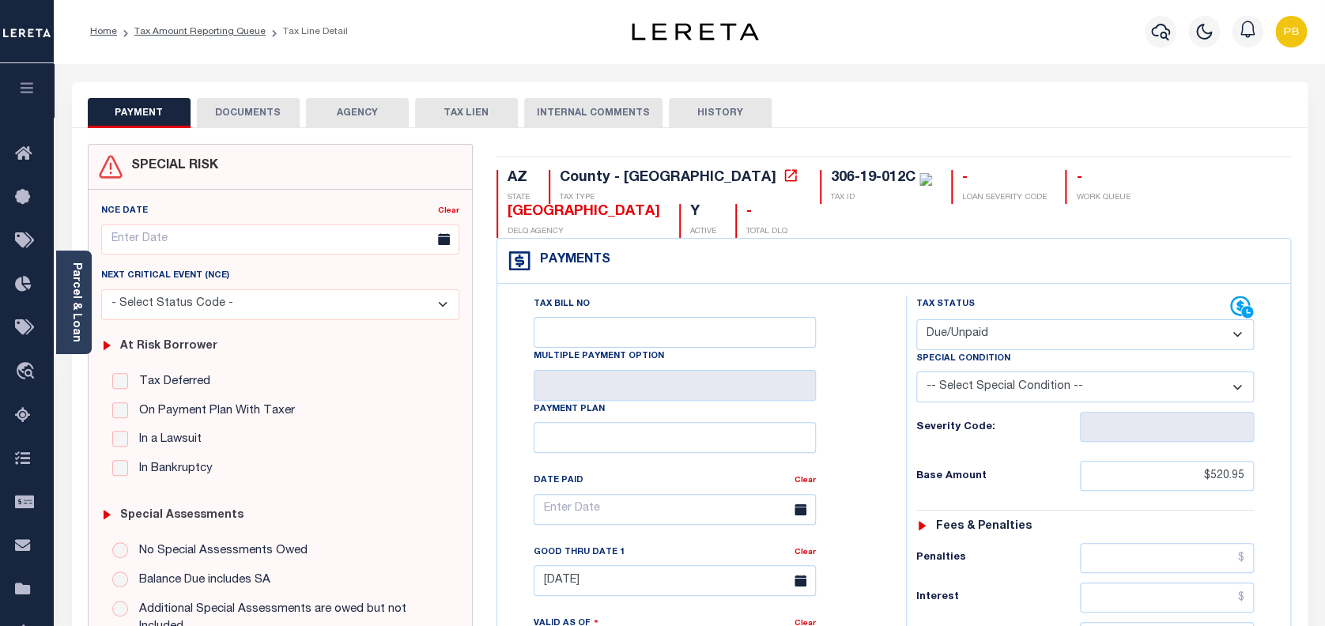
click at [258, 119] on button "DOCUMENTS" at bounding box center [248, 113] width 103 height 30
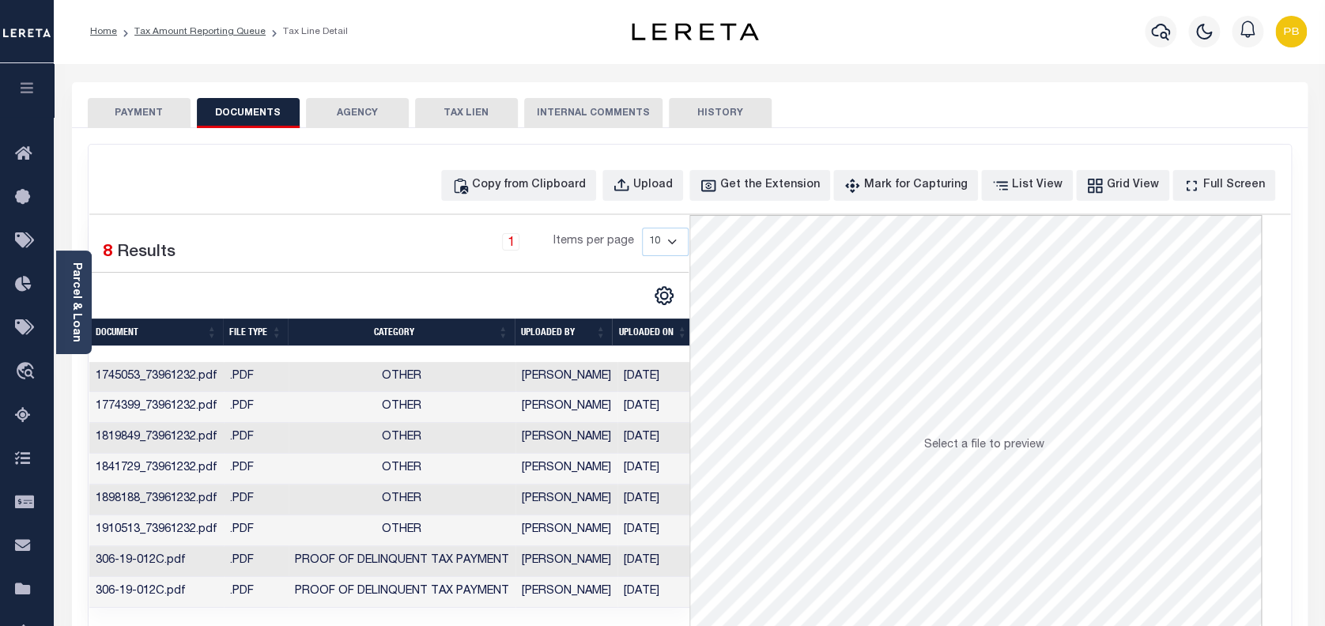
click at [160, 116] on button "PAYMENT" at bounding box center [139, 113] width 103 height 30
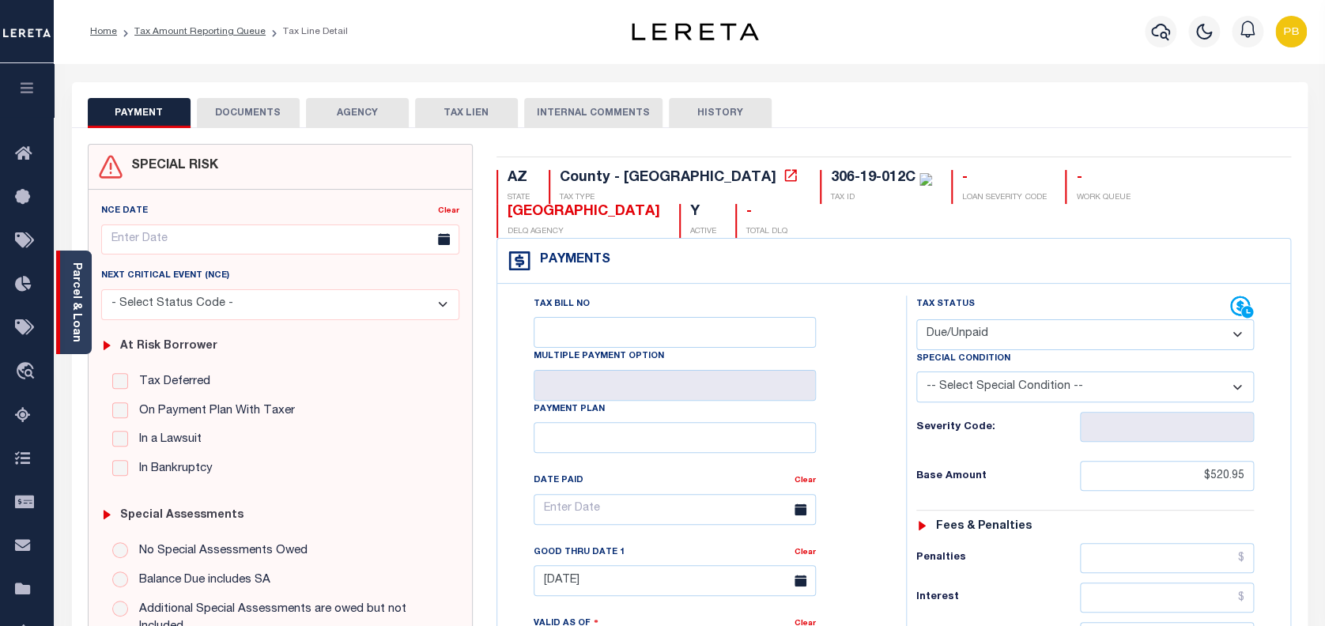
click at [77, 331] on link "Parcel & Loan" at bounding box center [75, 302] width 11 height 80
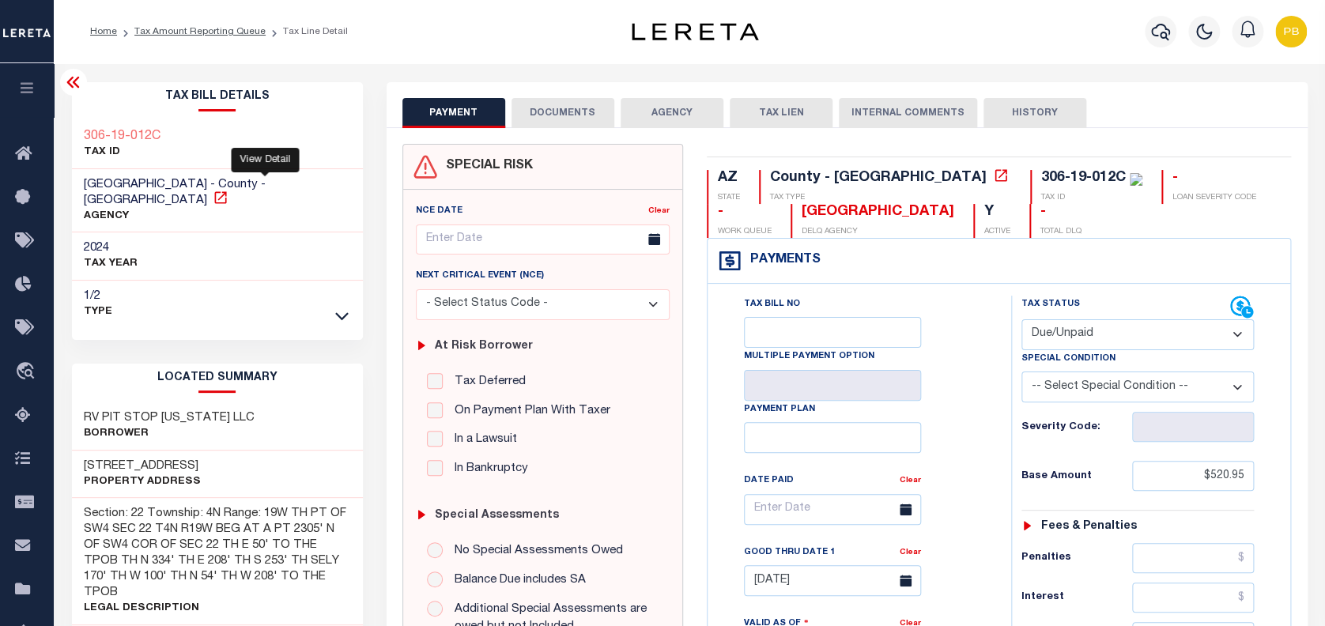
click at [228, 190] on icon at bounding box center [221, 198] width 16 height 16
drag, startPoint x: 107, startPoint y: 448, endPoint x: 244, endPoint y: 440, distance: 137.8
click at [244, 451] on div "[STREET_ADDRESS] Property Address" at bounding box center [217, 475] width 291 height 48
copy h3 "N [GEOGRAPHIC_DATA]"
click at [228, 190] on icon at bounding box center [221, 198] width 16 height 16
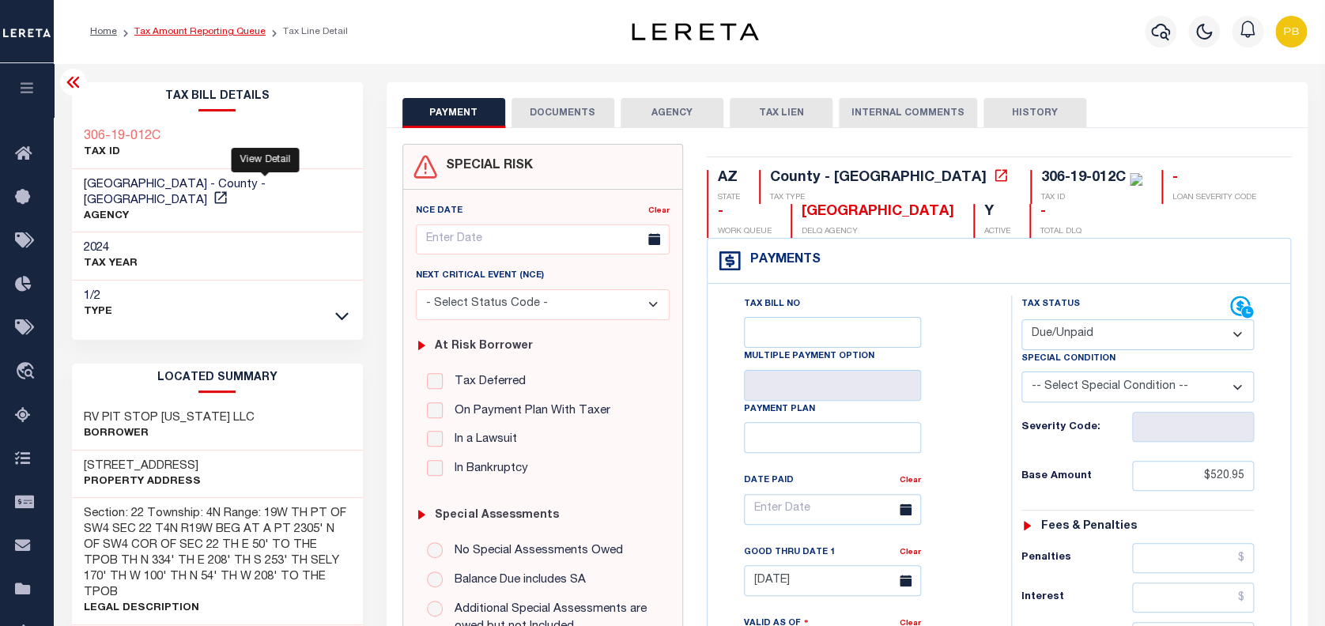
click at [198, 30] on link "Tax Amount Reporting Queue" at bounding box center [199, 31] width 131 height 9
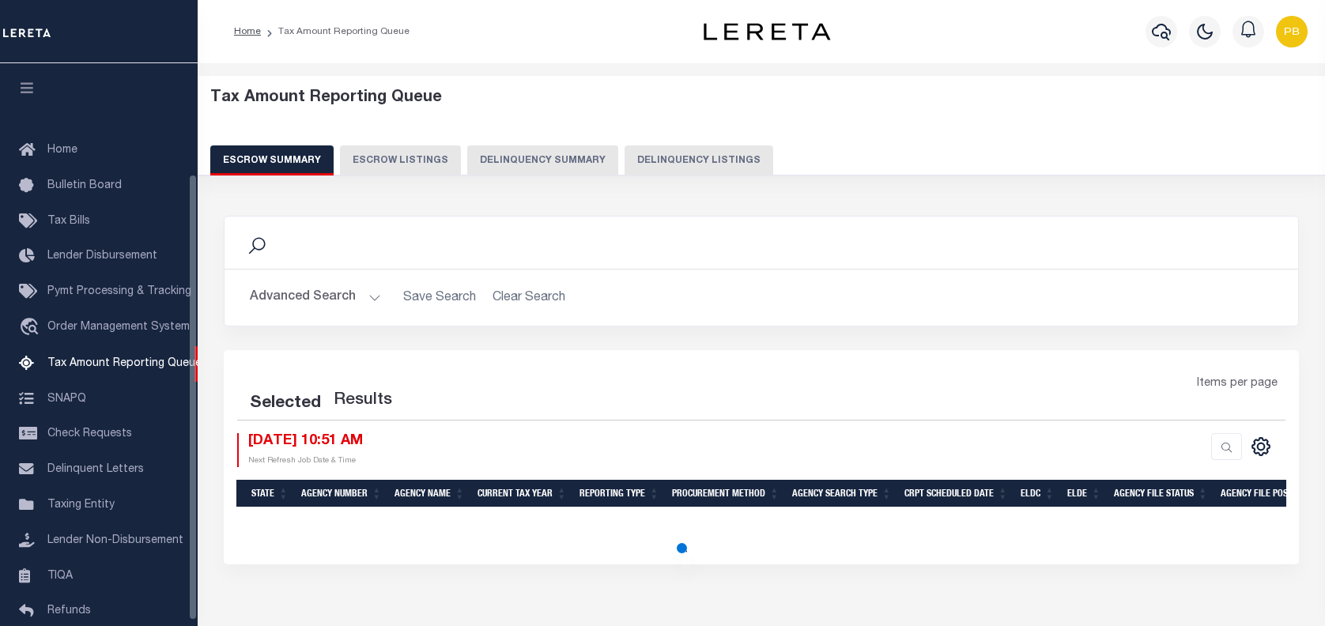
click at [657, 155] on button "Delinquency Listings" at bounding box center [699, 160] width 149 height 30
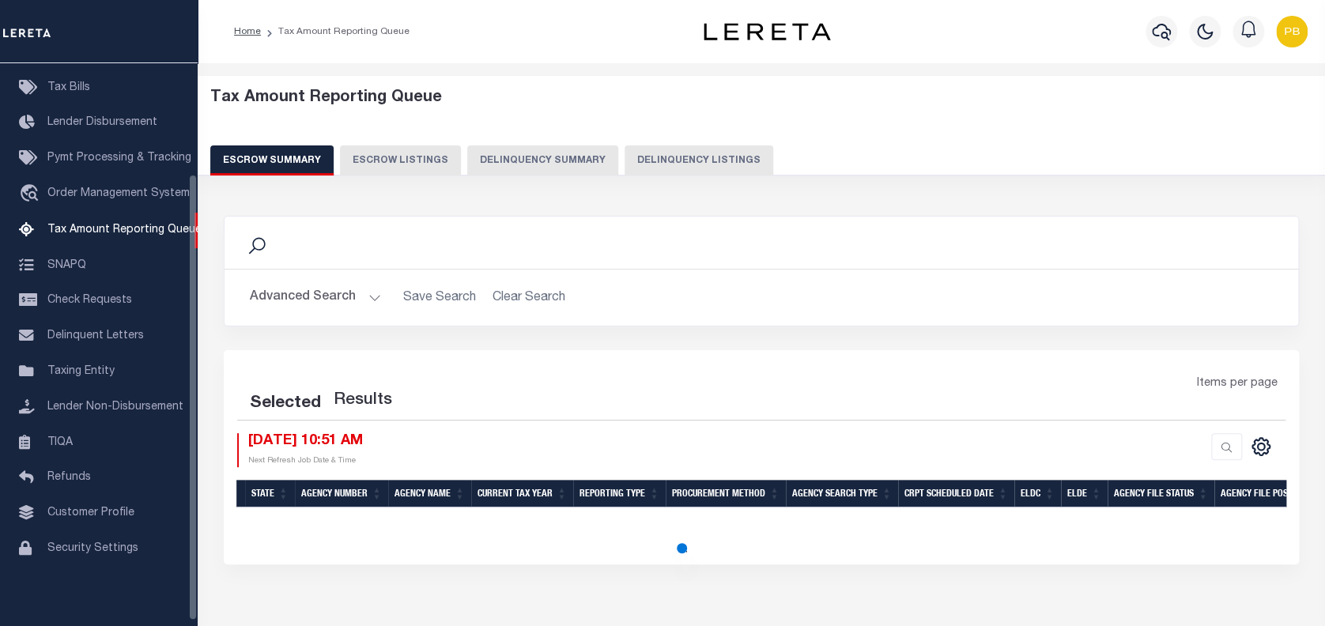
select select "100"
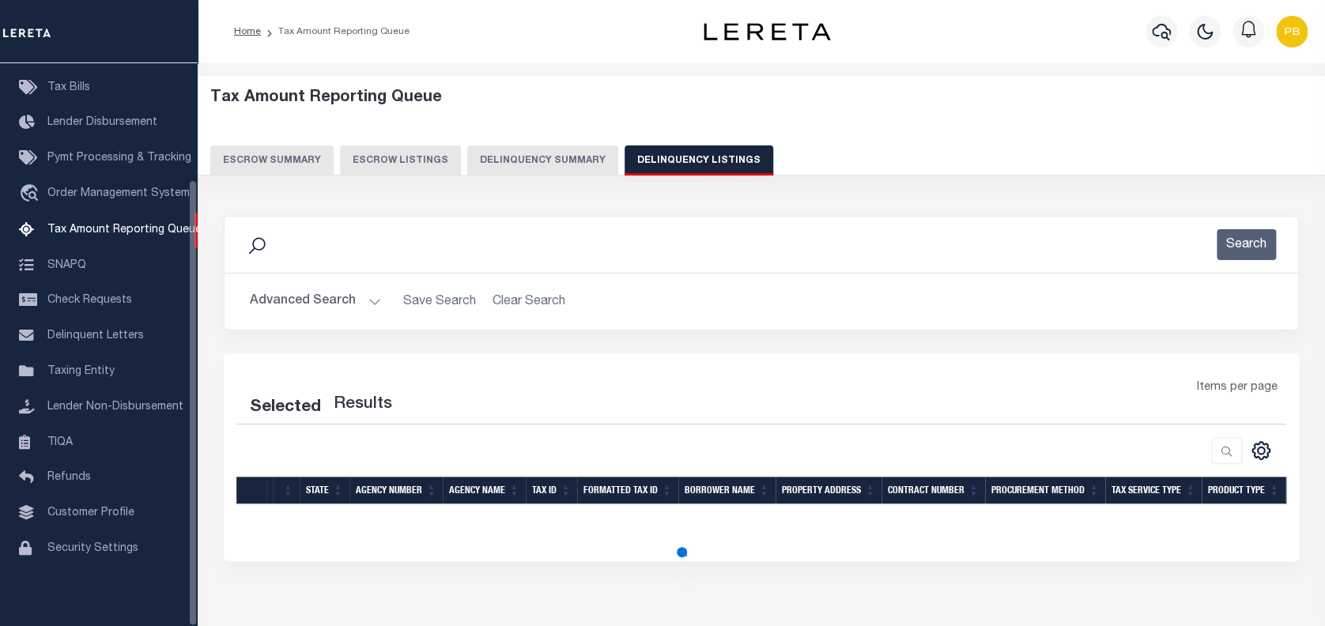
select select "100"
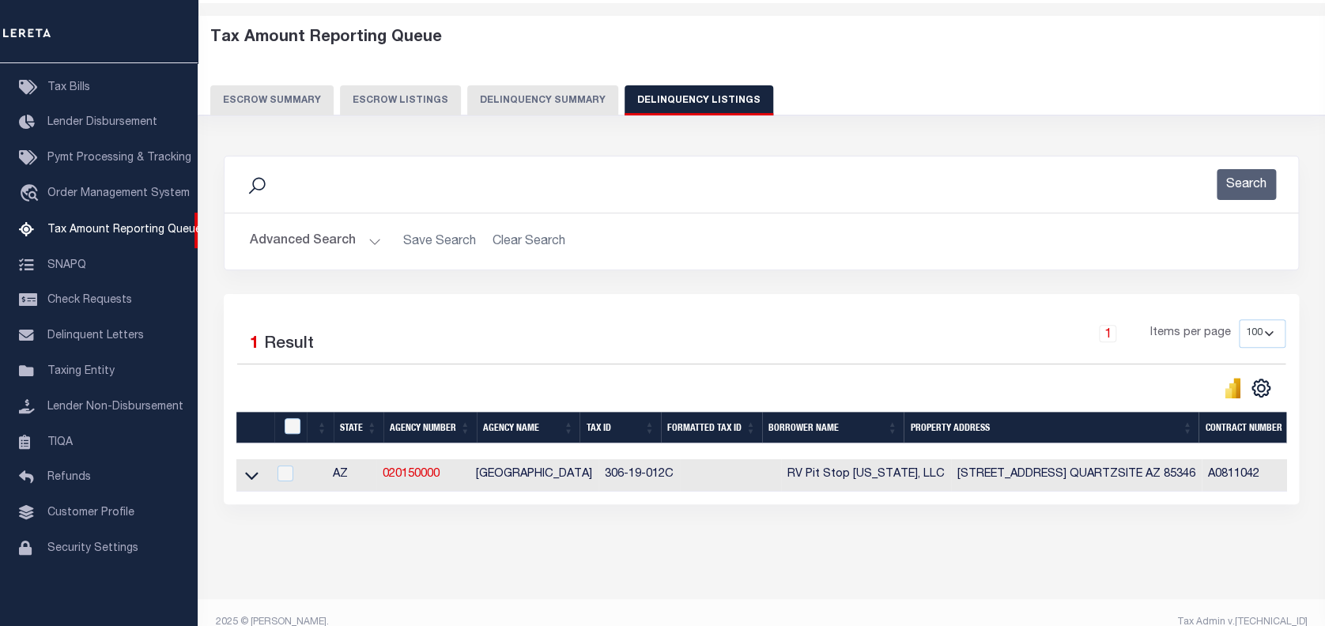
scroll to position [92, 0]
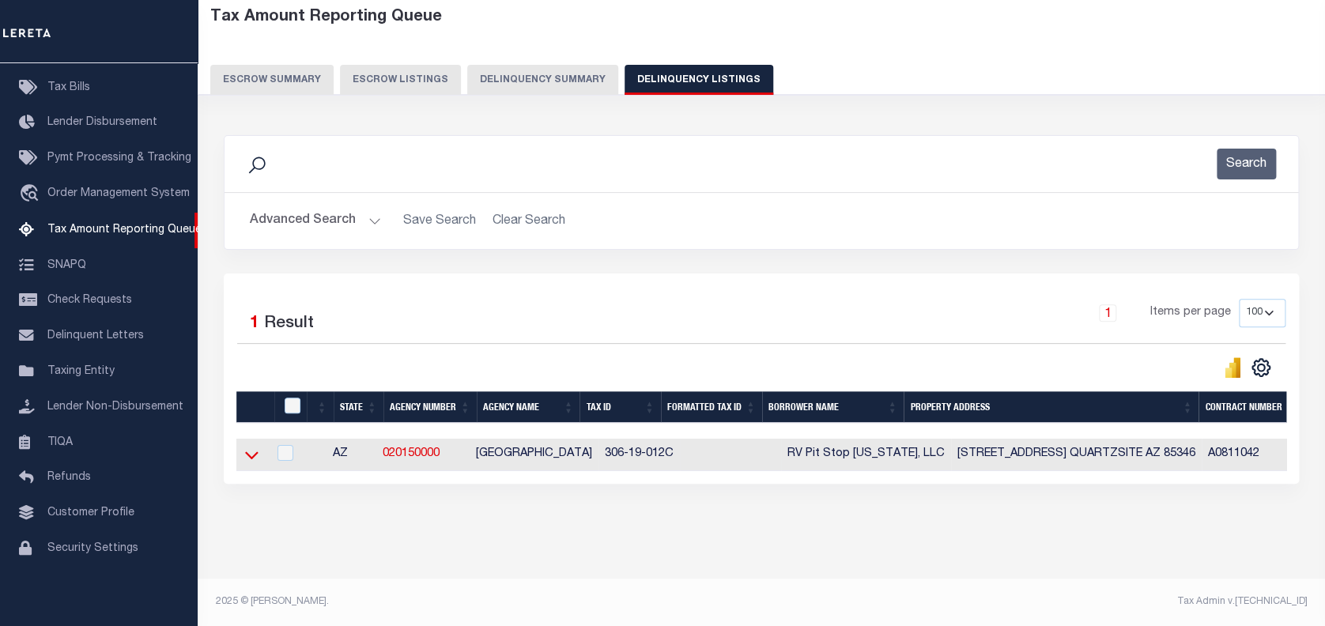
click at [247, 447] on icon at bounding box center [251, 455] width 13 height 17
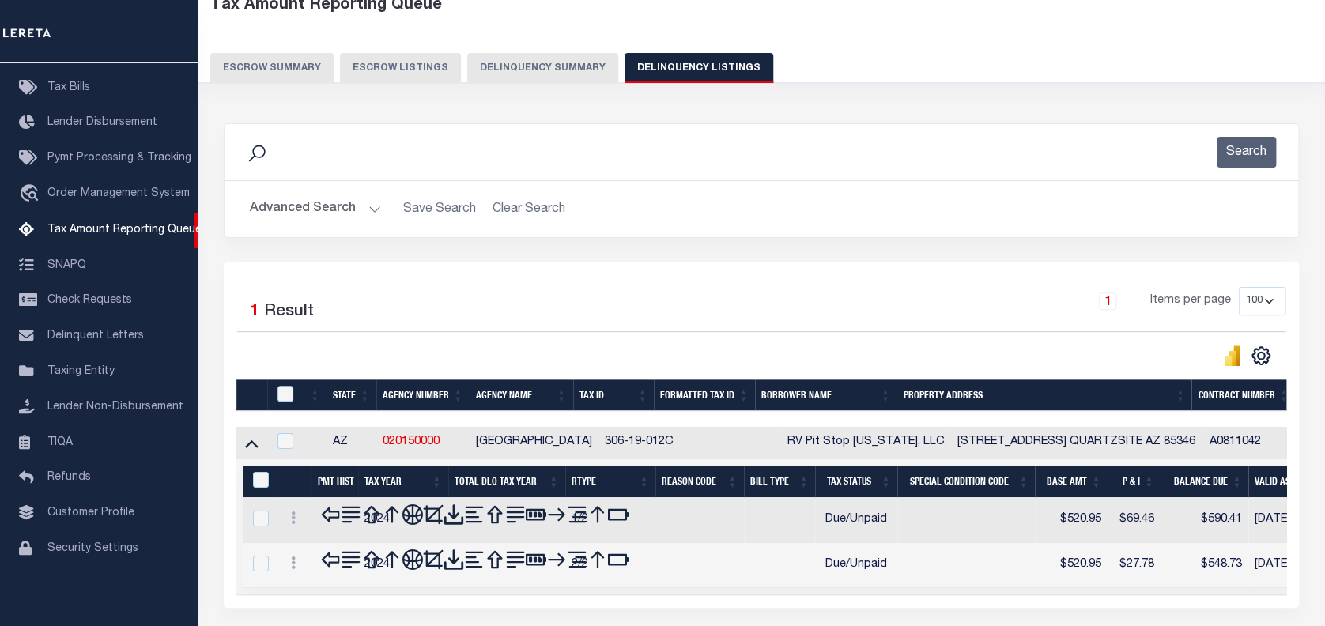
scroll to position [198, 0]
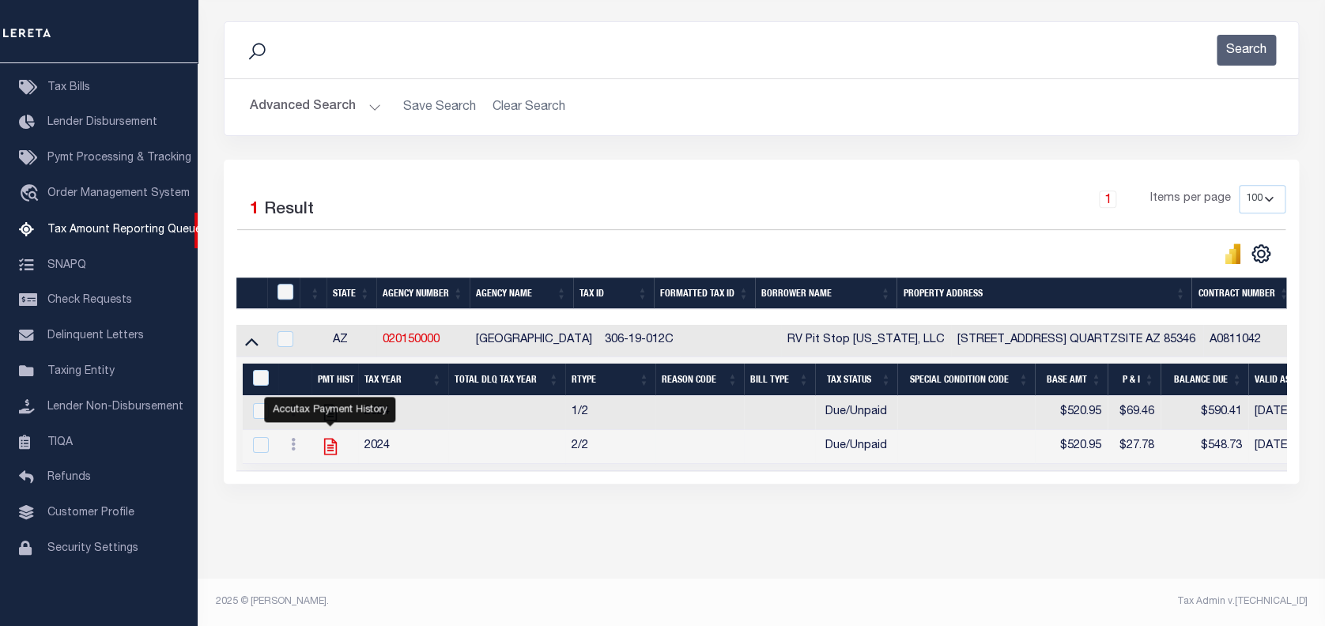
click at [328, 441] on icon "" at bounding box center [330, 446] width 21 height 21
checkbox input "true"
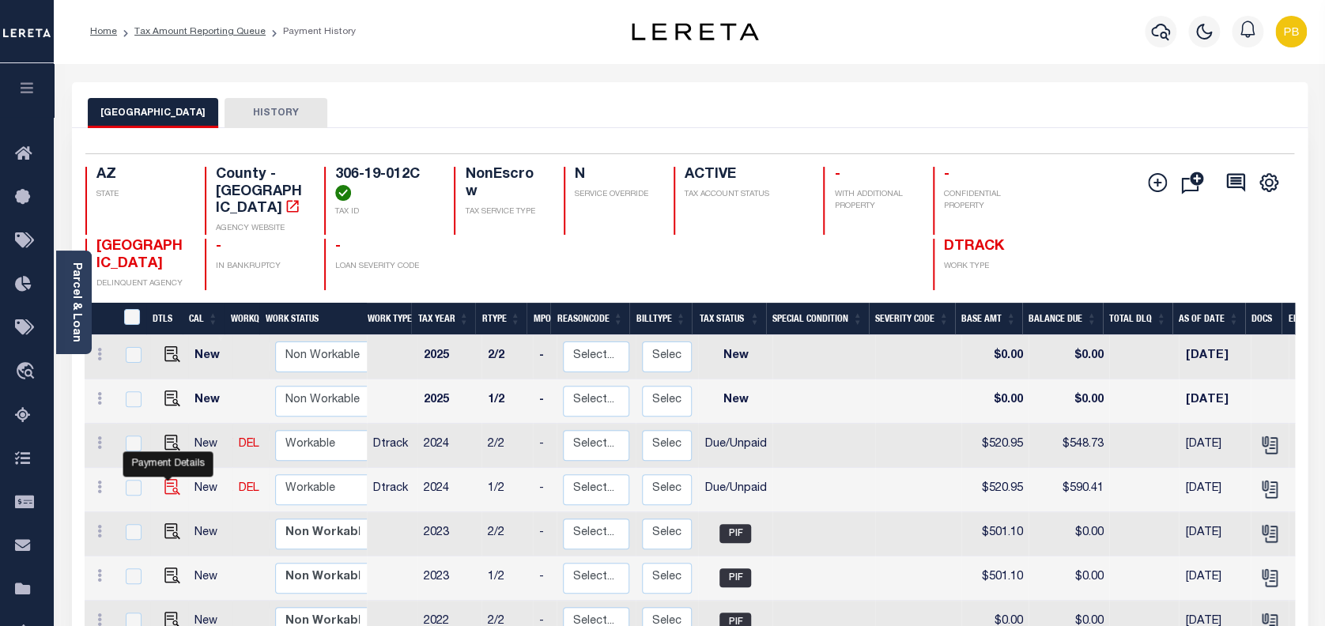
click at [167, 479] on img "" at bounding box center [172, 487] width 16 height 16
checkbox input "true"
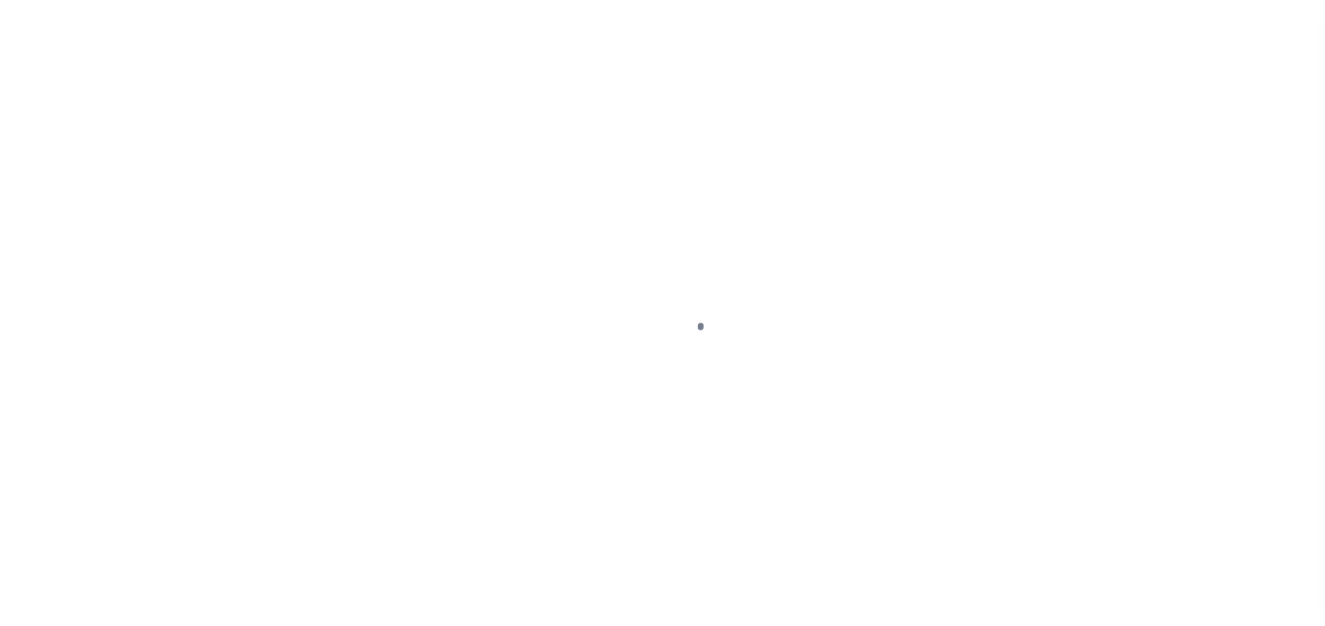
select select "DUE"
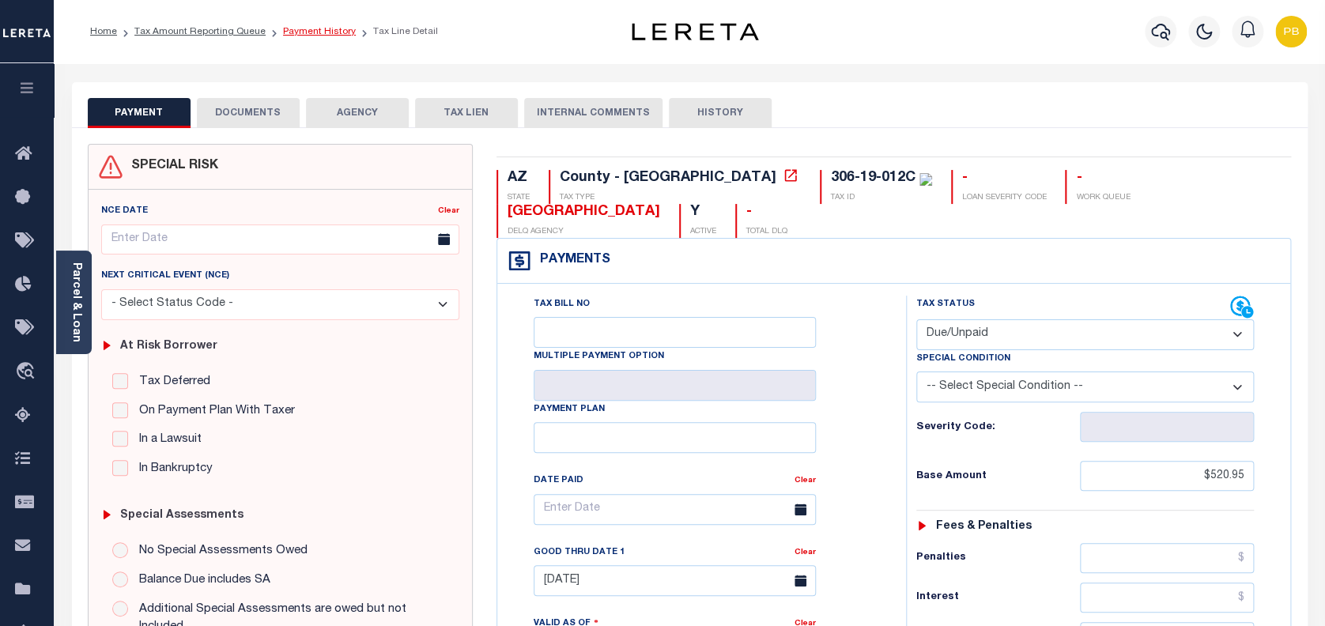
click at [323, 31] on link "Payment History" at bounding box center [319, 31] width 73 height 9
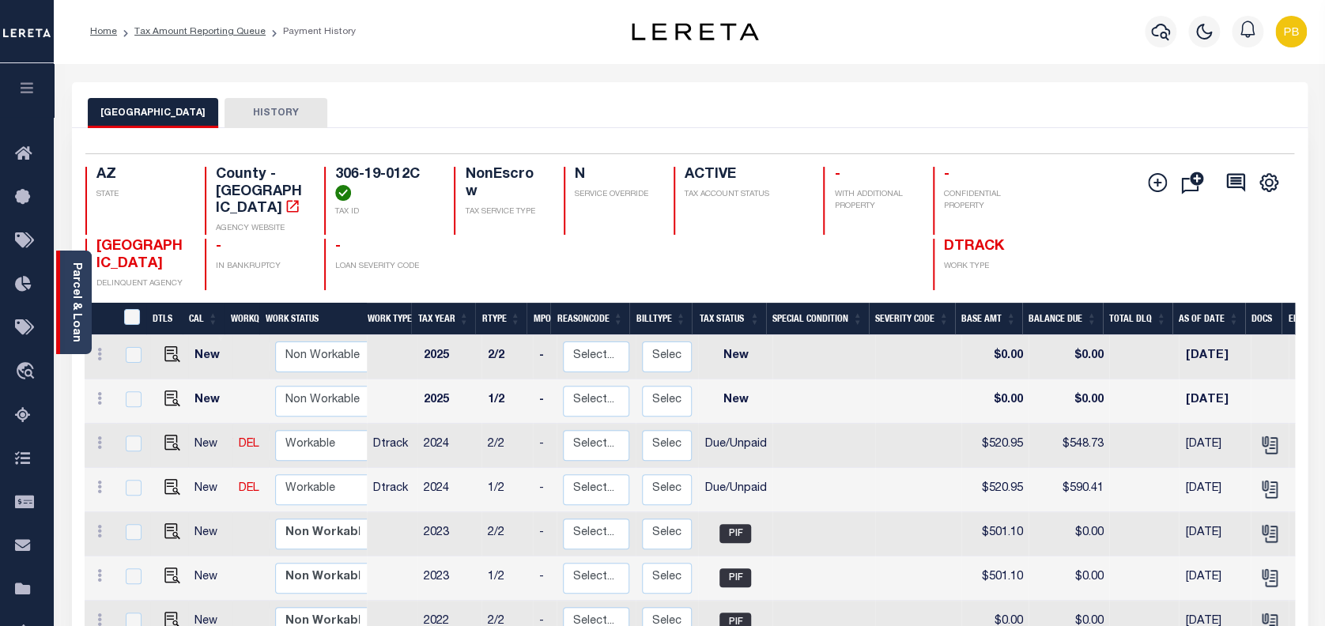
click at [68, 310] on div "Parcel & Loan" at bounding box center [74, 303] width 36 height 104
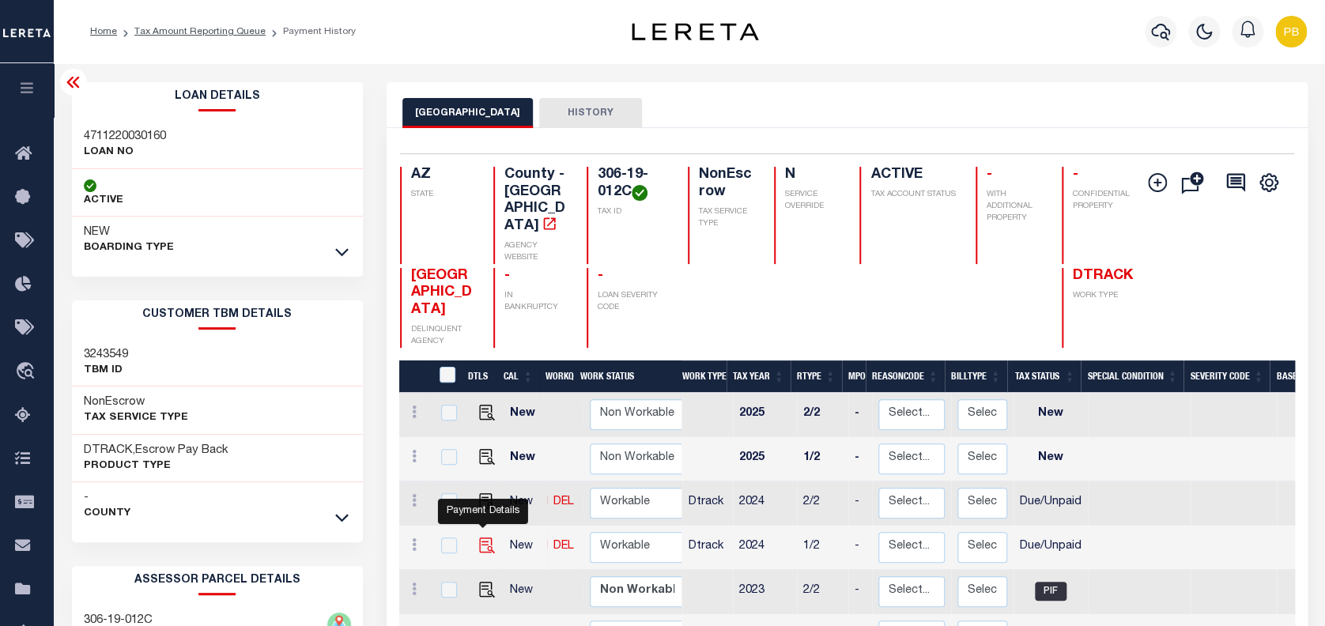
click at [484, 538] on img "" at bounding box center [487, 546] width 16 height 16
checkbox input "true"
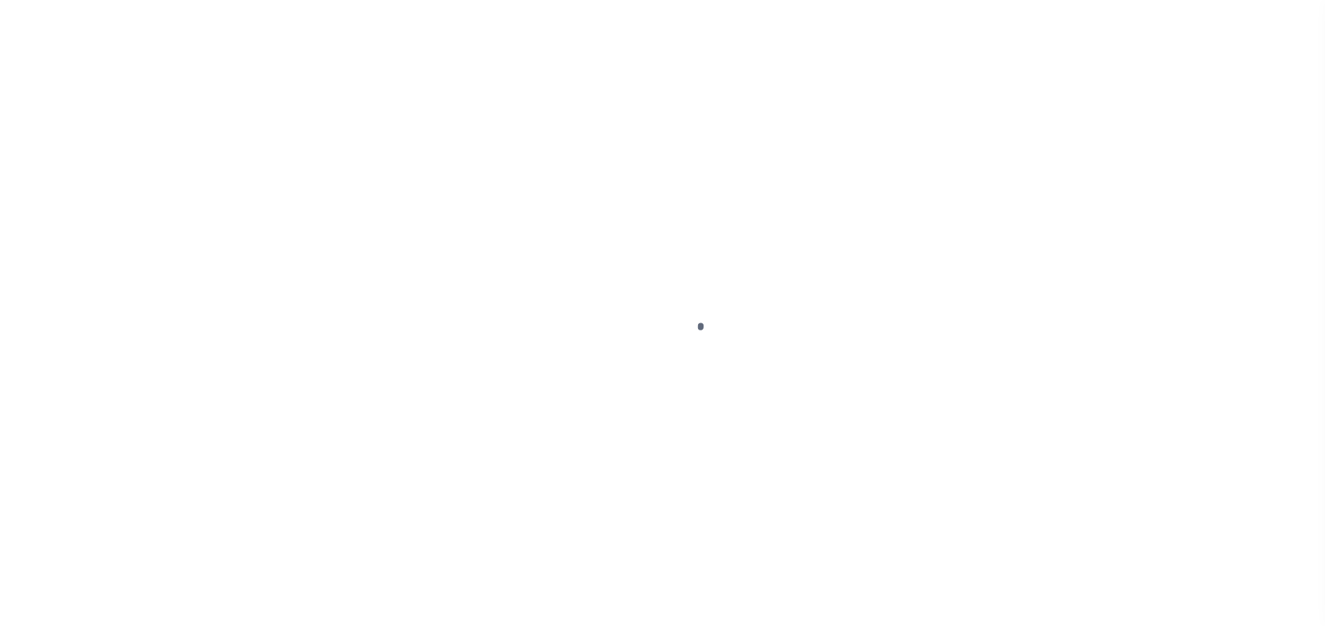
select select "DUE"
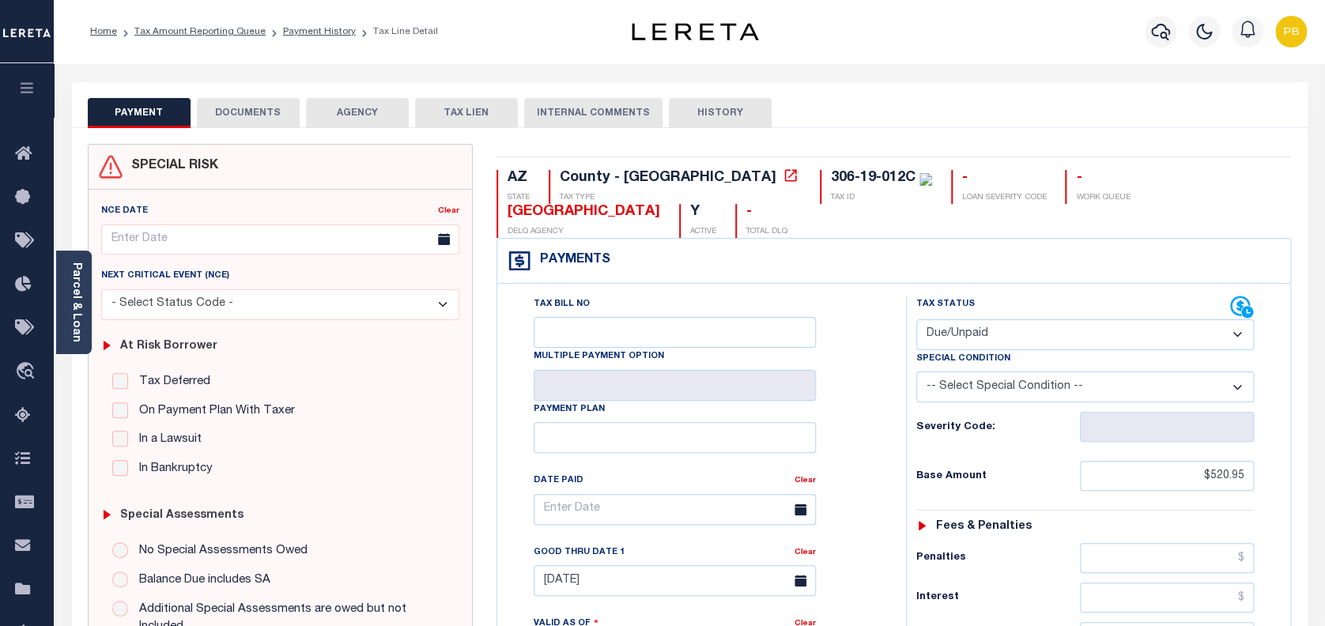
click at [71, 323] on link "Parcel & Loan" at bounding box center [75, 302] width 11 height 80
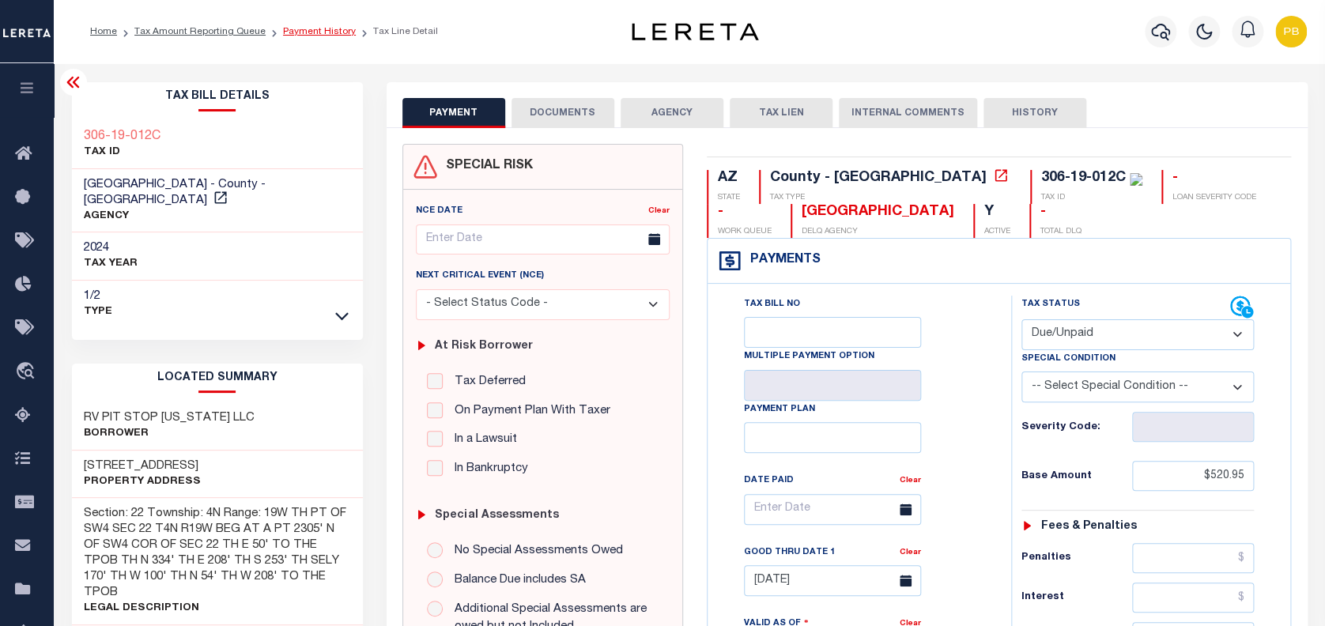
click at [290, 29] on link "Payment History" at bounding box center [319, 31] width 73 height 9
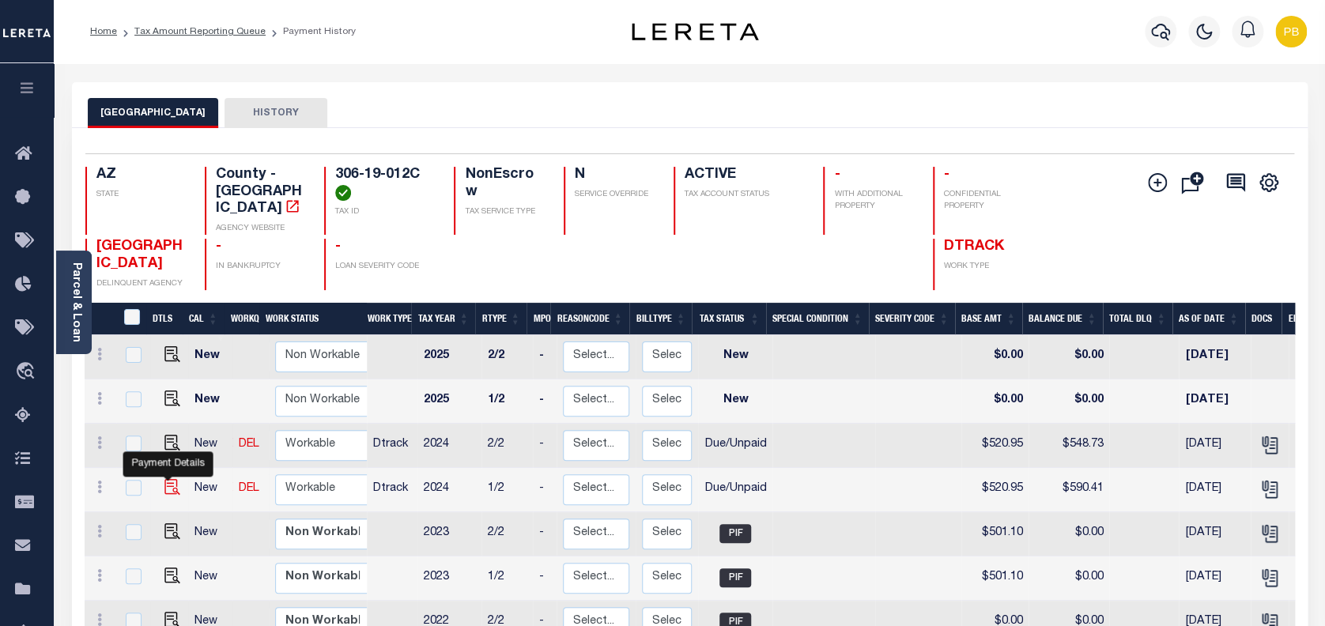
click at [172, 479] on img "" at bounding box center [172, 487] width 16 height 16
checkbox input "true"
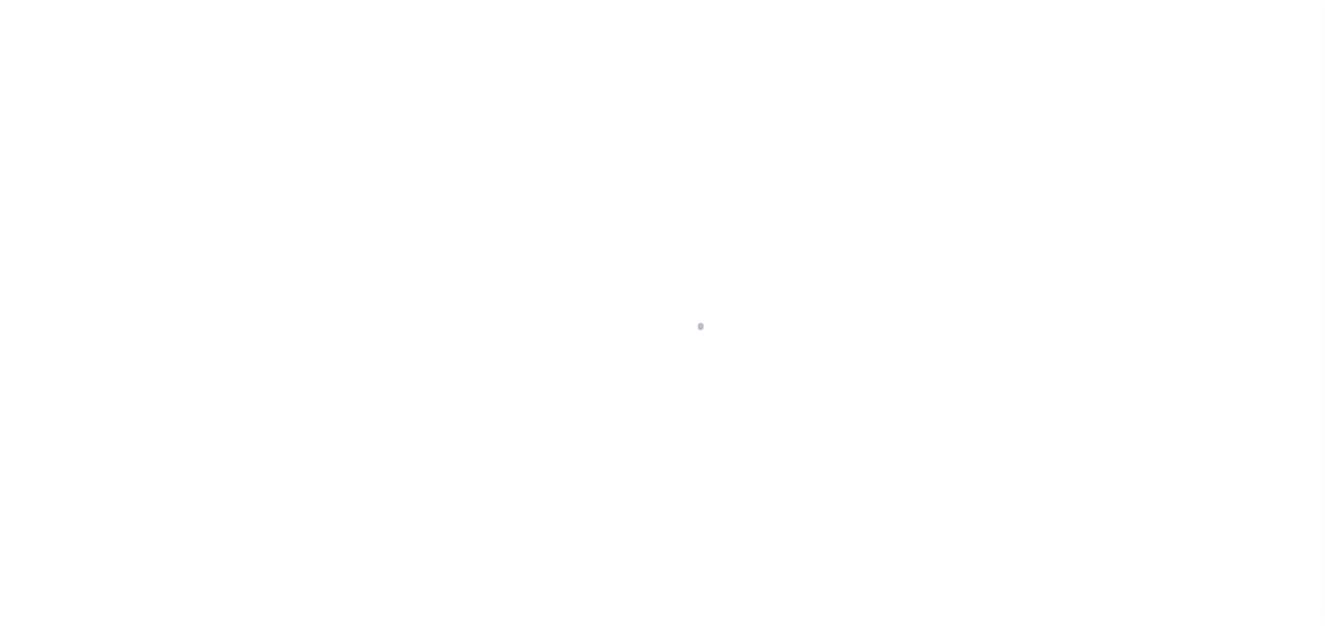
select select "DUE"
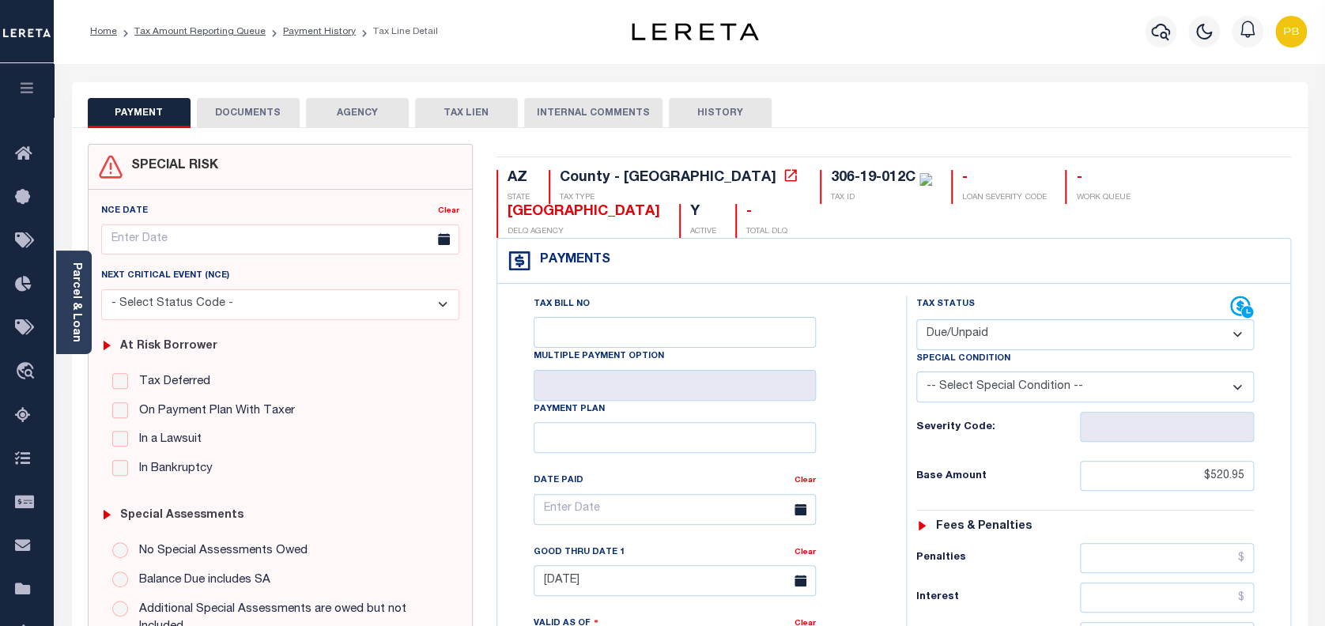
click at [245, 124] on button "DOCUMENTS" at bounding box center [248, 113] width 103 height 30
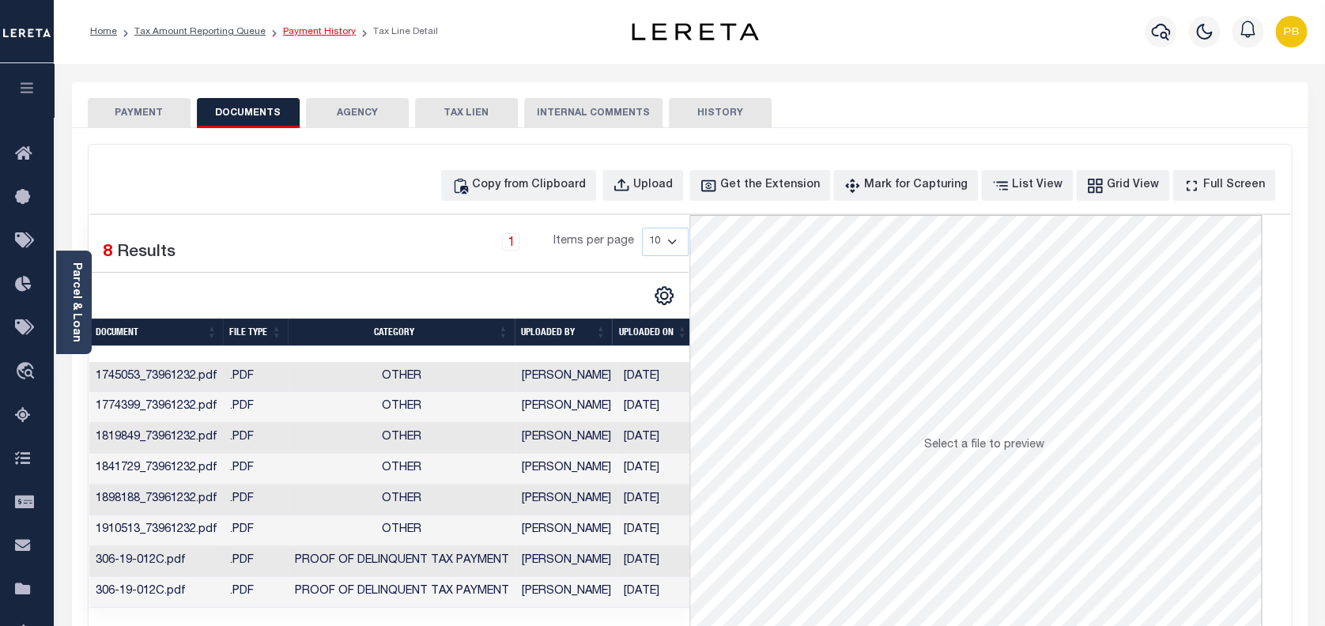
click at [330, 28] on link "Payment History" at bounding box center [319, 31] width 73 height 9
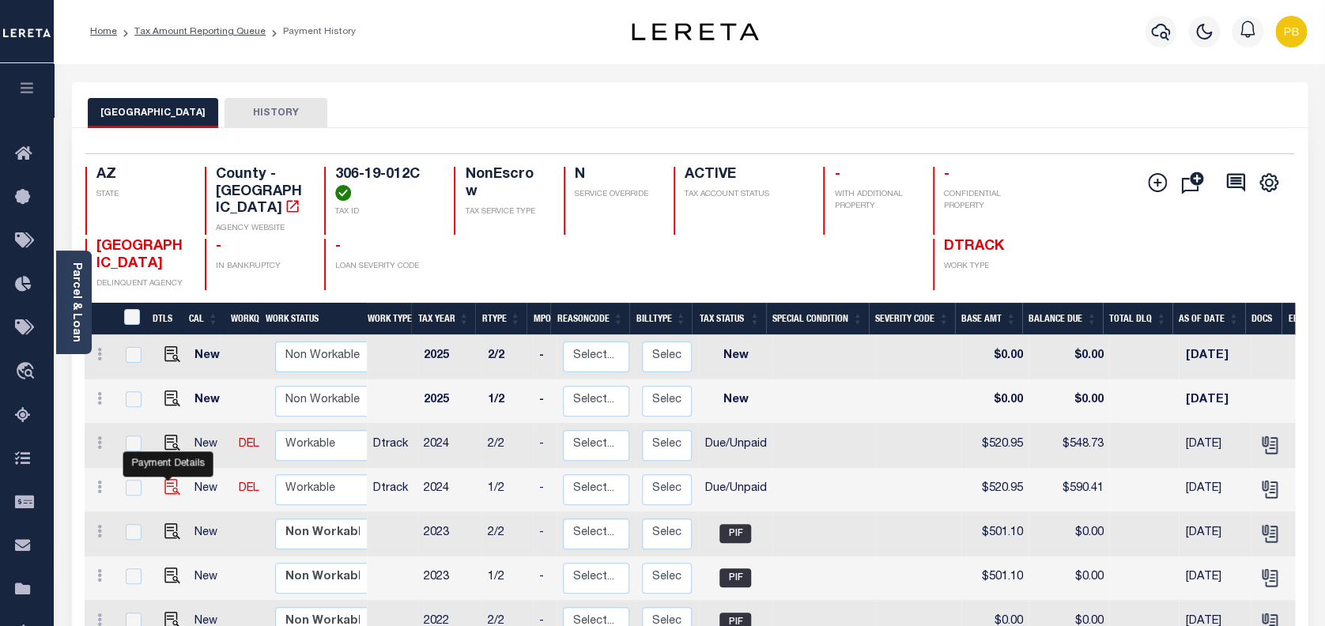
click at [165, 479] on img "" at bounding box center [172, 487] width 16 height 16
checkbox input "true"
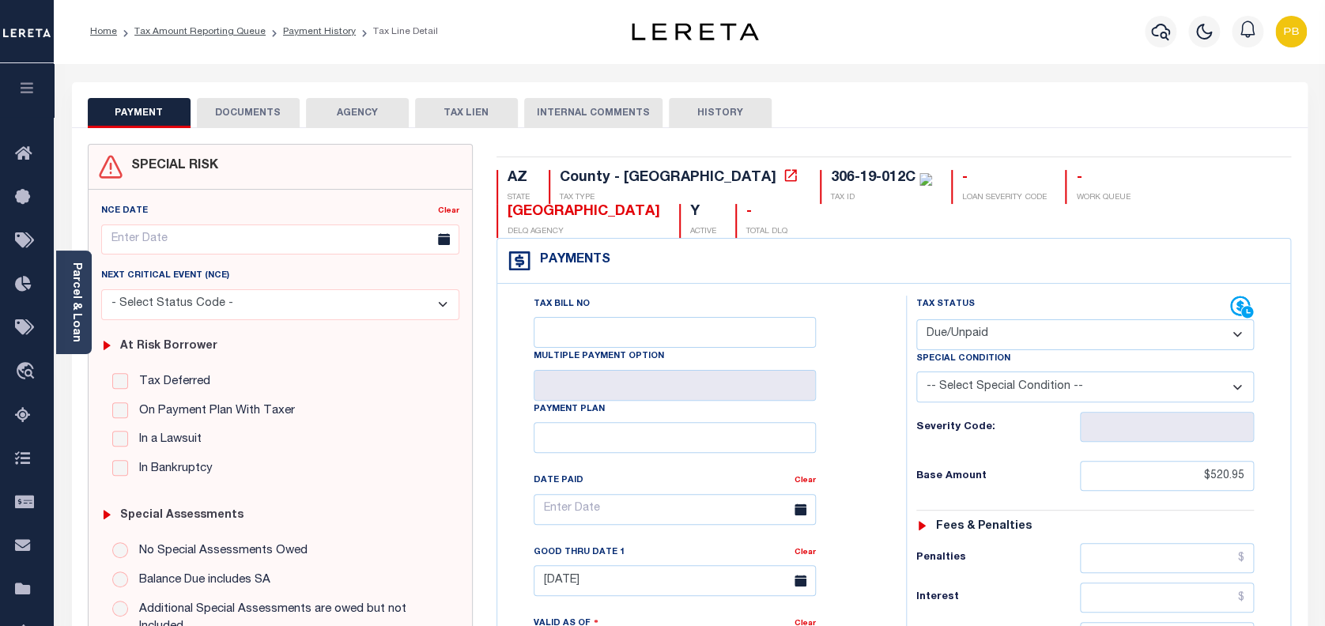
click at [1064, 319] on select "- Select Status Code - Open Due/Unpaid Paid Incomplete No Tax Due Internal Refu…" at bounding box center [1085, 334] width 338 height 31
select select "PYD"
click at [916, 319] on select "- Select Status Code - Open Due/Unpaid Paid Incomplete No Tax Due Internal Refu…" at bounding box center [1085, 334] width 338 height 31
type input "[DATE]"
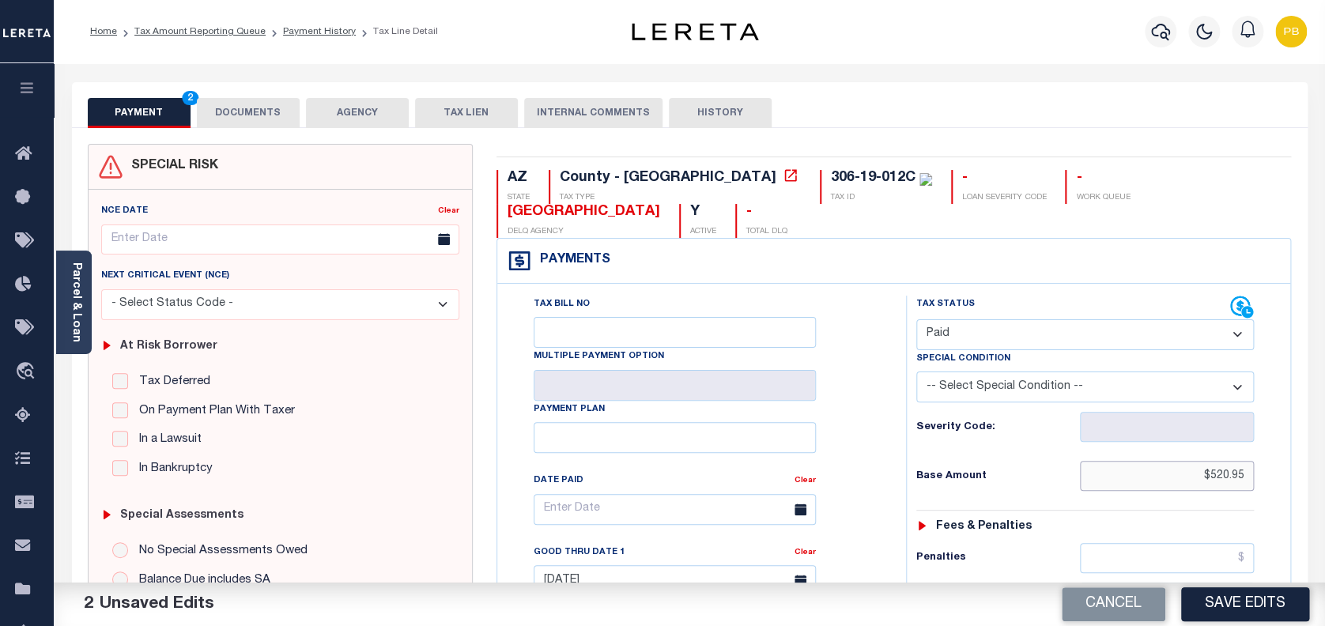
drag, startPoint x: 1244, startPoint y: 444, endPoint x: 1148, endPoint y: 436, distance: 96.8
click at [1148, 461] on input "$520.95" at bounding box center [1167, 476] width 175 height 30
paste input "1,041.90"
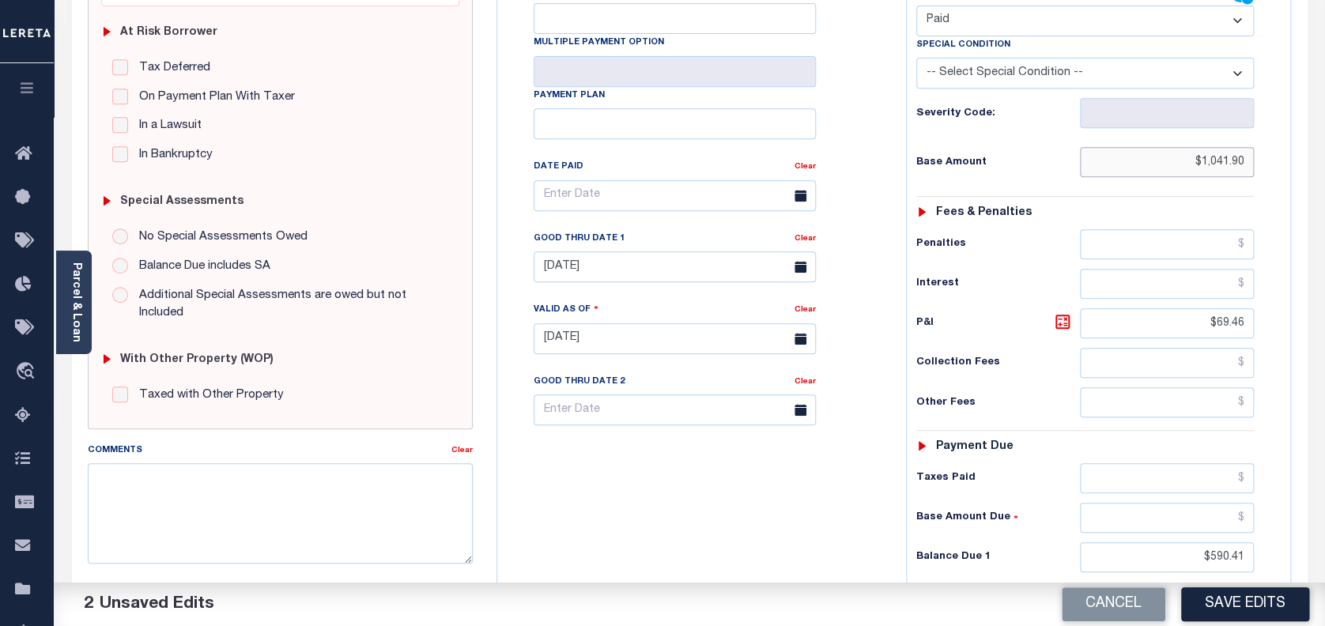
scroll to position [421, 0]
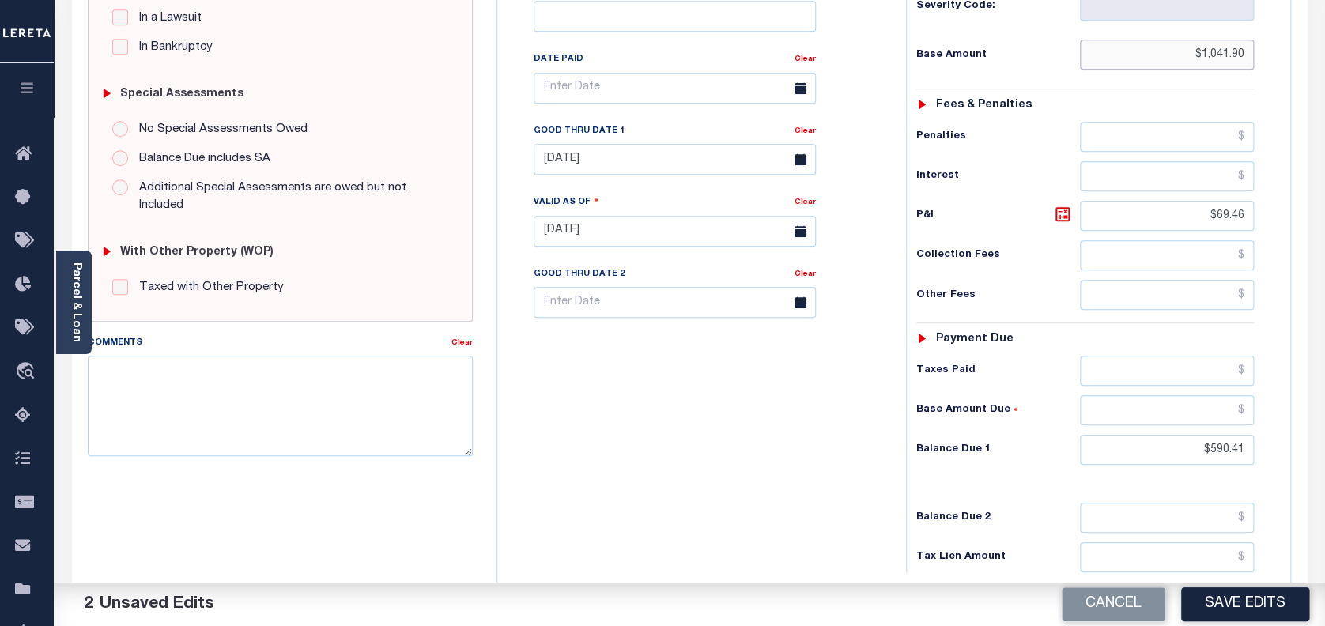
type input "$1,041.90"
drag, startPoint x: 1246, startPoint y: 417, endPoint x: 1124, endPoint y: 416, distance: 121.7
click at [1124, 435] on input "$590.41" at bounding box center [1167, 450] width 175 height 30
click at [1202, 356] on input "text" at bounding box center [1167, 371] width 175 height 30
paste input "1,041.90"
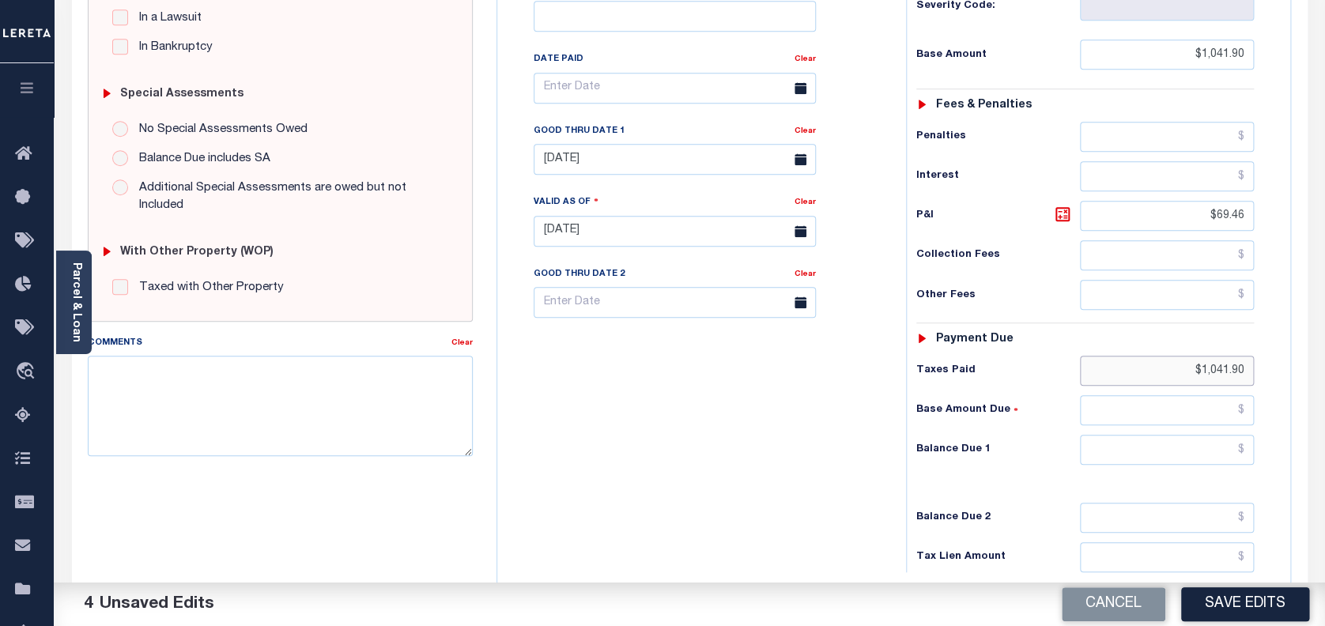
type input "$1,041.90"
click at [1221, 435] on input "text" at bounding box center [1167, 450] width 175 height 30
type input "$0.00"
click at [1252, 610] on button "Save Edits" at bounding box center [1245, 604] width 128 height 34
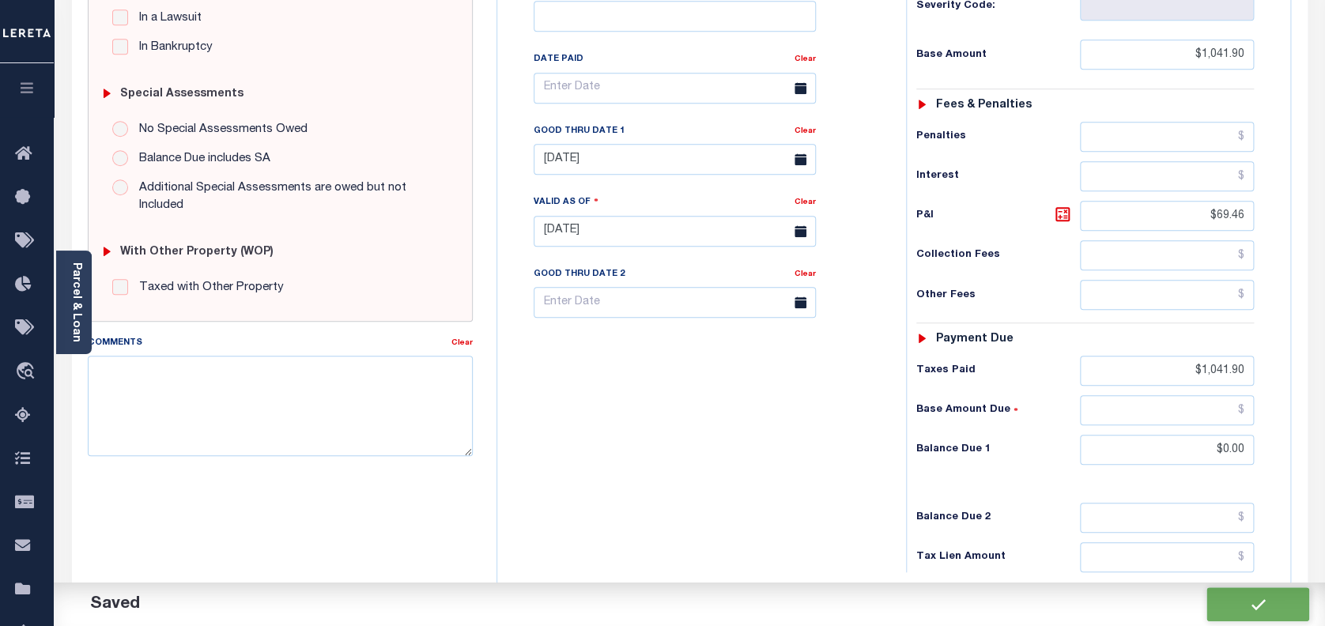
checkbox input "false"
type input "$1,041.9"
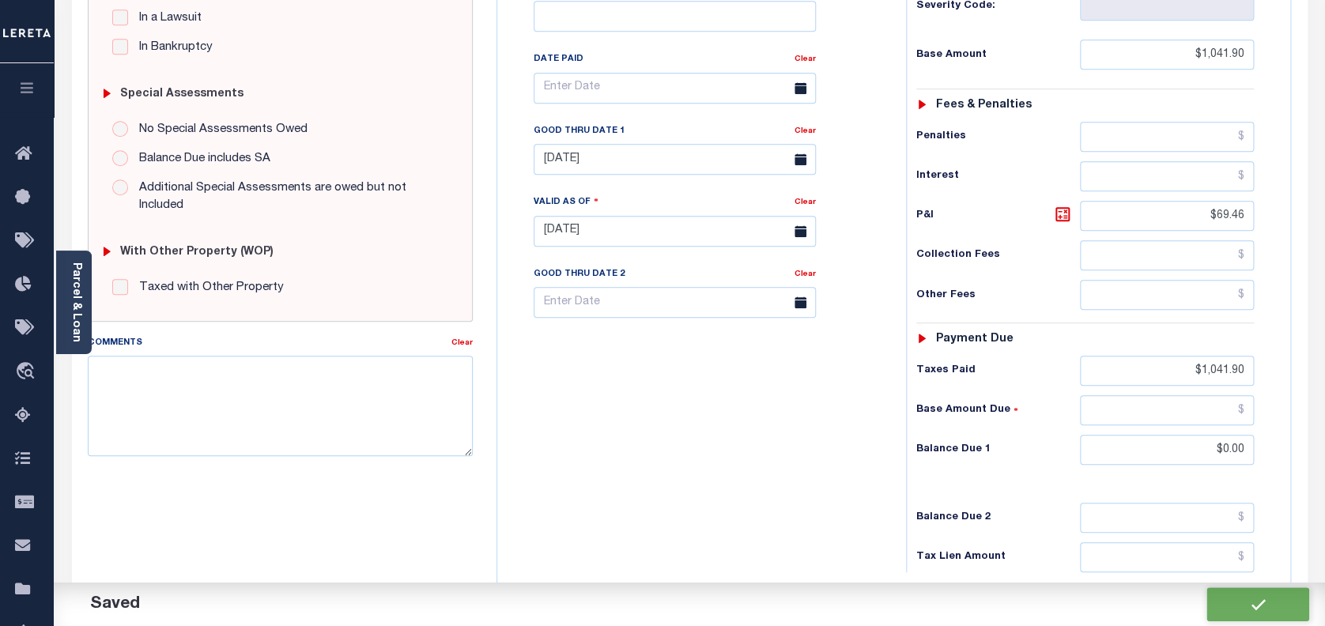
type input "$69.46"
type input "$1,041.9"
type input "$0"
